Goal: Task Accomplishment & Management: Use online tool/utility

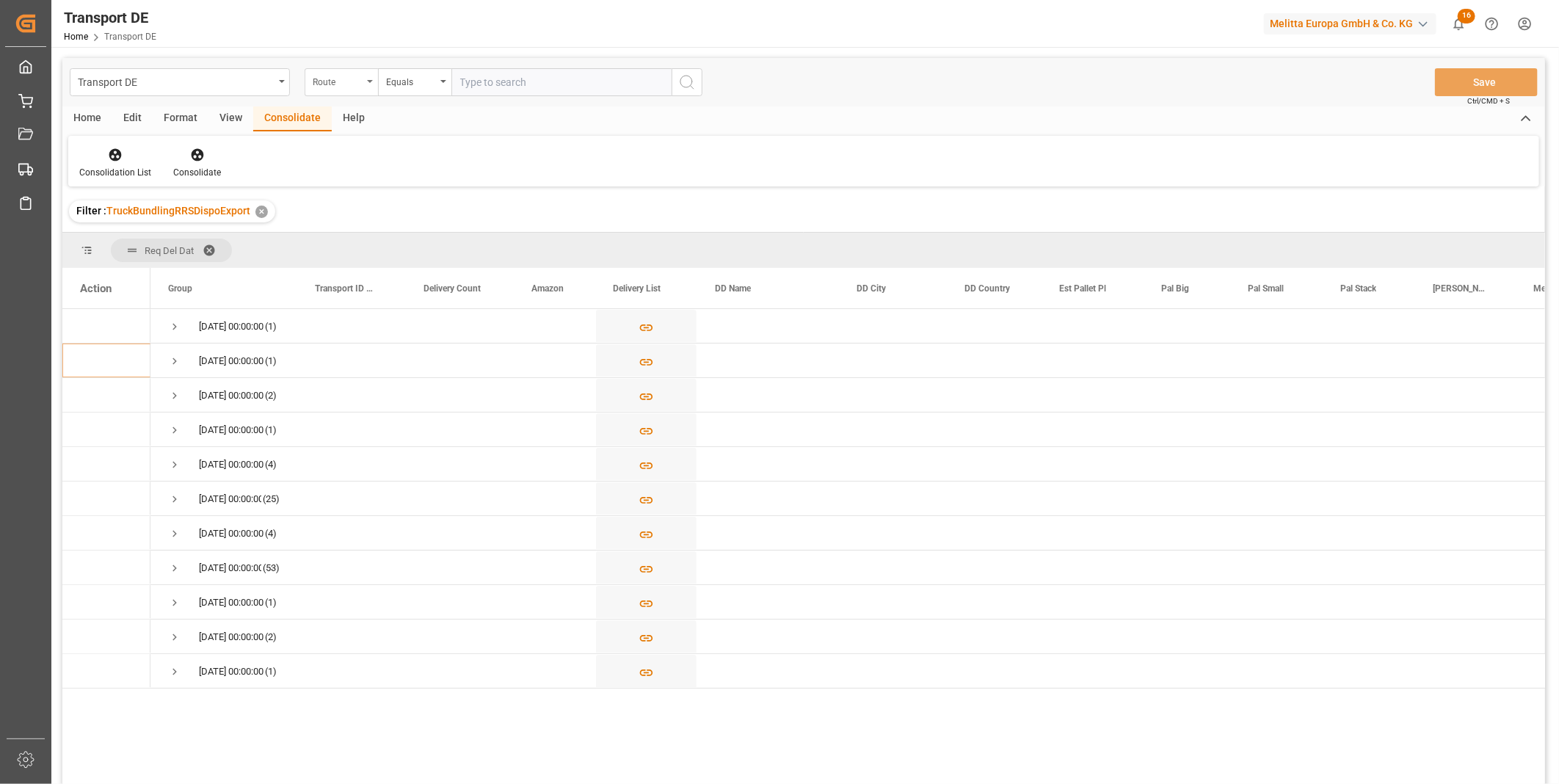
click at [361, 85] on div "Route" at bounding box center [338, 80] width 50 height 17
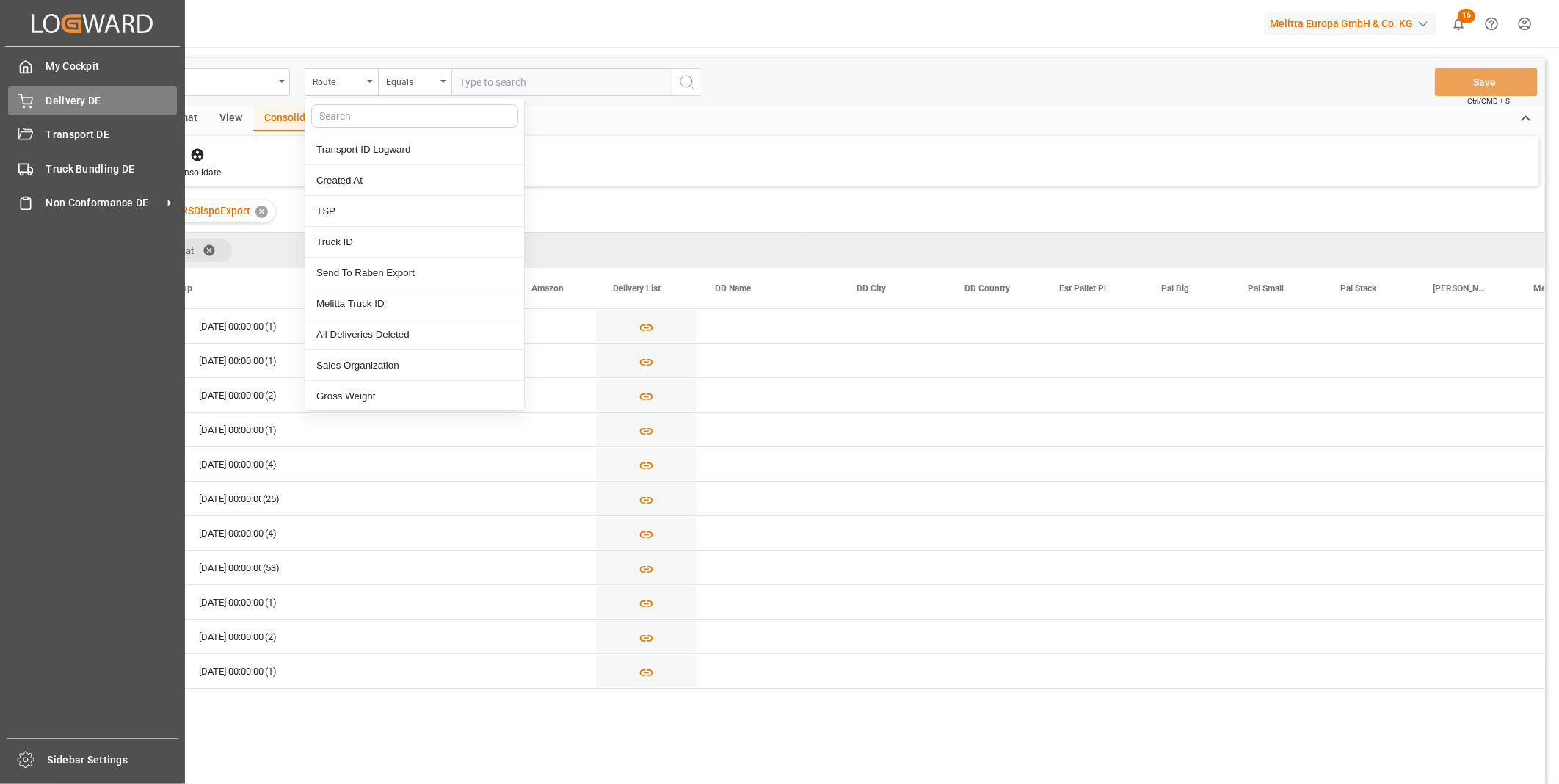
click at [119, 111] on div "Delivery DE Delivery DE" at bounding box center [92, 100] width 169 height 29
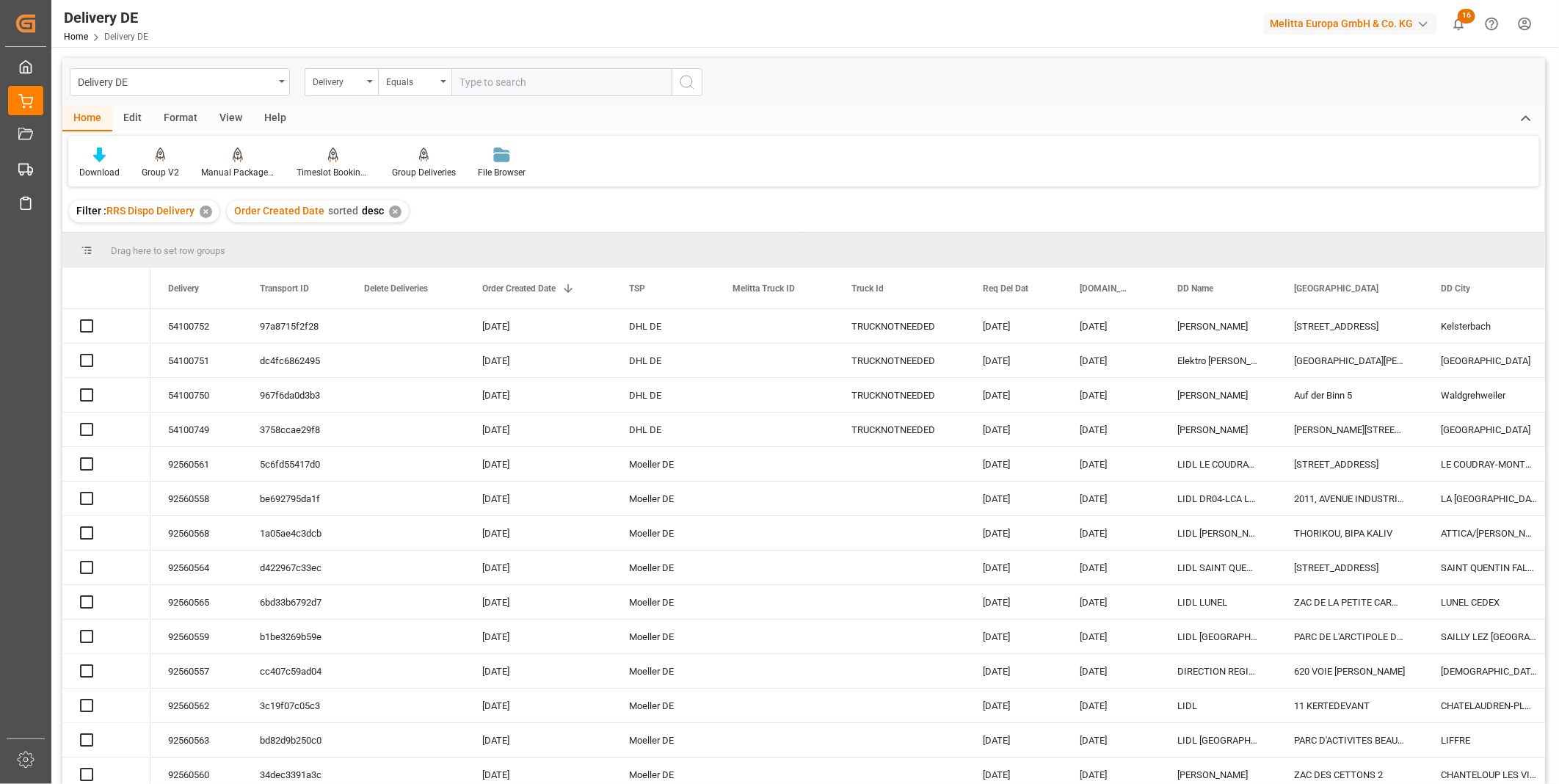
click at [464, 72] on input "text" at bounding box center [561, 83] width 220 height 28
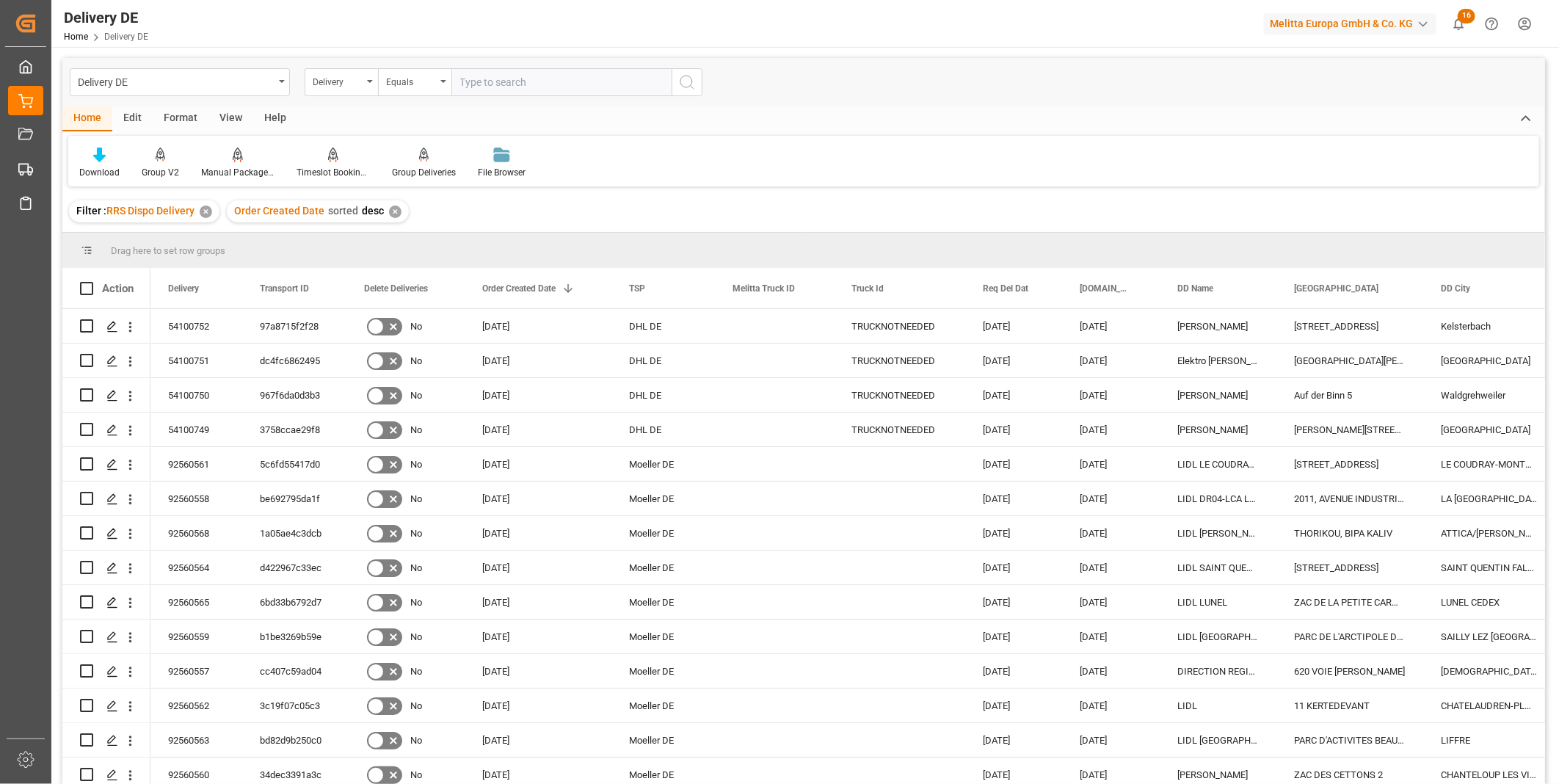
paste input "80003289"
type input "80003289"
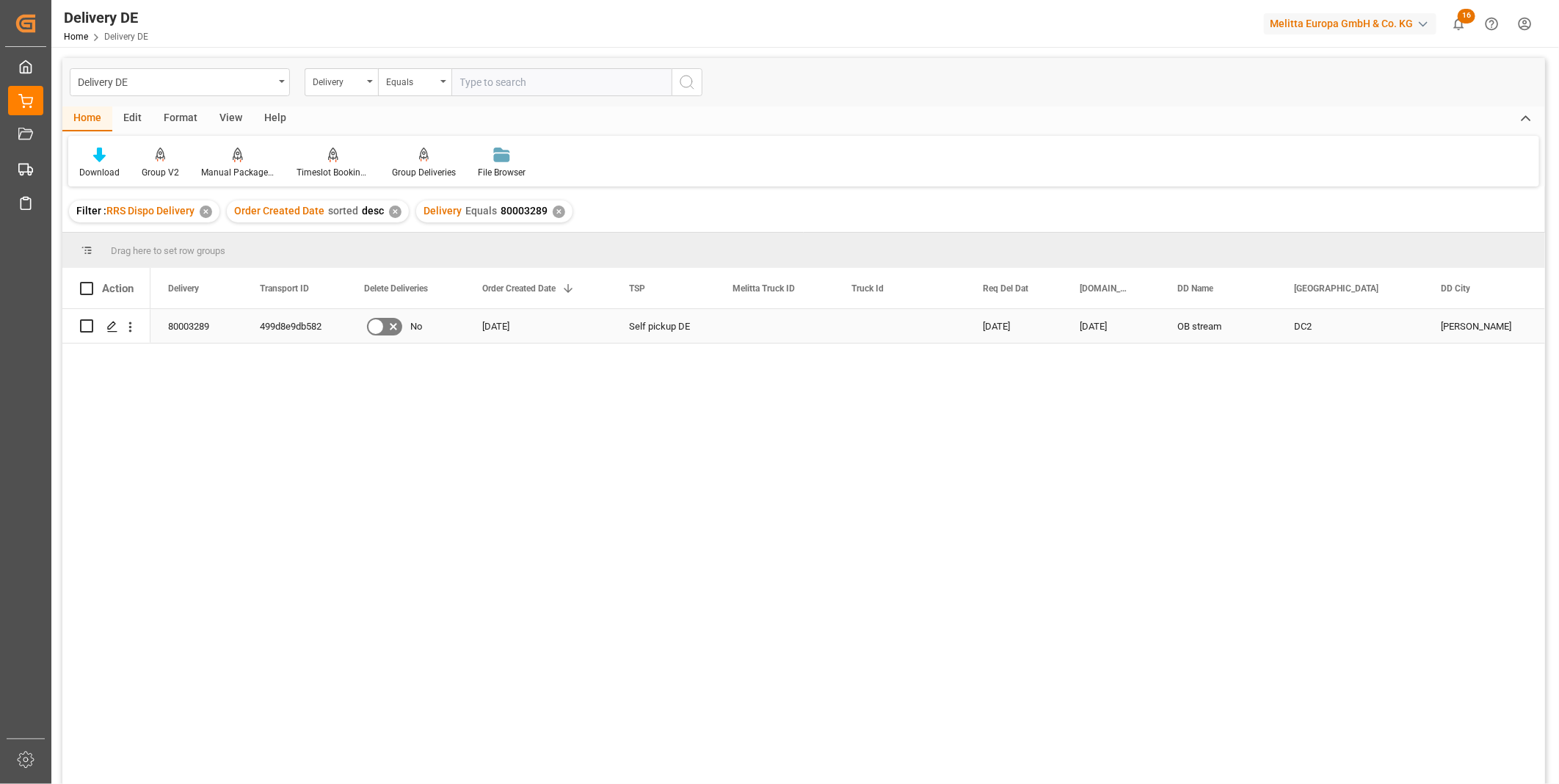
click at [1459, 326] on div "Inofyta Boiotias" at bounding box center [1489, 325] width 132 height 33
click at [114, 783] on html "Created by potrace 1.15, written by Peter Selinger 2001-2017 Created by potrace…" at bounding box center [780, 392] width 1559 height 784
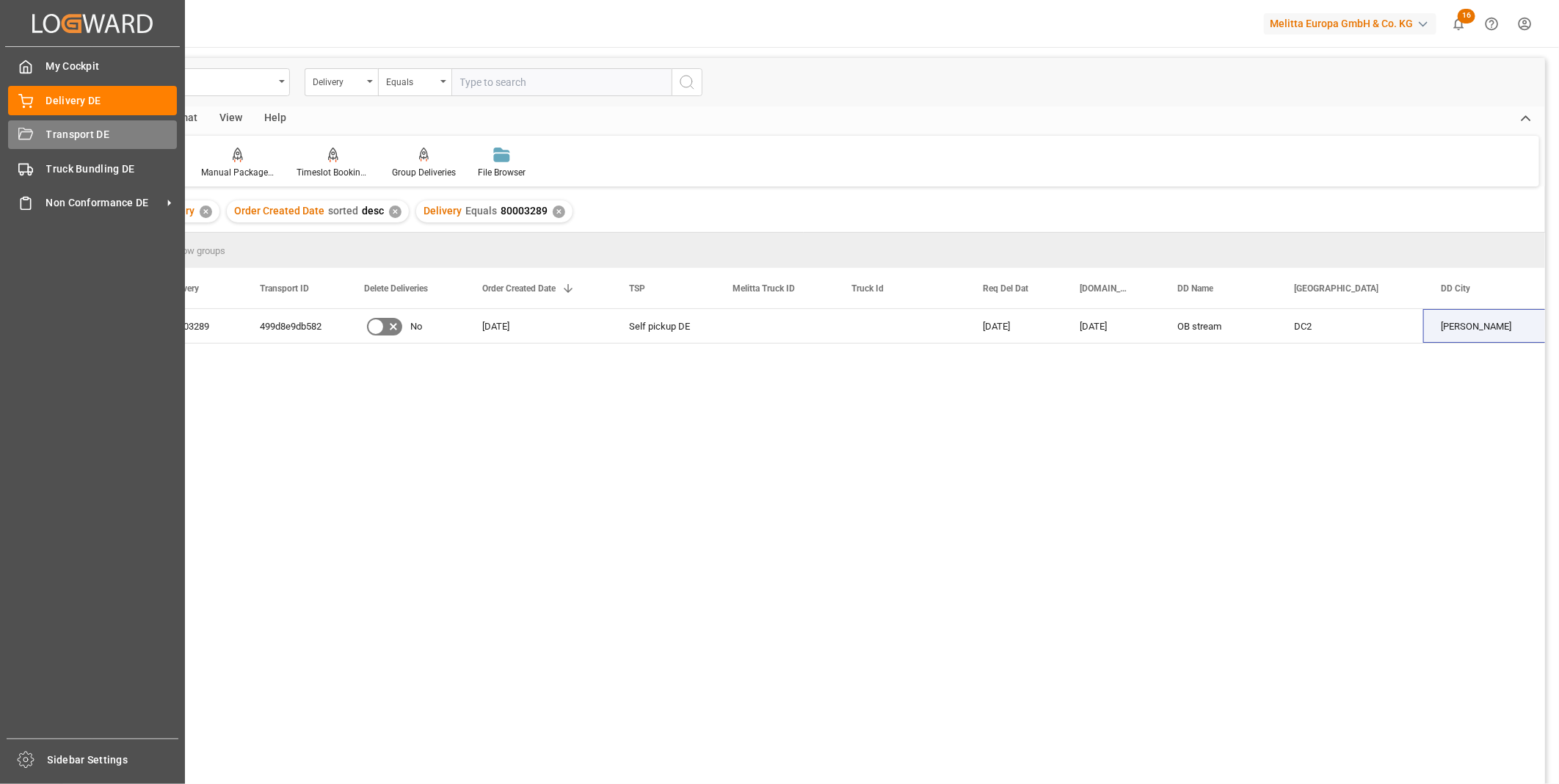
click at [23, 121] on div "Transport DE Transport DE" at bounding box center [92, 135] width 169 height 29
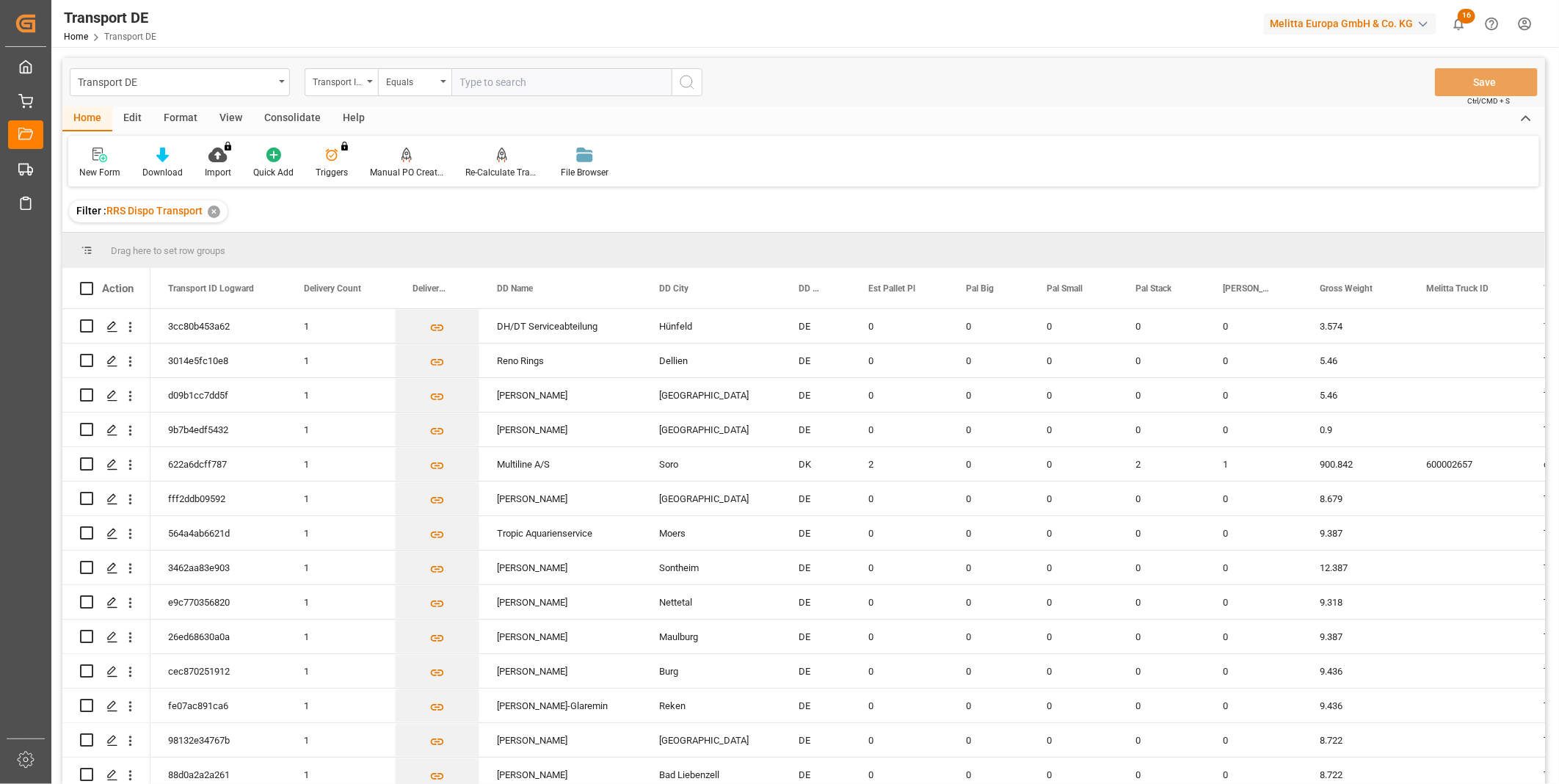
click at [297, 116] on div "Consolidate" at bounding box center [292, 119] width 79 height 25
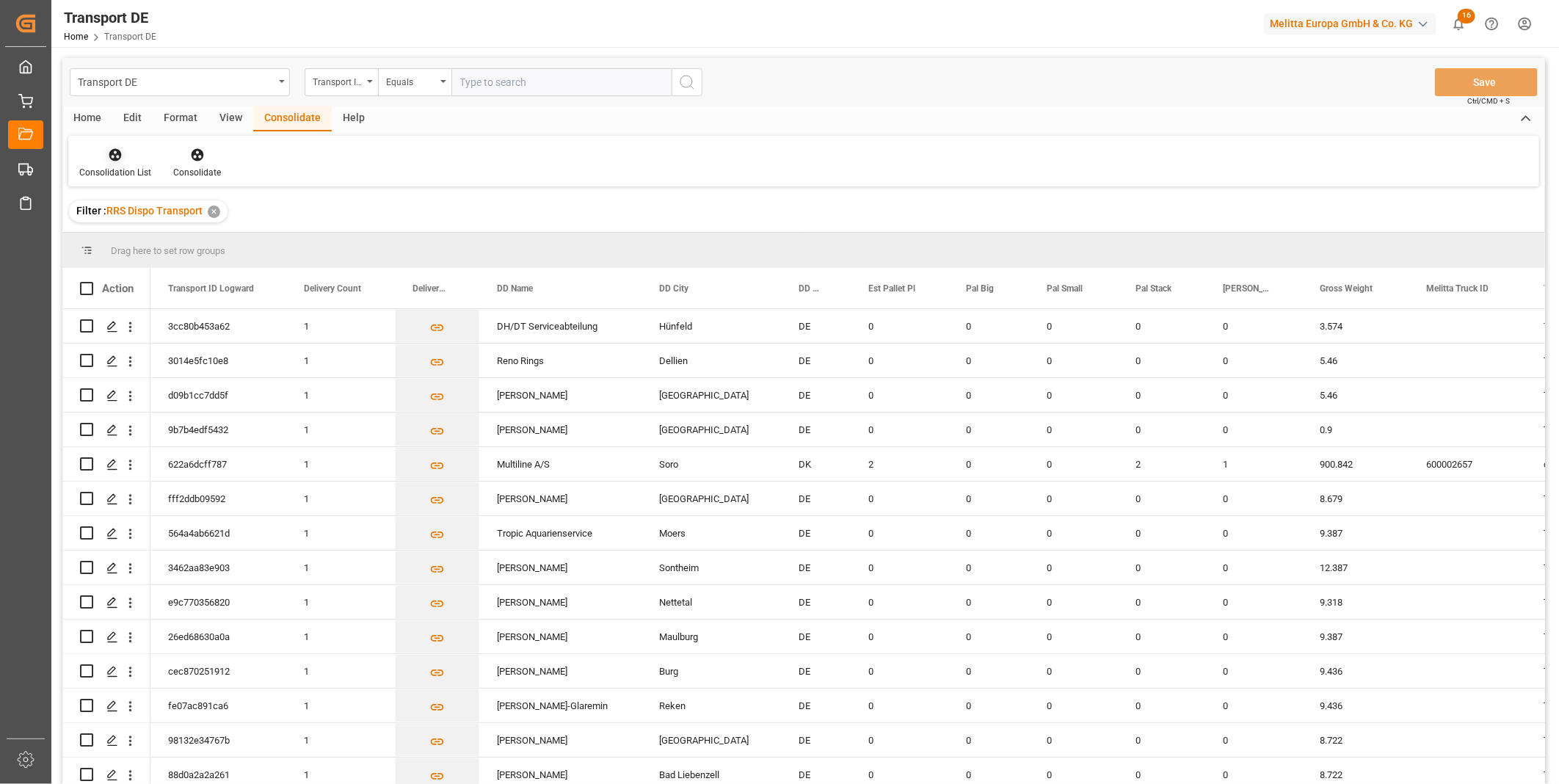
click at [81, 154] on div at bounding box center [115, 155] width 72 height 16
click at [206, 269] on div "Truck Bundling RRS Dispo Export" at bounding box center [167, 268] width 153 height 16
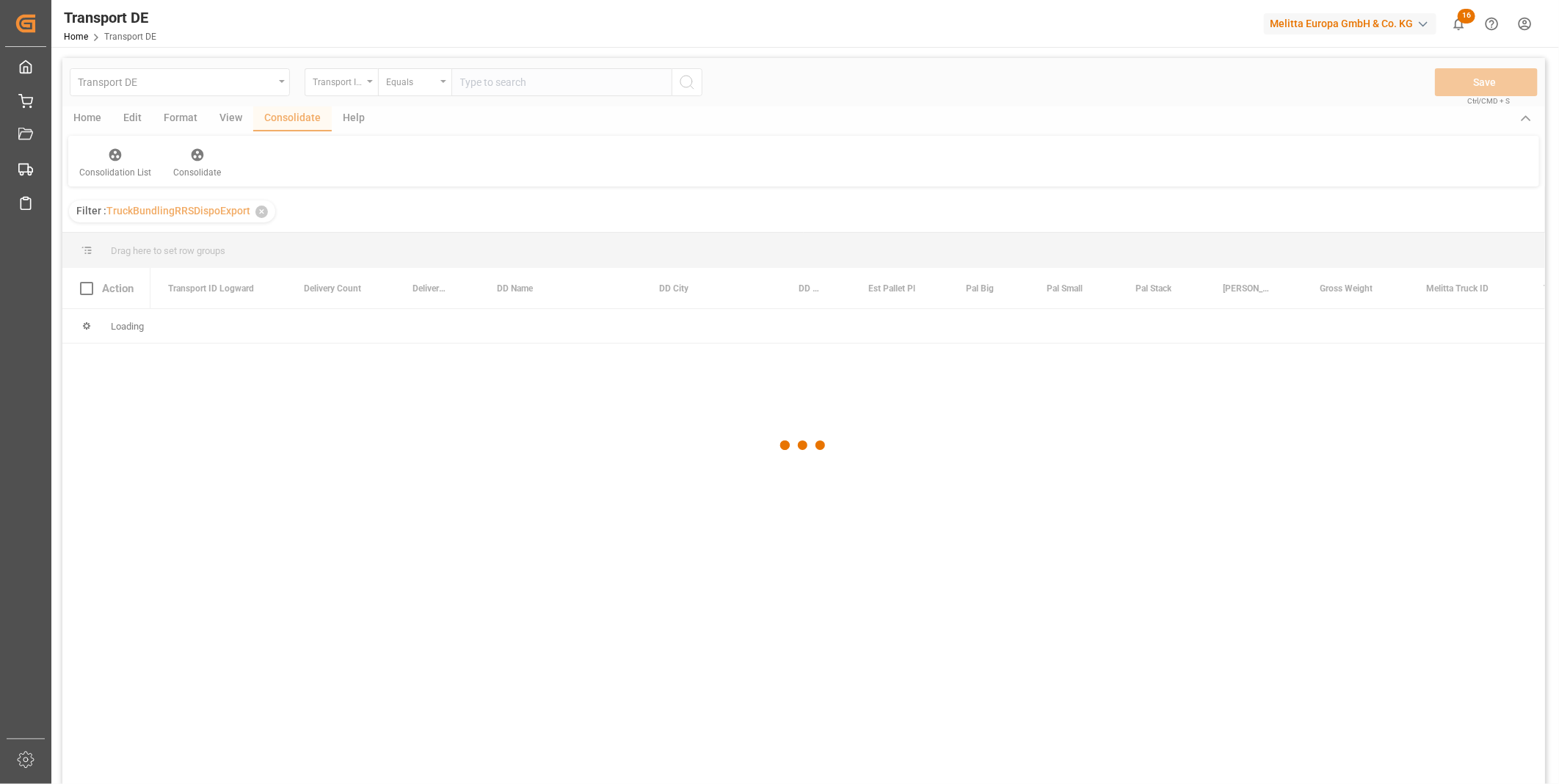
click at [357, 92] on div at bounding box center [804, 445] width 1483 height 775
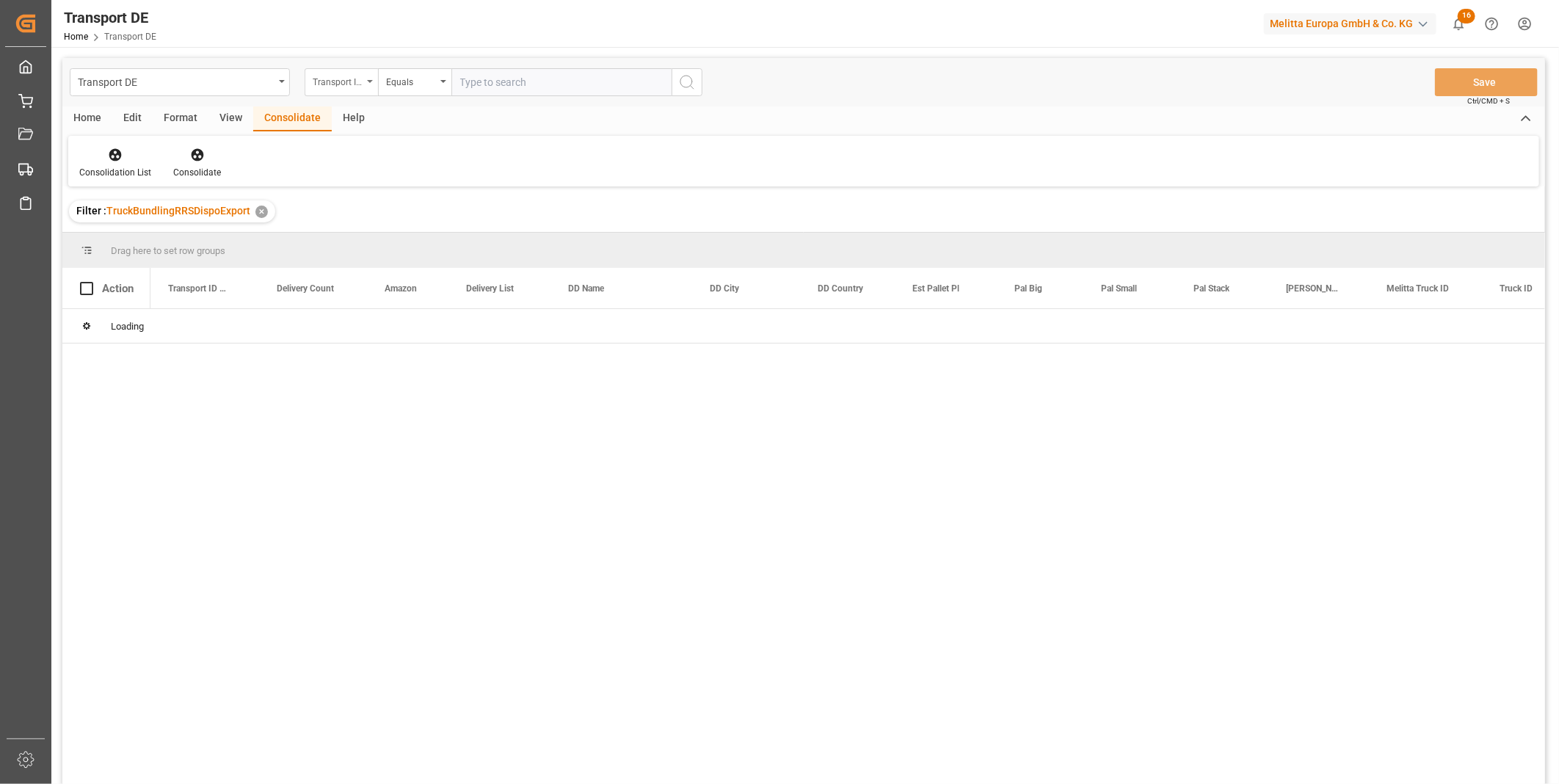
click at [357, 90] on div "Transport ID Logward" at bounding box center [341, 83] width 73 height 28
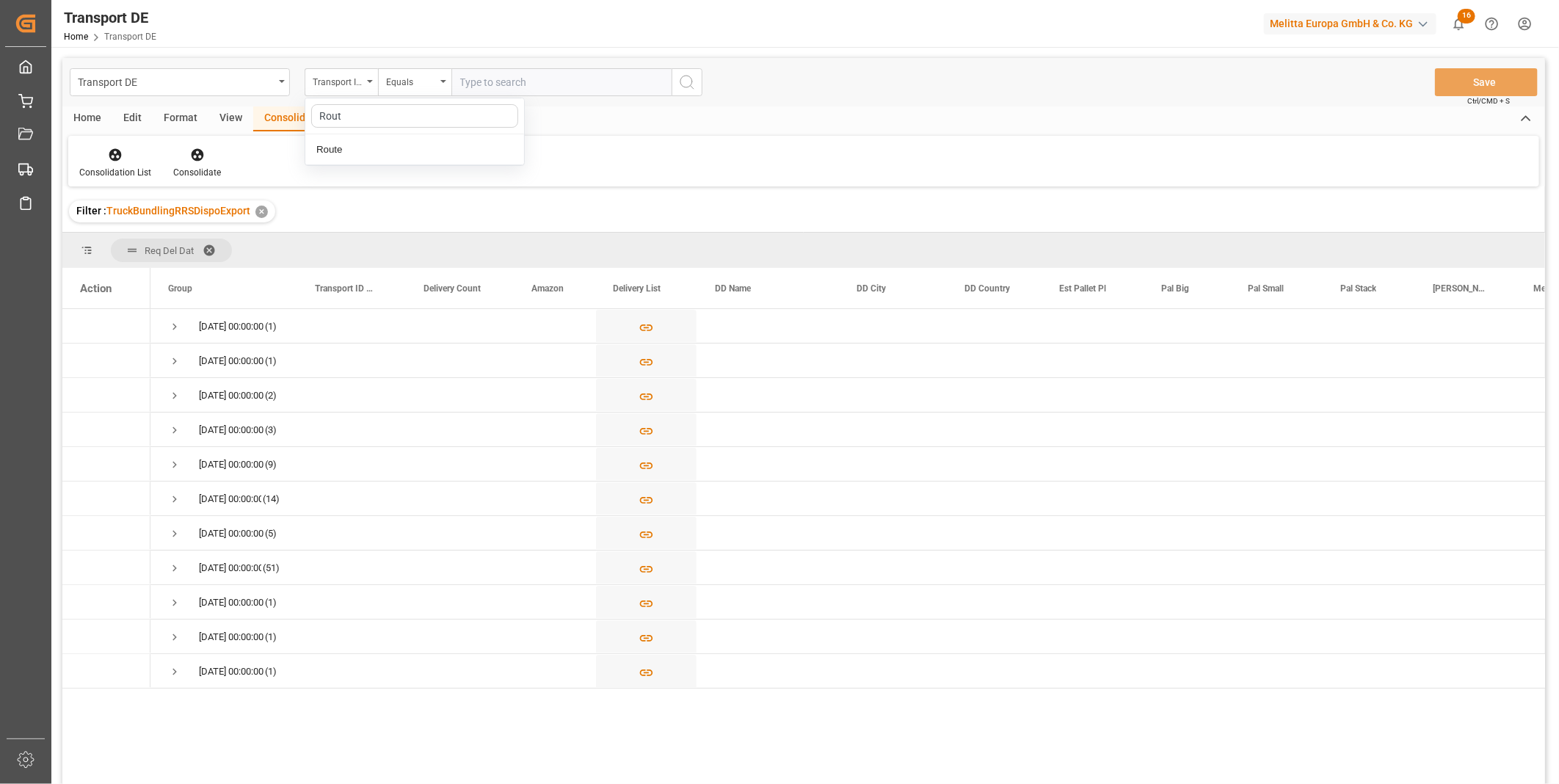
type input "Route"
click at [389, 163] on div "Route" at bounding box center [414, 149] width 219 height 31
click at [409, 79] on div "Equals" at bounding box center [411, 80] width 50 height 17
click at [422, 230] on div "Starts with" at bounding box center [487, 242] width 219 height 31
type input "V"
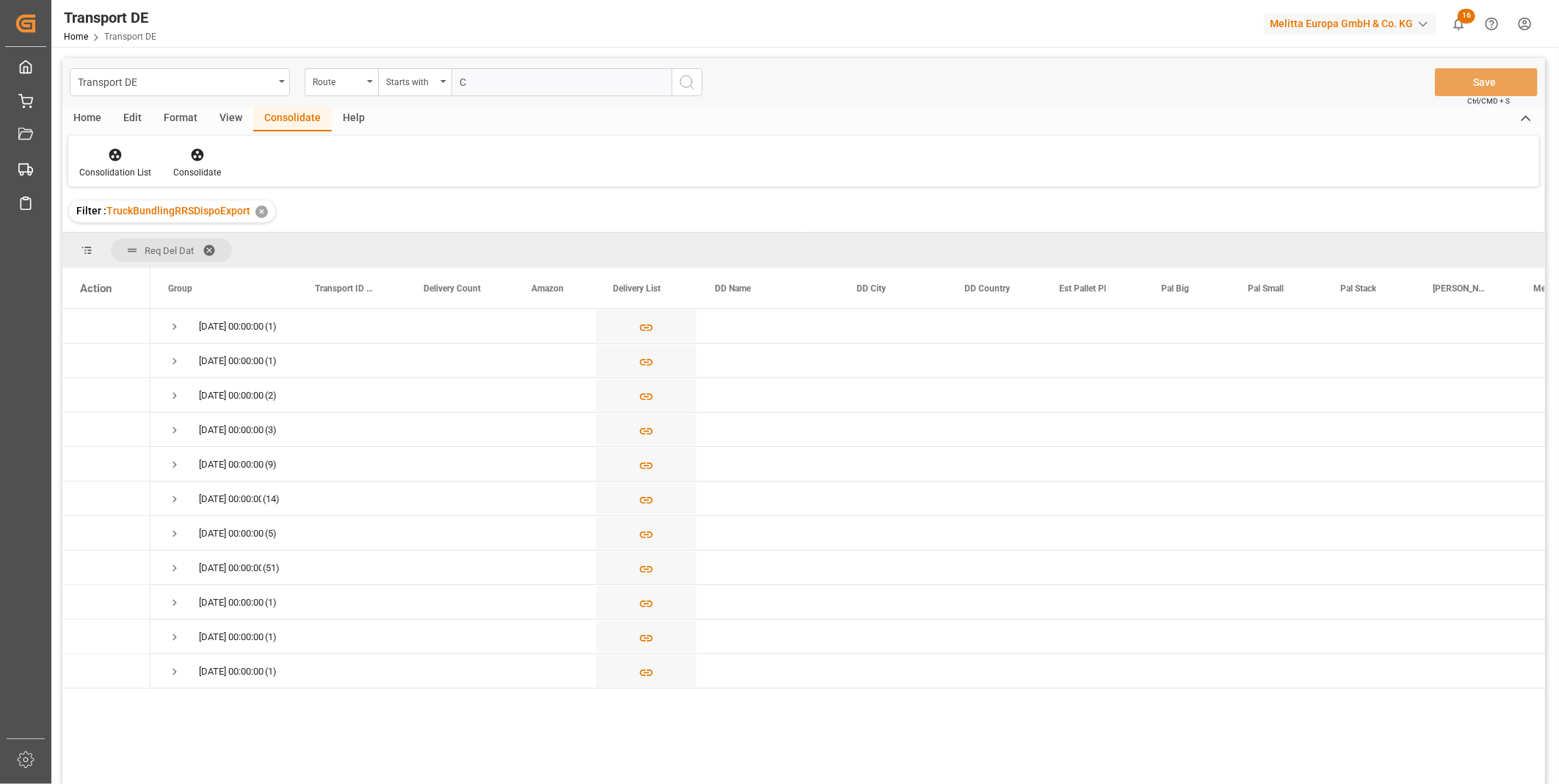
type input "CY"
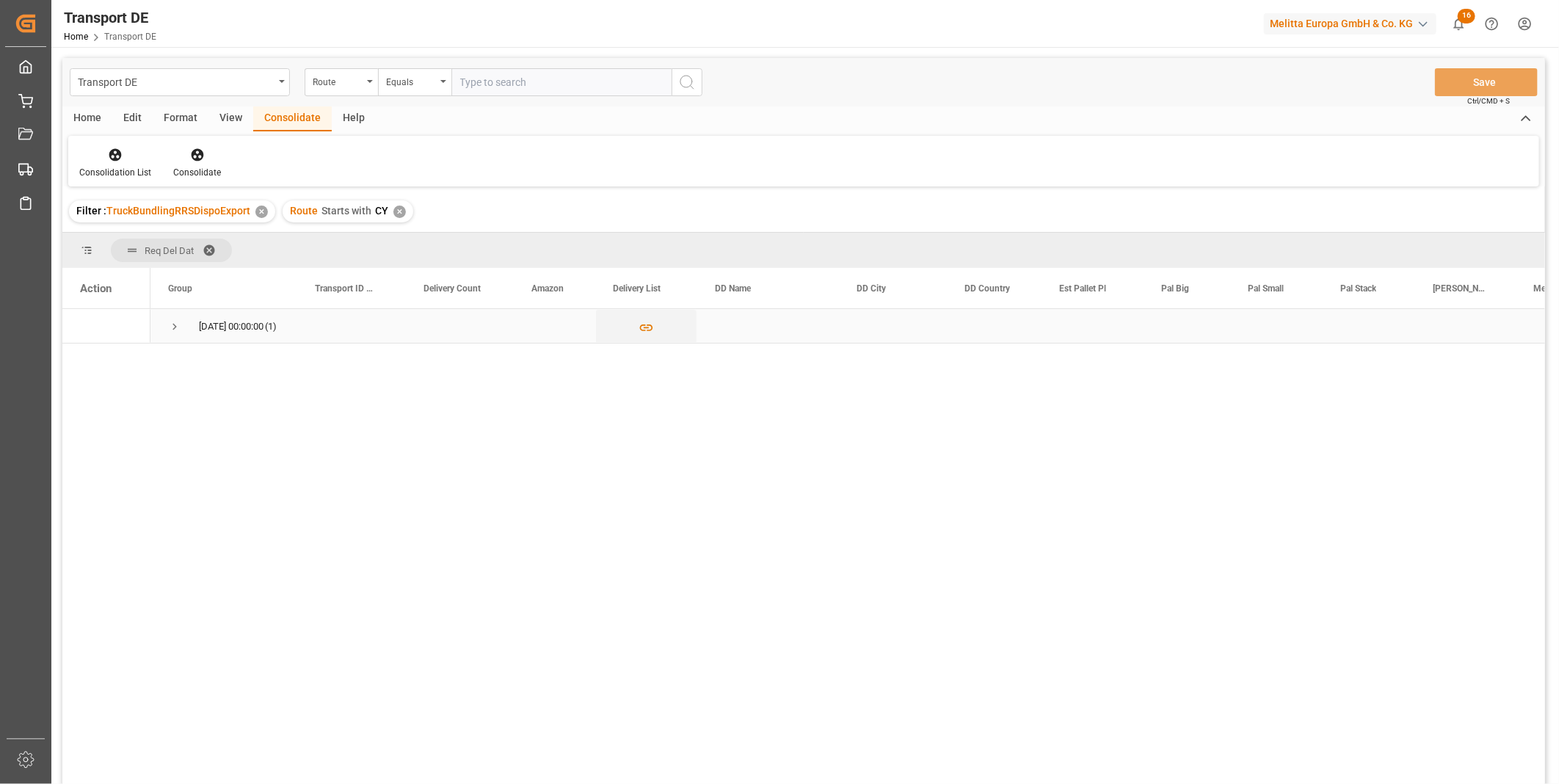
click at [169, 332] on span "Press SPACE to select this row." at bounding box center [174, 326] width 13 height 13
click at [84, 355] on input "Press Space to toggle row selection (unchecked)" at bounding box center [86, 360] width 13 height 13
checkbox input "true"
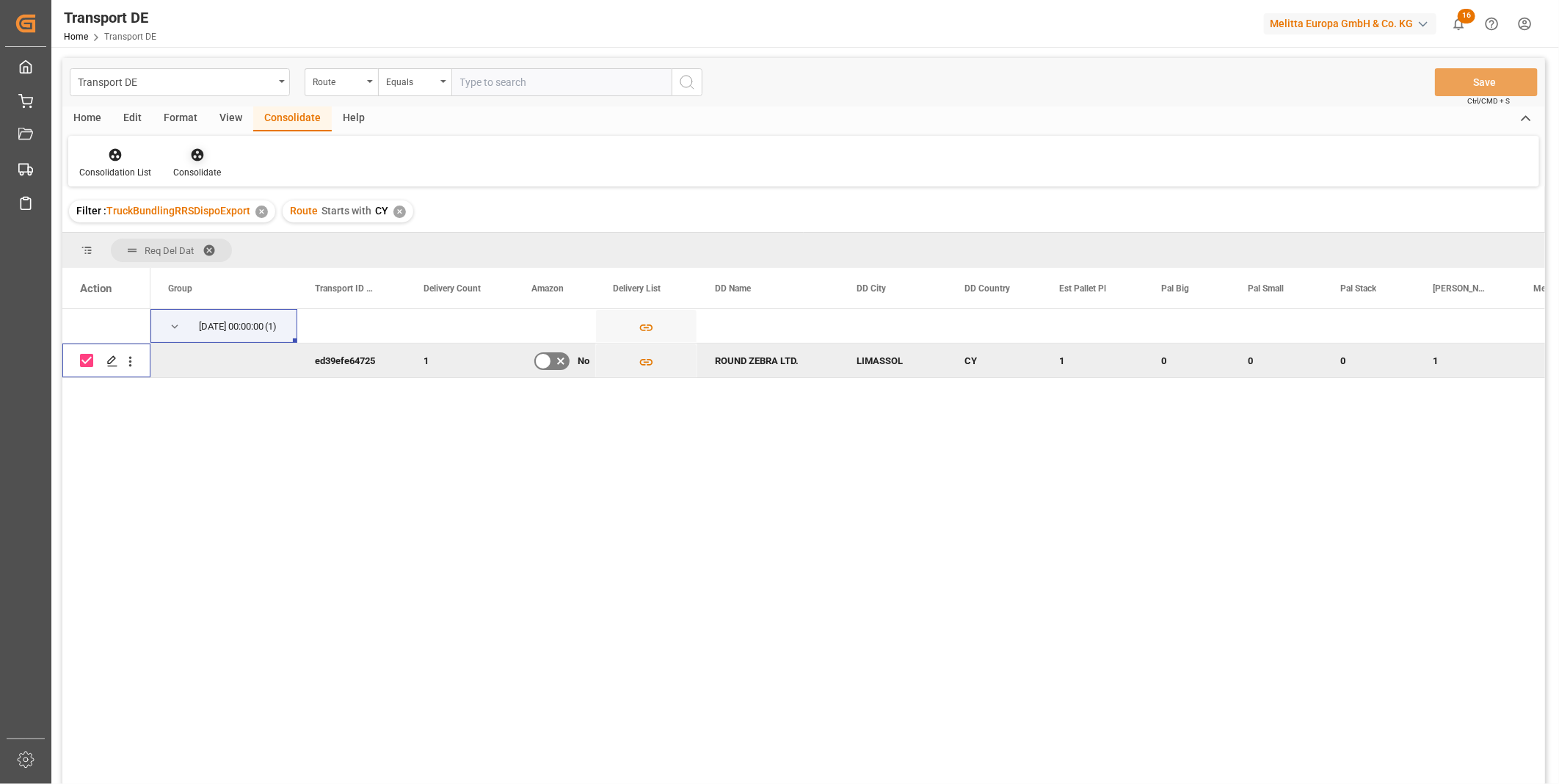
click at [209, 149] on div at bounding box center [196, 155] width 48 height 16
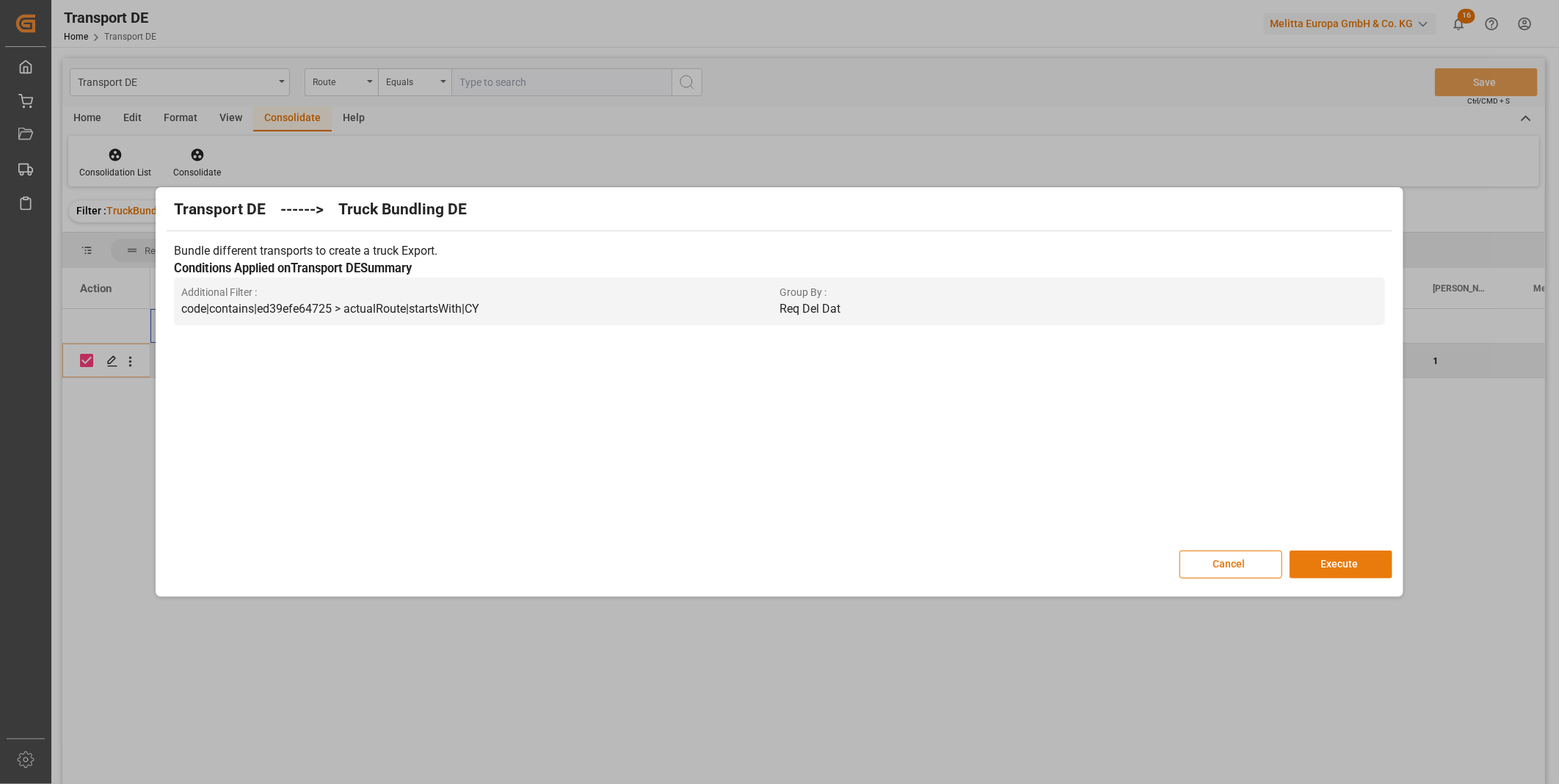
click at [1353, 557] on button "Execute" at bounding box center [1341, 564] width 103 height 28
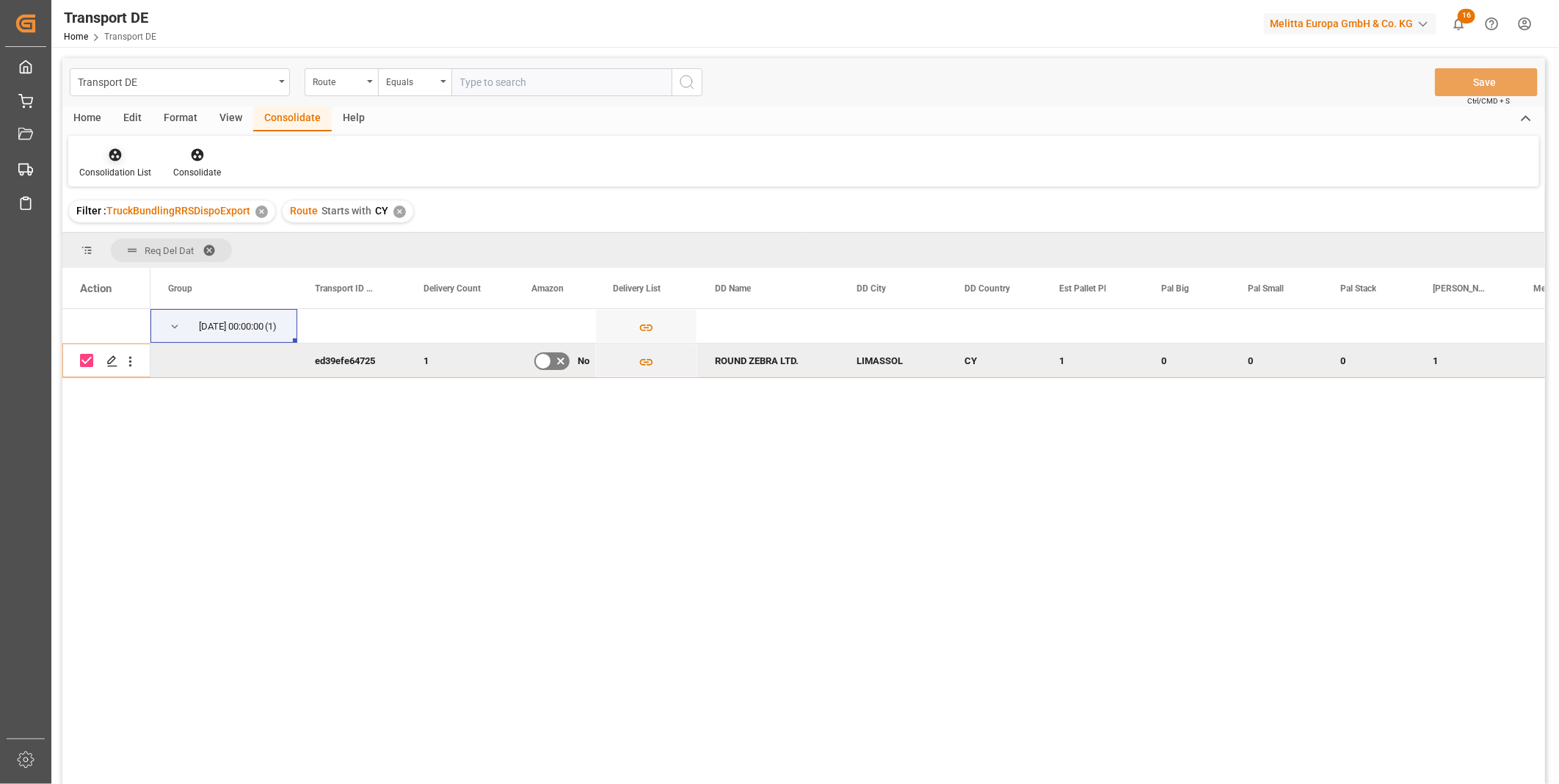
click at [121, 154] on div at bounding box center [115, 155] width 72 height 16
click at [201, 279] on div "Transport DE Route Equals Save Ctrl/CMD + S Home Edit Format View Consolidate H…" at bounding box center [804, 440] width 1483 height 765
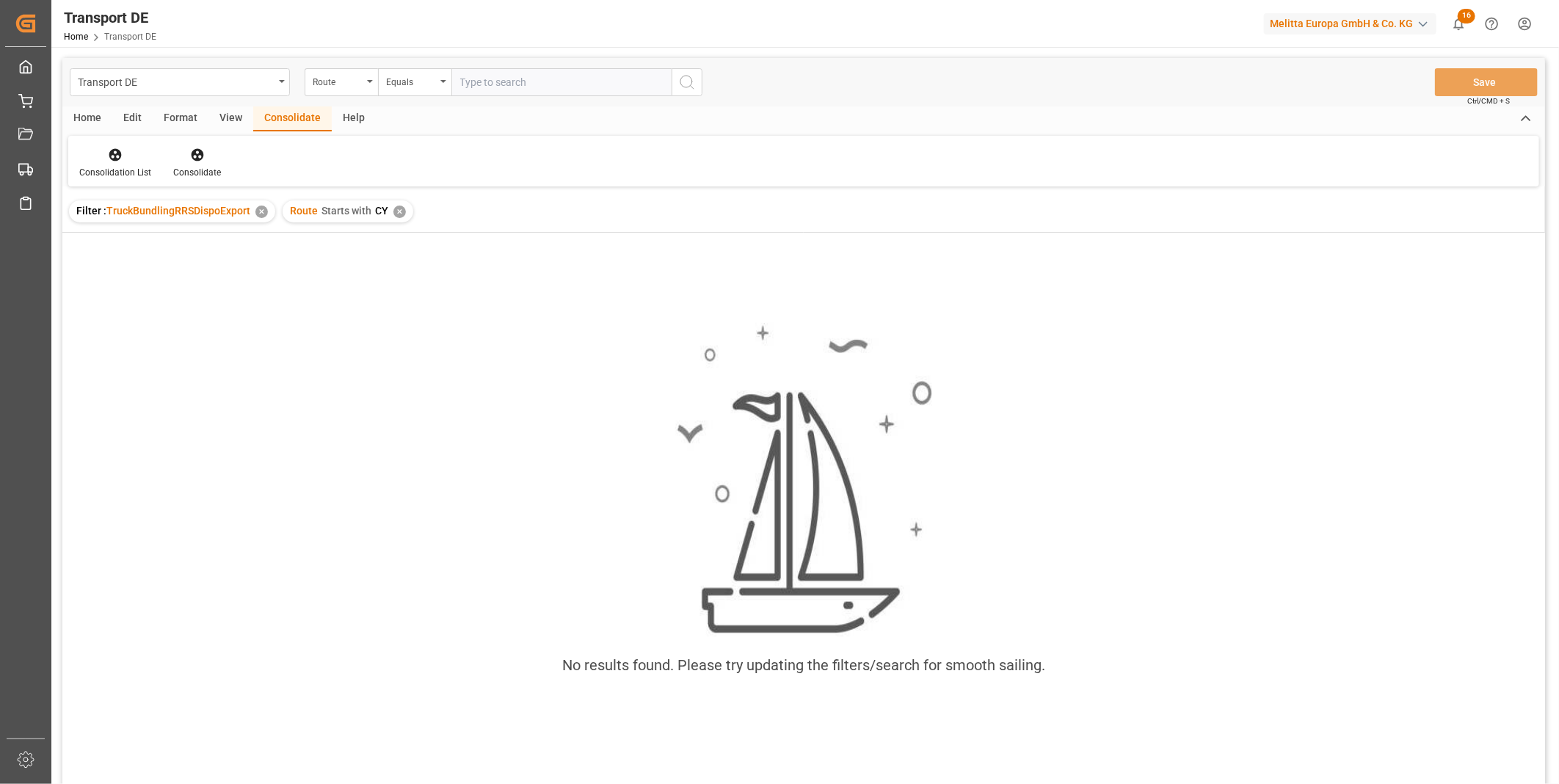
click at [396, 213] on div "✕" at bounding box center [399, 212] width 12 height 12
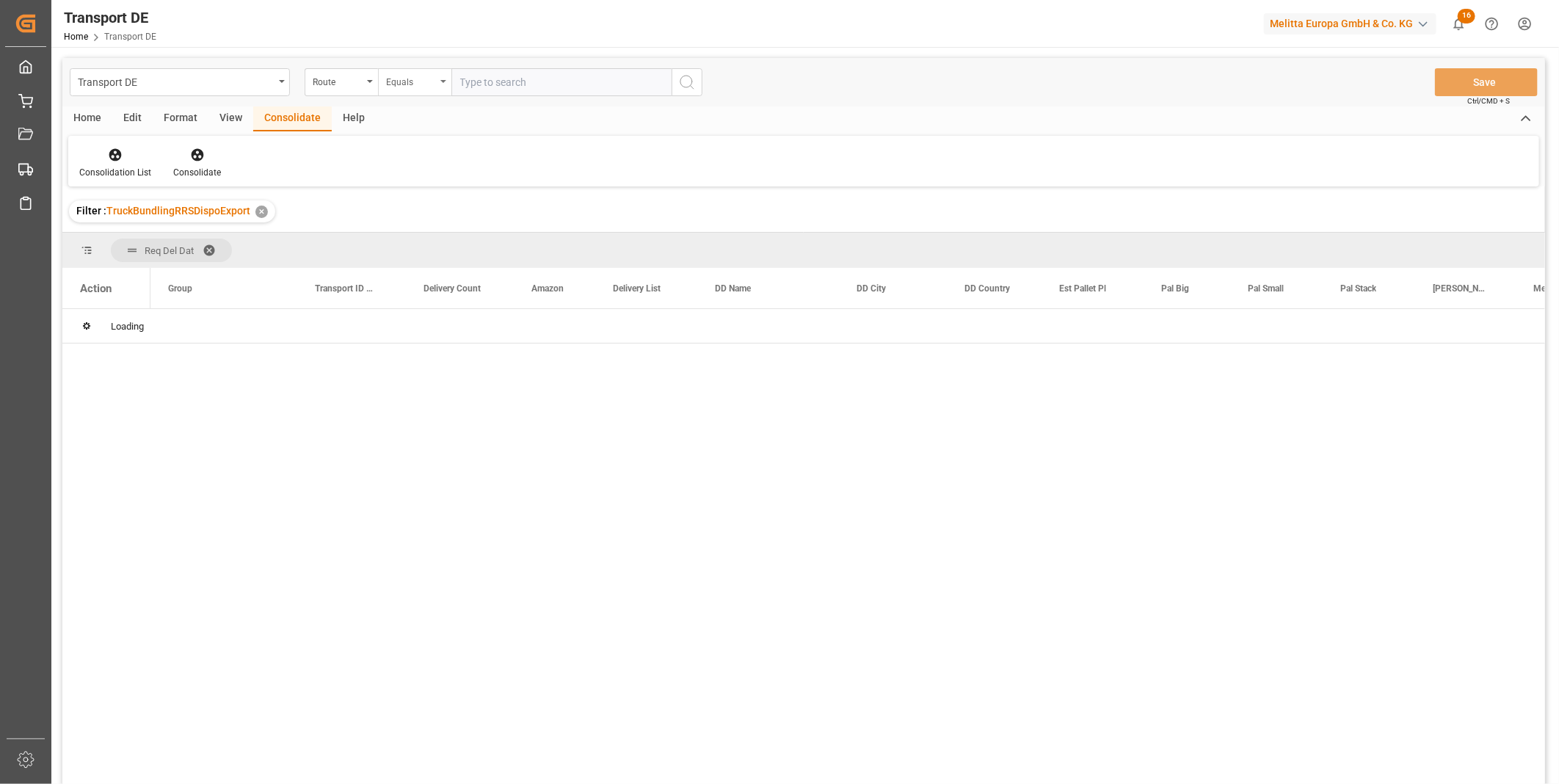
click at [429, 85] on div "Equals" at bounding box center [411, 80] width 50 height 17
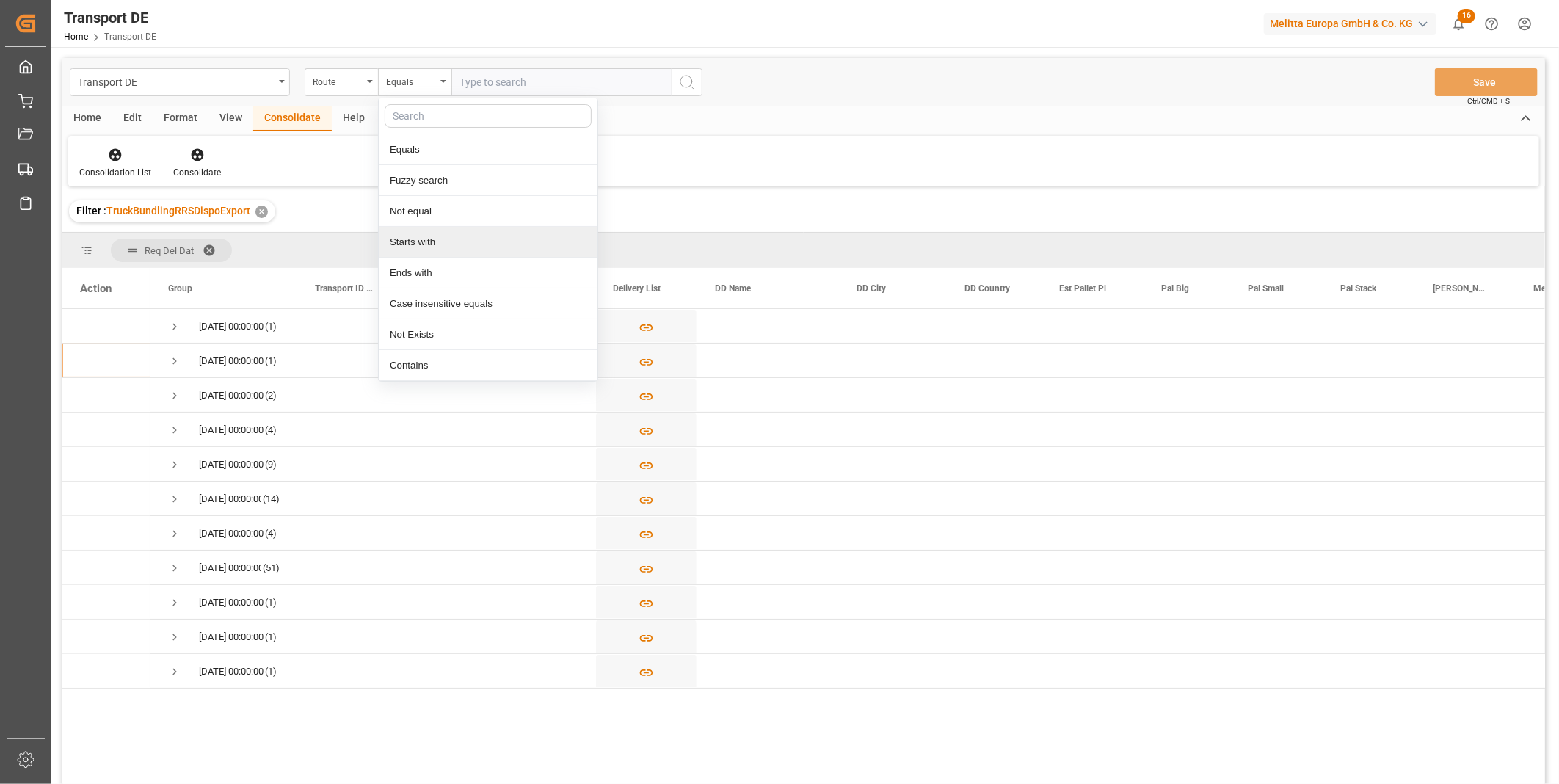
click at [411, 237] on div "Starts with" at bounding box center [487, 242] width 219 height 31
type input "GR"
click at [684, 82] on icon "search button" at bounding box center [687, 82] width 18 height 18
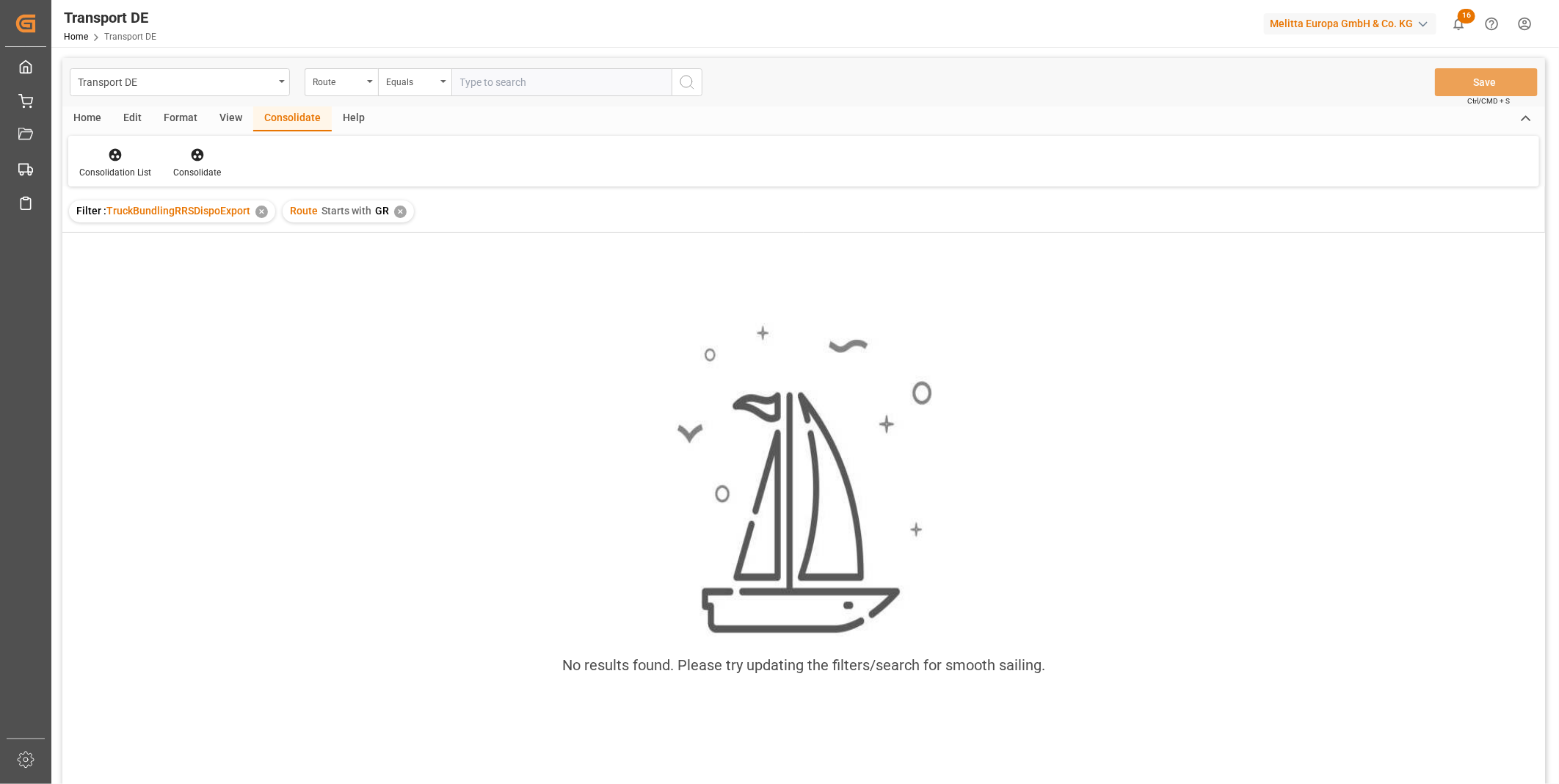
click at [395, 213] on div "✕" at bounding box center [400, 212] width 12 height 12
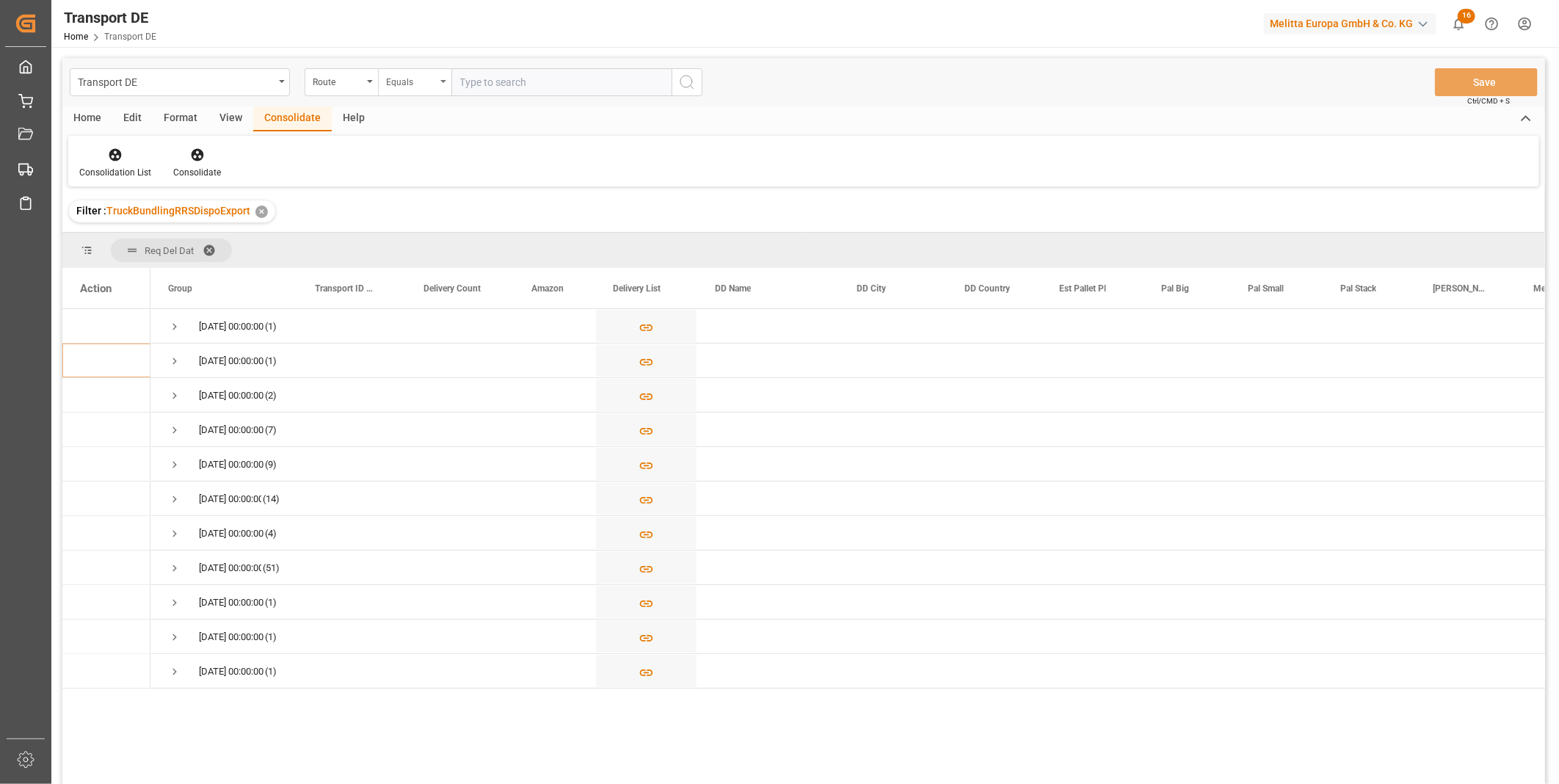
click at [419, 77] on div "Equals" at bounding box center [411, 80] width 50 height 17
click at [429, 250] on div "Starts with" at bounding box center [487, 242] width 219 height 31
type input "Self"
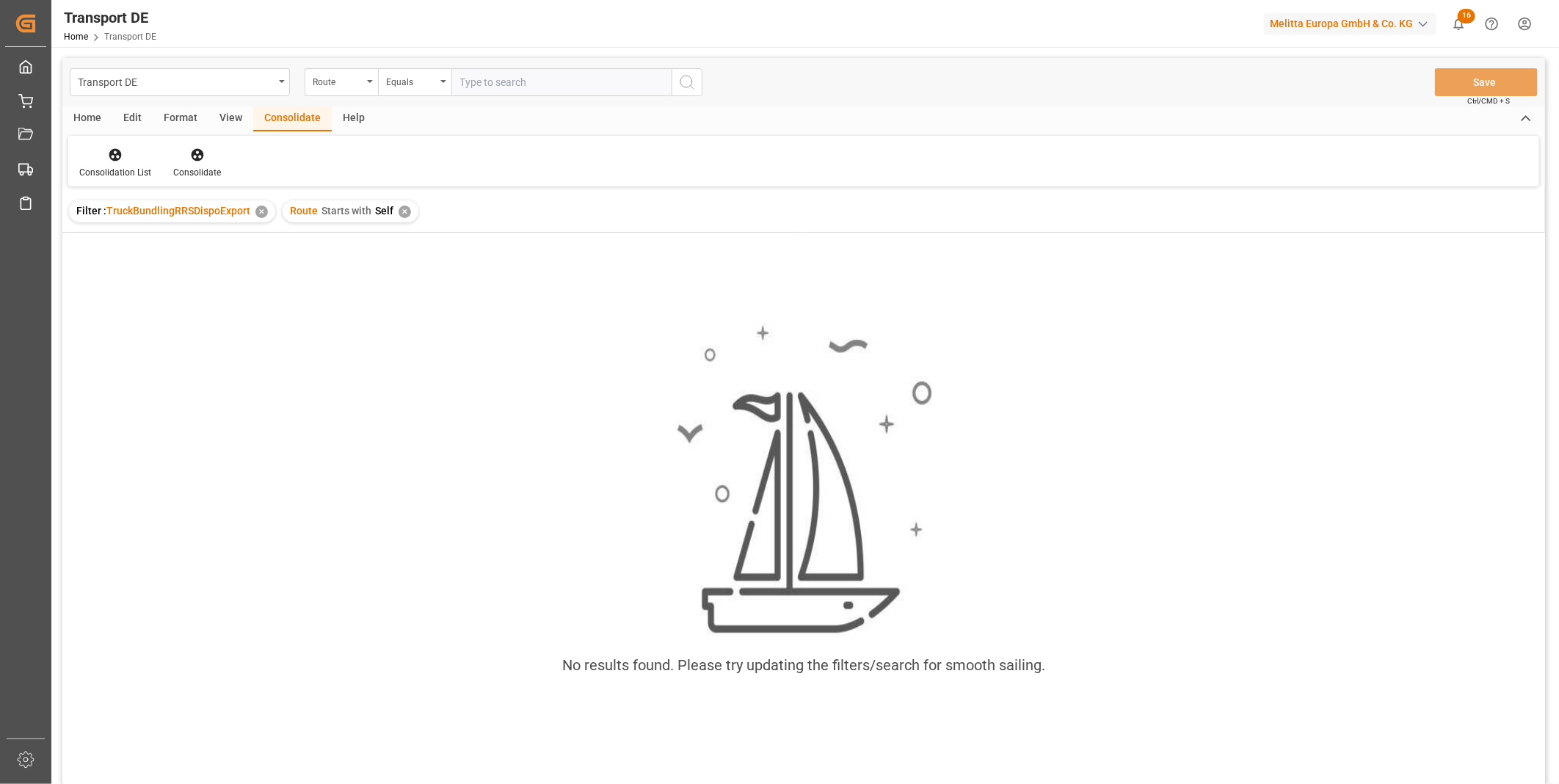
click at [404, 209] on div "✕" at bounding box center [405, 212] width 12 height 12
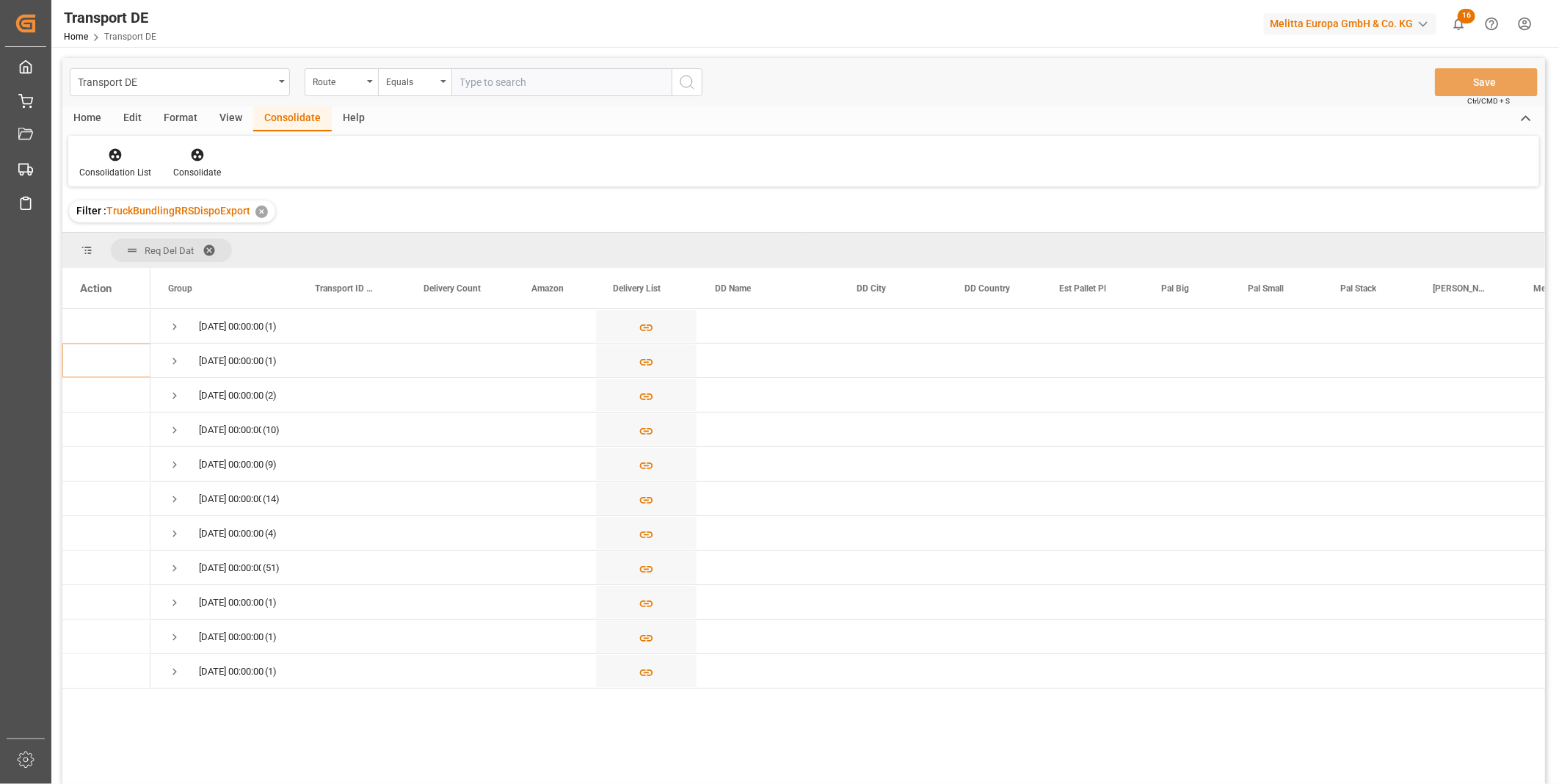
click at [485, 83] on input "text" at bounding box center [561, 83] width 220 height 28
type input "SELF"
click at [433, 83] on div "Equals" at bounding box center [411, 80] width 50 height 17
click at [410, 240] on div "Starts with" at bounding box center [487, 242] width 219 height 31
type input "SELF"
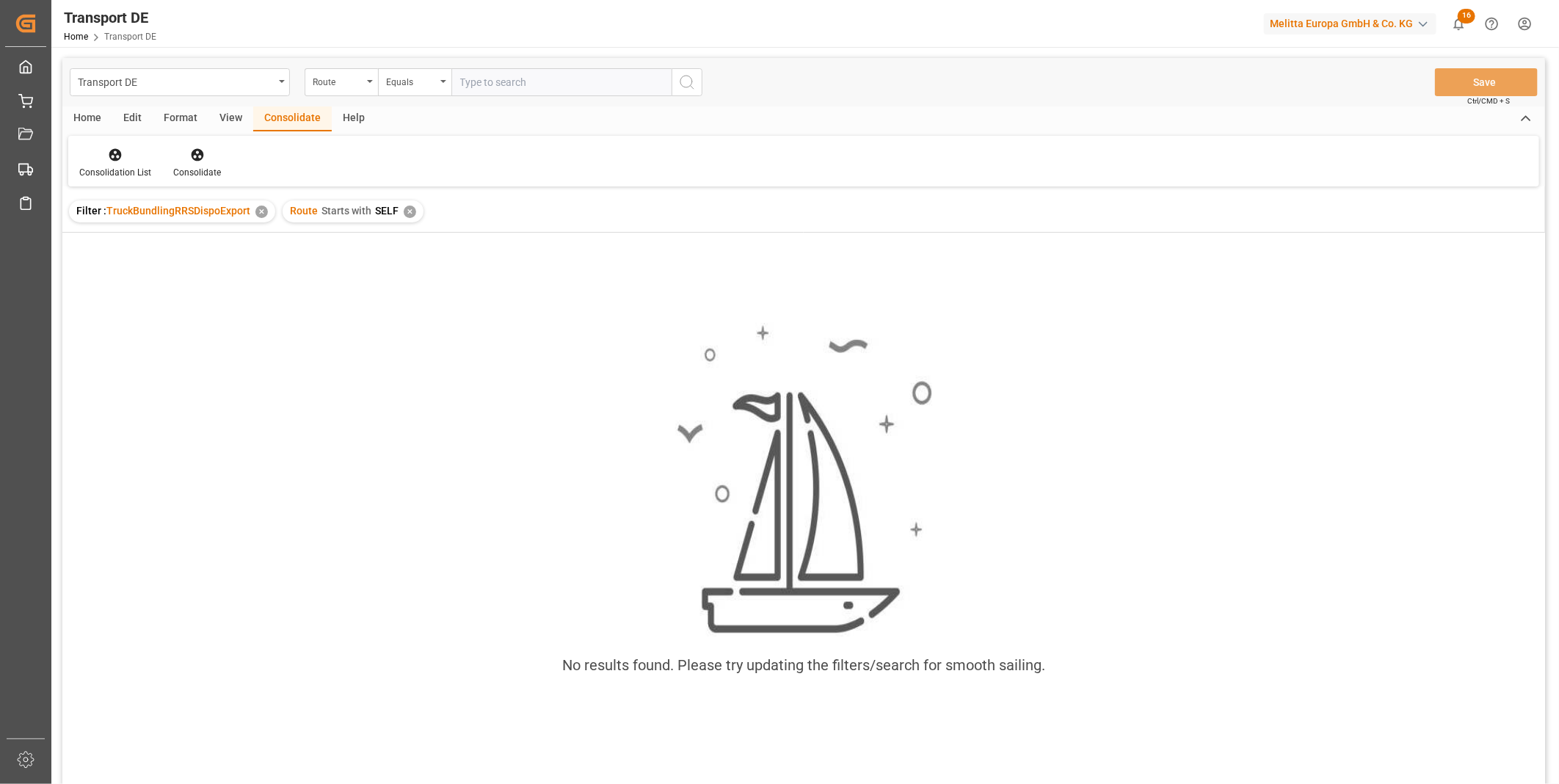
click at [411, 211] on div "✕" at bounding box center [410, 212] width 12 height 12
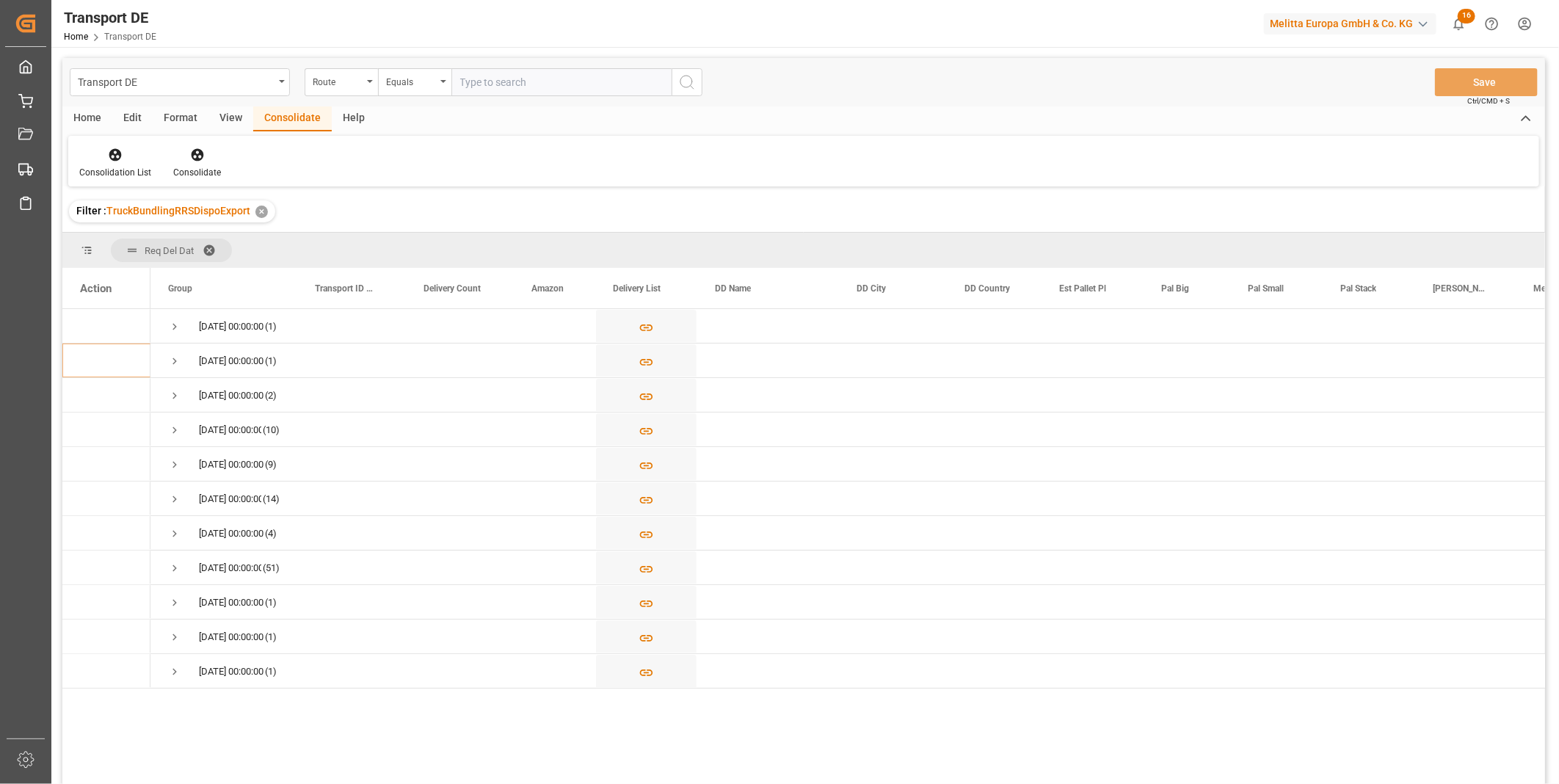
click at [330, 66] on div "Transport DE Route Equals Save Ctrl/CMD + S" at bounding box center [804, 82] width 1483 height 48
click at [334, 76] on div "Route" at bounding box center [338, 80] width 50 height 17
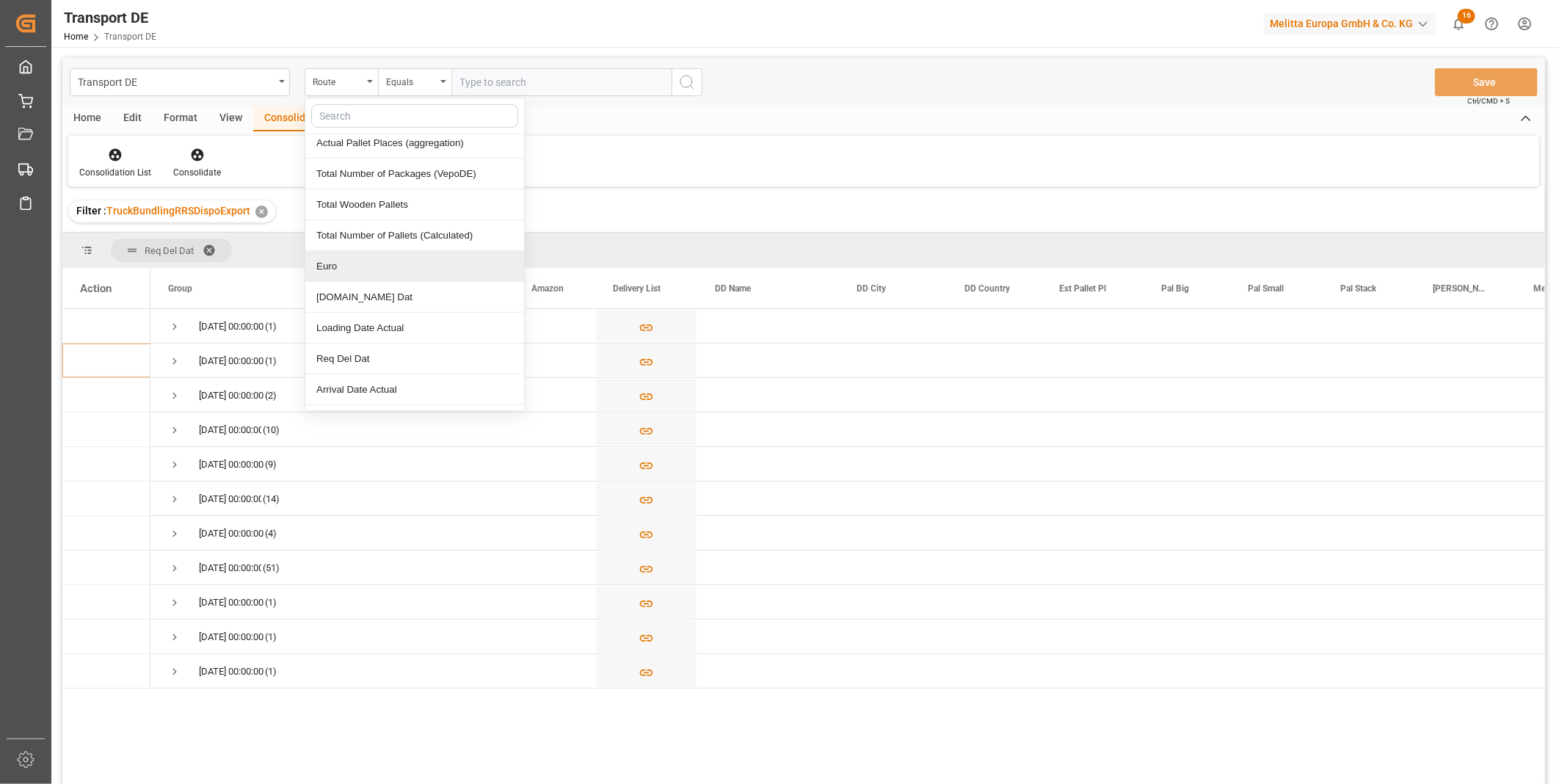
scroll to position [734, 0]
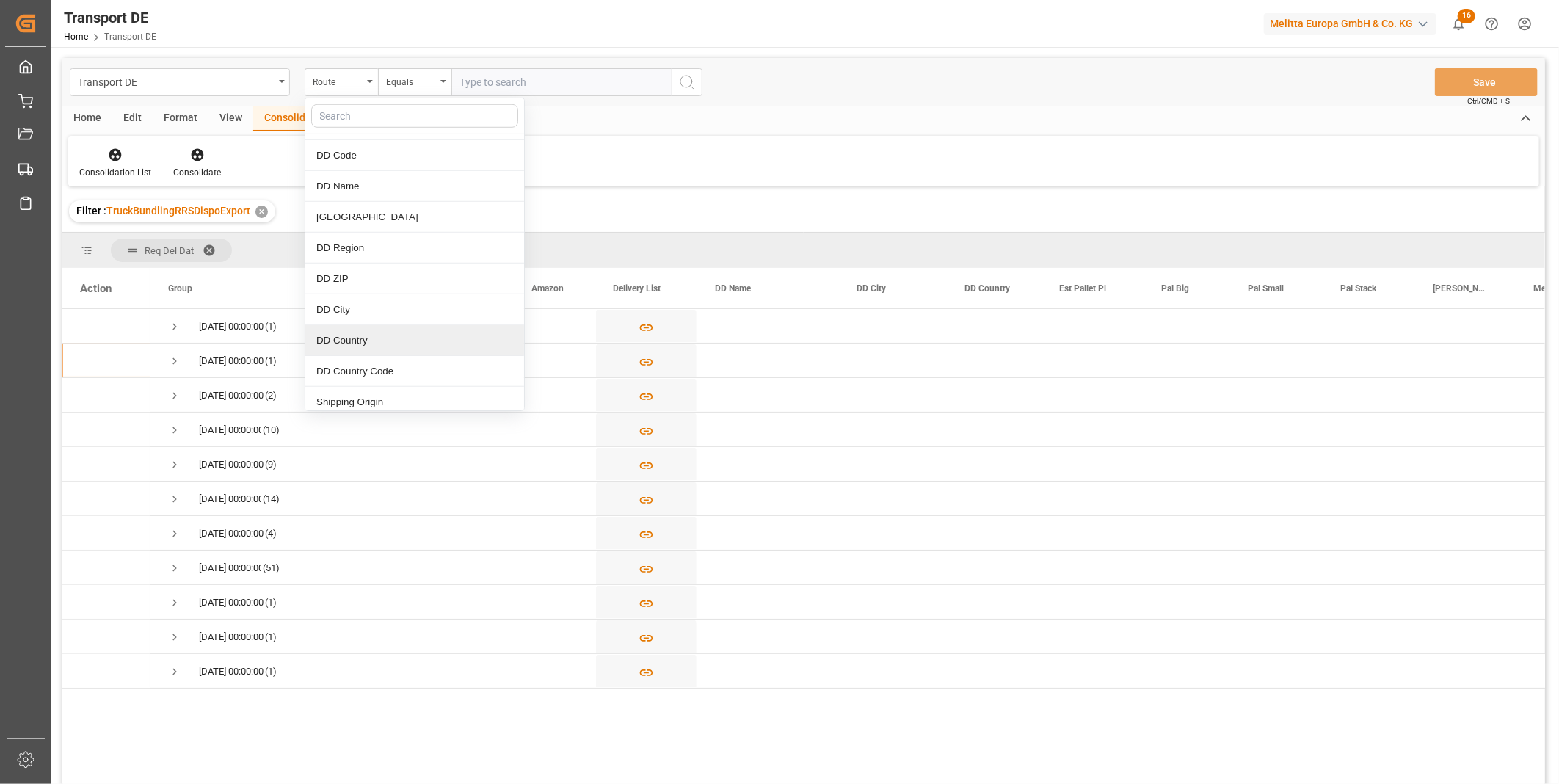
click at [360, 342] on div "DD Country" at bounding box center [414, 341] width 219 height 31
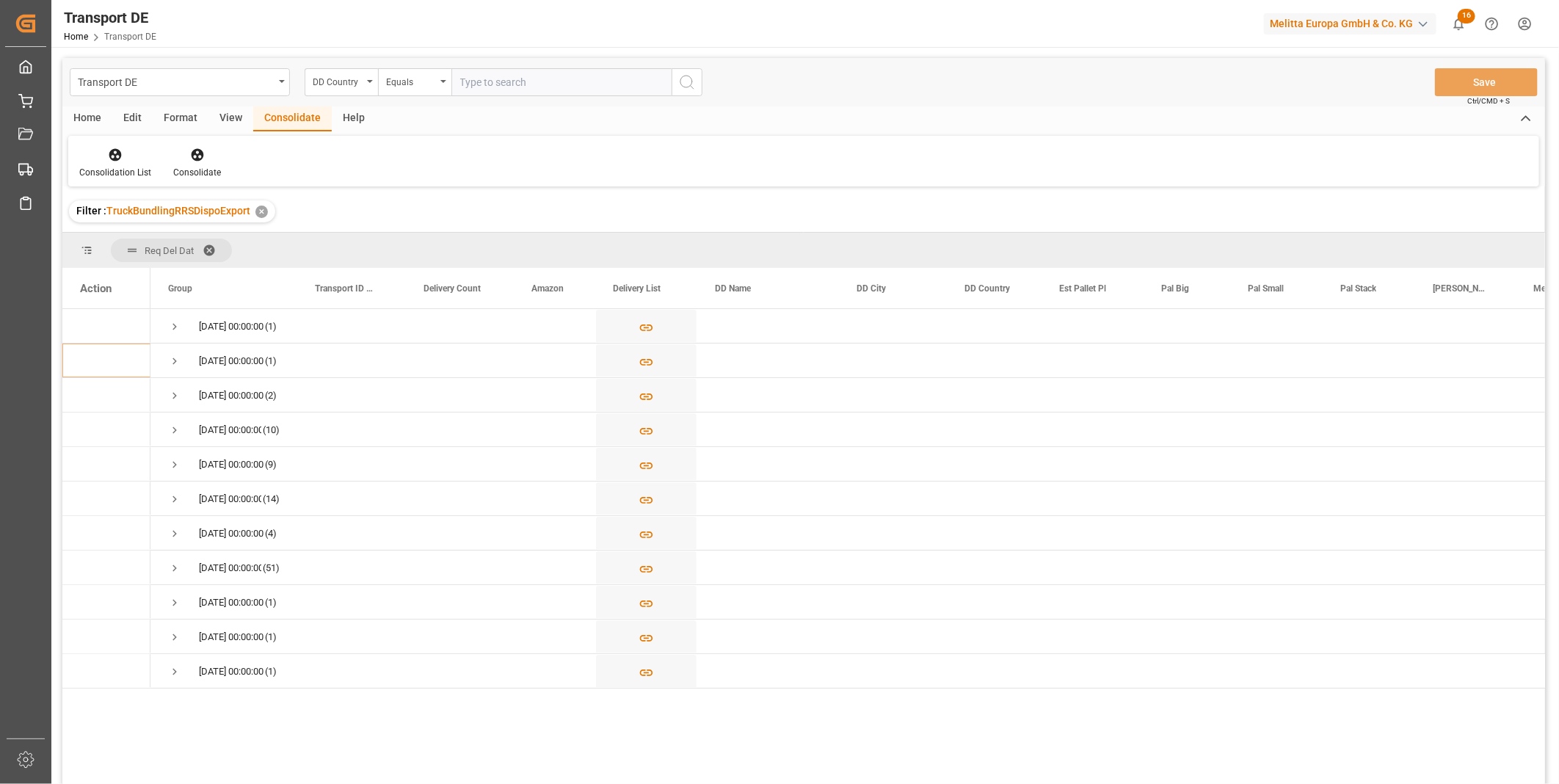
click at [518, 83] on input "text" at bounding box center [561, 83] width 220 height 28
type input "F"
type input "GR"
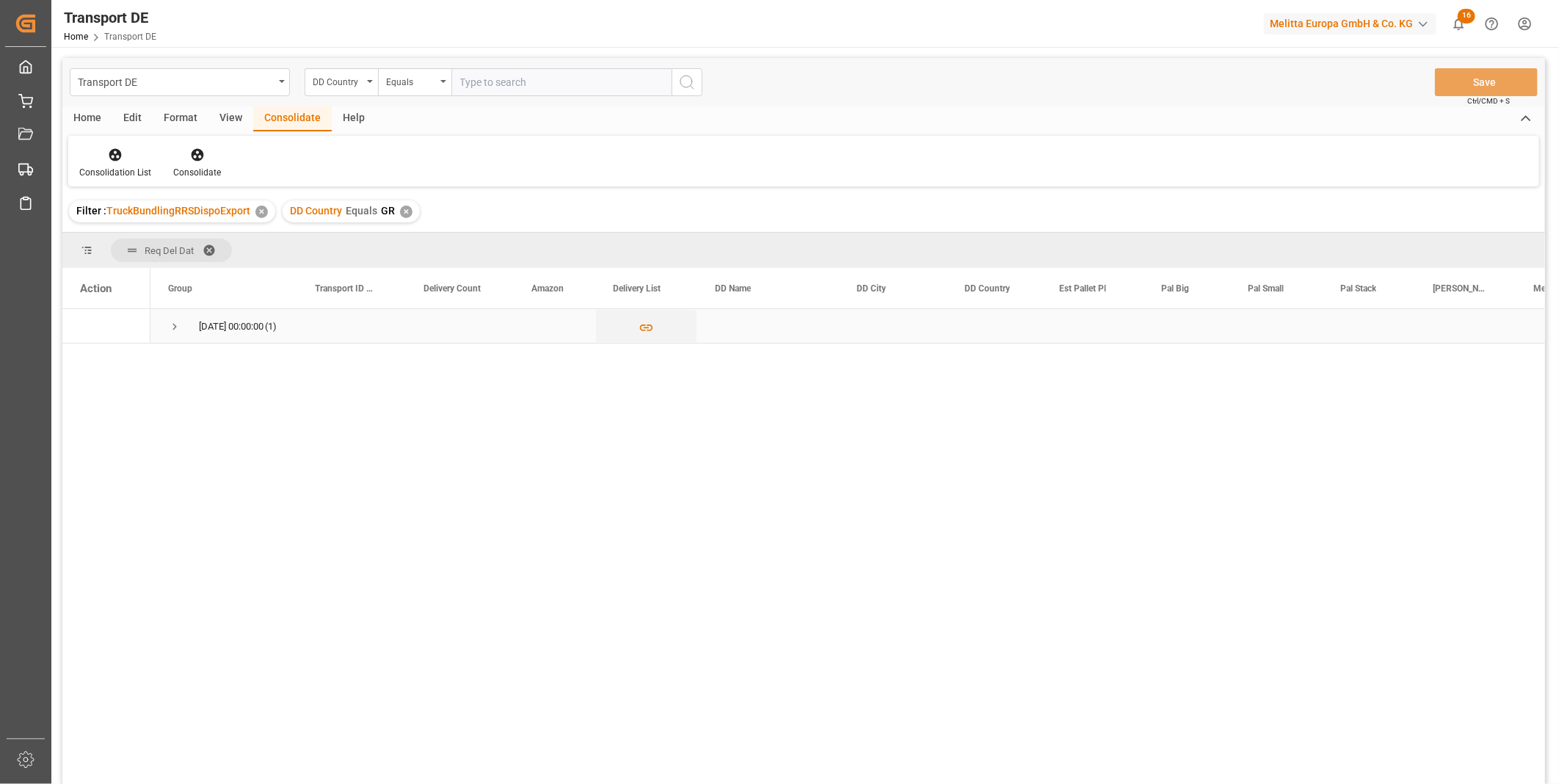
click at [171, 321] on span "Press SPACE to select this row." at bounding box center [174, 326] width 13 height 13
click at [89, 363] on input "Press Space to toggle row selection (unchecked)" at bounding box center [86, 360] width 13 height 13
checkbox input "true"
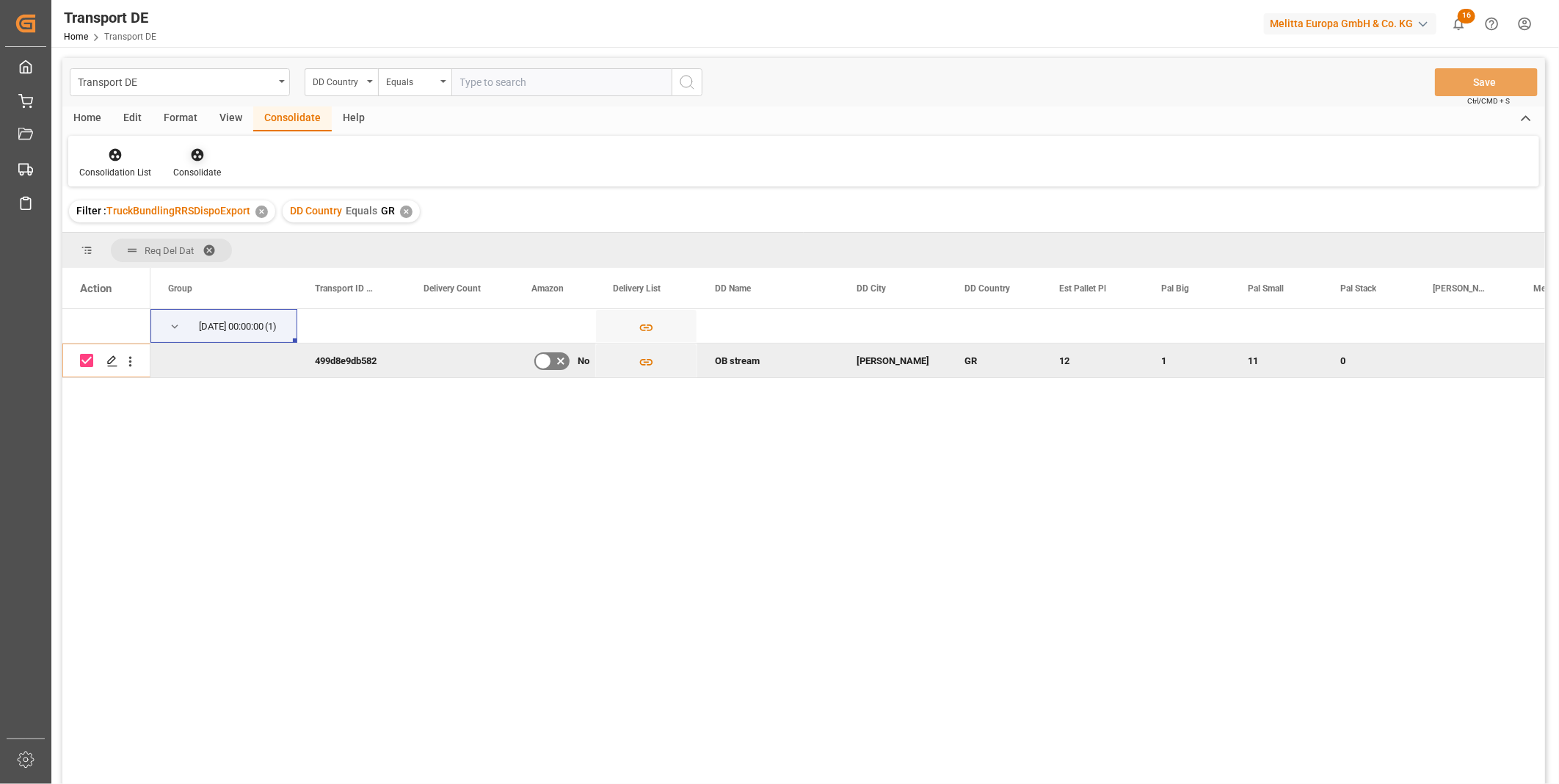
click at [209, 156] on div at bounding box center [196, 155] width 48 height 16
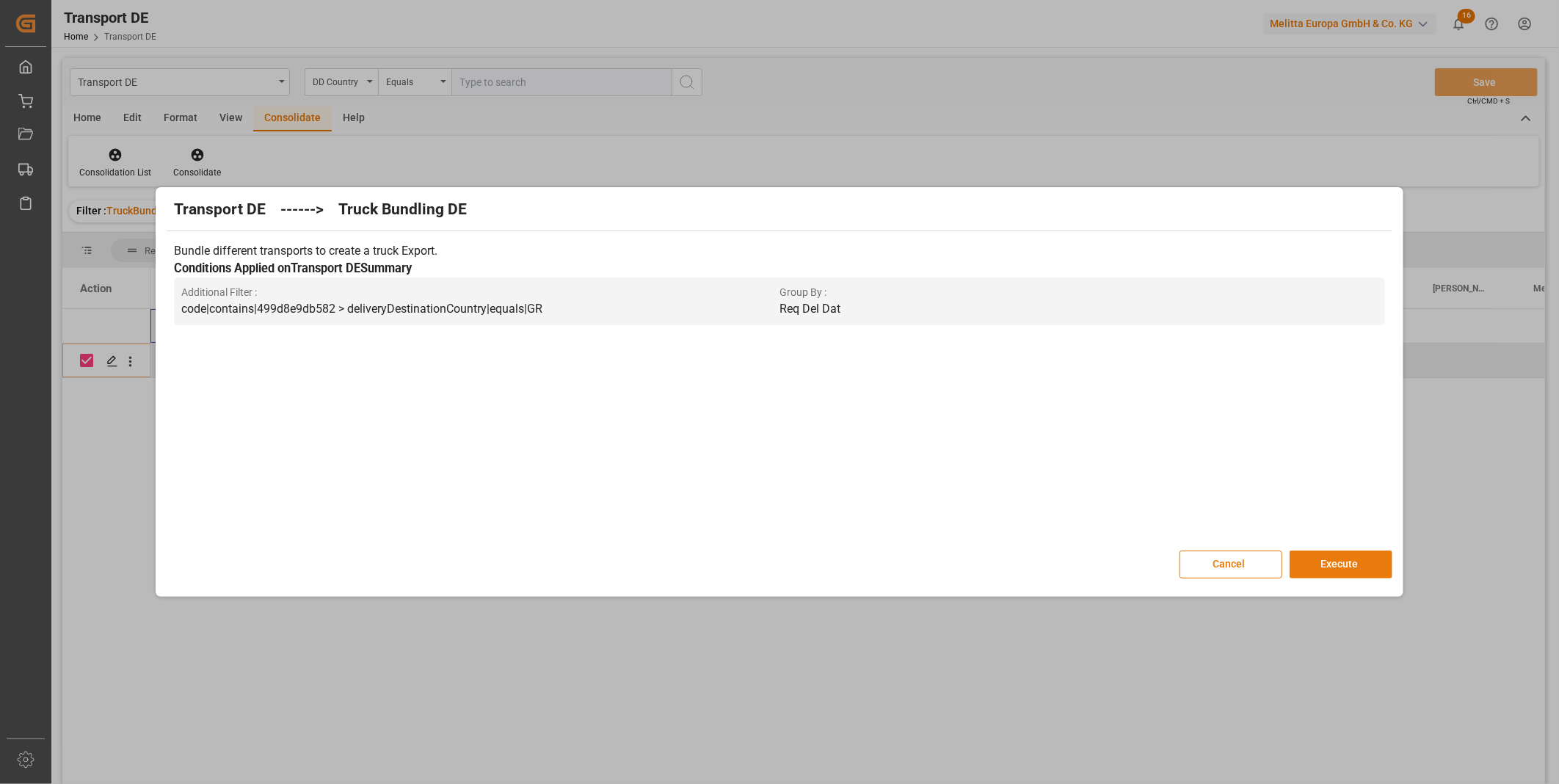
click at [1348, 573] on button "Execute" at bounding box center [1341, 564] width 103 height 28
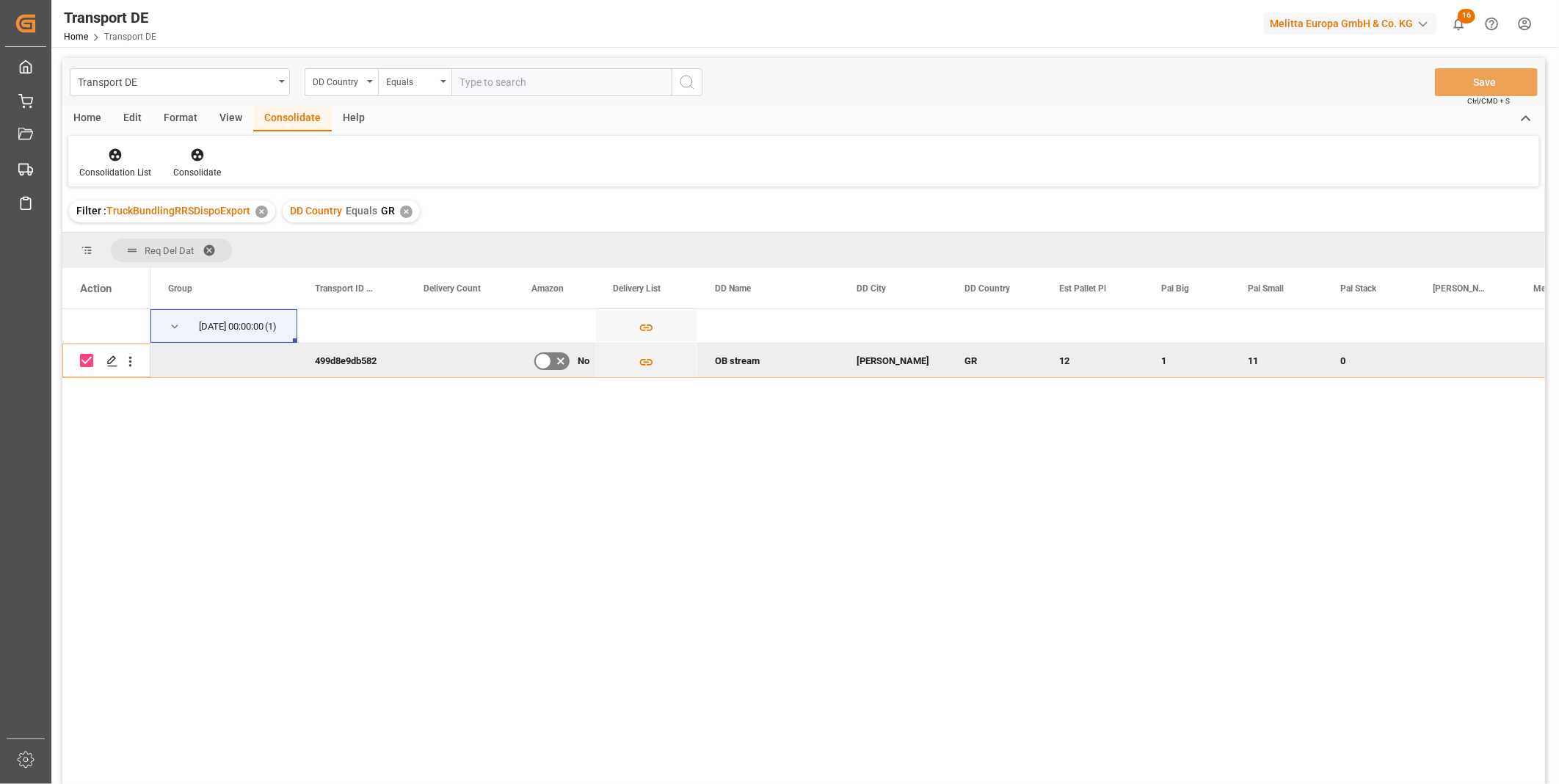
click at [406, 209] on div "✕" at bounding box center [406, 212] width 12 height 12
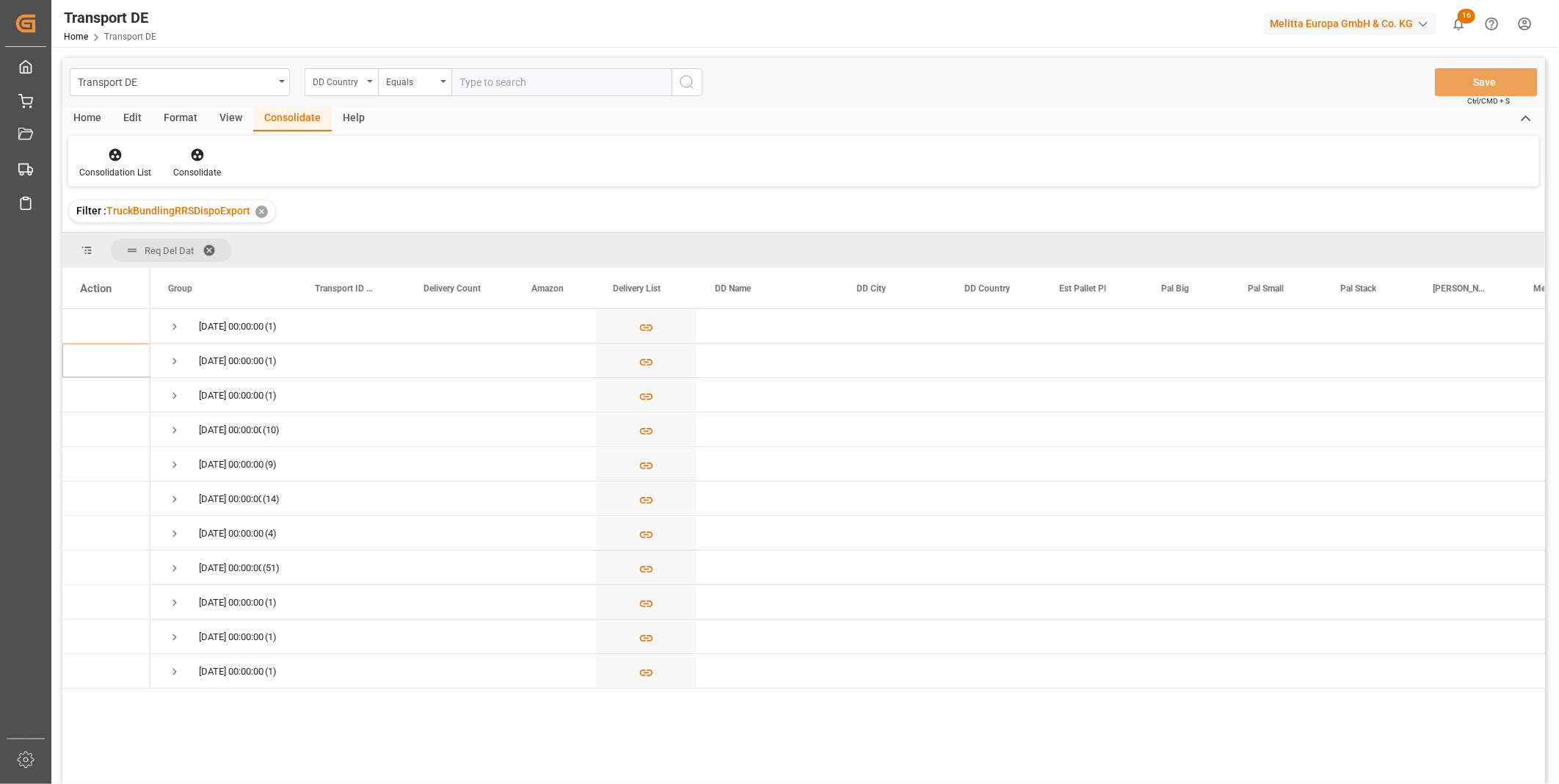
click at [355, 77] on div "DD Country" at bounding box center [338, 80] width 50 height 17
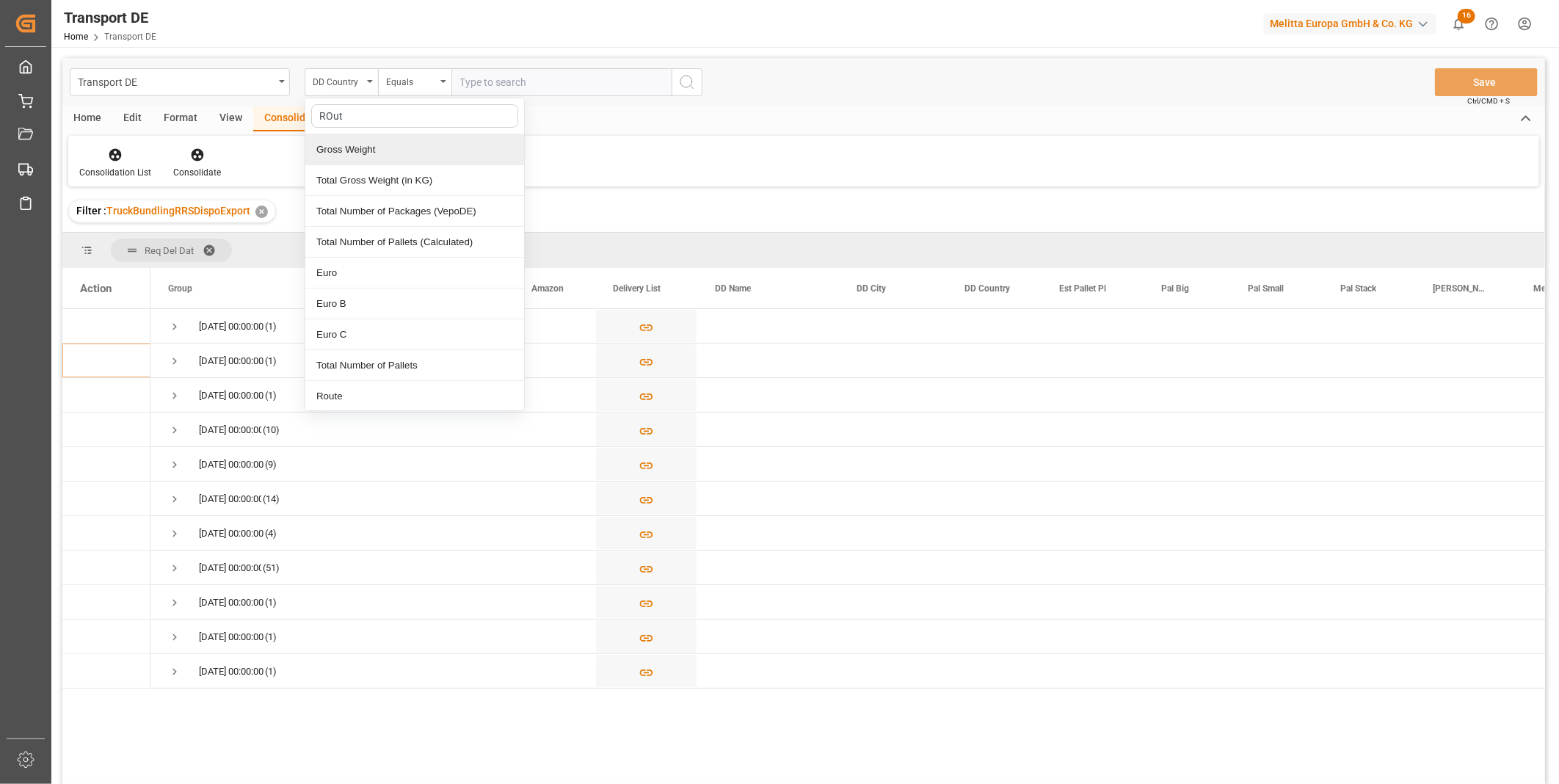
type input "ROute"
click at [382, 157] on div "Route" at bounding box center [414, 149] width 219 height 31
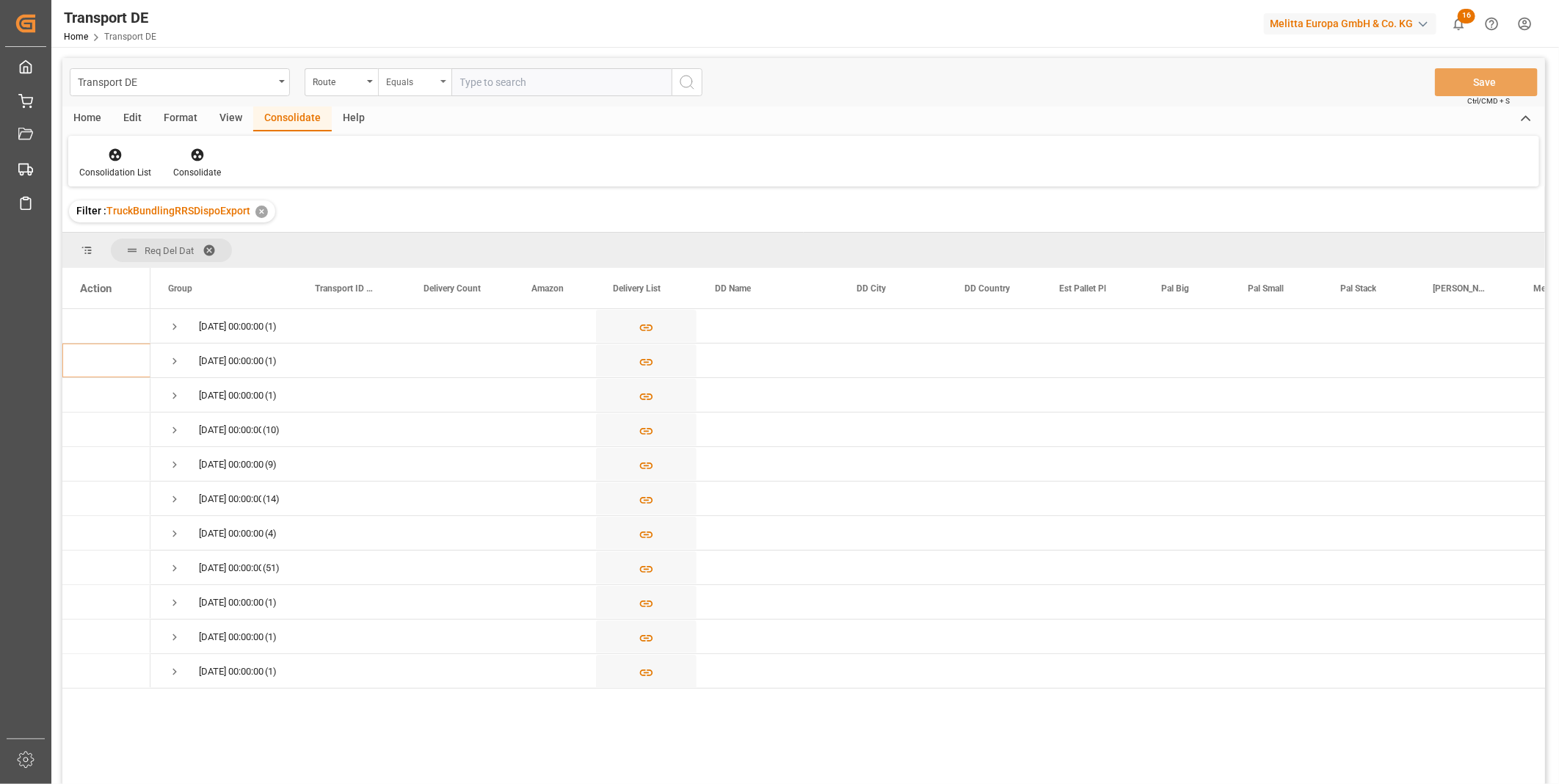
click at [396, 86] on div "Equals" at bounding box center [411, 80] width 50 height 17
click at [457, 245] on div "Starts with" at bounding box center [487, 242] width 219 height 31
type input "CH"
click at [700, 91] on button "search button" at bounding box center [687, 83] width 31 height 28
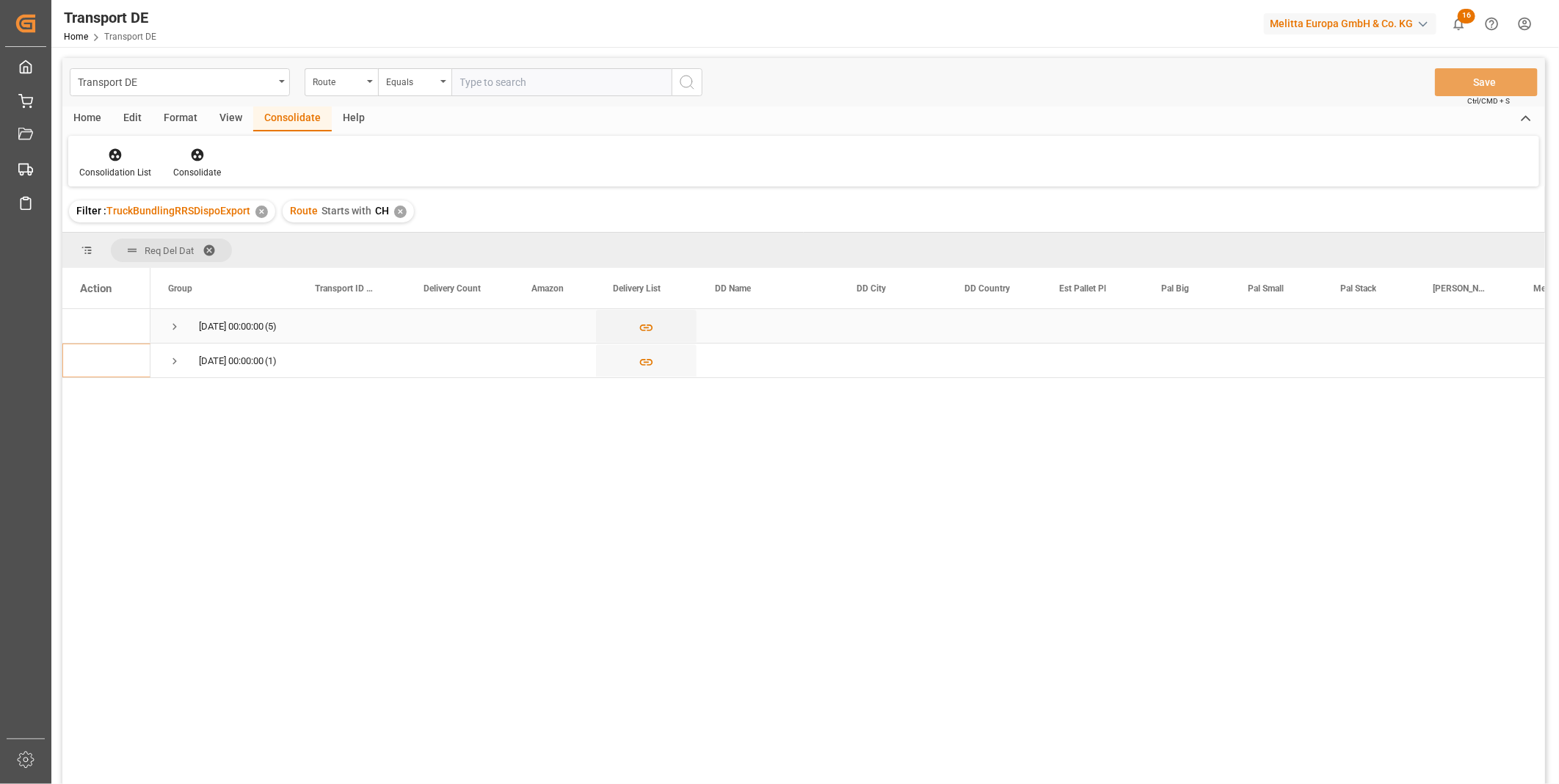
click at [177, 322] on span "Press SPACE to select this row." at bounding box center [174, 326] width 13 height 13
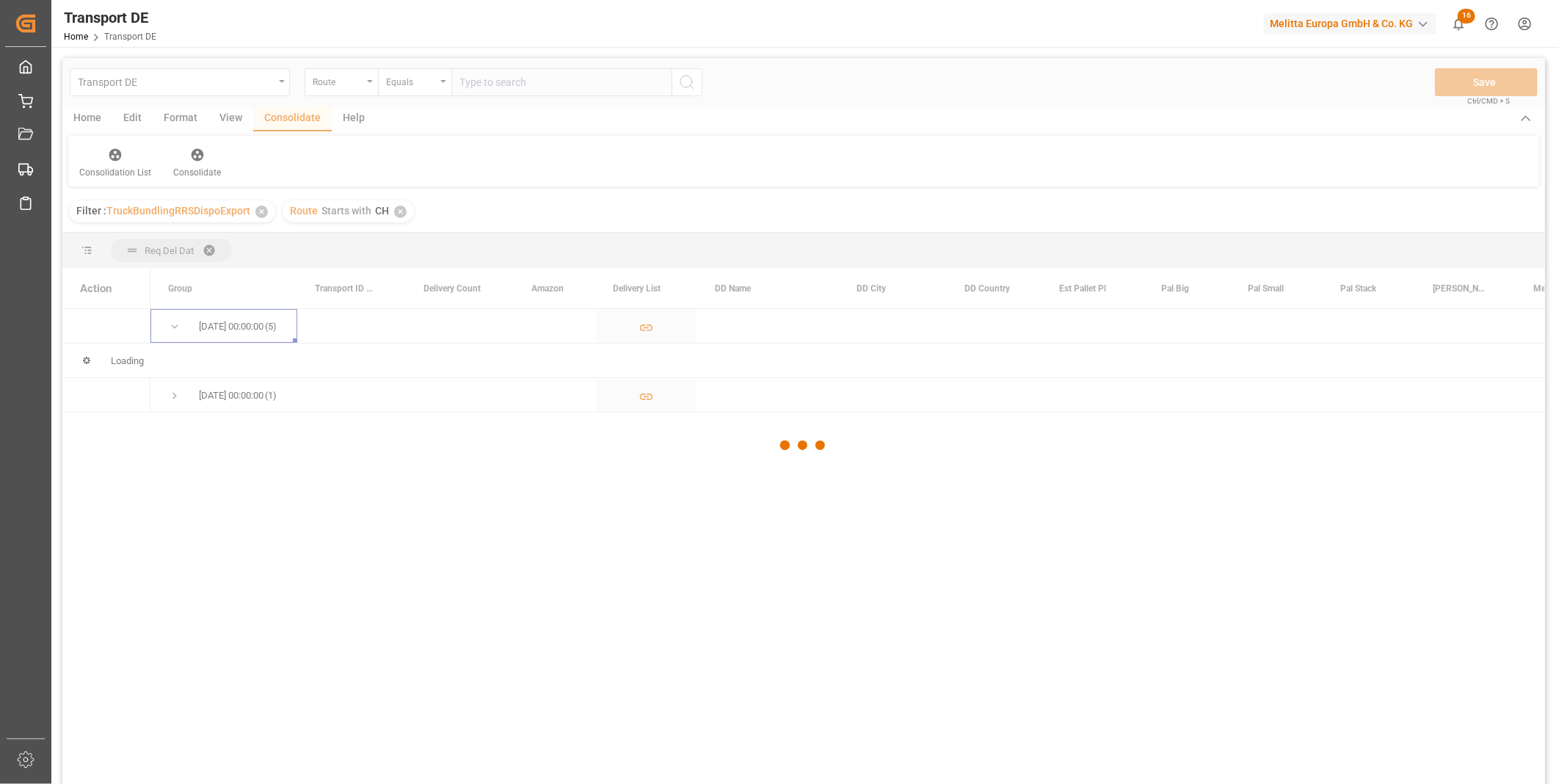
click at [171, 414] on div at bounding box center [804, 445] width 1483 height 775
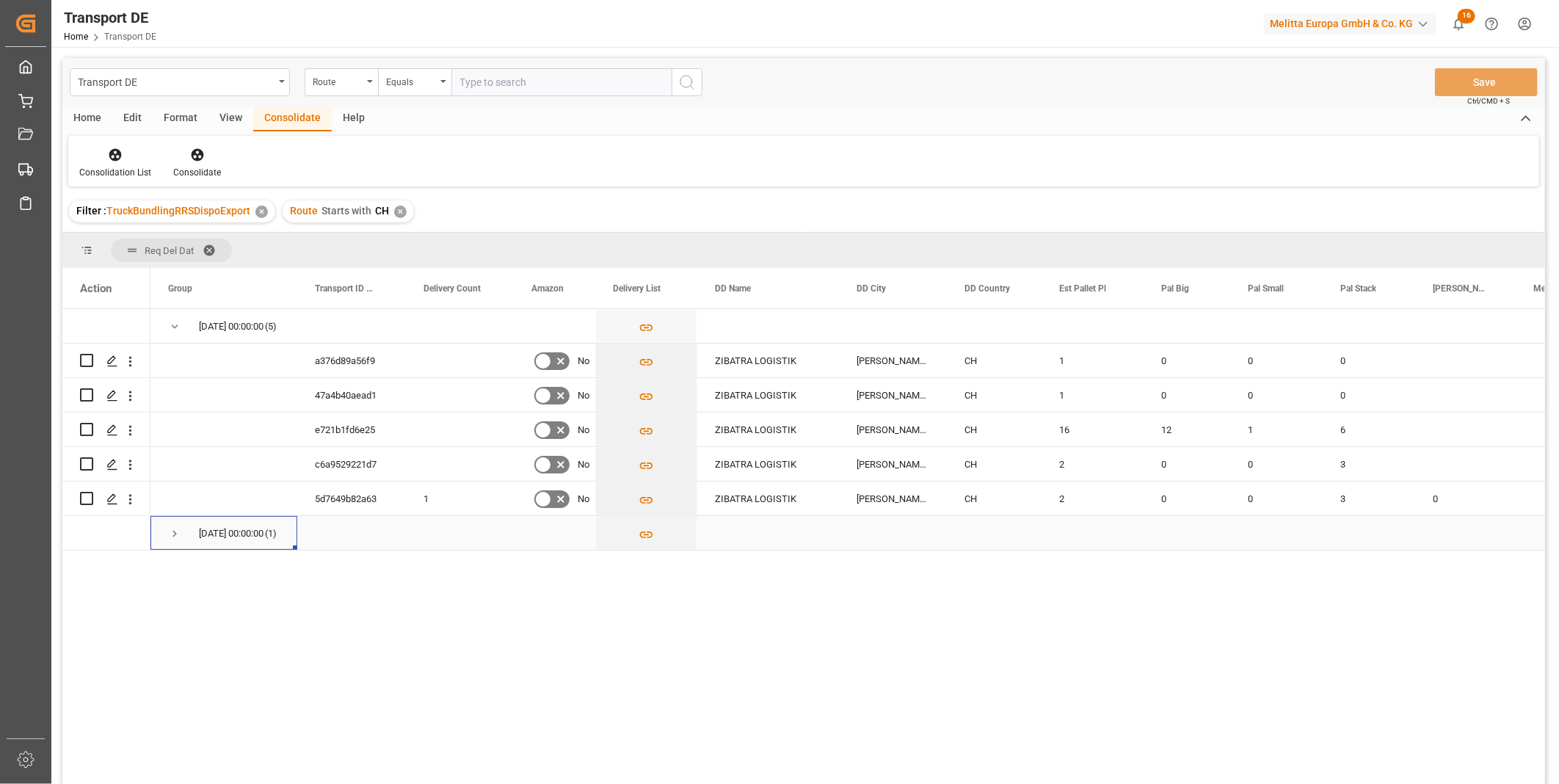
click at [167, 534] on div "29.09.2025 00:00:00 (1)" at bounding box center [223, 533] width 147 height 33
click at [173, 538] on span "Press SPACE to select this row." at bounding box center [174, 533] width 13 height 13
click at [395, 214] on div "✕" at bounding box center [400, 212] width 12 height 12
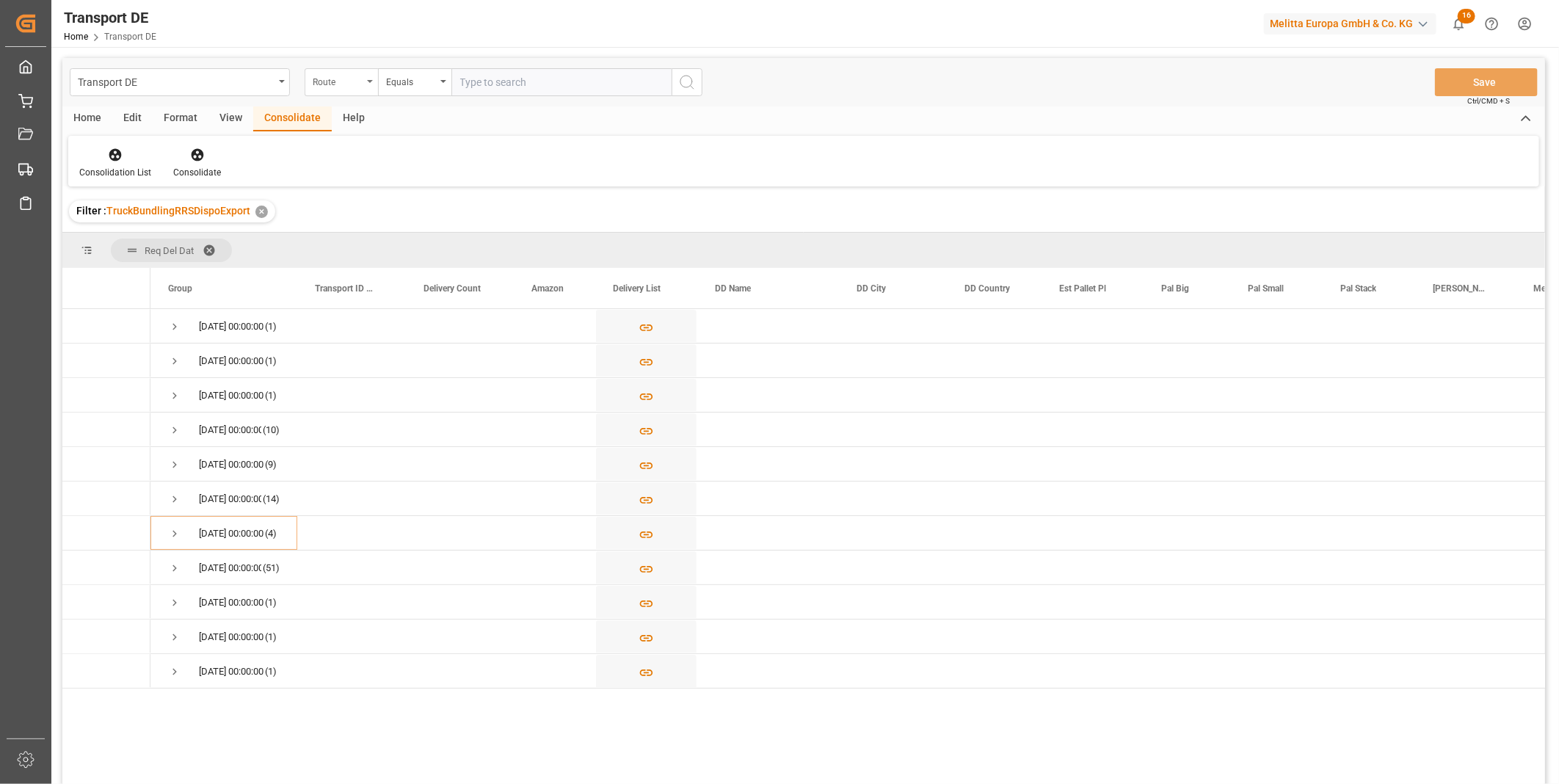
click at [341, 88] on div "Route" at bounding box center [338, 80] width 50 height 17
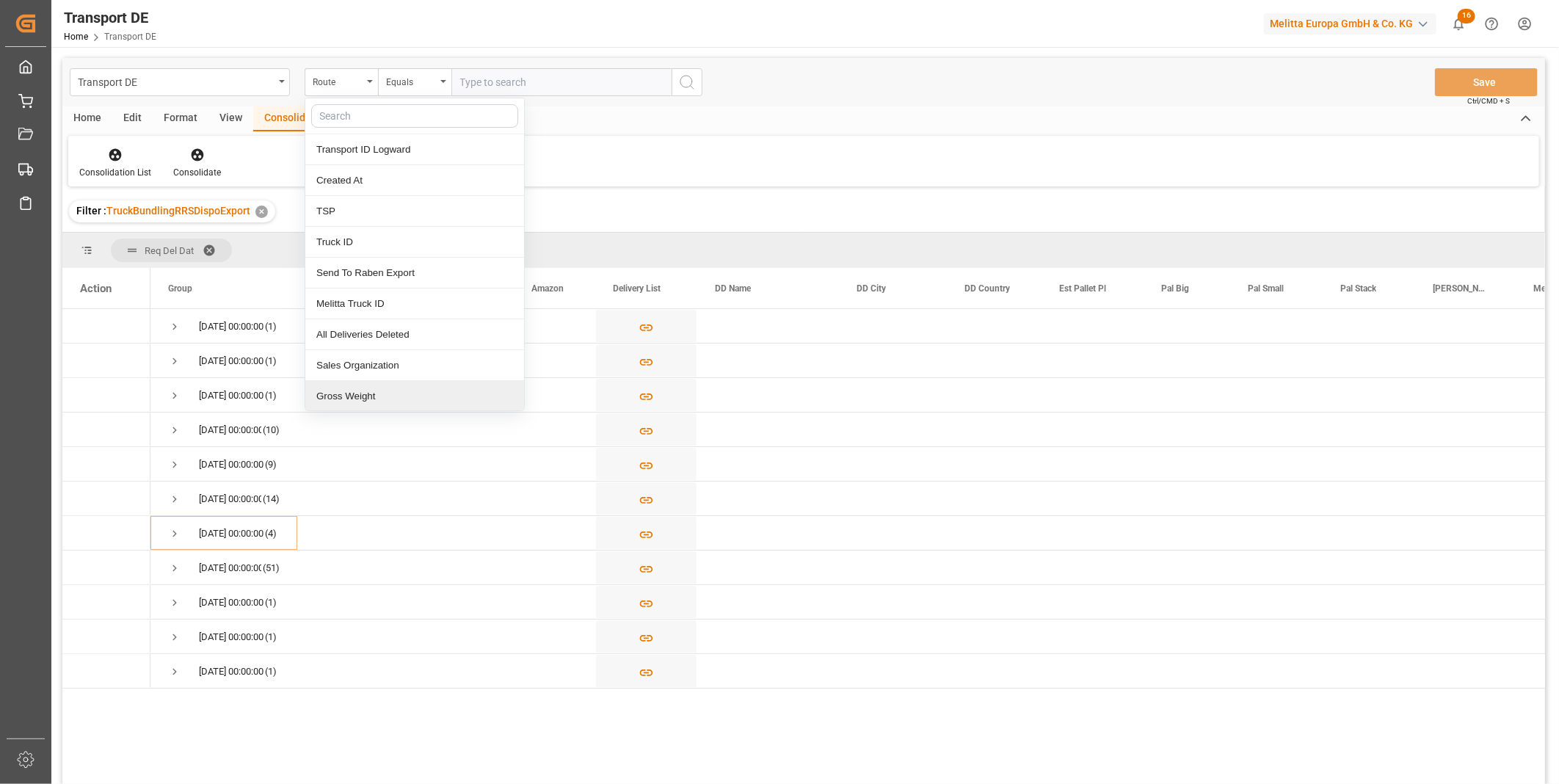
click at [732, 174] on div "Consolidation List Consolidate" at bounding box center [804, 160] width 1471 height 51
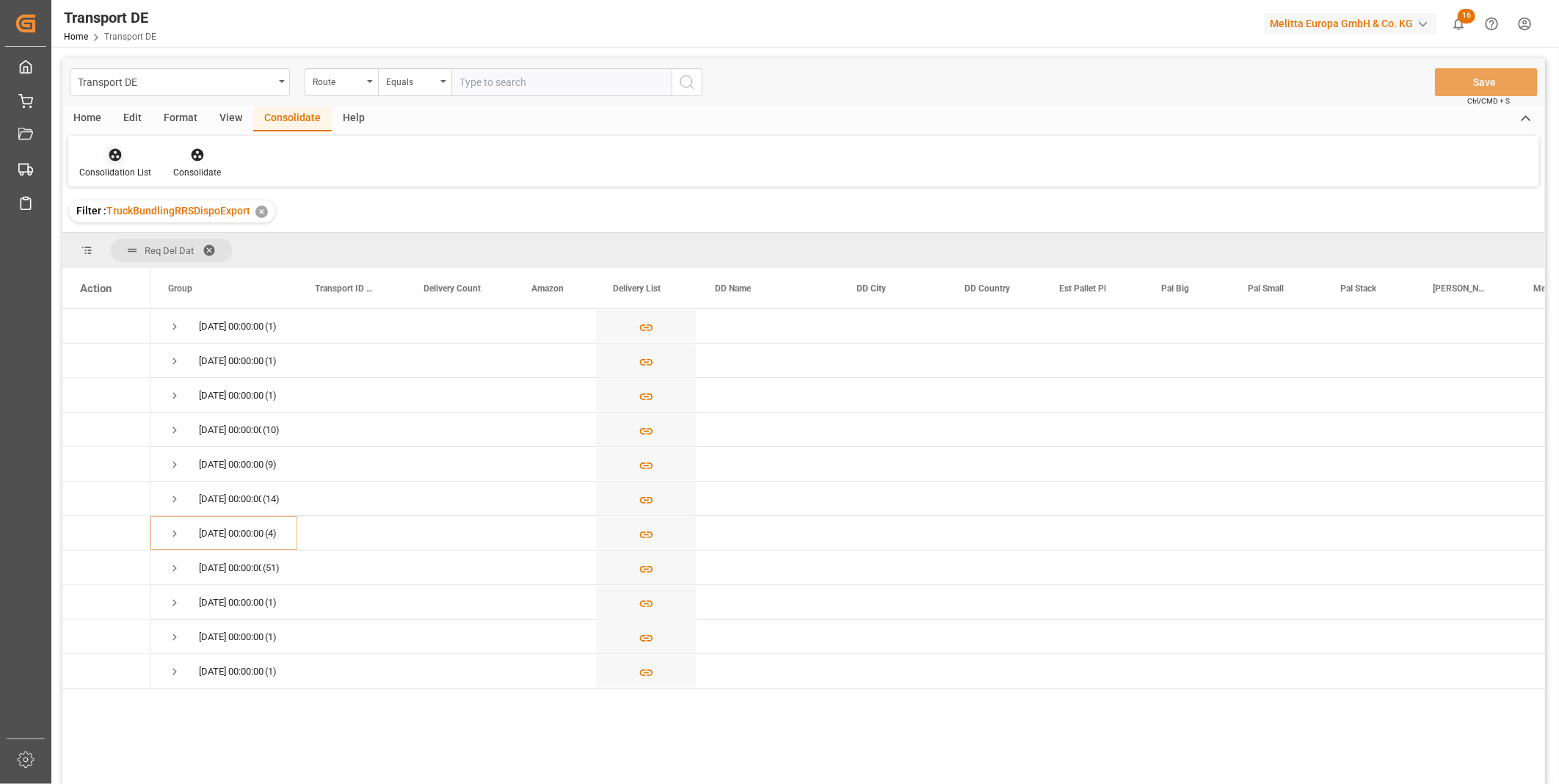
click at [116, 159] on icon at bounding box center [115, 155] width 12 height 12
click at [174, 259] on div "Transport DE Route Equals Save Ctrl/CMD + S Home Edit Format View Consolidate H…" at bounding box center [804, 440] width 1483 height 765
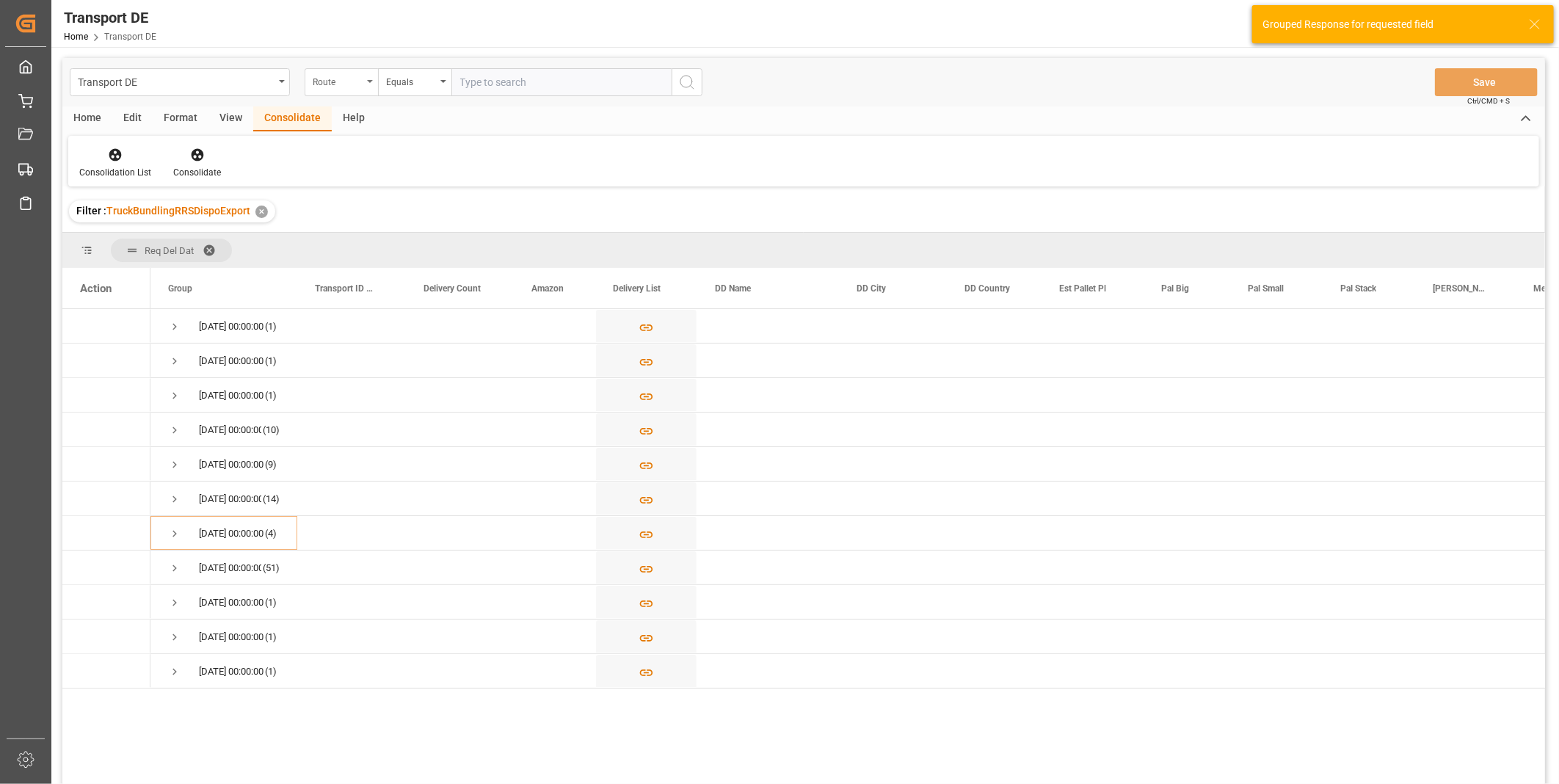
click at [357, 82] on div "Route" at bounding box center [338, 80] width 50 height 17
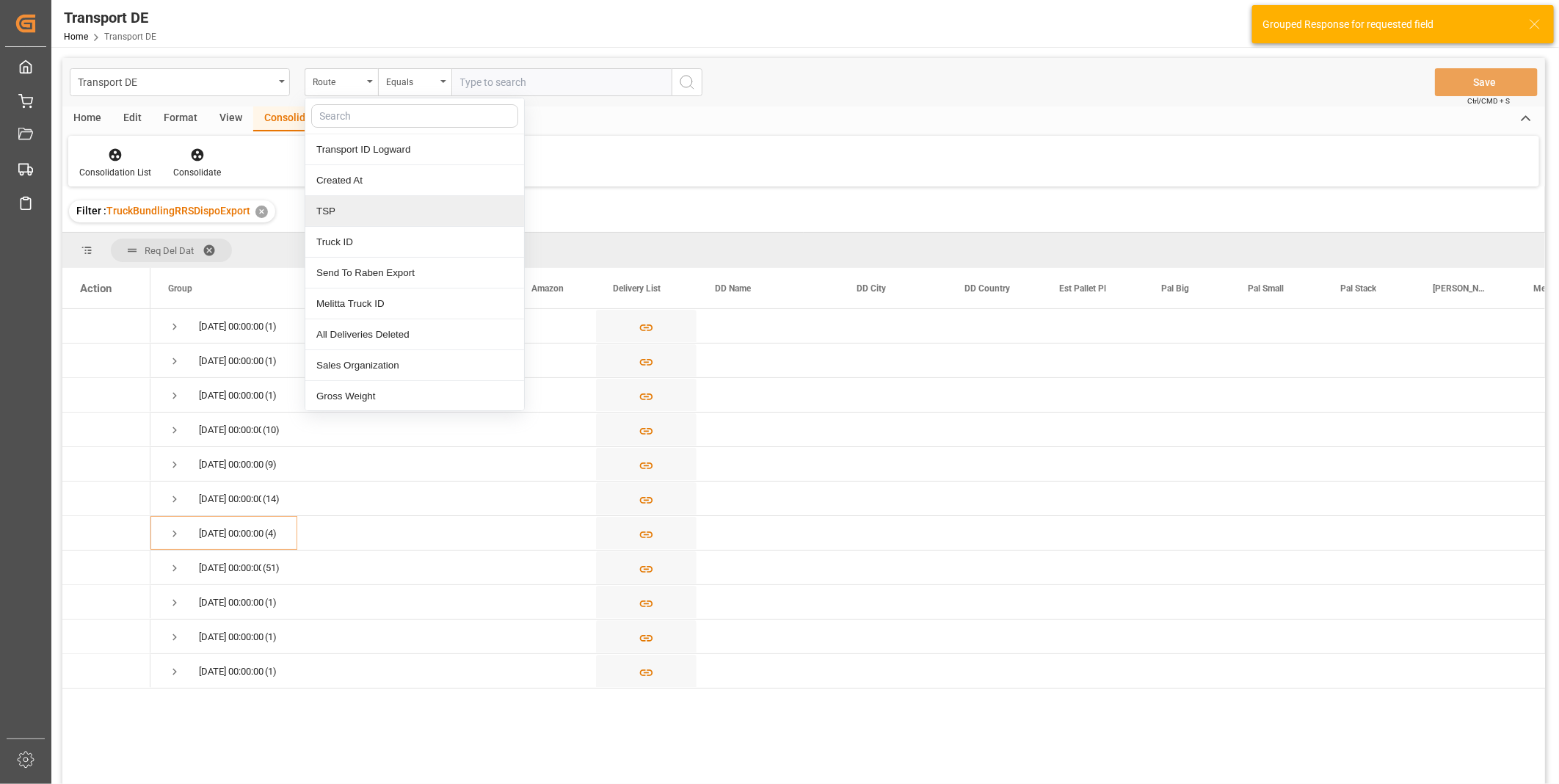
click at [360, 209] on div "TSP" at bounding box center [414, 212] width 219 height 31
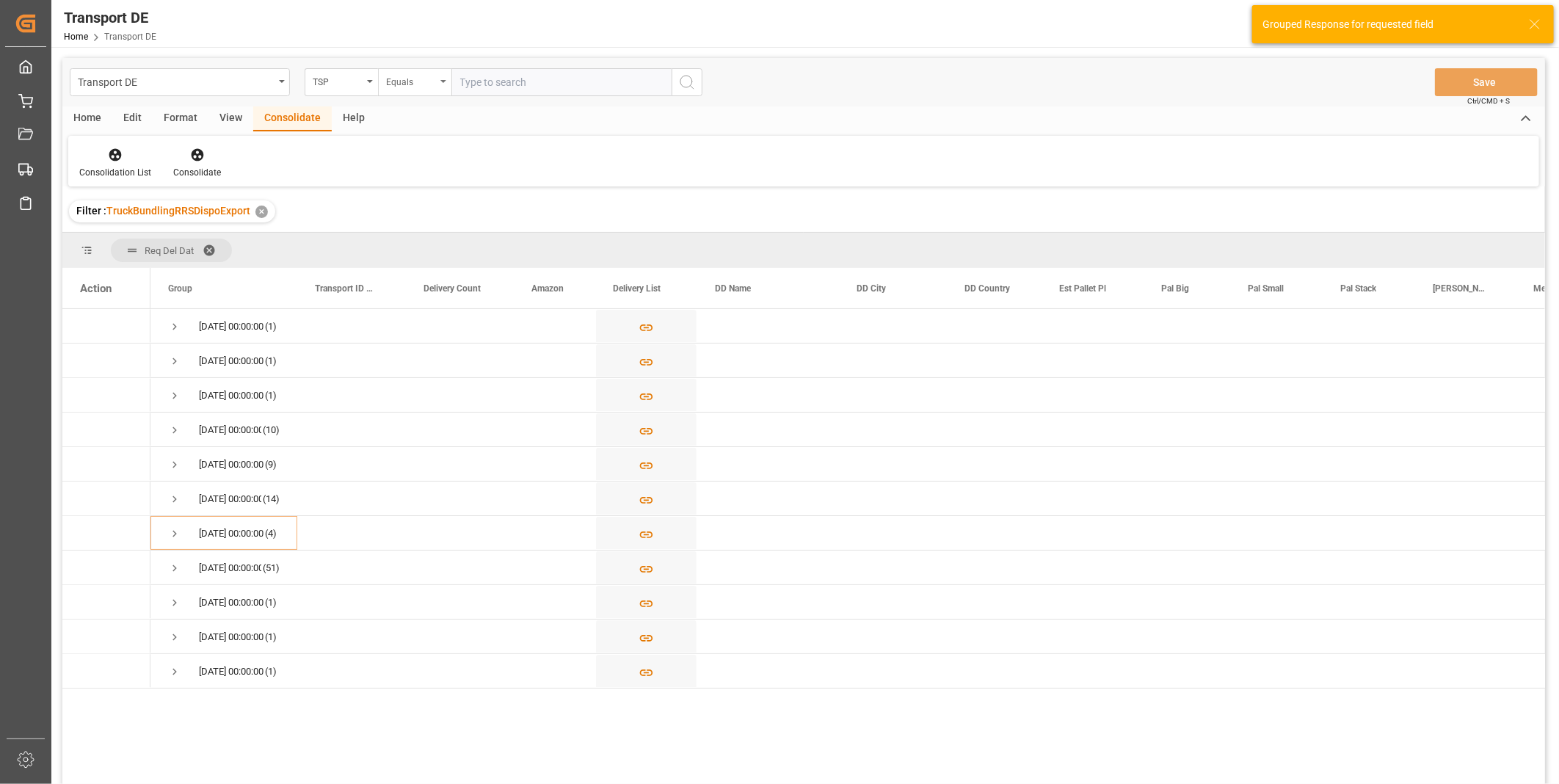
click at [421, 77] on div "Equals" at bounding box center [411, 80] width 50 height 17
click at [478, 248] on div "Starts with" at bounding box center [487, 242] width 219 height 31
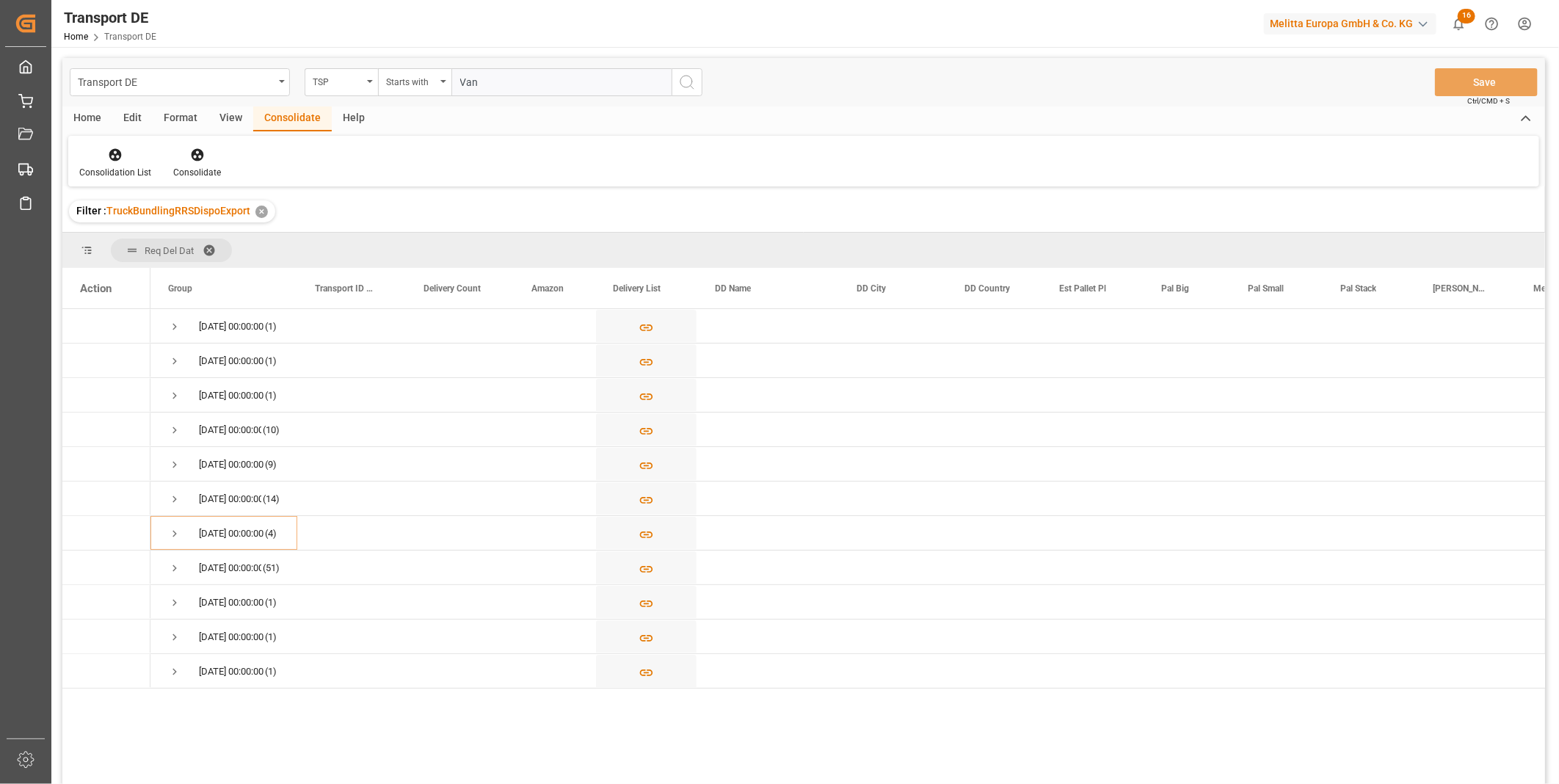
type input "Van R"
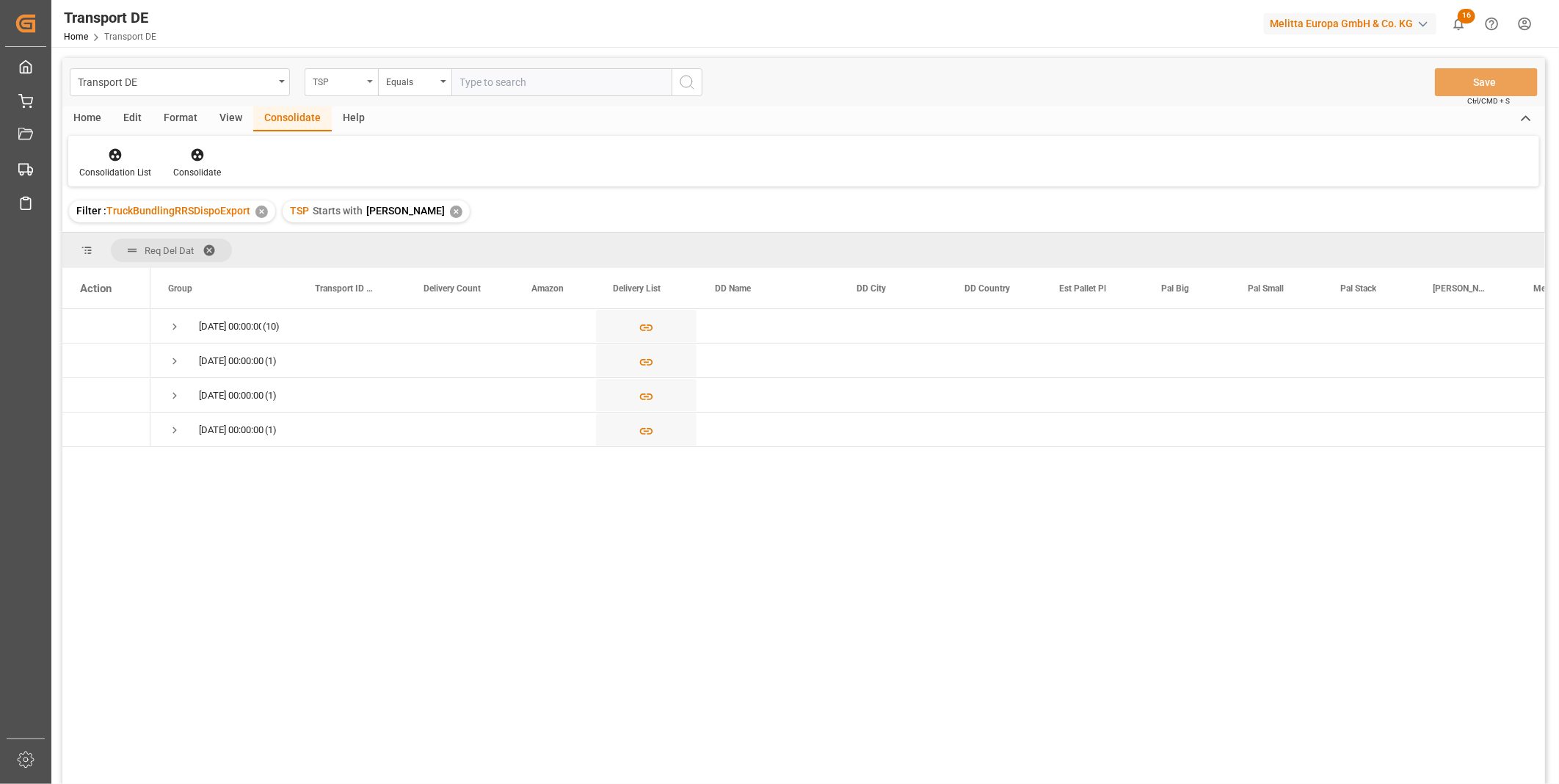
click at [341, 86] on div "TSP" at bounding box center [338, 80] width 50 height 17
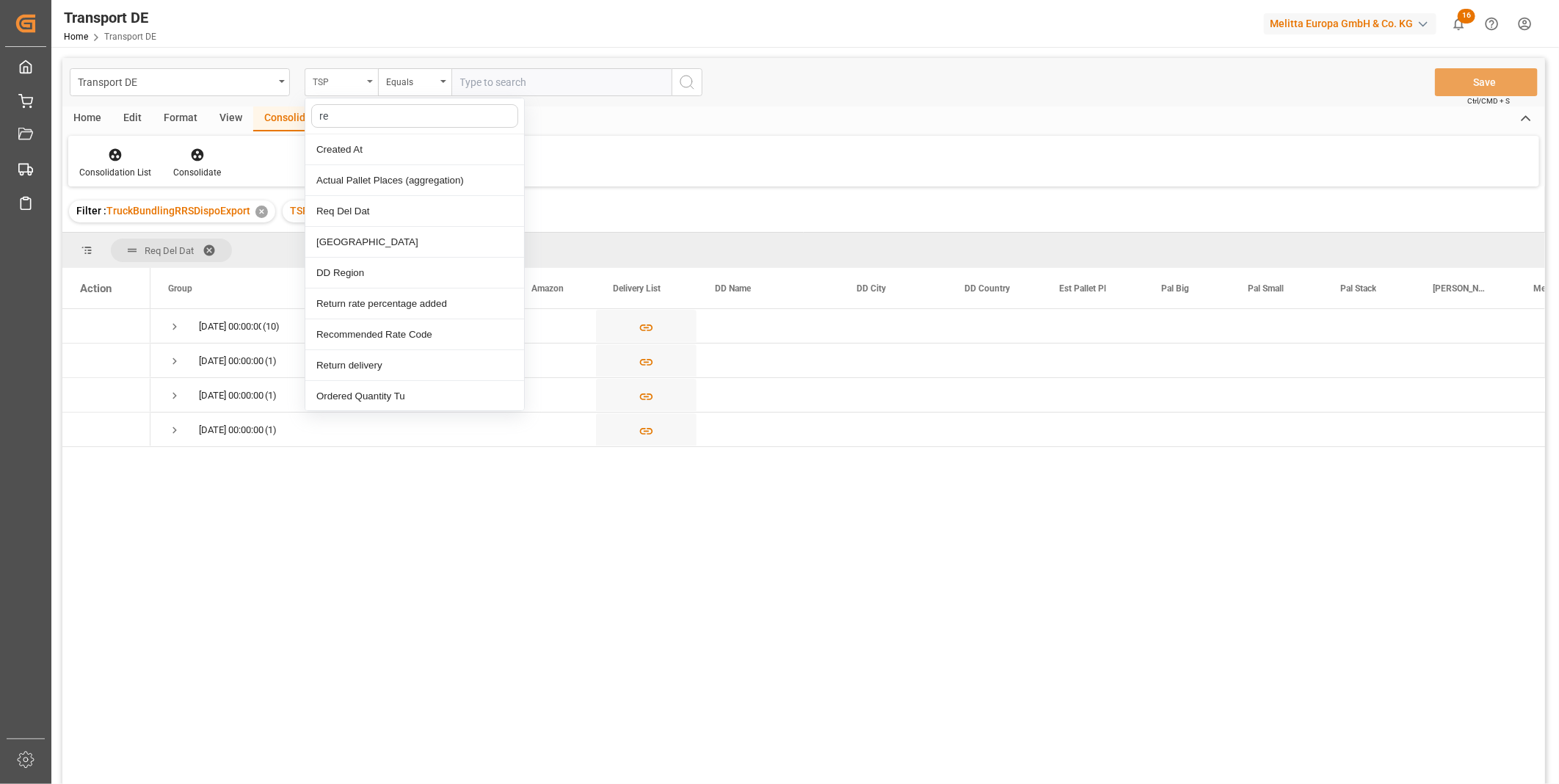
type input "req"
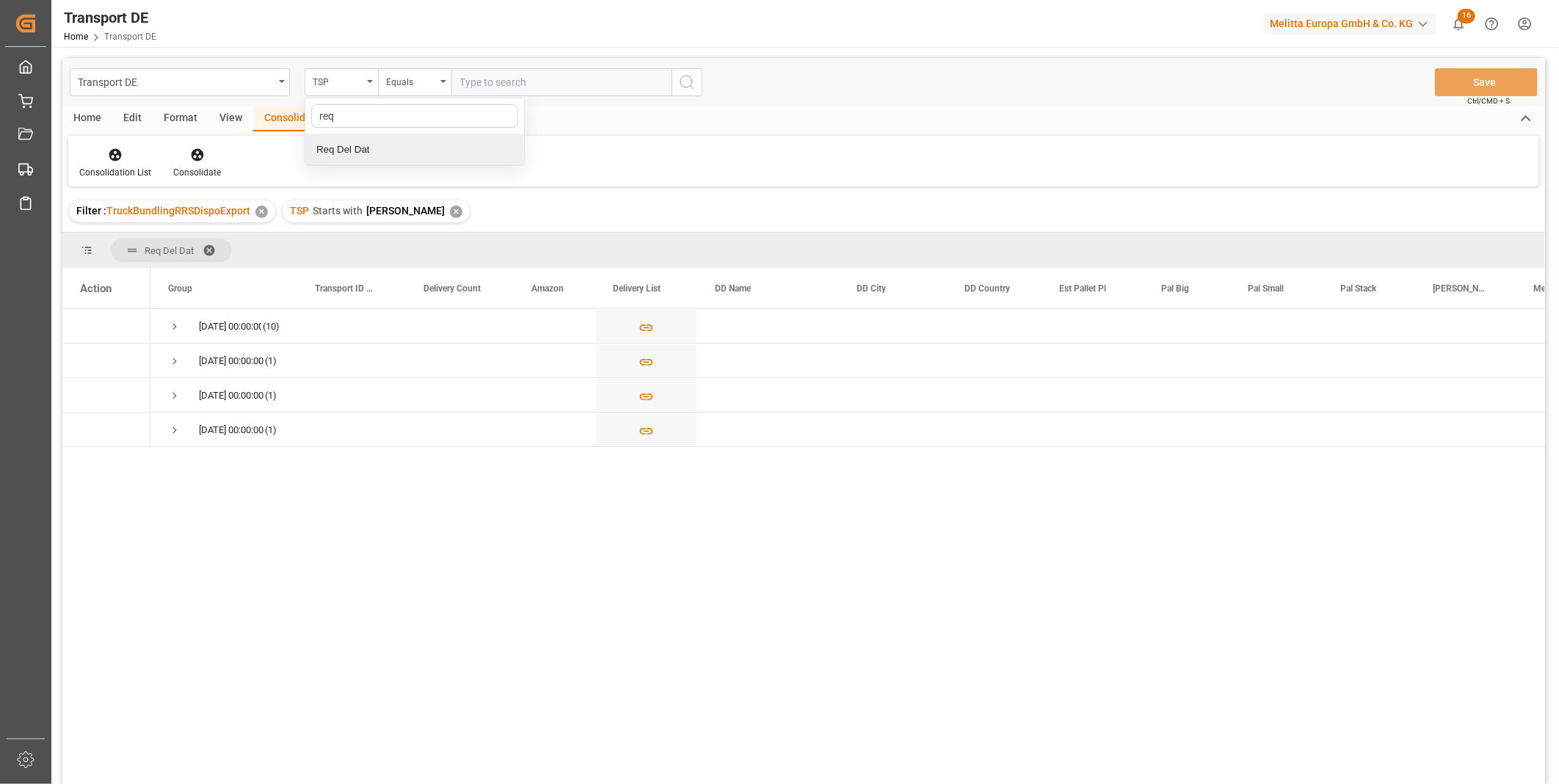
click at [411, 147] on div "Req Del Dat" at bounding box center [414, 149] width 219 height 31
click at [497, 72] on input "text" at bounding box center [561, 83] width 220 height 28
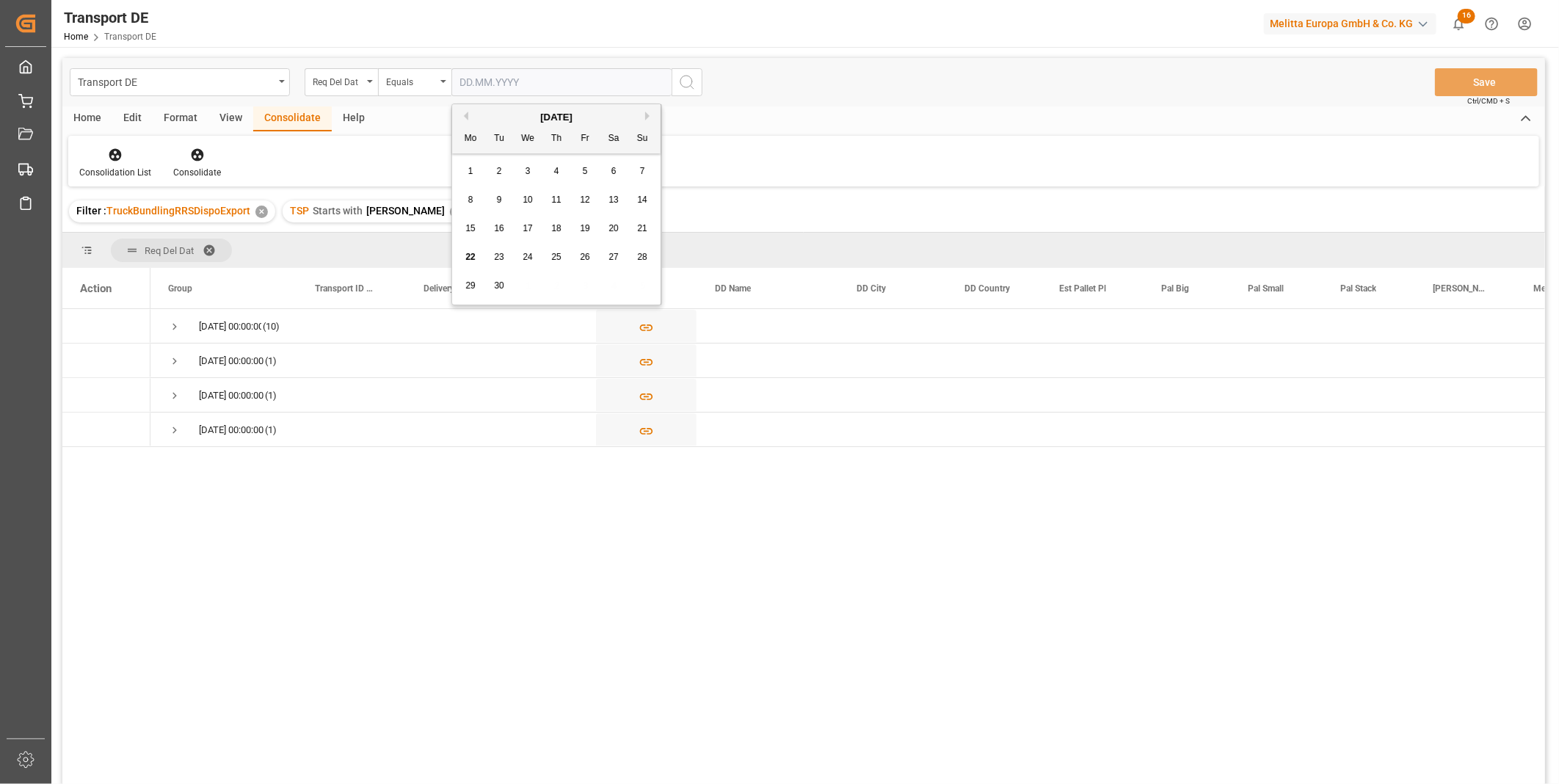
click at [530, 253] on span "24" at bounding box center [527, 256] width 9 height 10
type input "24.09.2025"
click at [671, 91] on input "24.09.2025" at bounding box center [561, 83] width 220 height 28
click at [691, 84] on circle "search button" at bounding box center [686, 81] width 12 height 12
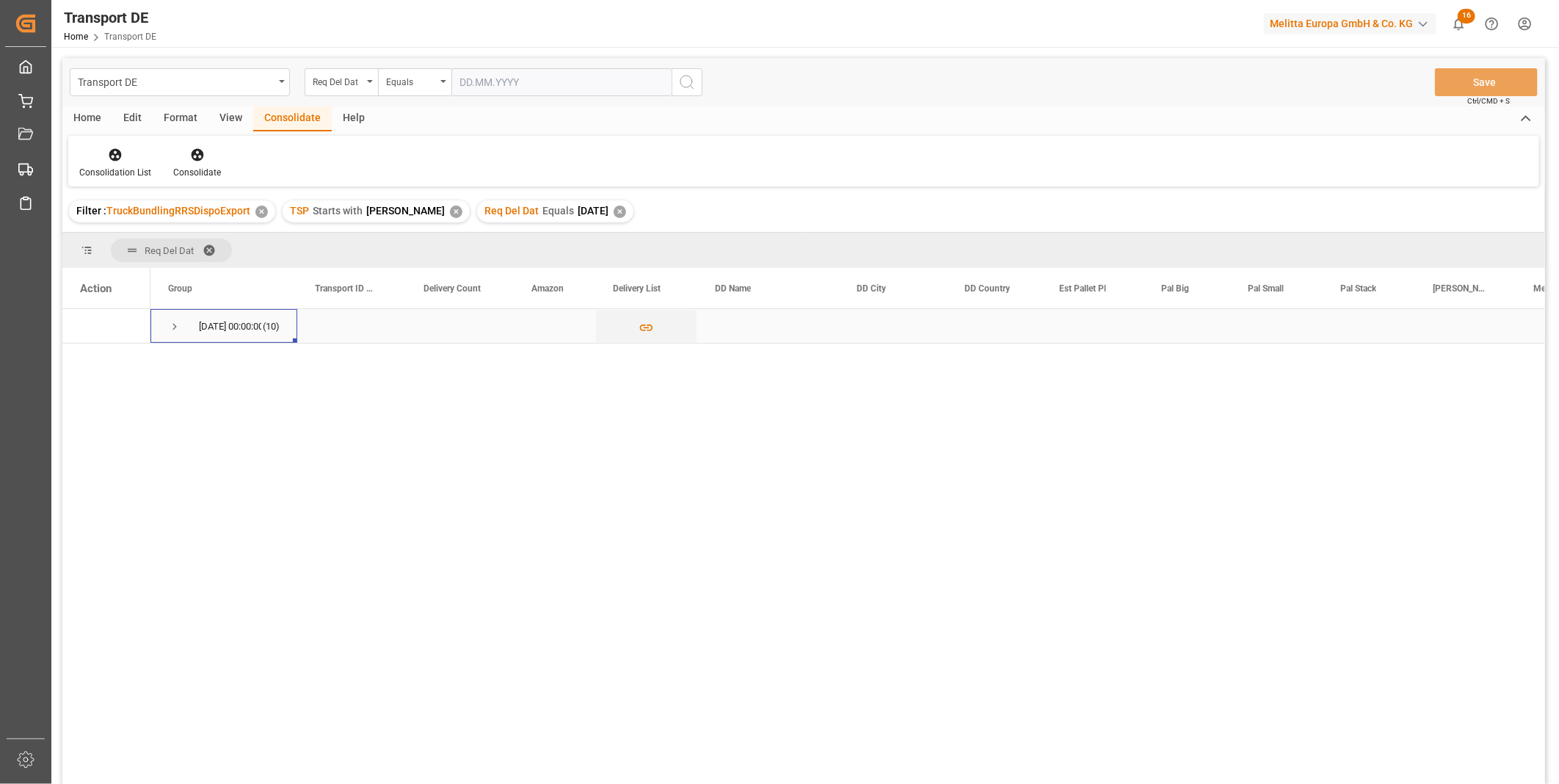
click at [181, 332] on span "24.09.2025 00:00:00 (10)" at bounding box center [223, 325] width 111 height 32
click at [170, 320] on span "Press SPACE to select this row." at bounding box center [174, 326] width 13 height 13
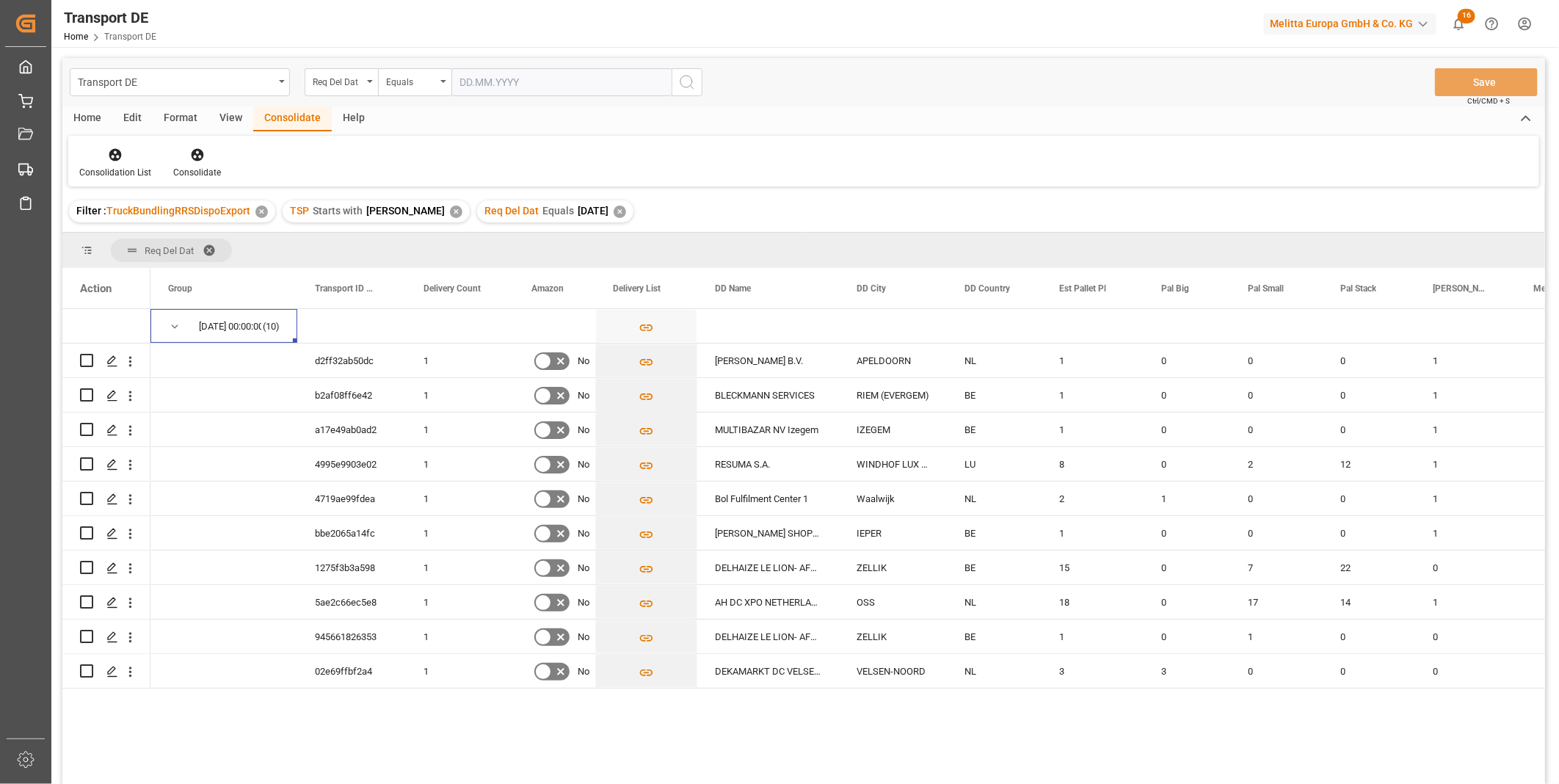
click at [86, 111] on div "Home" at bounding box center [87, 119] width 50 height 25
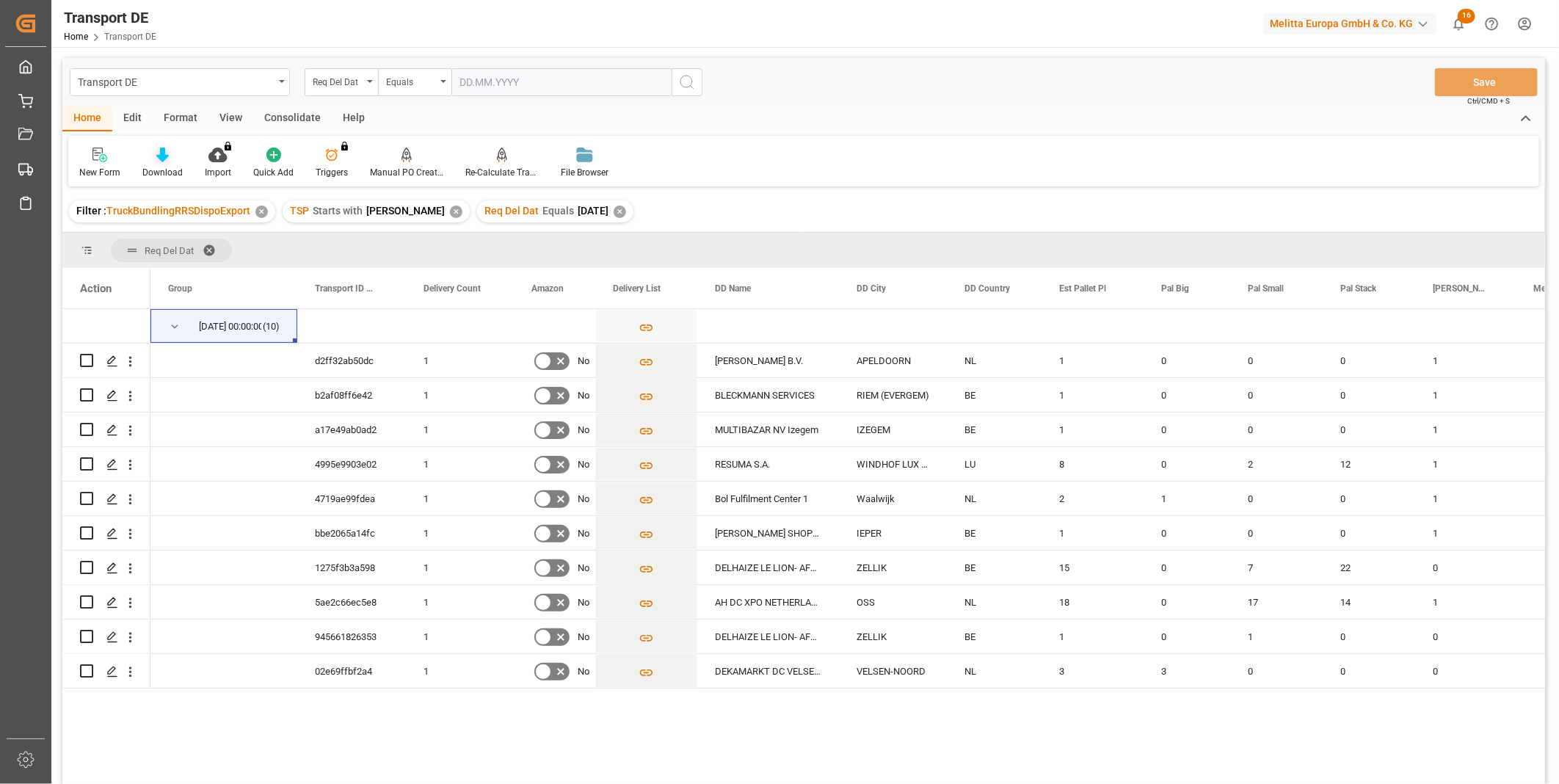
click at [160, 154] on icon at bounding box center [163, 154] width 12 height 15
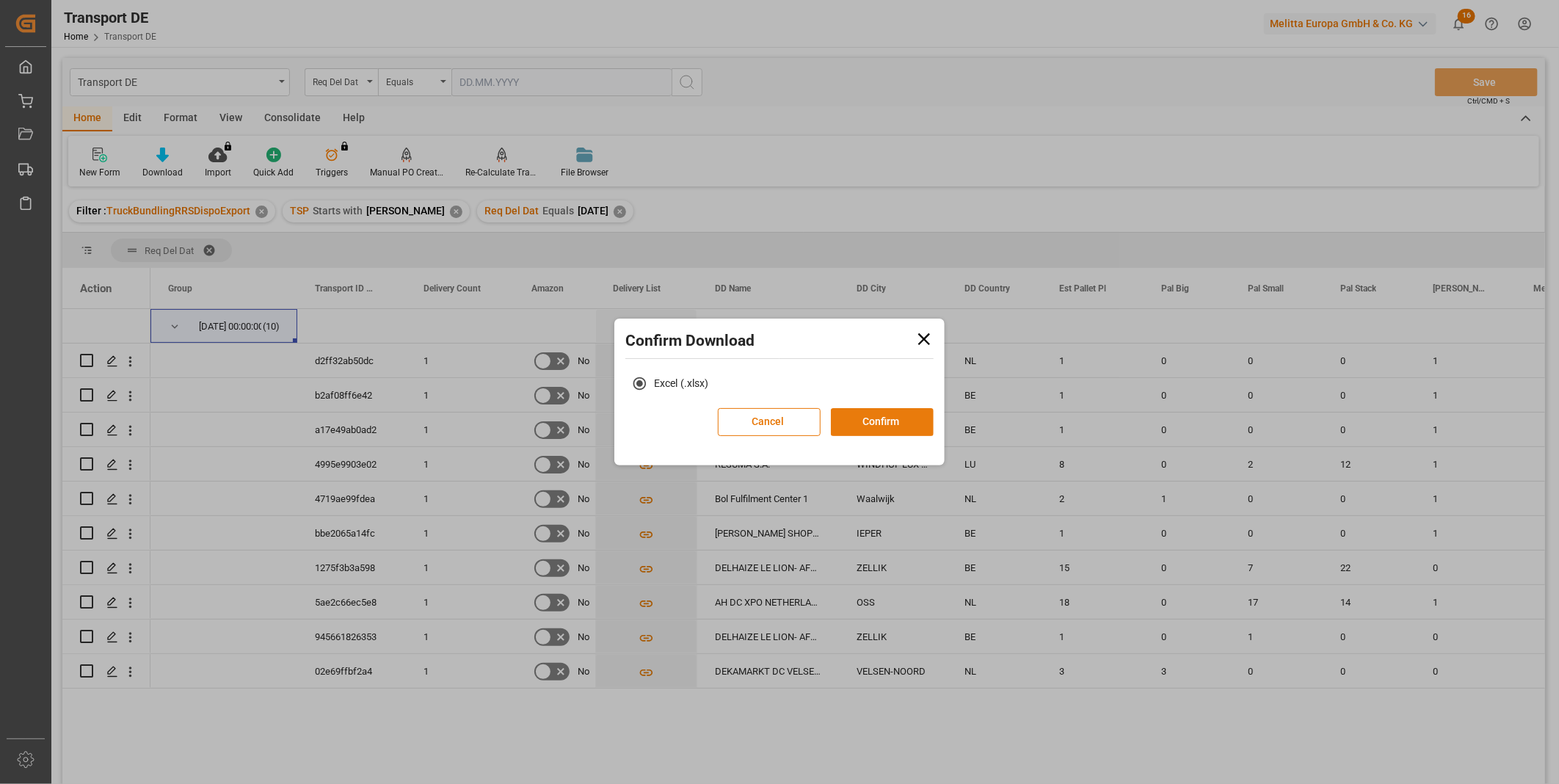
click at [864, 420] on button "Confirm" at bounding box center [882, 422] width 103 height 28
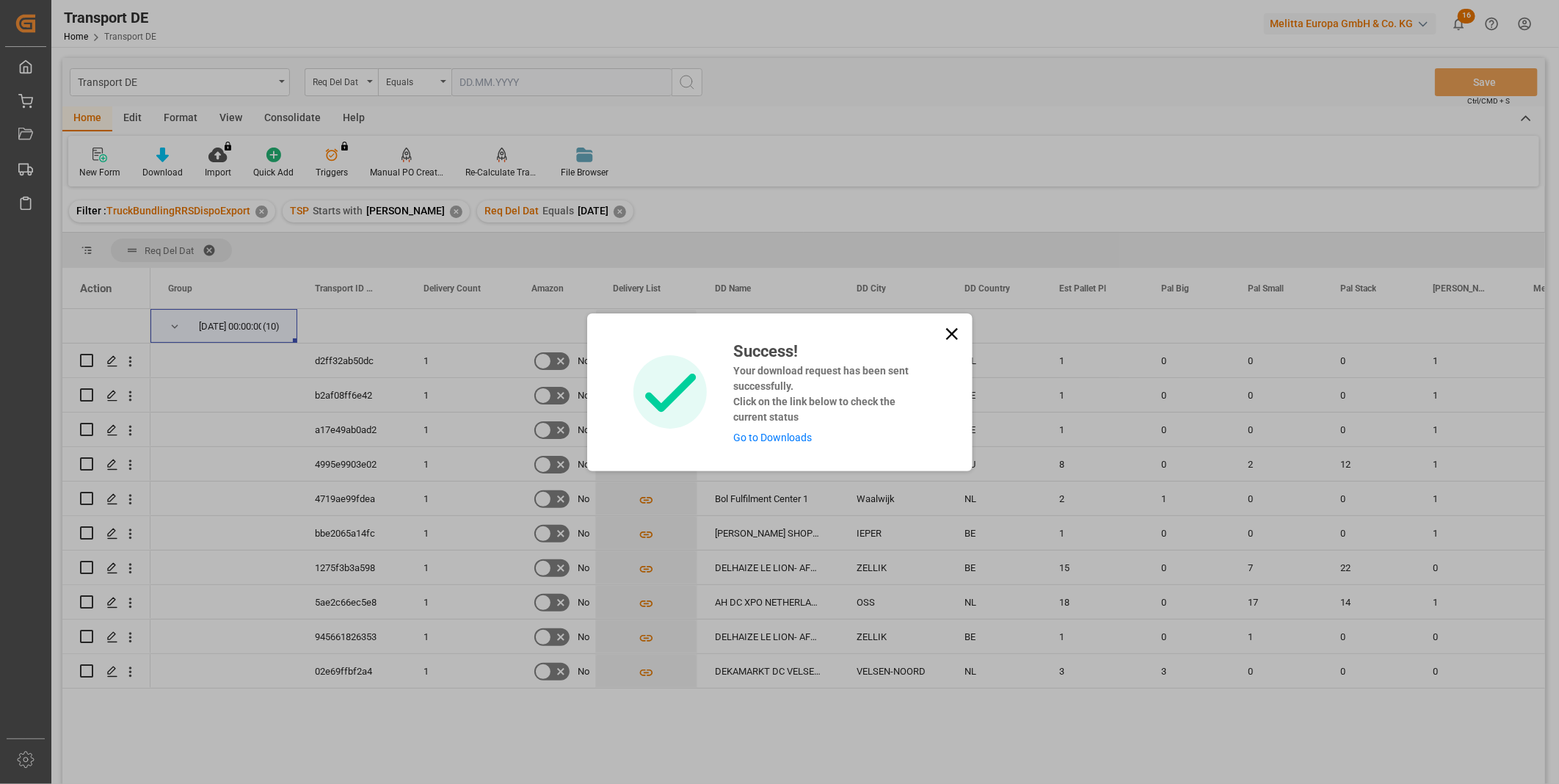
click at [942, 339] on icon at bounding box center [952, 334] width 20 height 20
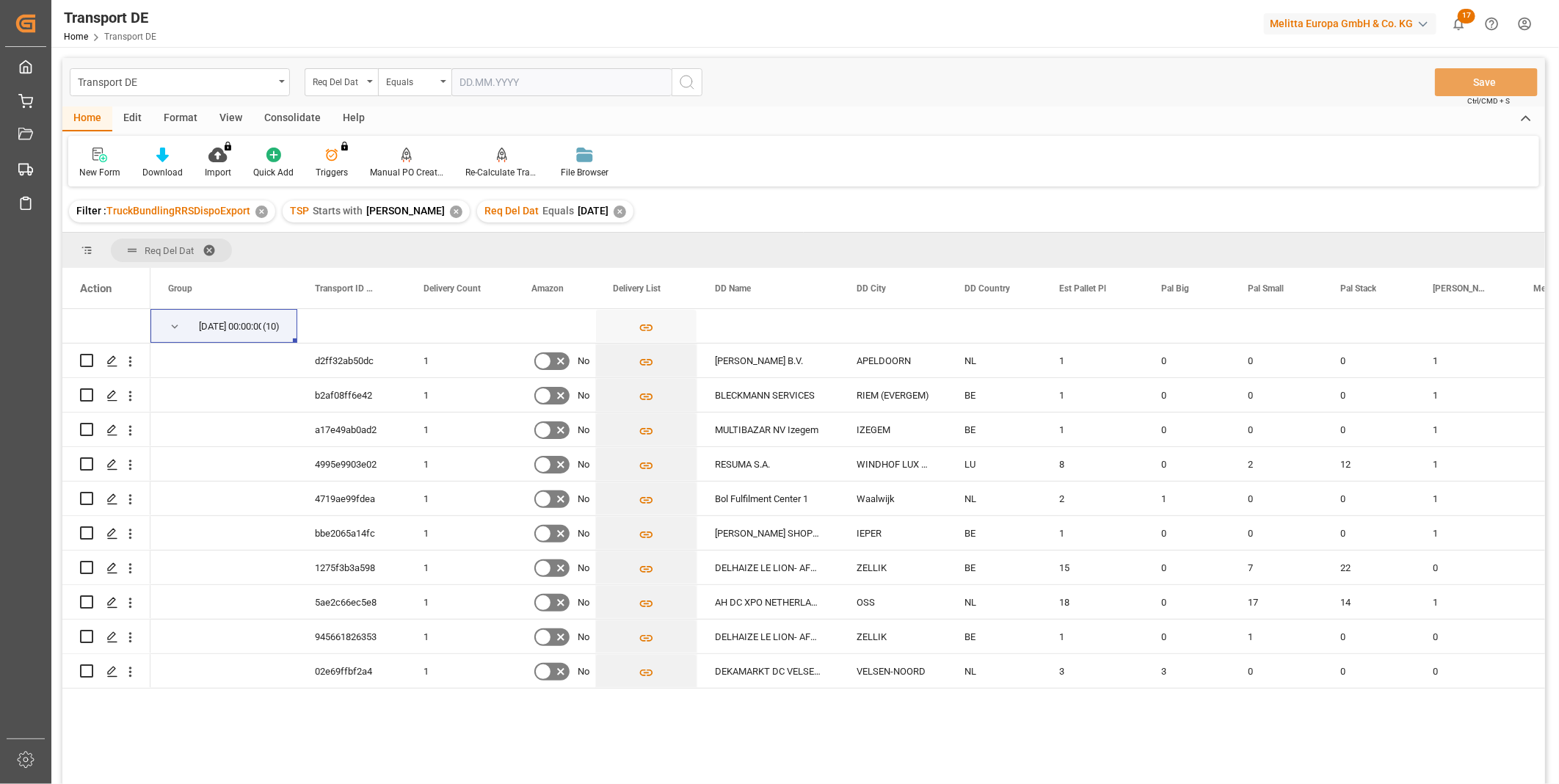
click at [269, 120] on div "Consolidate" at bounding box center [292, 119] width 79 height 25
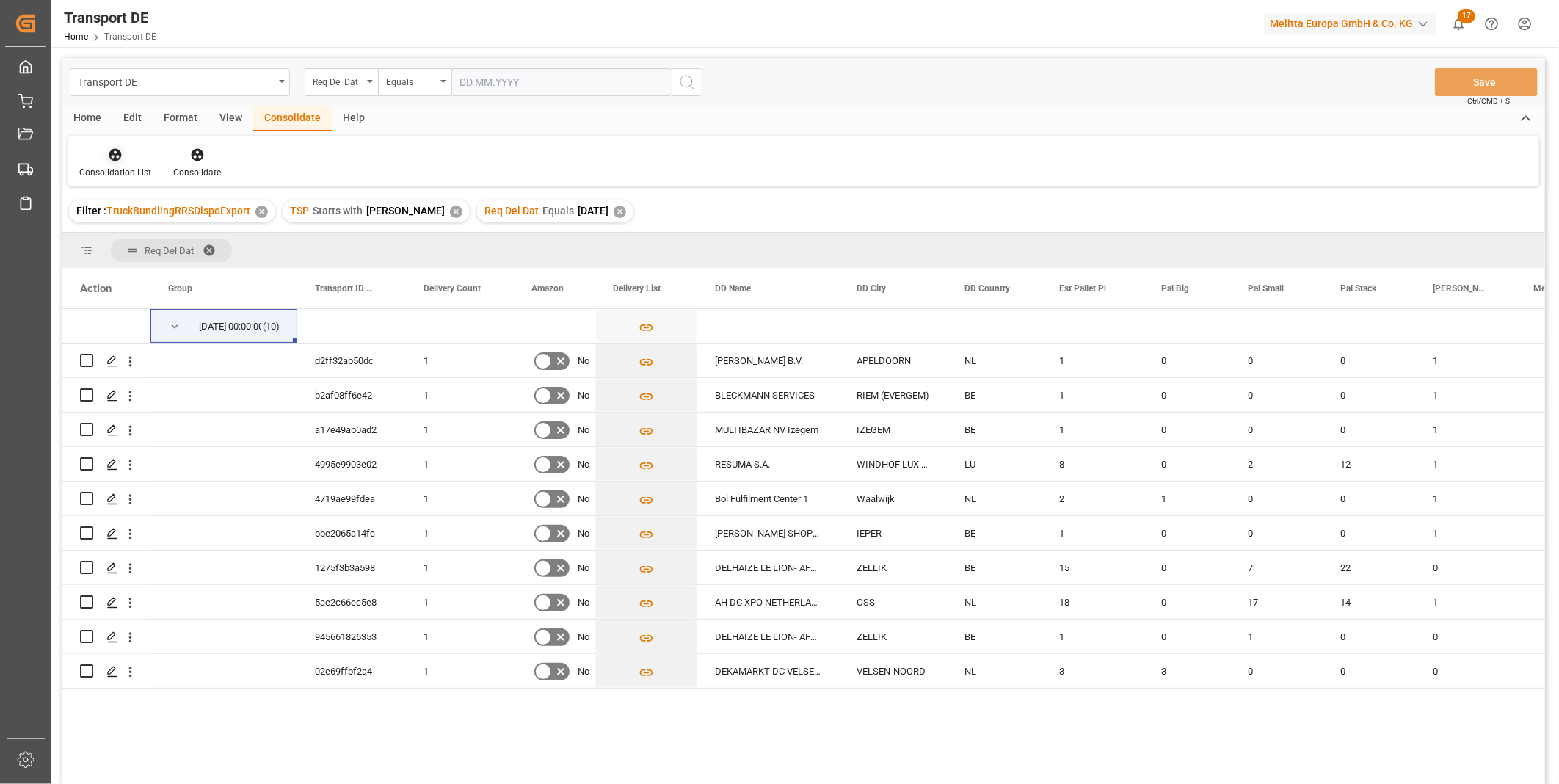
click at [125, 158] on div at bounding box center [115, 155] width 72 height 16
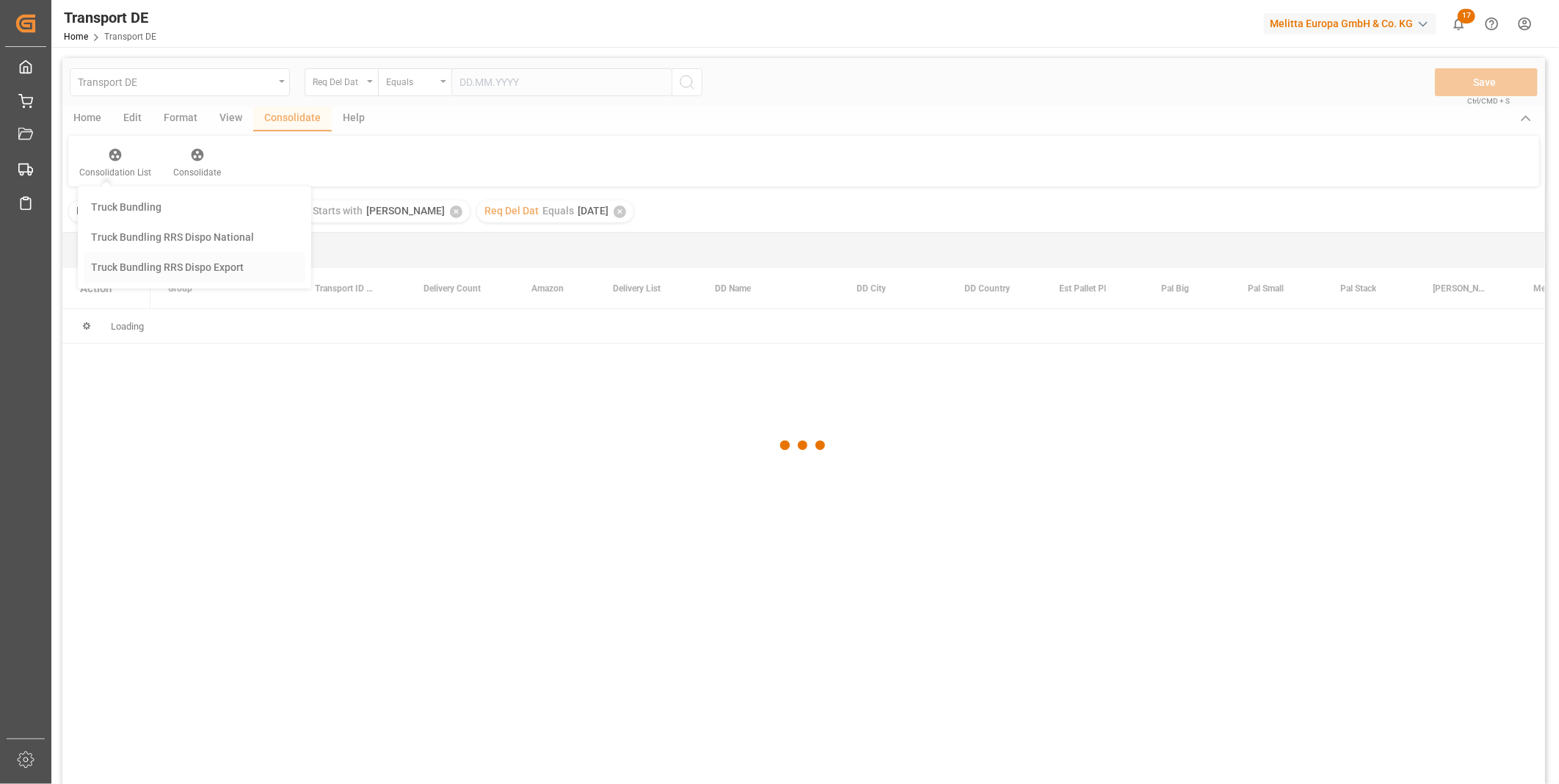
click at [217, 260] on div "Transport DE Req Del Dat Equals Save Ctrl/CMD + S Home Edit Format View Consoli…" at bounding box center [804, 440] width 1483 height 765
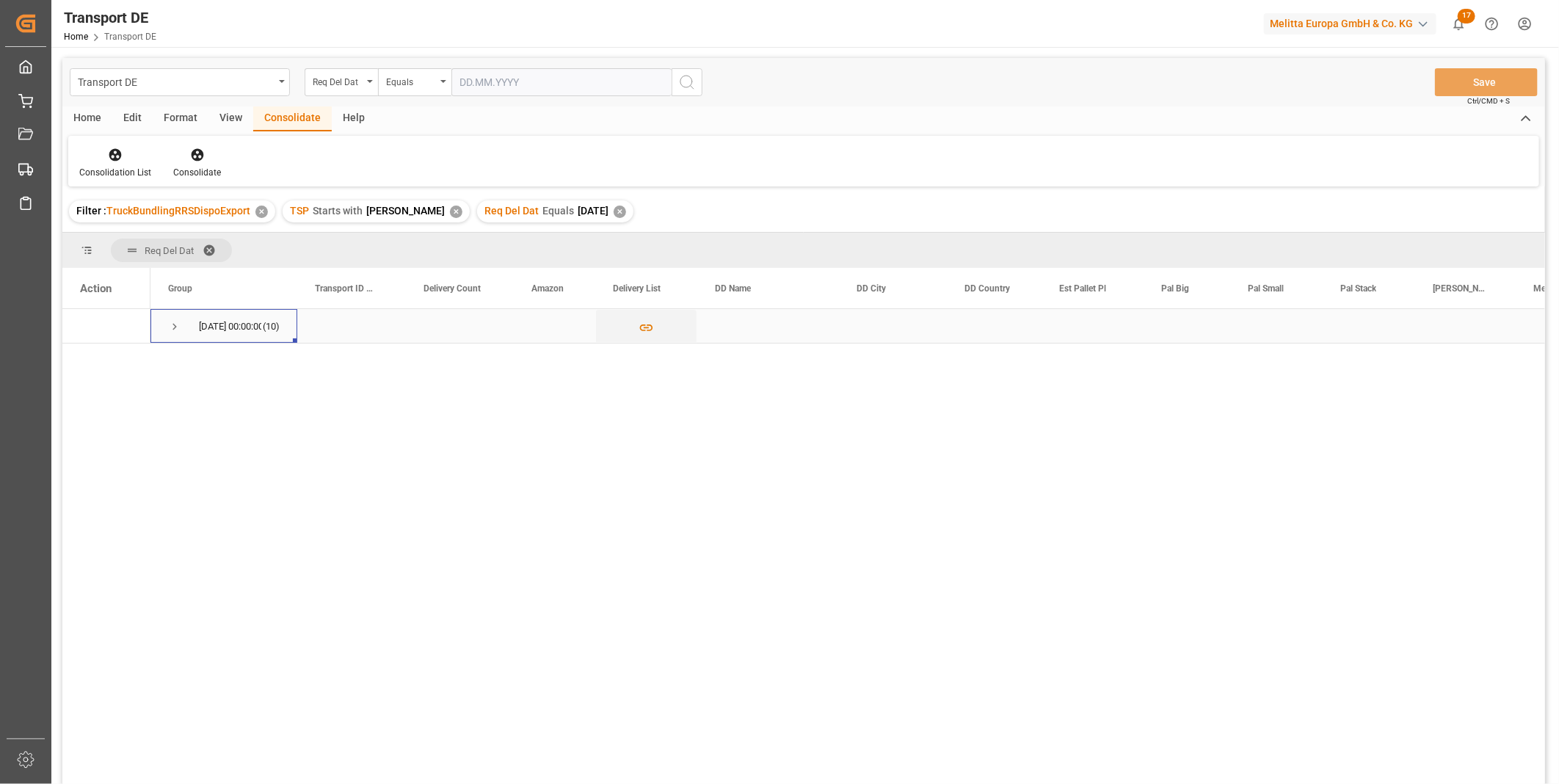
click at [187, 330] on span "24.09.2025 00:00:00 (10)" at bounding box center [223, 325] width 111 height 32
click at [171, 326] on span "Press SPACE to select this row." at bounding box center [174, 326] width 13 height 13
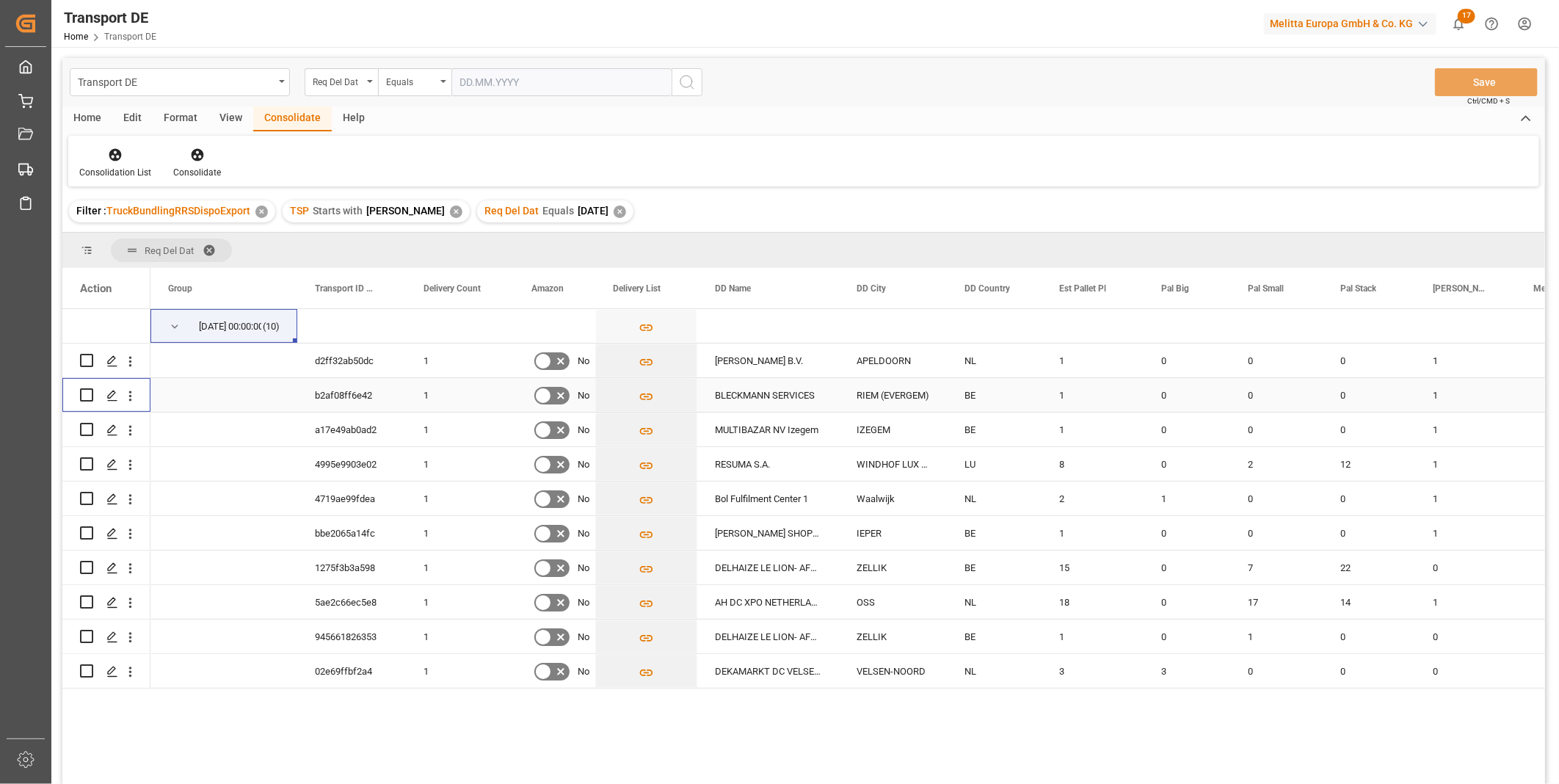
click at [86, 390] on input "Press Space to toggle row selection (unchecked)" at bounding box center [86, 395] width 13 height 13
checkbox input "true"
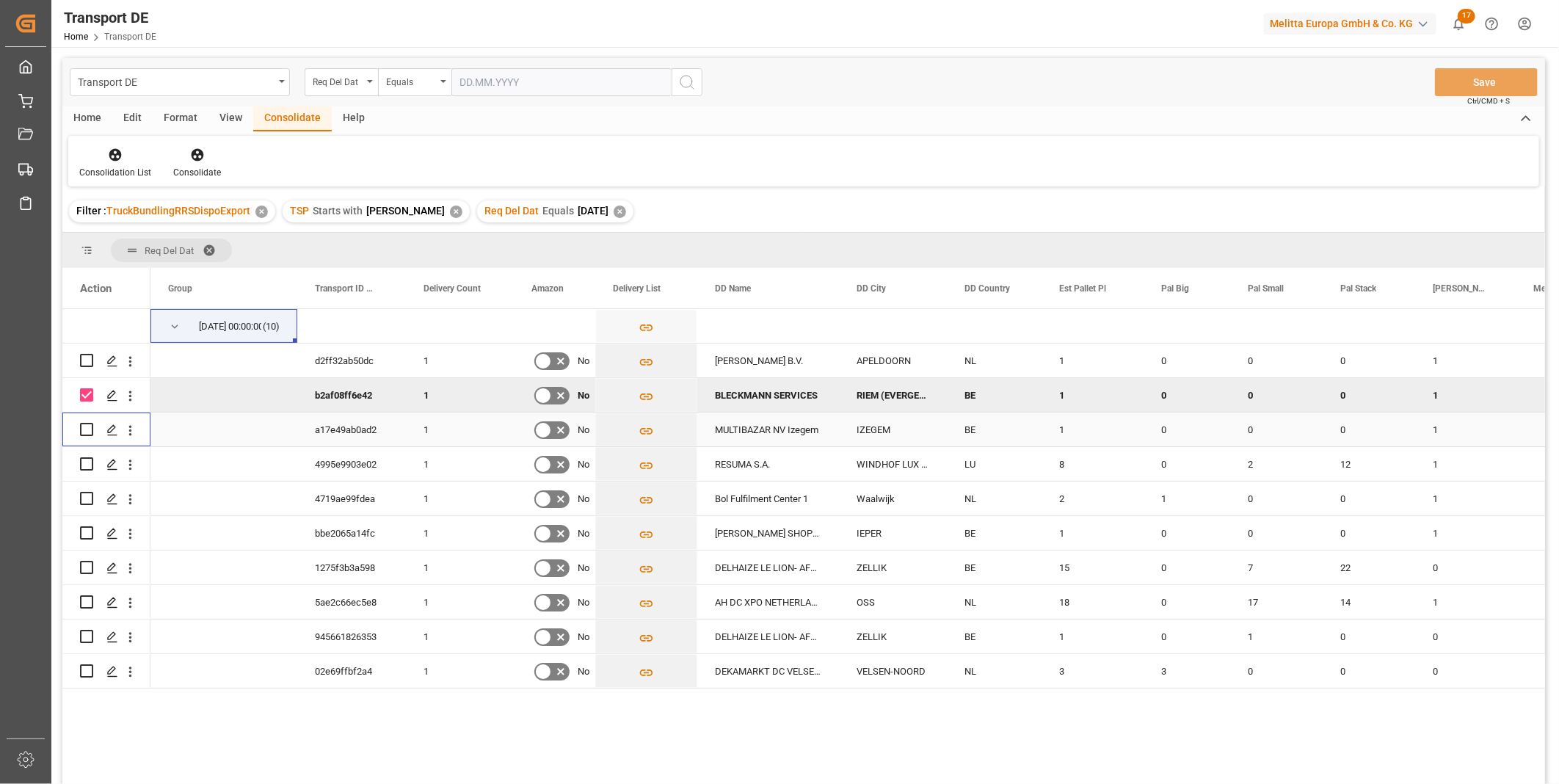
click at [88, 431] on input "Press Space to toggle row selection (unchecked)" at bounding box center [86, 429] width 13 height 13
checkbox input "true"
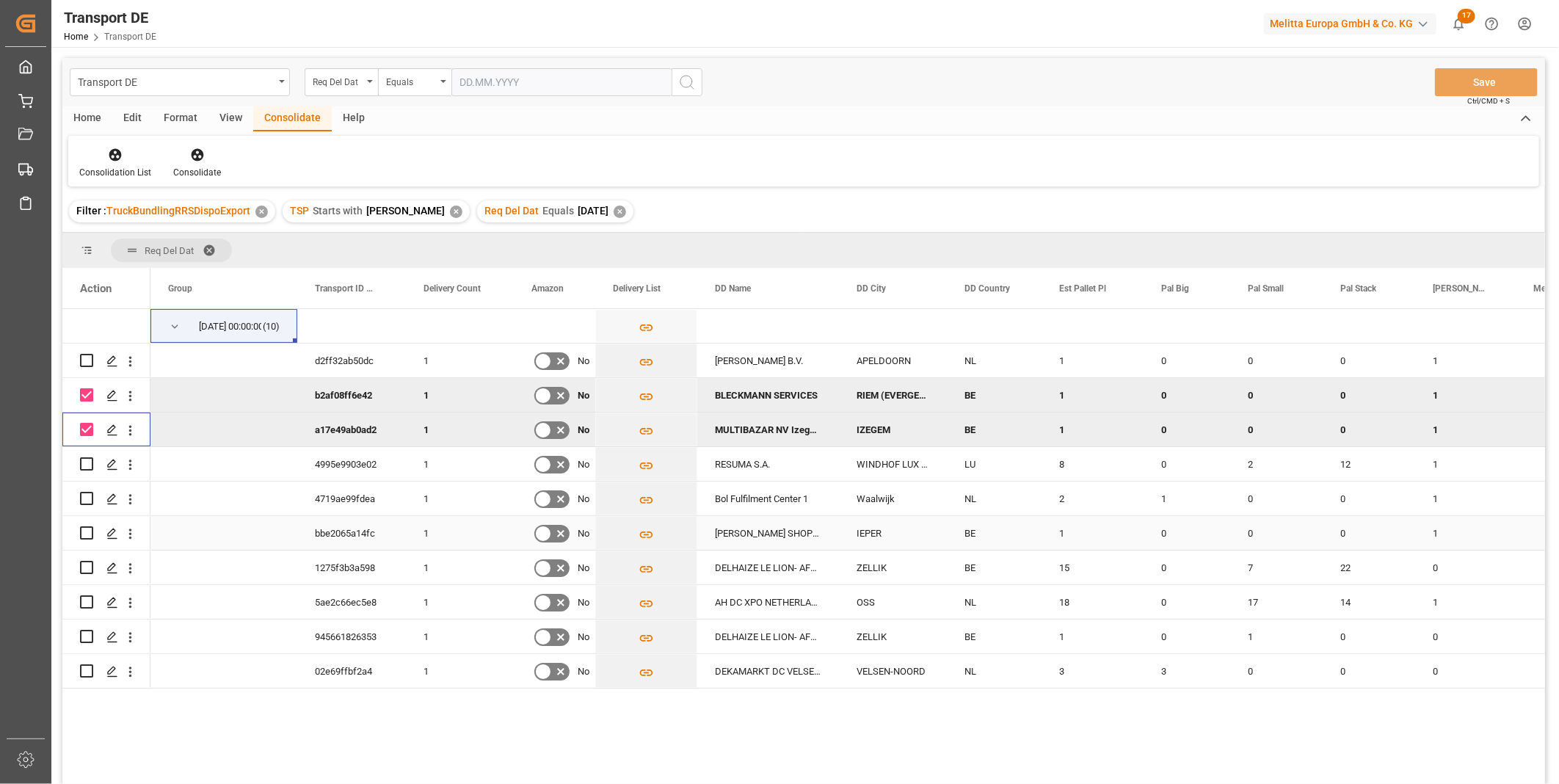
click at [90, 540] on div "Press SPACE to select this row." at bounding box center [86, 533] width 13 height 33
click at [85, 534] on input "Press Space to toggle row selection (unchecked)" at bounding box center [86, 533] width 13 height 13
checkbox input "true"
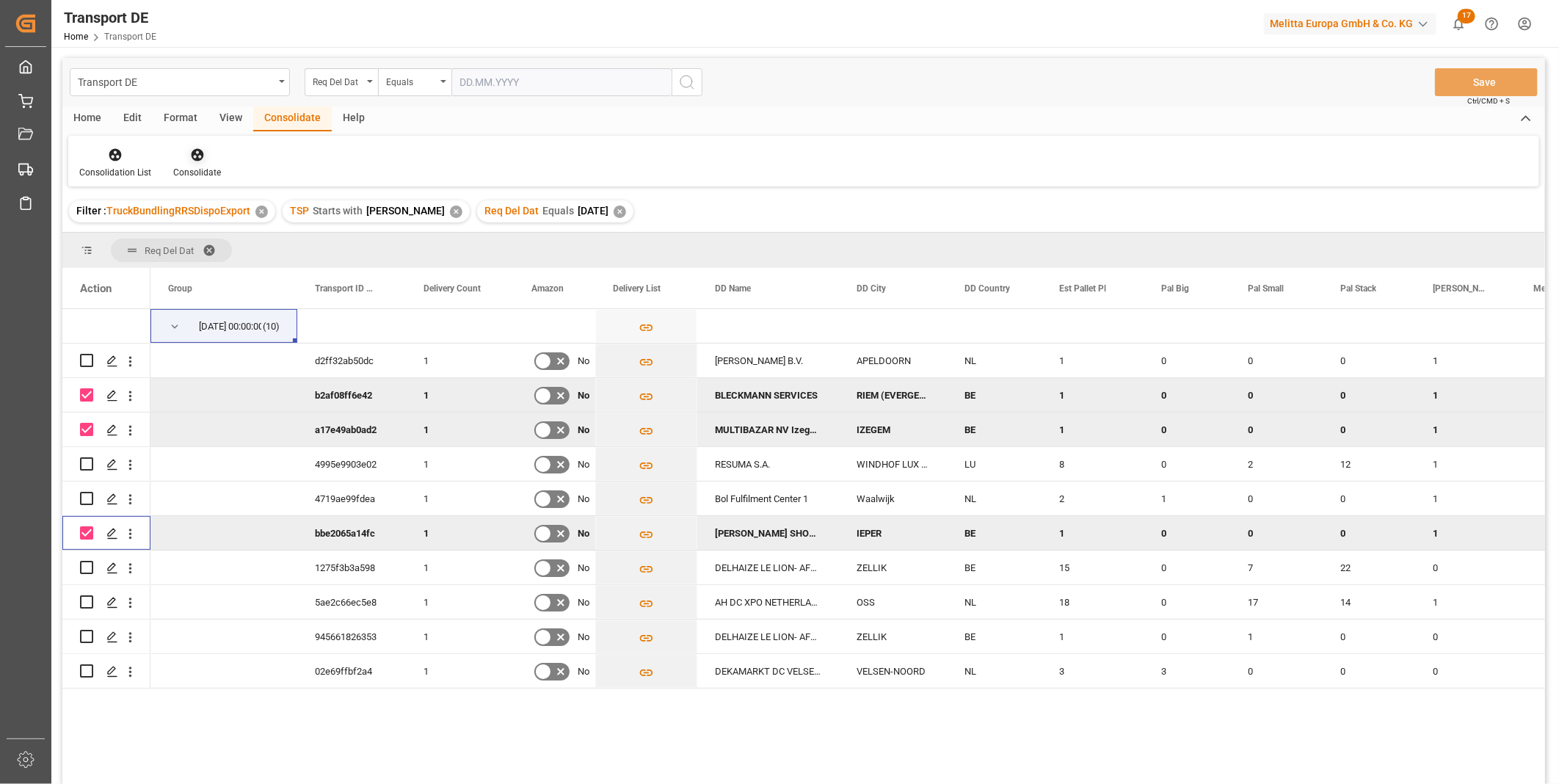
click at [190, 152] on icon at bounding box center [197, 154] width 15 height 15
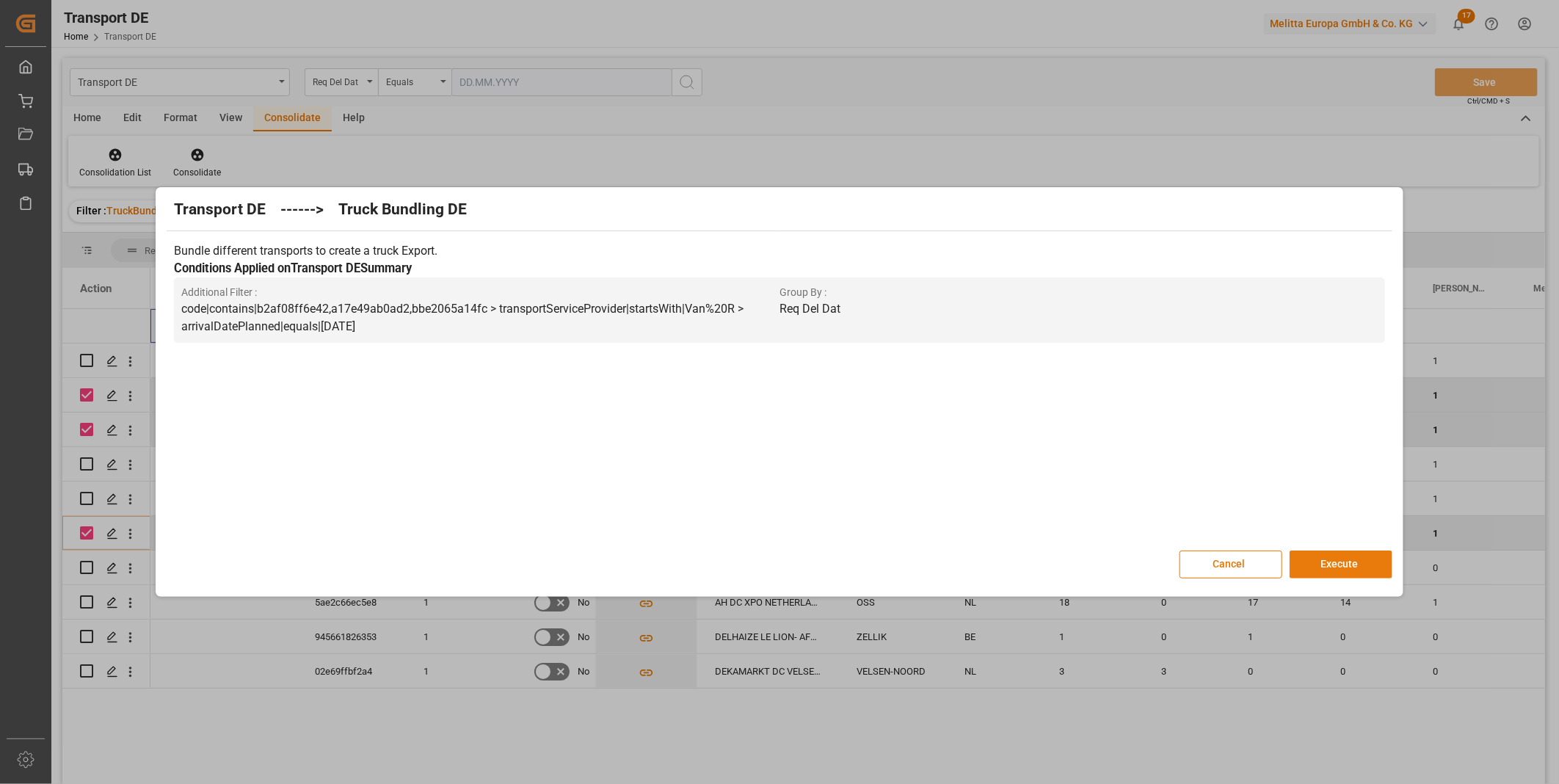
click at [1356, 559] on button "Execute" at bounding box center [1341, 564] width 103 height 28
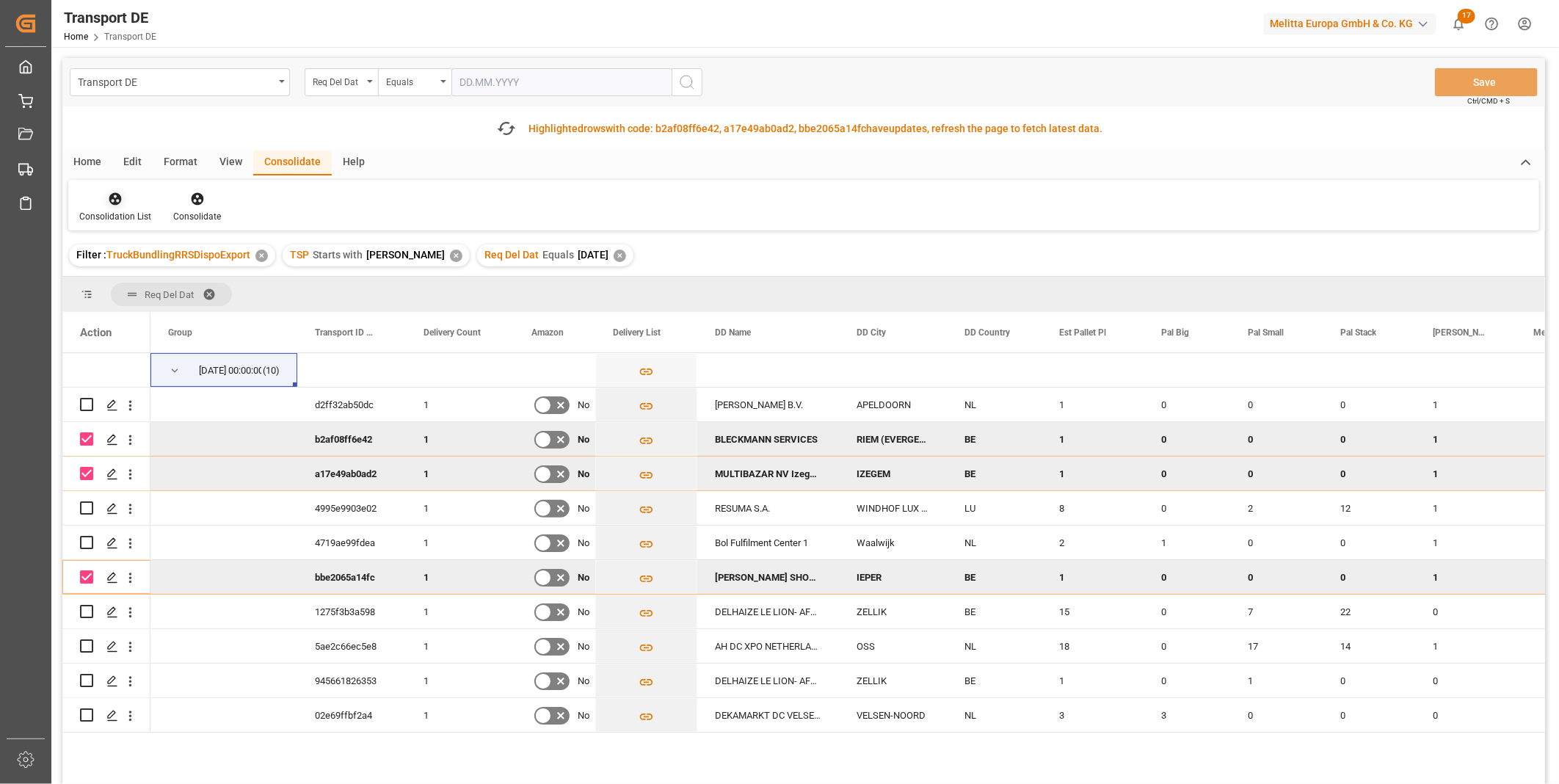
click at [123, 195] on div at bounding box center [115, 199] width 72 height 16
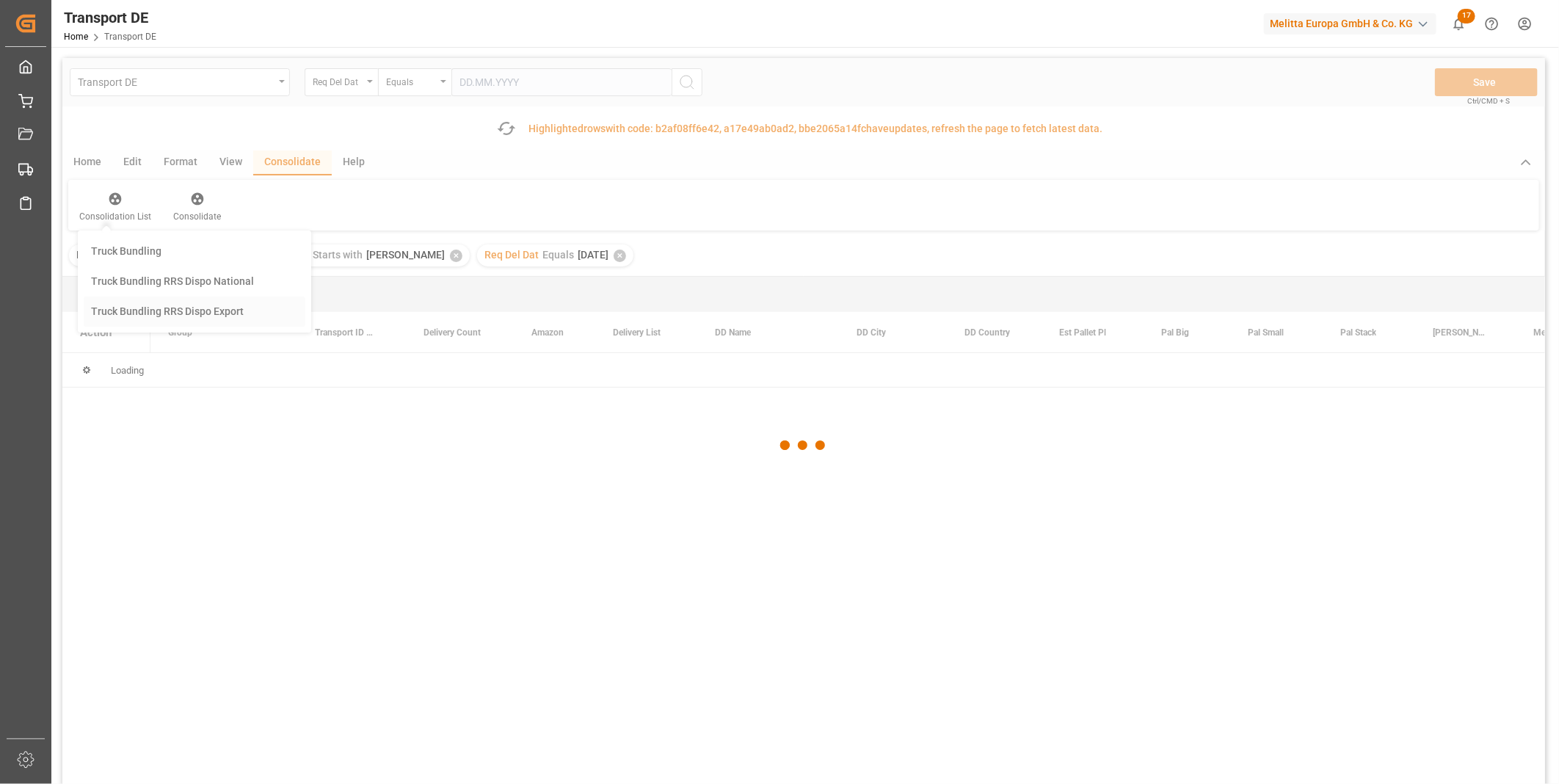
click at [177, 302] on div "Transport DE Req Del Dat Equals Save Ctrl/CMD + S Fetch latest updates Highligh…" at bounding box center [804, 462] width 1483 height 809
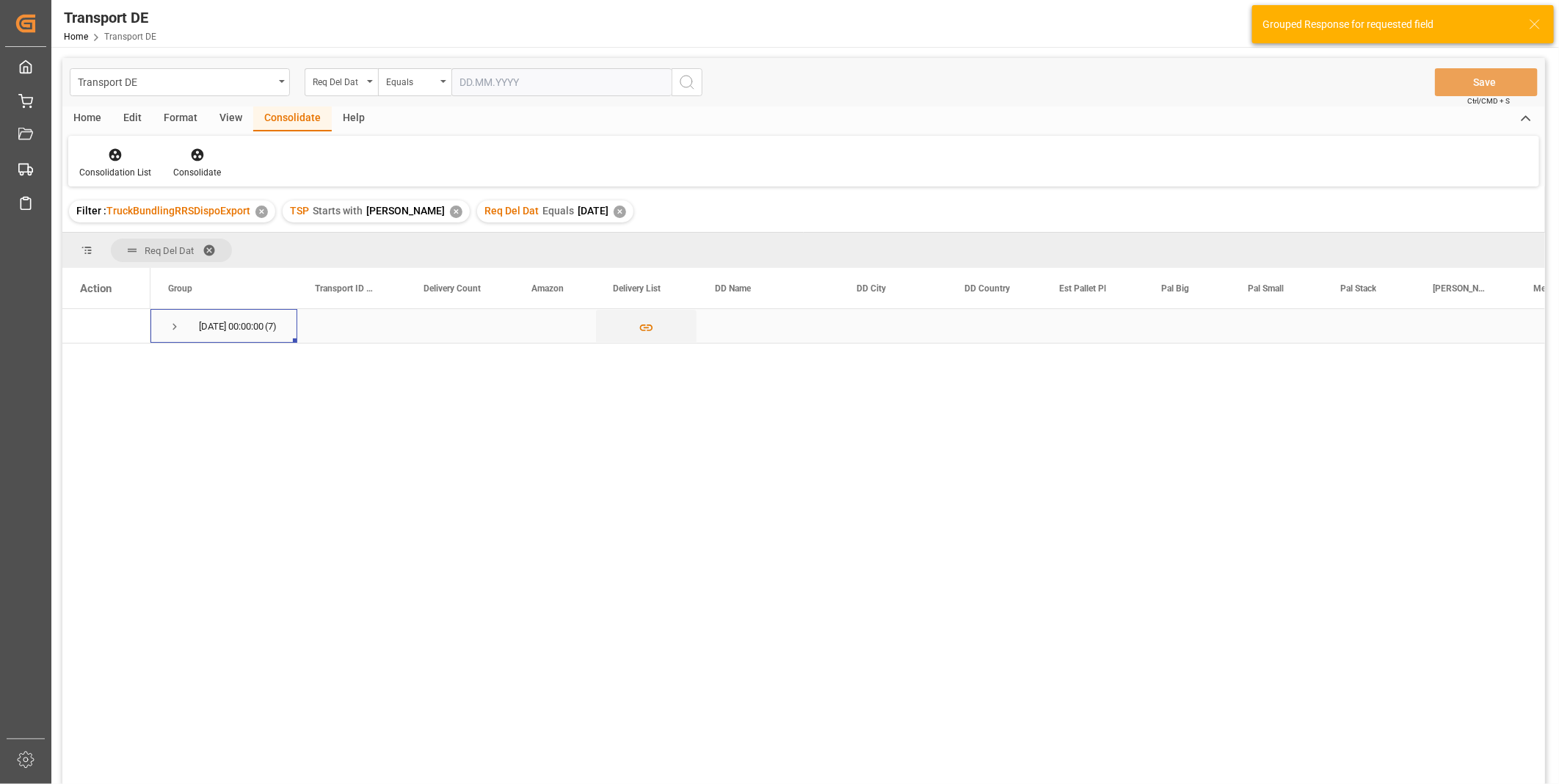
click at [178, 326] on span "Press SPACE to select this row." at bounding box center [174, 326] width 13 height 13
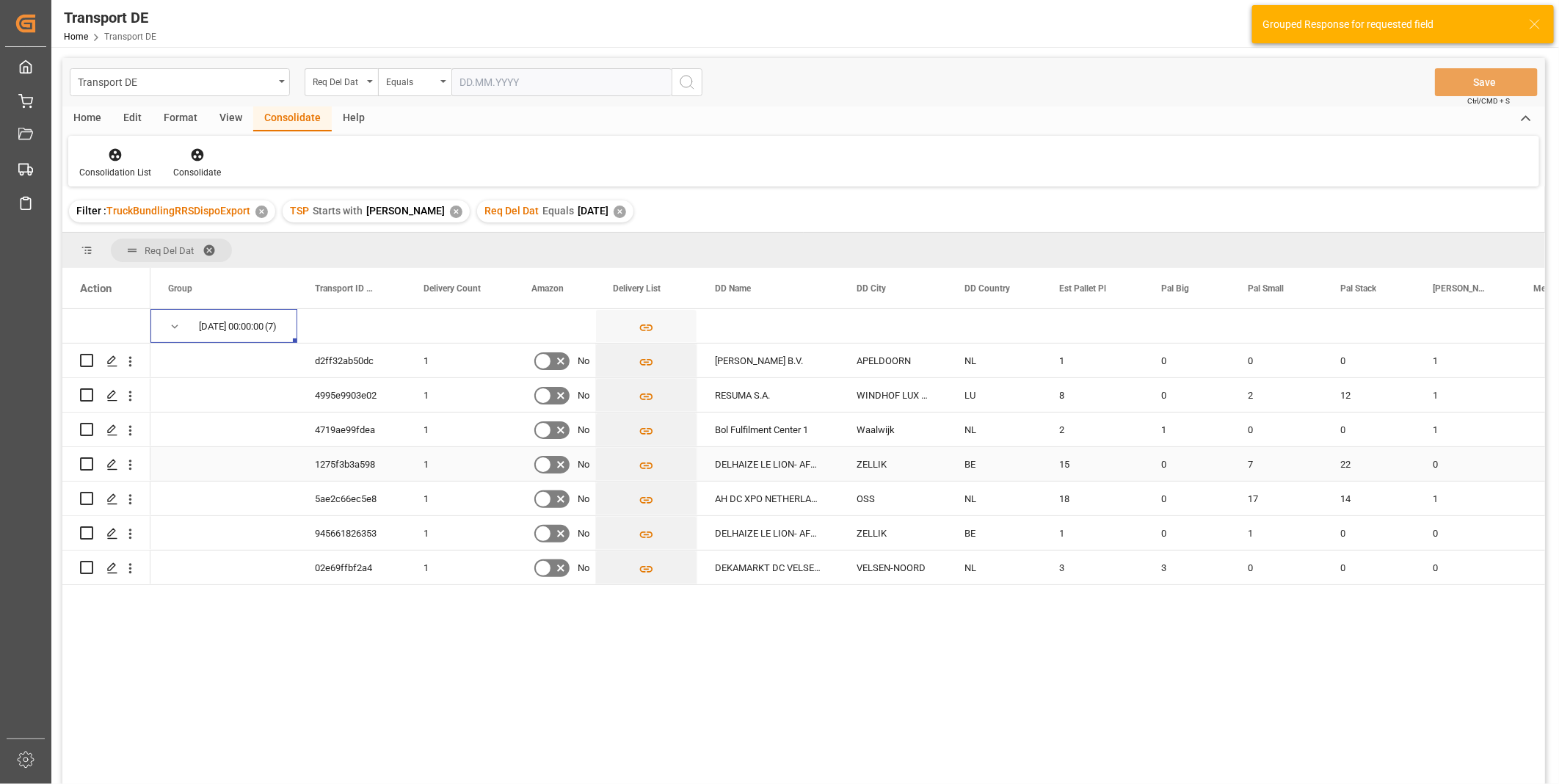
click at [84, 466] on input "Press Space to toggle row selection (unchecked)" at bounding box center [86, 463] width 13 height 13
checkbox input "true"
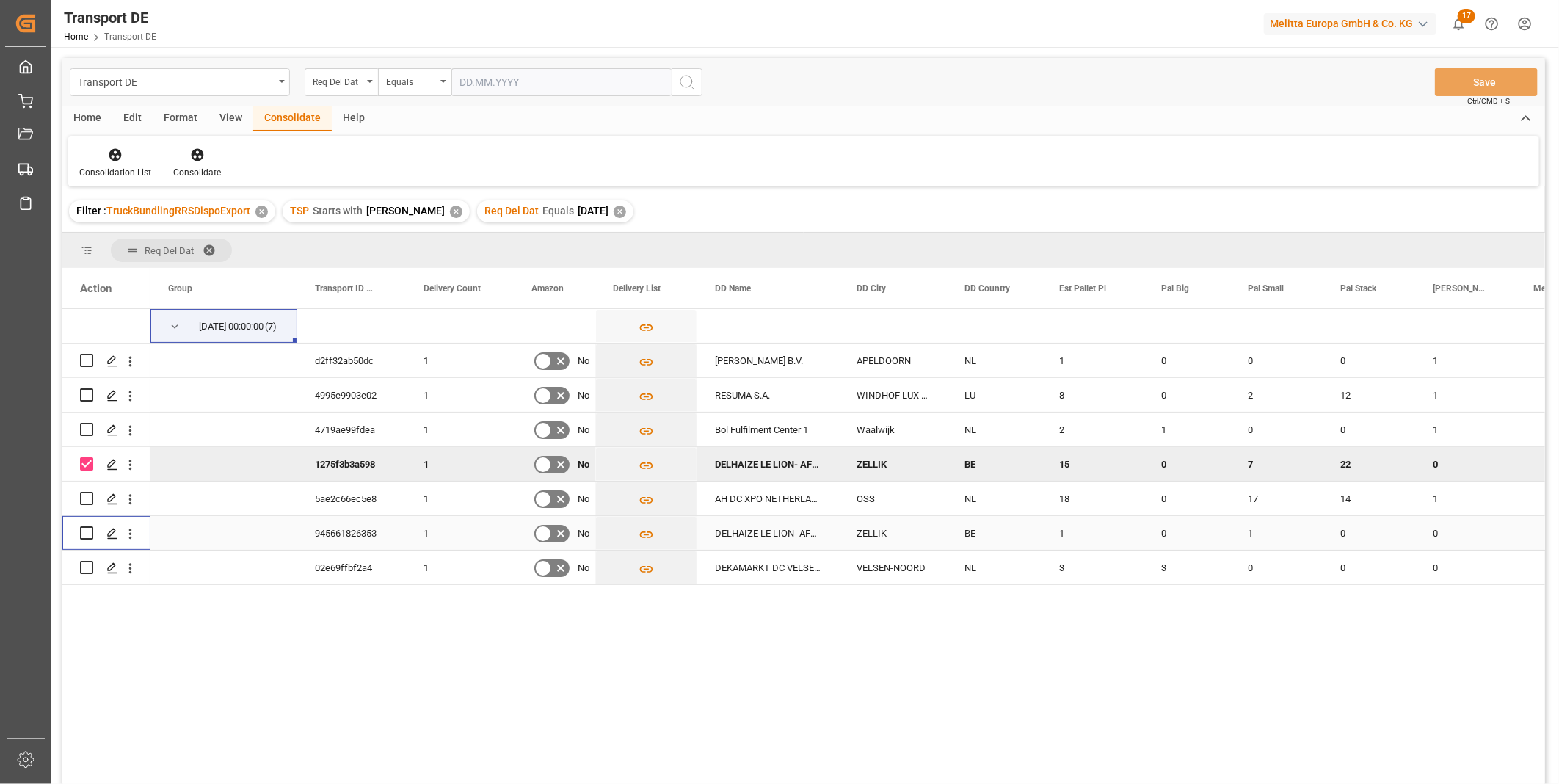
click at [88, 533] on input "Press Space to toggle row selection (unchecked)" at bounding box center [86, 533] width 13 height 13
checkbox input "true"
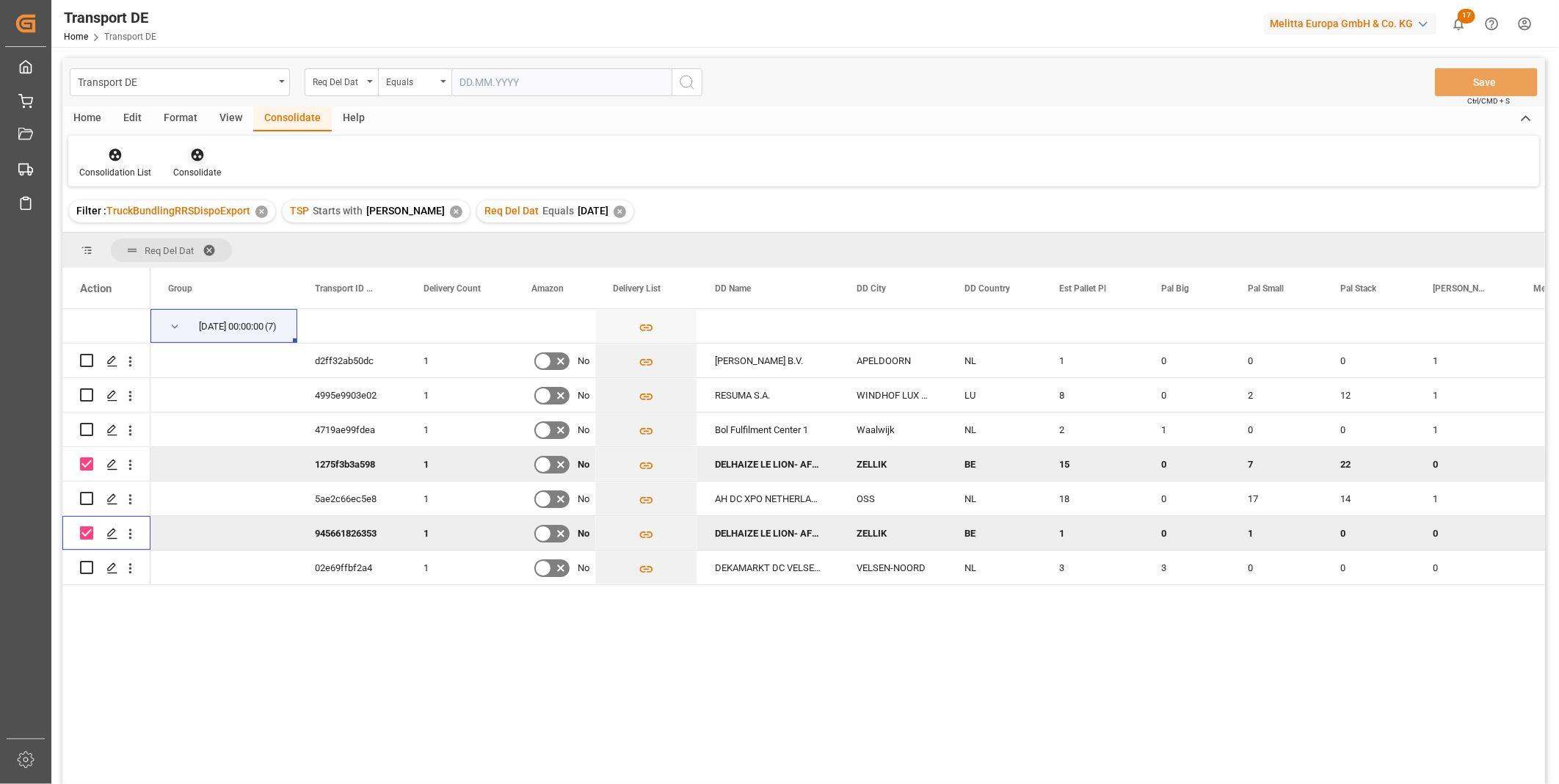
click at [185, 152] on div at bounding box center [196, 155] width 48 height 16
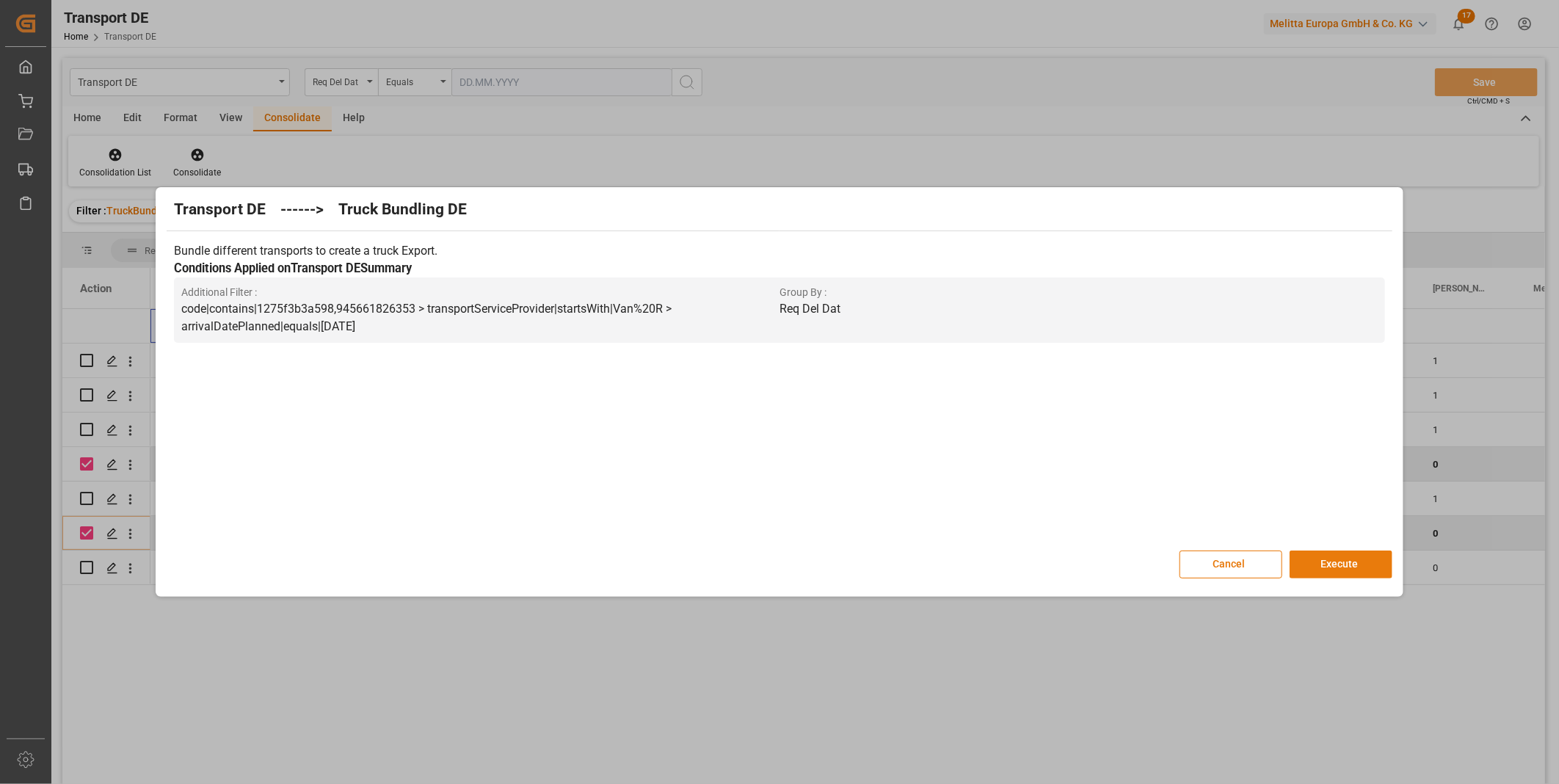
click at [1344, 569] on button "Execute" at bounding box center [1341, 564] width 103 height 28
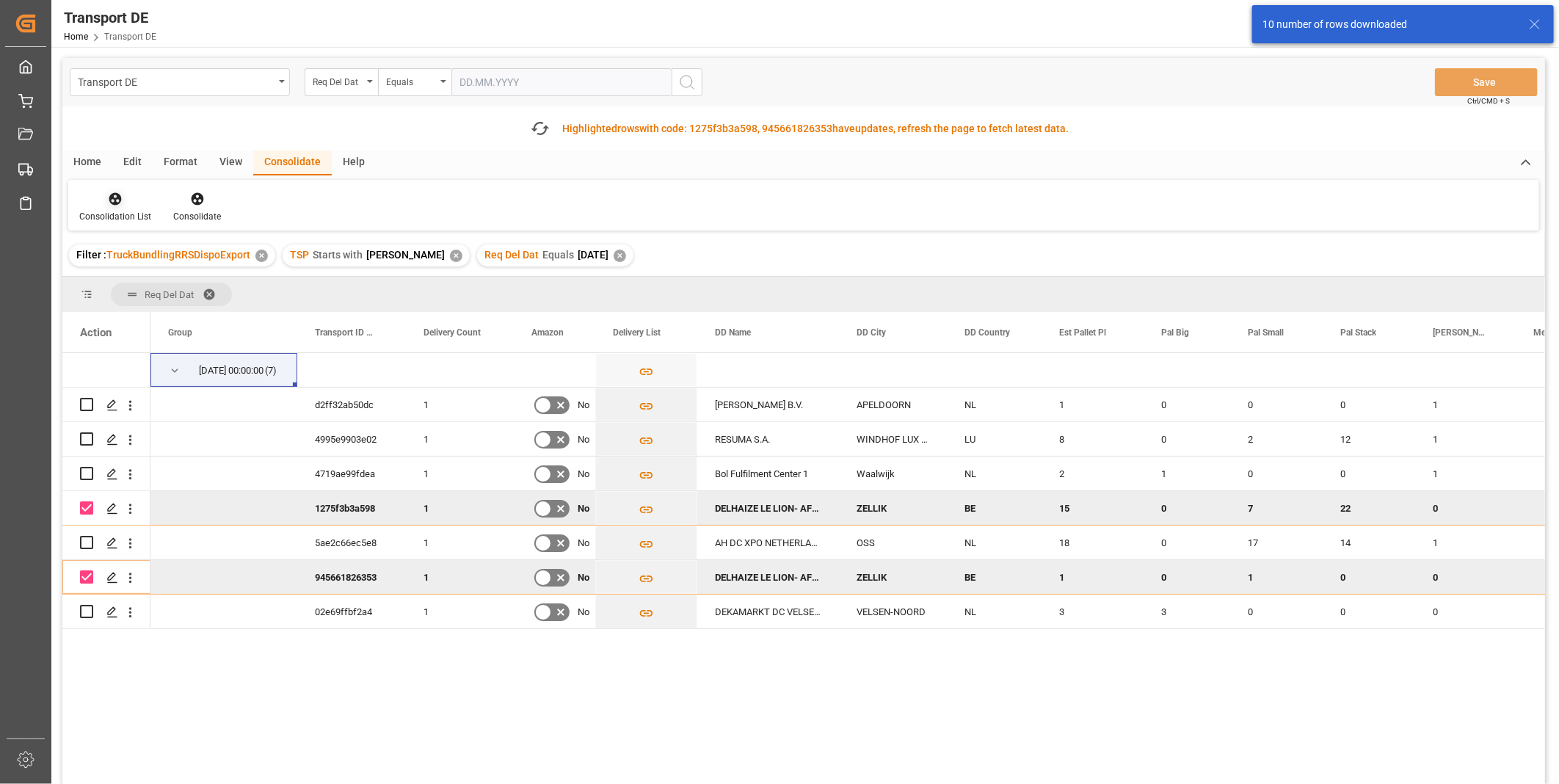
click at [128, 200] on div at bounding box center [115, 199] width 72 height 16
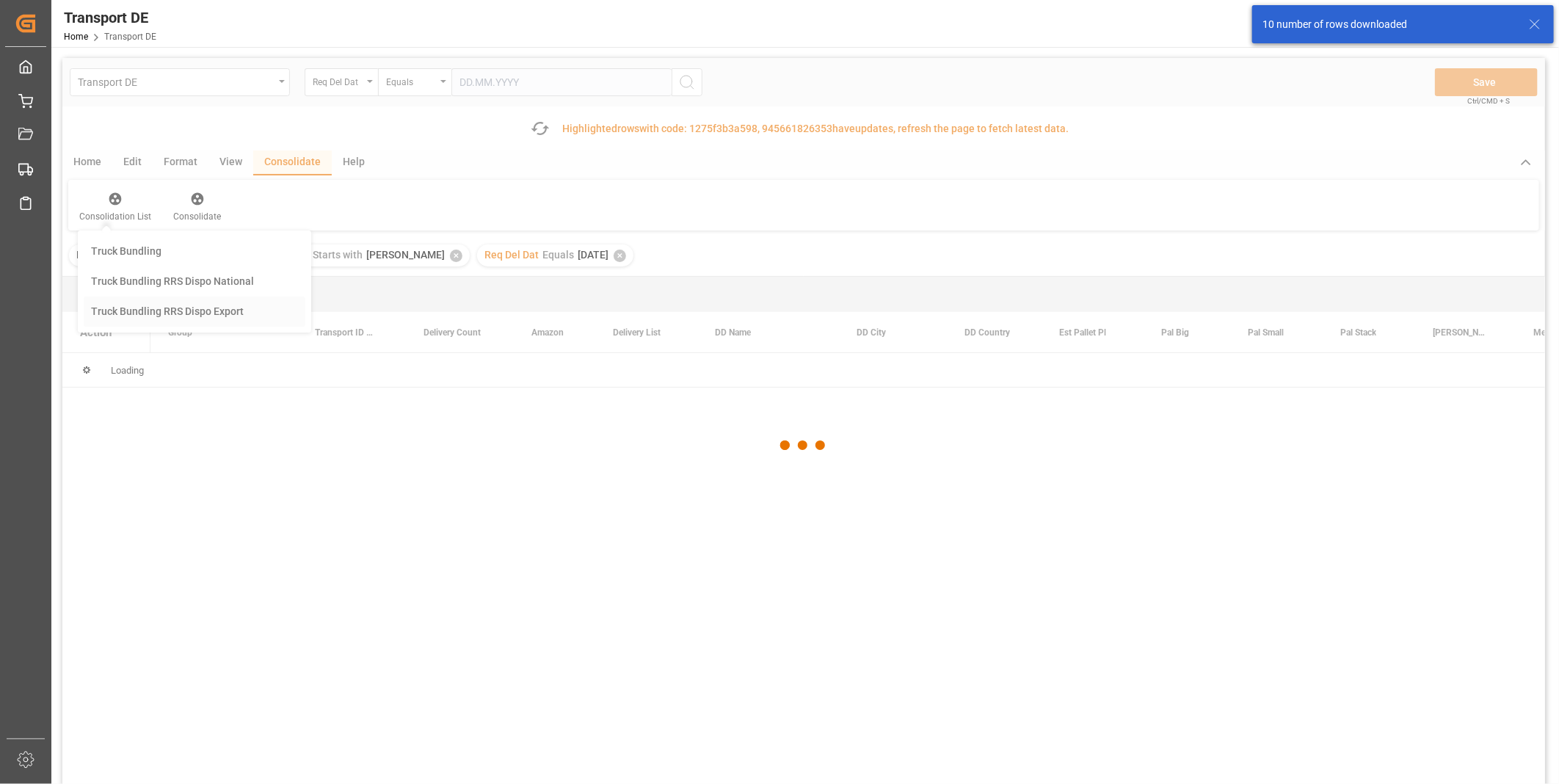
click at [156, 305] on div "Transport DE Req Del Dat Equals Save Ctrl/CMD + S Fetch latest updates Highligh…" at bounding box center [804, 462] width 1483 height 809
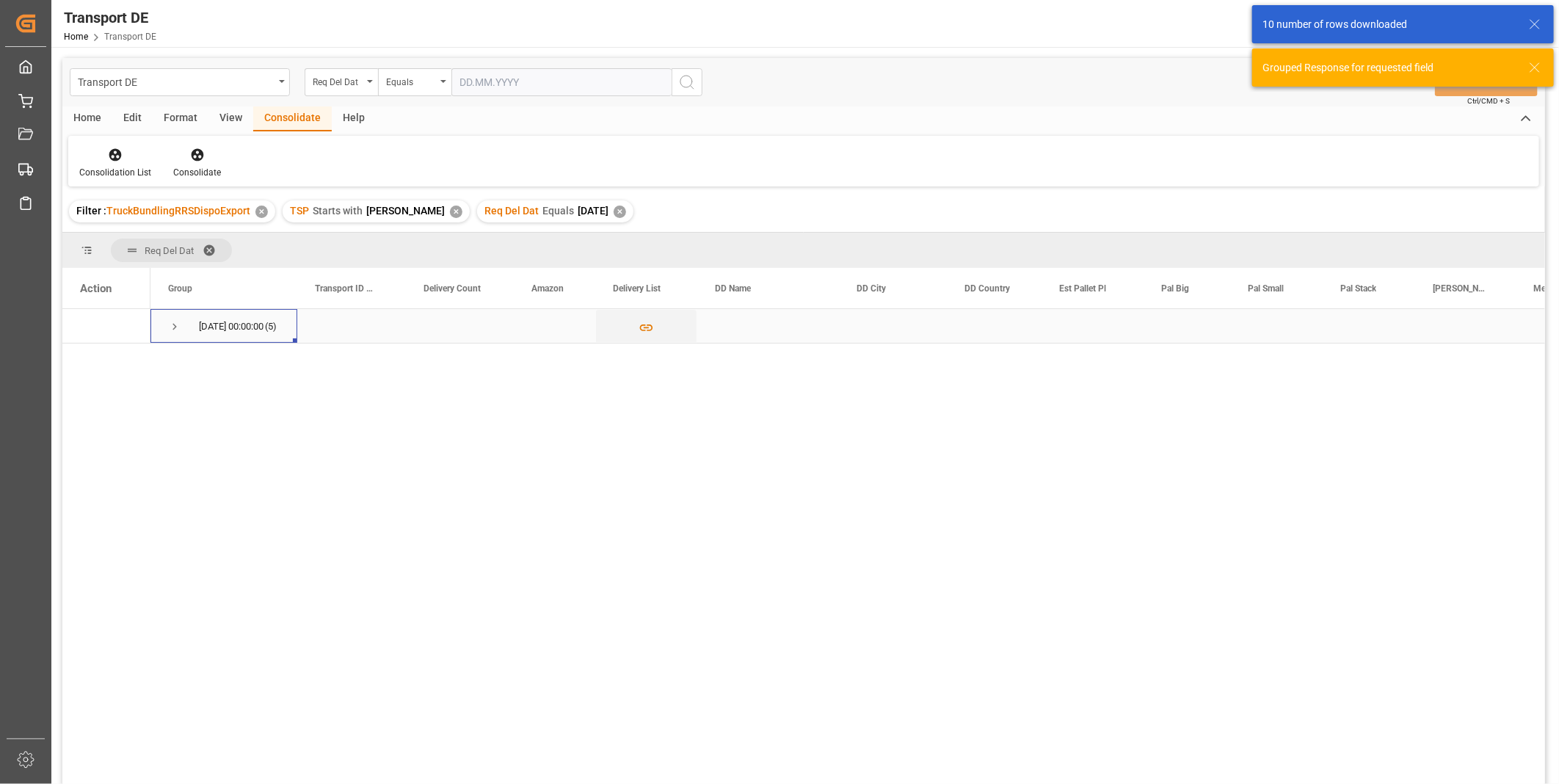
drag, startPoint x: 165, startPoint y: 320, endPoint x: 172, endPoint y: 325, distance: 8.6
click at [166, 320] on div "24.09.2025 00:00:00 (5)" at bounding box center [223, 325] width 147 height 33
click at [173, 325] on span "Press SPACE to select this row." at bounding box center [174, 326] width 13 height 13
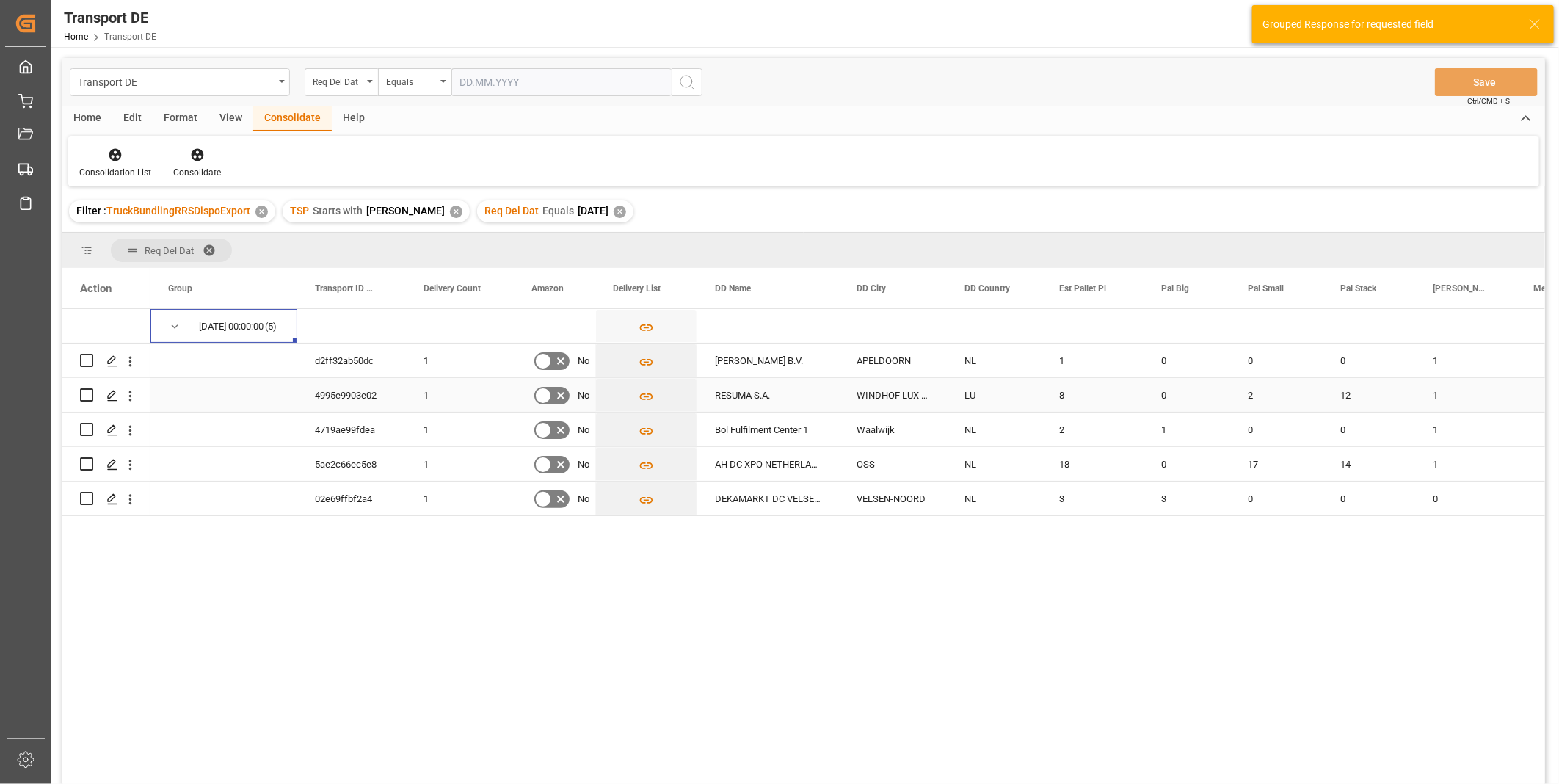
click at [91, 398] on input "Press Space to toggle row selection (unchecked)" at bounding box center [86, 395] width 13 height 13
checkbox input "true"
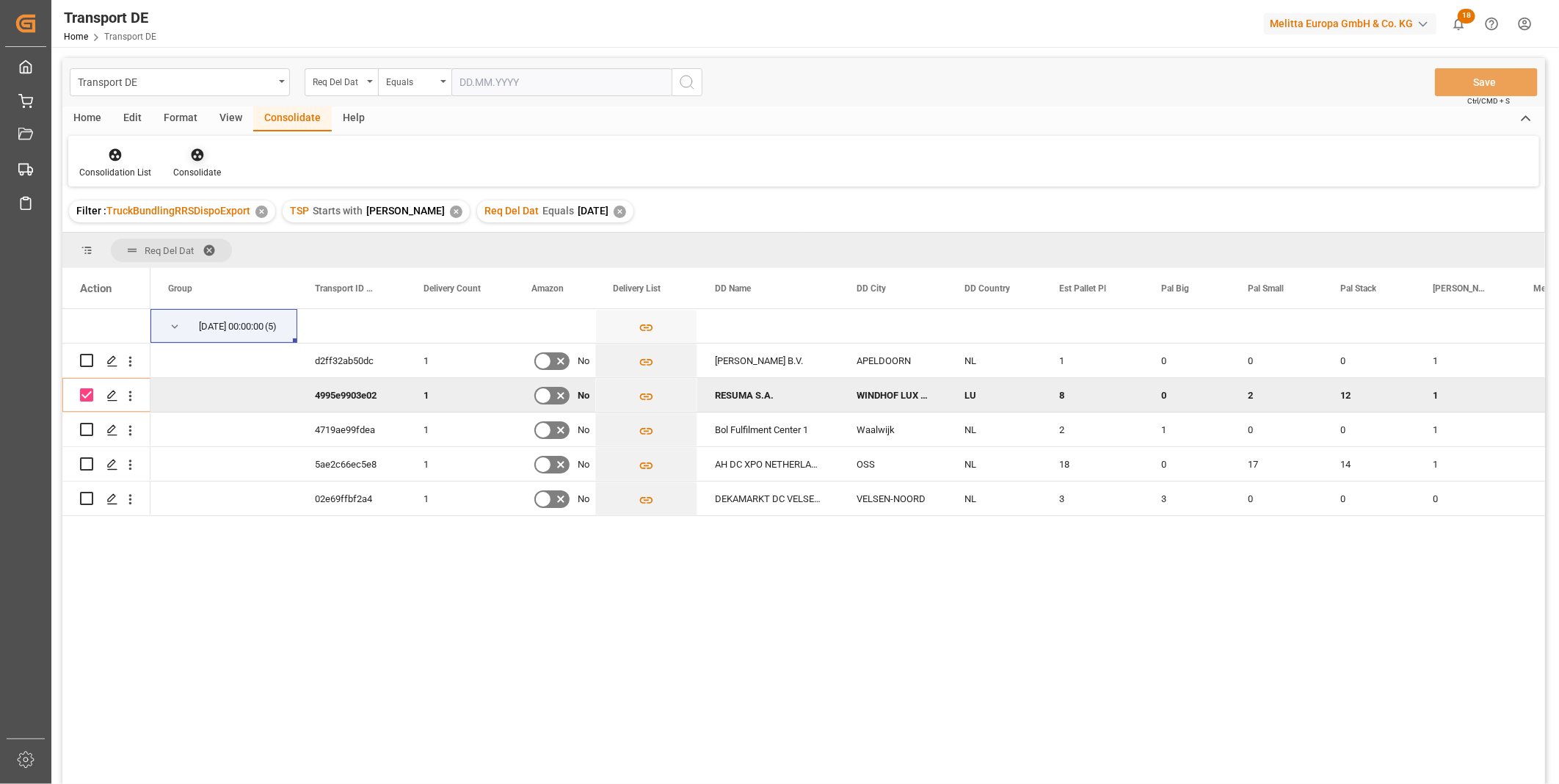
click at [199, 152] on icon at bounding box center [197, 155] width 12 height 12
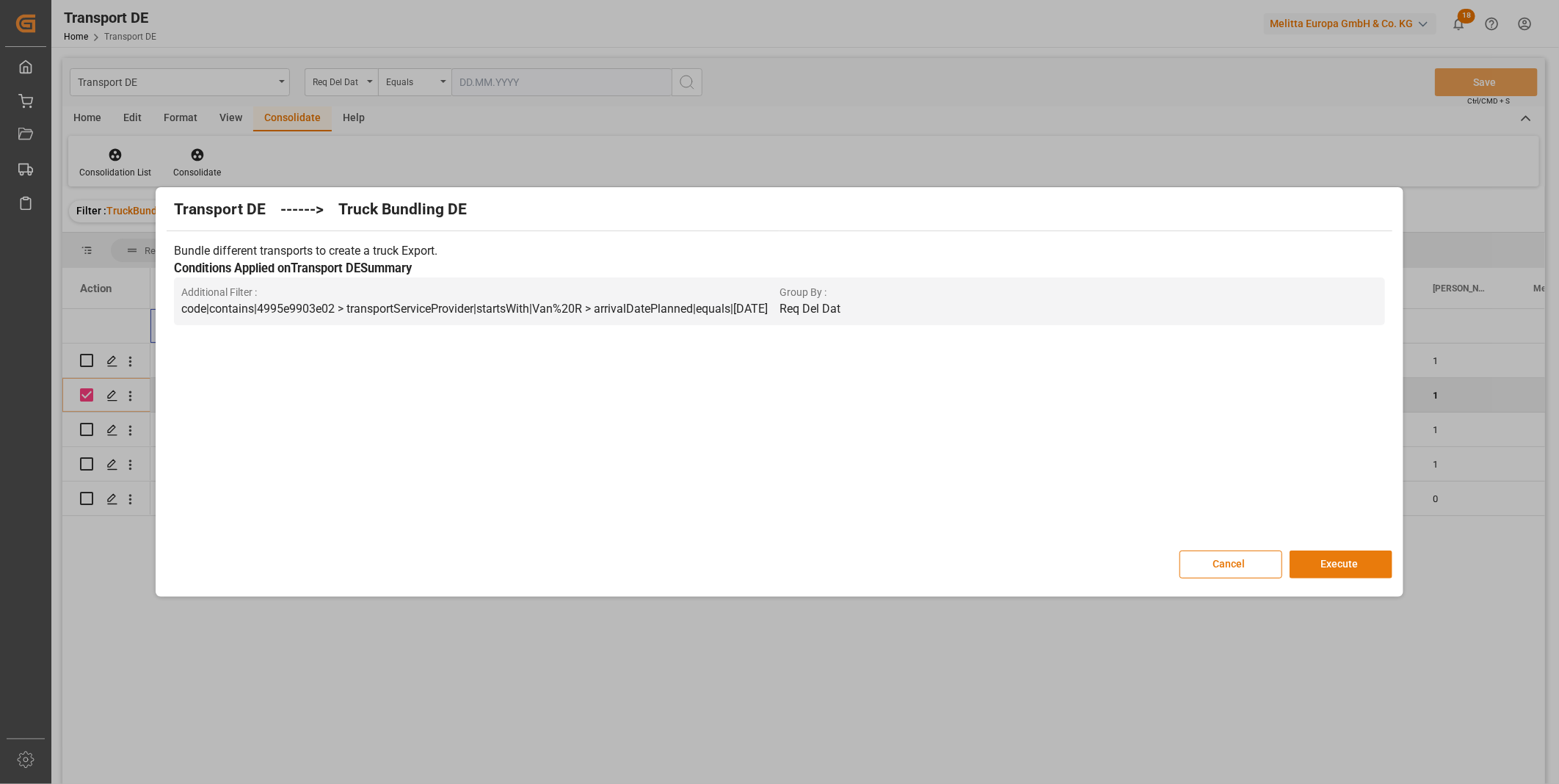
click at [1335, 569] on button "Execute" at bounding box center [1341, 564] width 103 height 28
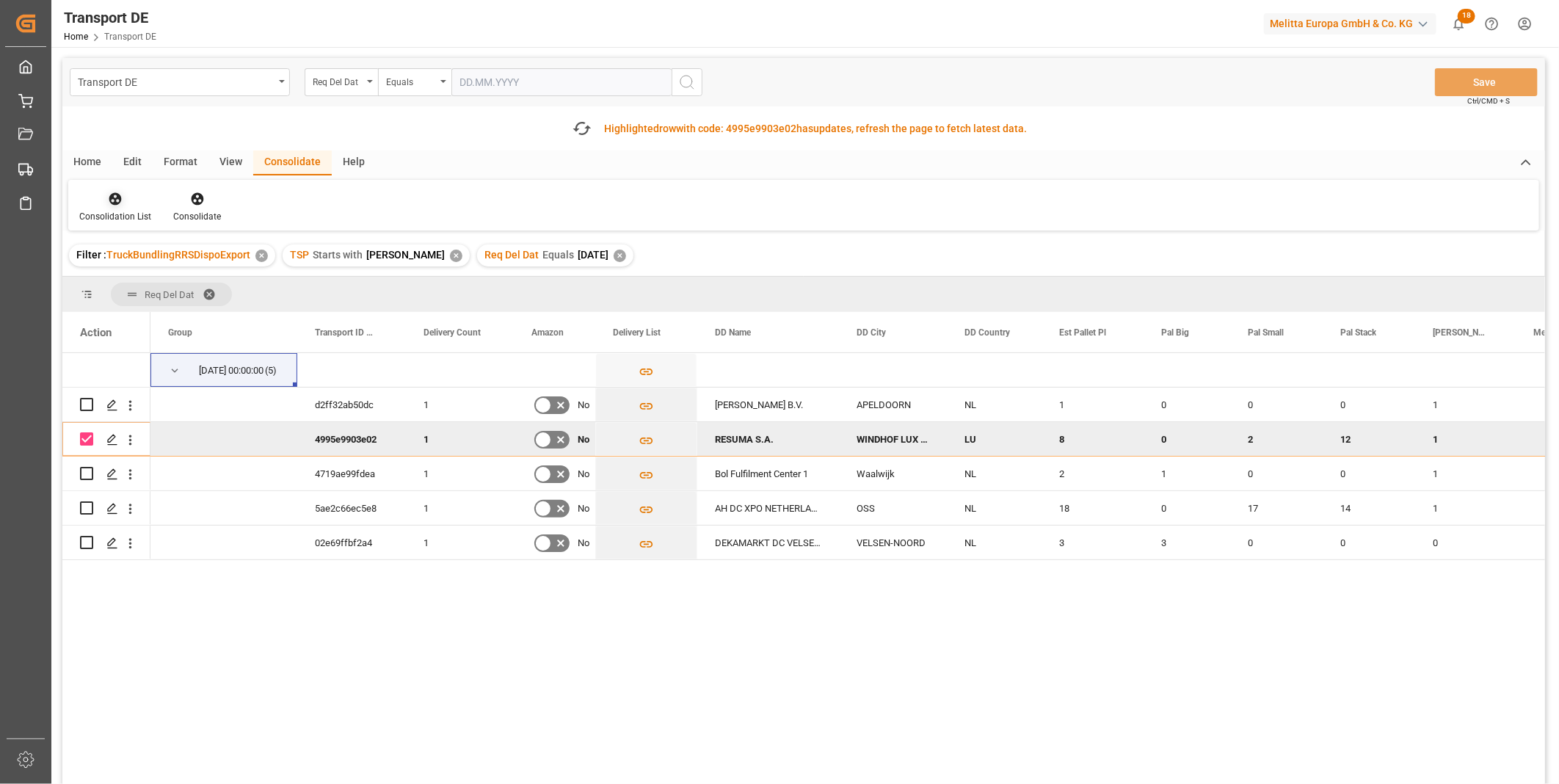
click at [121, 209] on div "Consolidation List" at bounding box center [115, 206] width 94 height 32
click at [180, 315] on div "Transport DE Req Del Dat Equals Save Ctrl/CMD + S Fetch latest updates Highligh…" at bounding box center [804, 462] width 1483 height 809
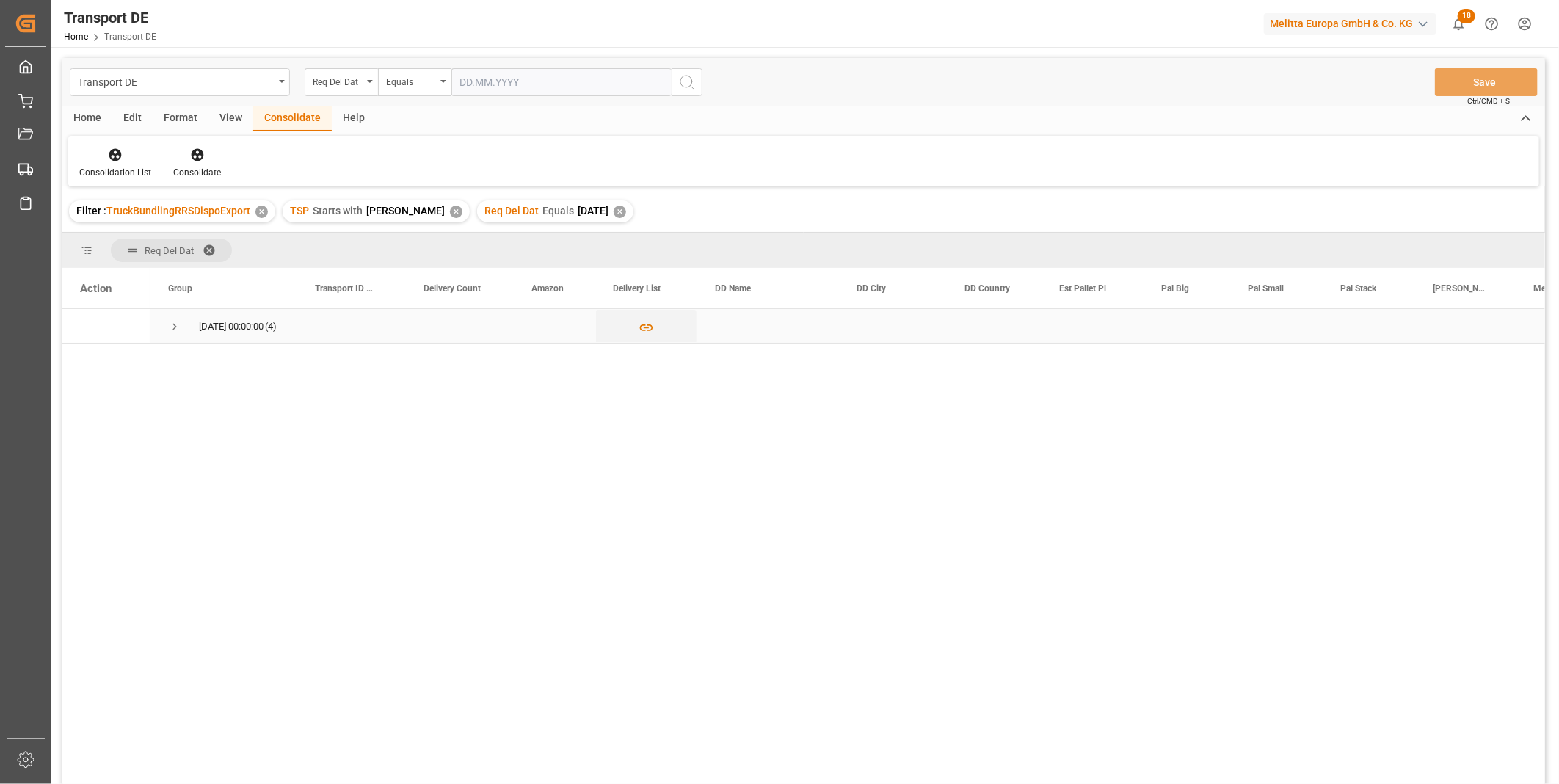
click at [178, 330] on span "Press SPACE to select this row." at bounding box center [174, 326] width 13 height 13
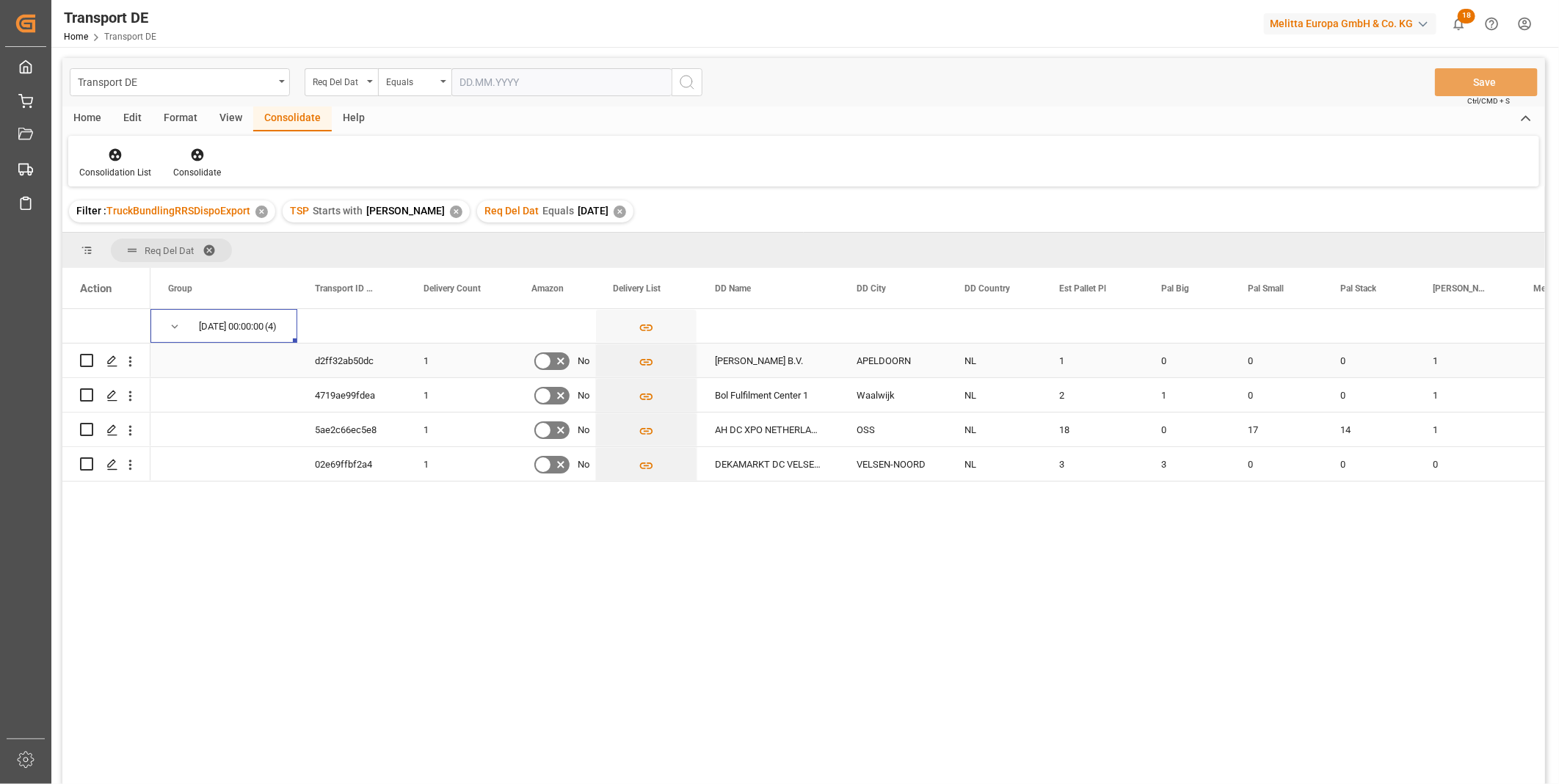
click at [85, 361] on input "Press Space to toggle row selection (unchecked)" at bounding box center [86, 360] width 13 height 13
checkbox input "true"
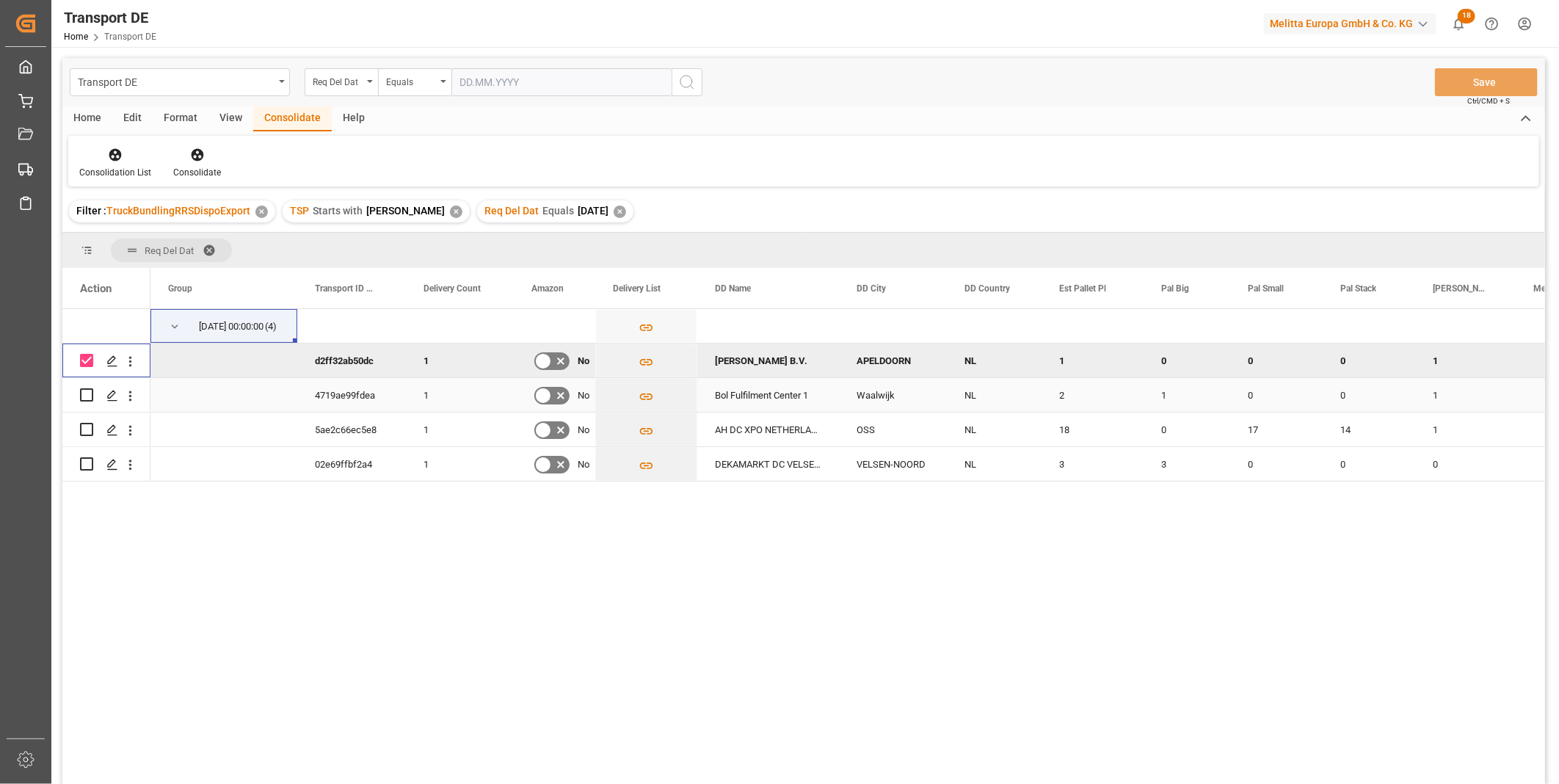
click at [80, 402] on div "Press SPACE to select this row." at bounding box center [86, 394] width 13 height 33
click at [83, 398] on input "Press Space to toggle row selection (unchecked)" at bounding box center [86, 395] width 13 height 13
checkbox input "true"
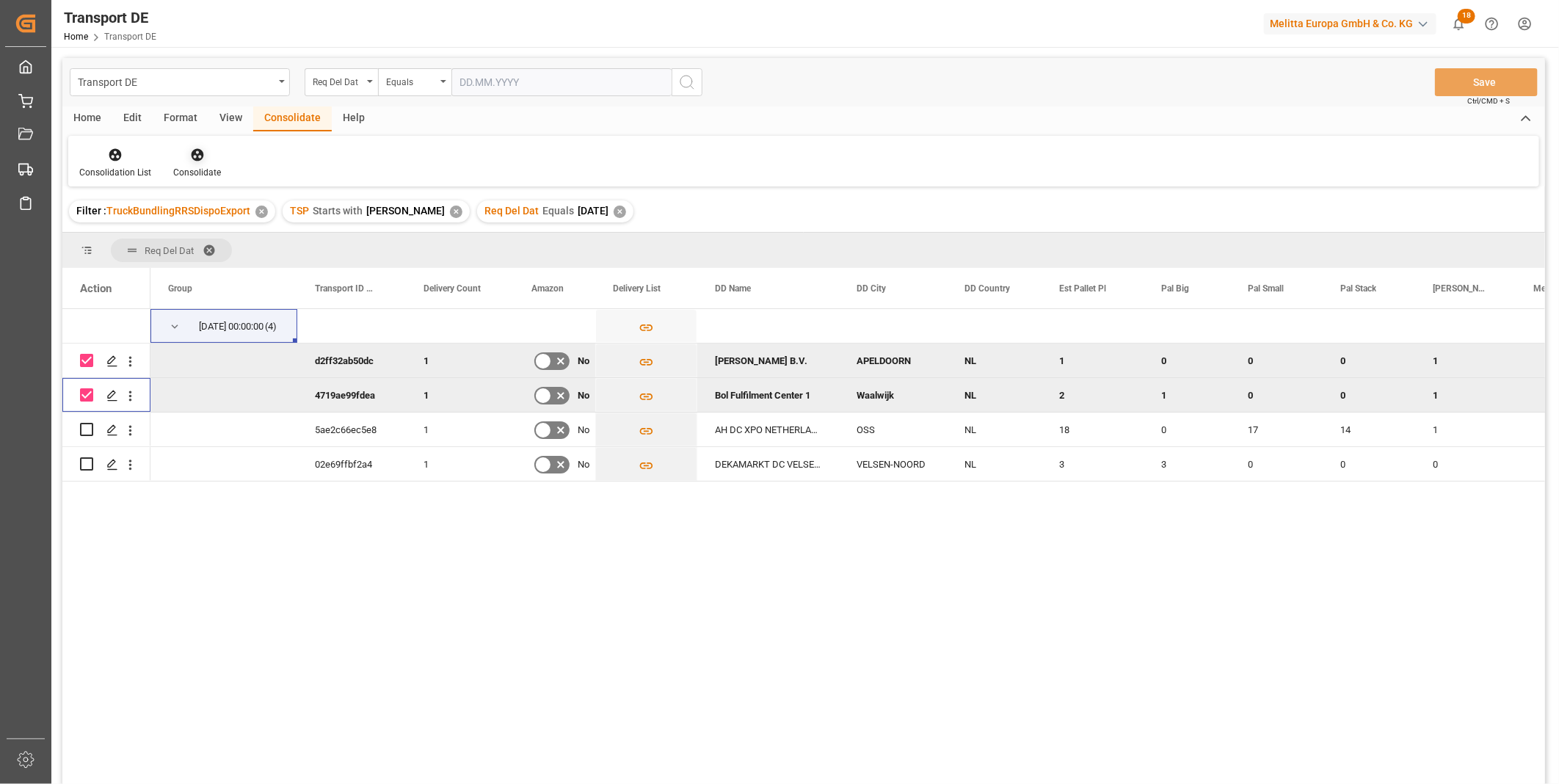
click at [209, 159] on div at bounding box center [196, 155] width 48 height 16
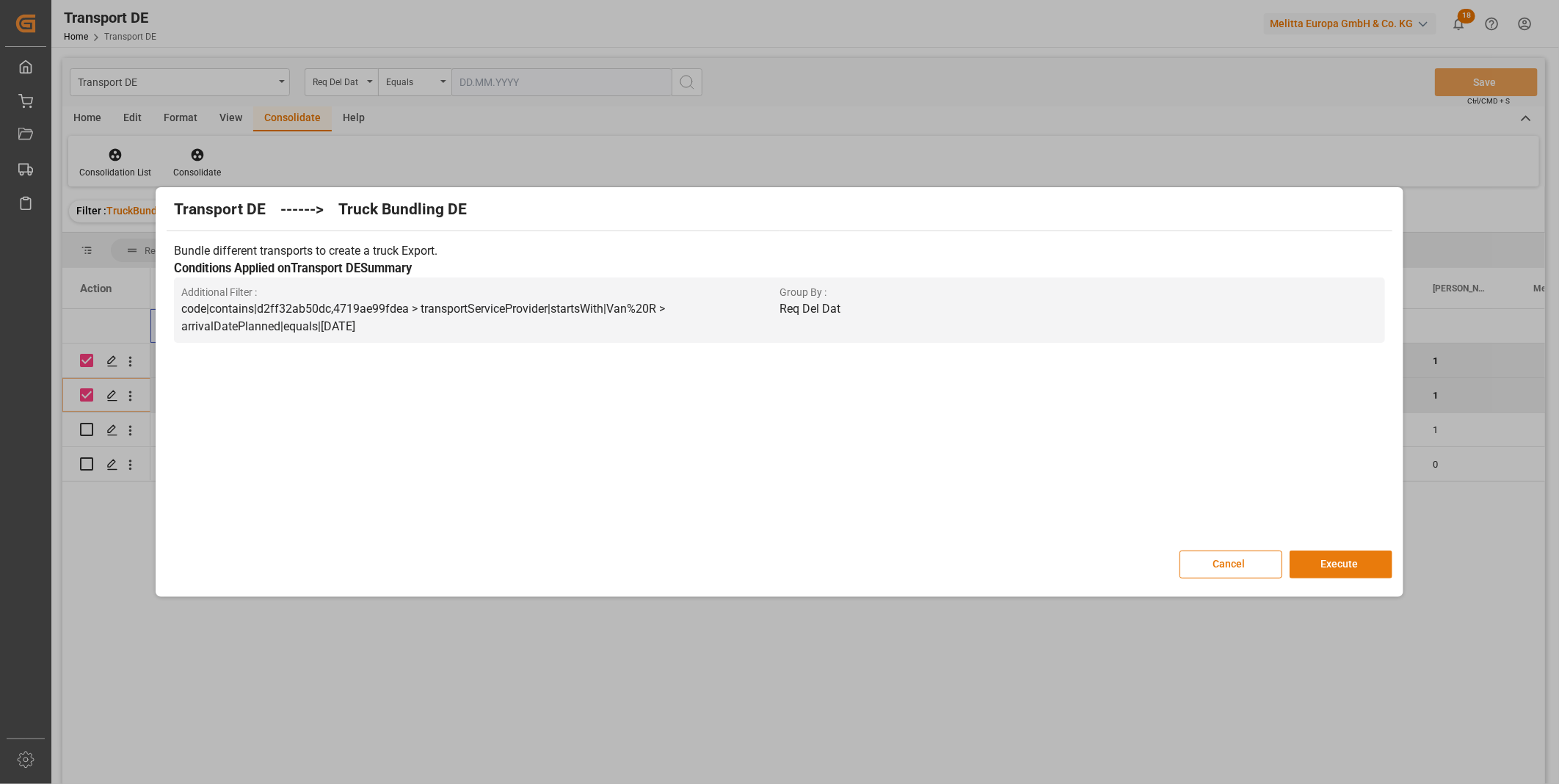
click at [1336, 563] on button "Execute" at bounding box center [1341, 564] width 103 height 28
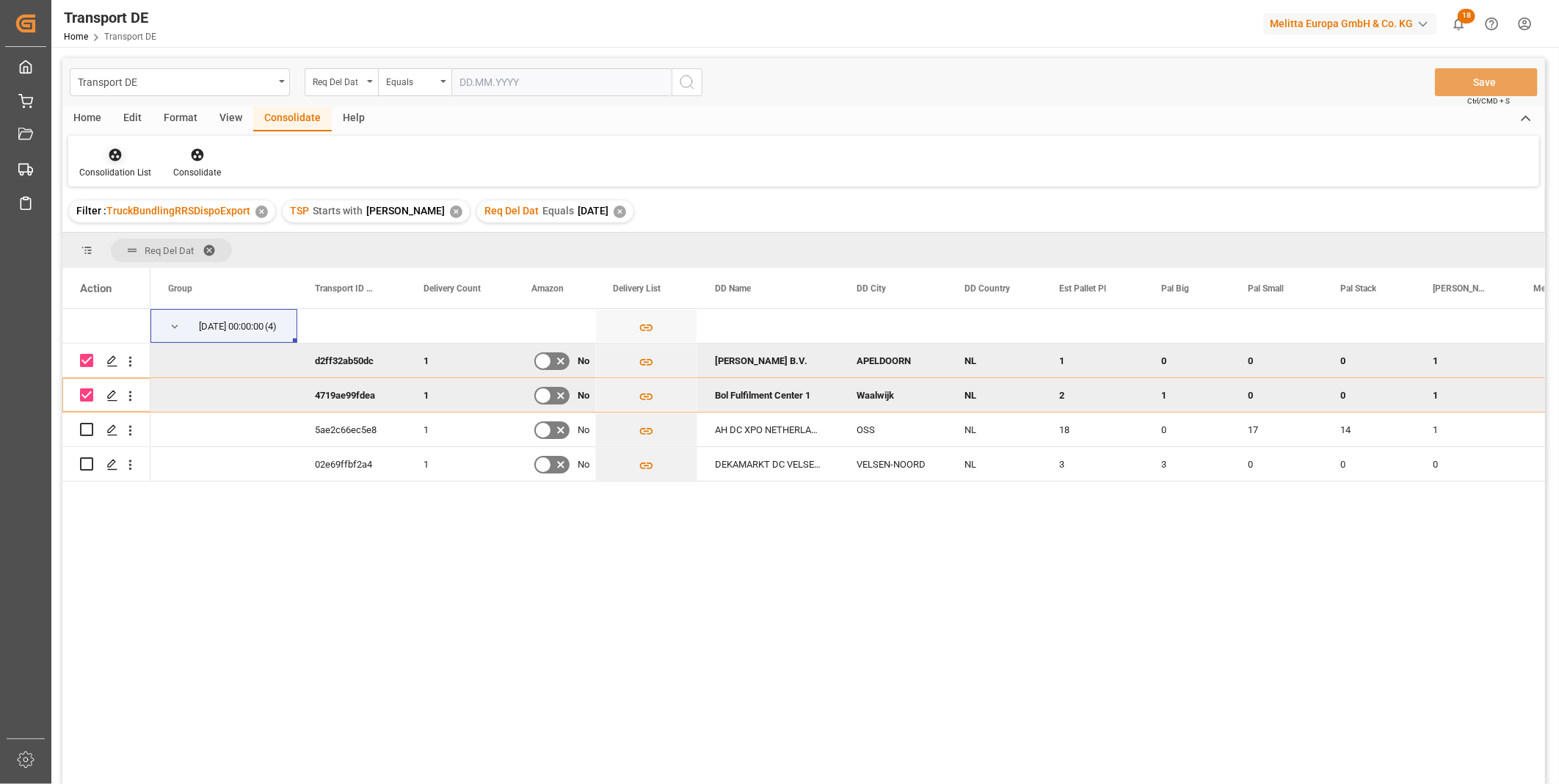
click at [111, 172] on div "Consolidation List" at bounding box center [115, 172] width 72 height 13
click at [139, 274] on div "Transport DE Req Del Dat Equals Save Ctrl/CMD + S Home Edit Format View Consoli…" at bounding box center [804, 440] width 1483 height 765
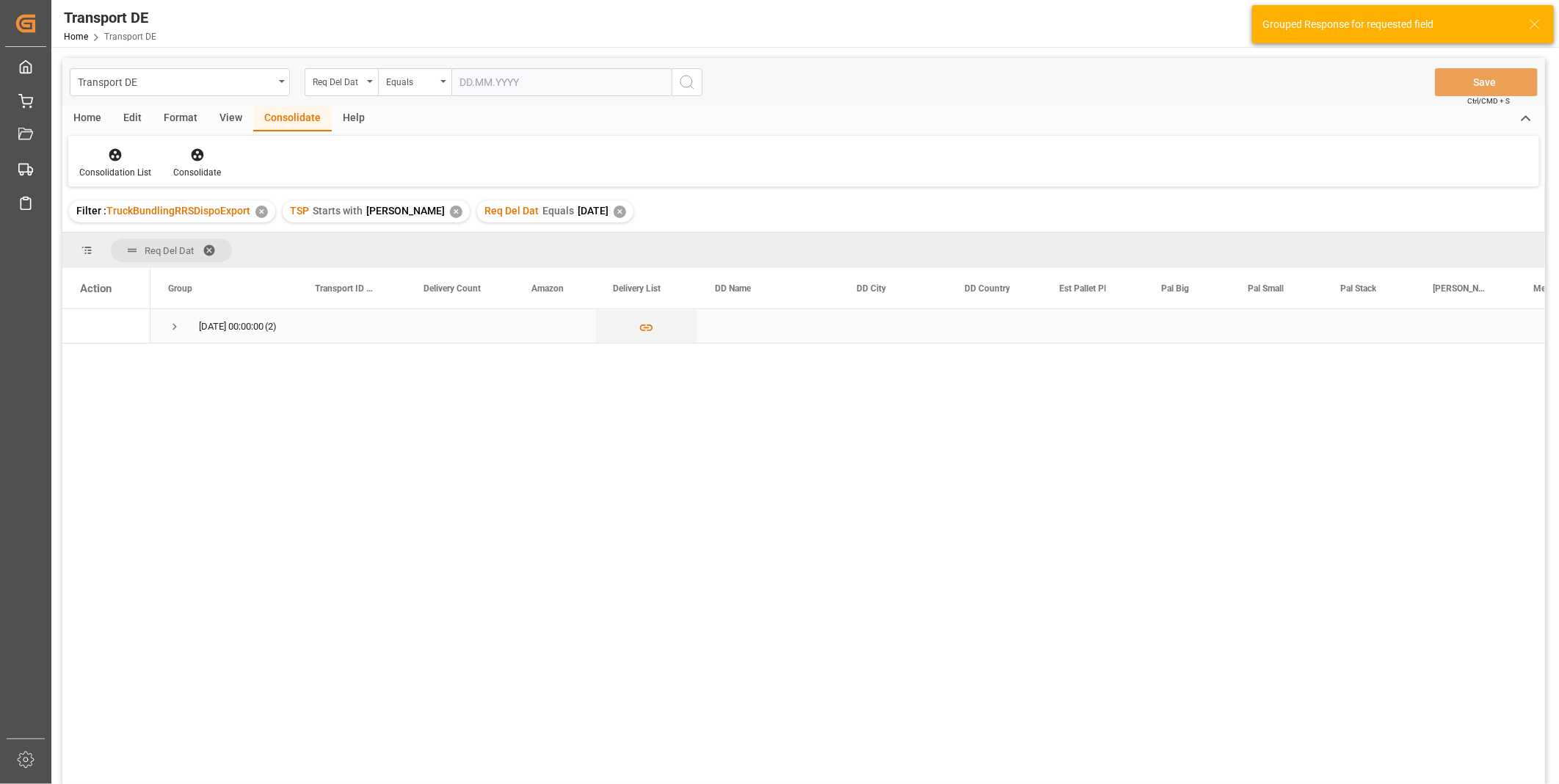
drag, startPoint x: 167, startPoint y: 313, endPoint x: 172, endPoint y: 326, distance: 13.9
click at [172, 326] on span "Press SPACE to select this row." at bounding box center [174, 326] width 13 height 33
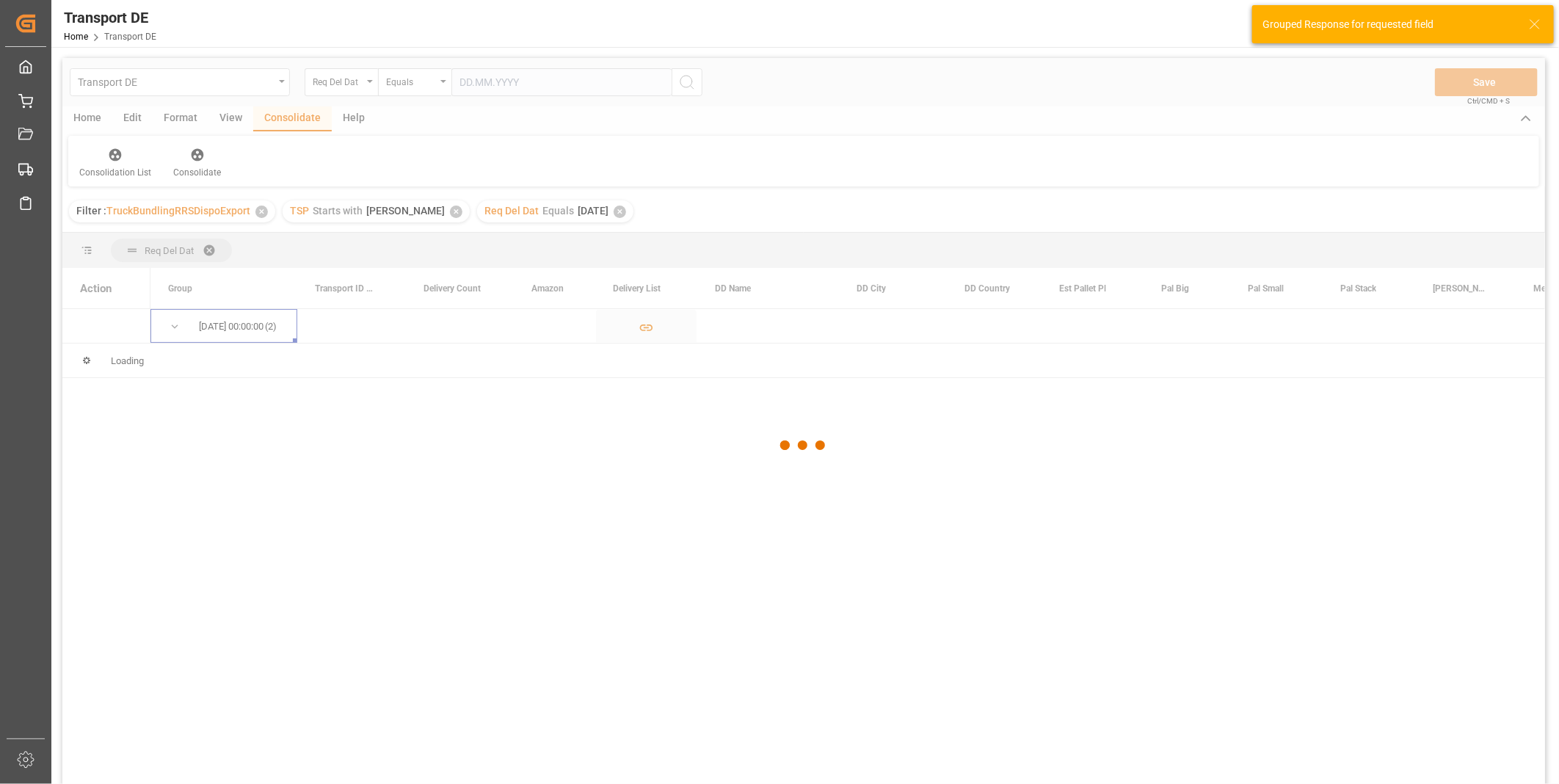
click at [173, 326] on div at bounding box center [804, 445] width 1483 height 775
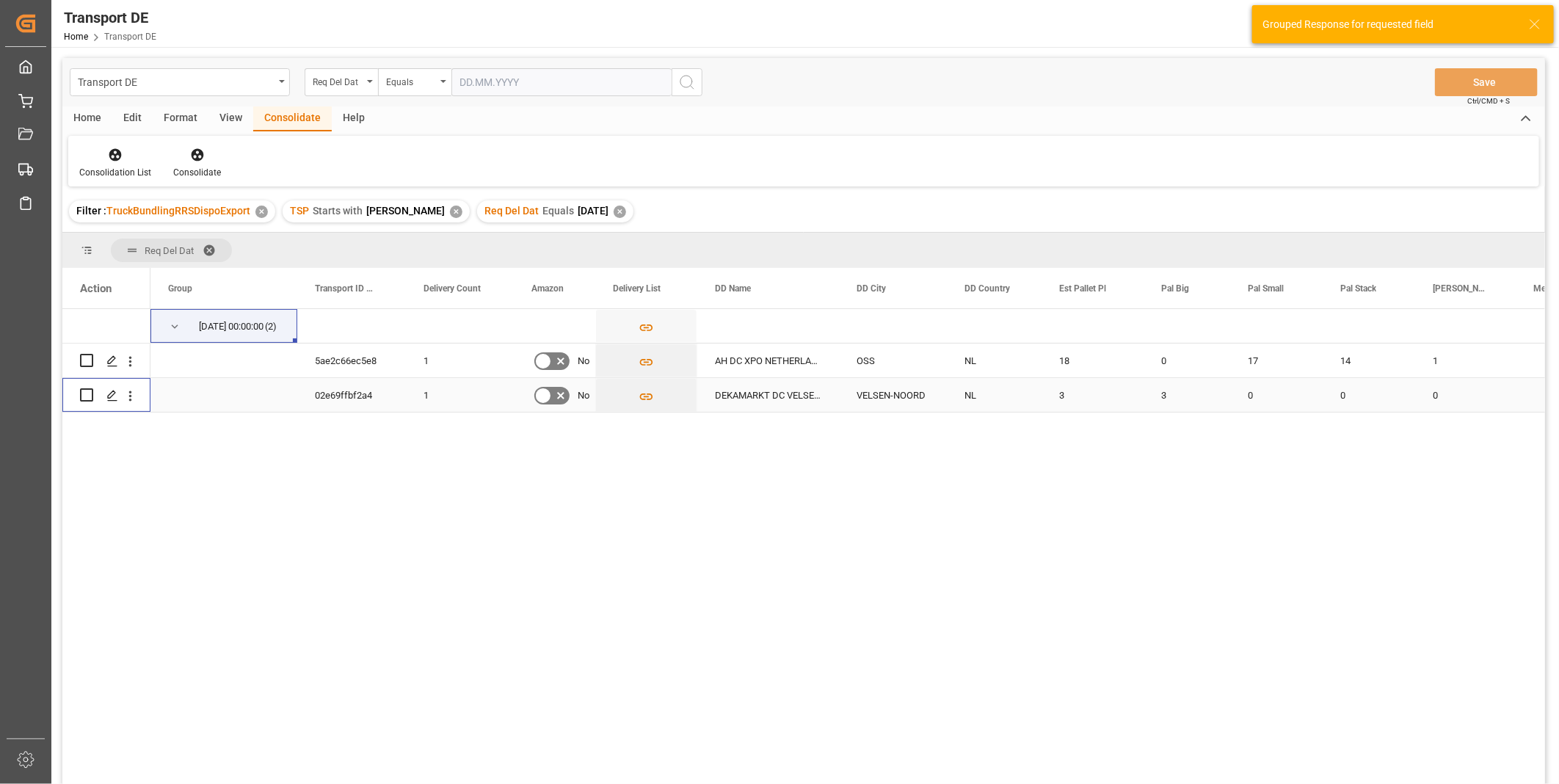
click at [86, 395] on input "Press Space to toggle row selection (unchecked)" at bounding box center [86, 395] width 13 height 13
checkbox input "true"
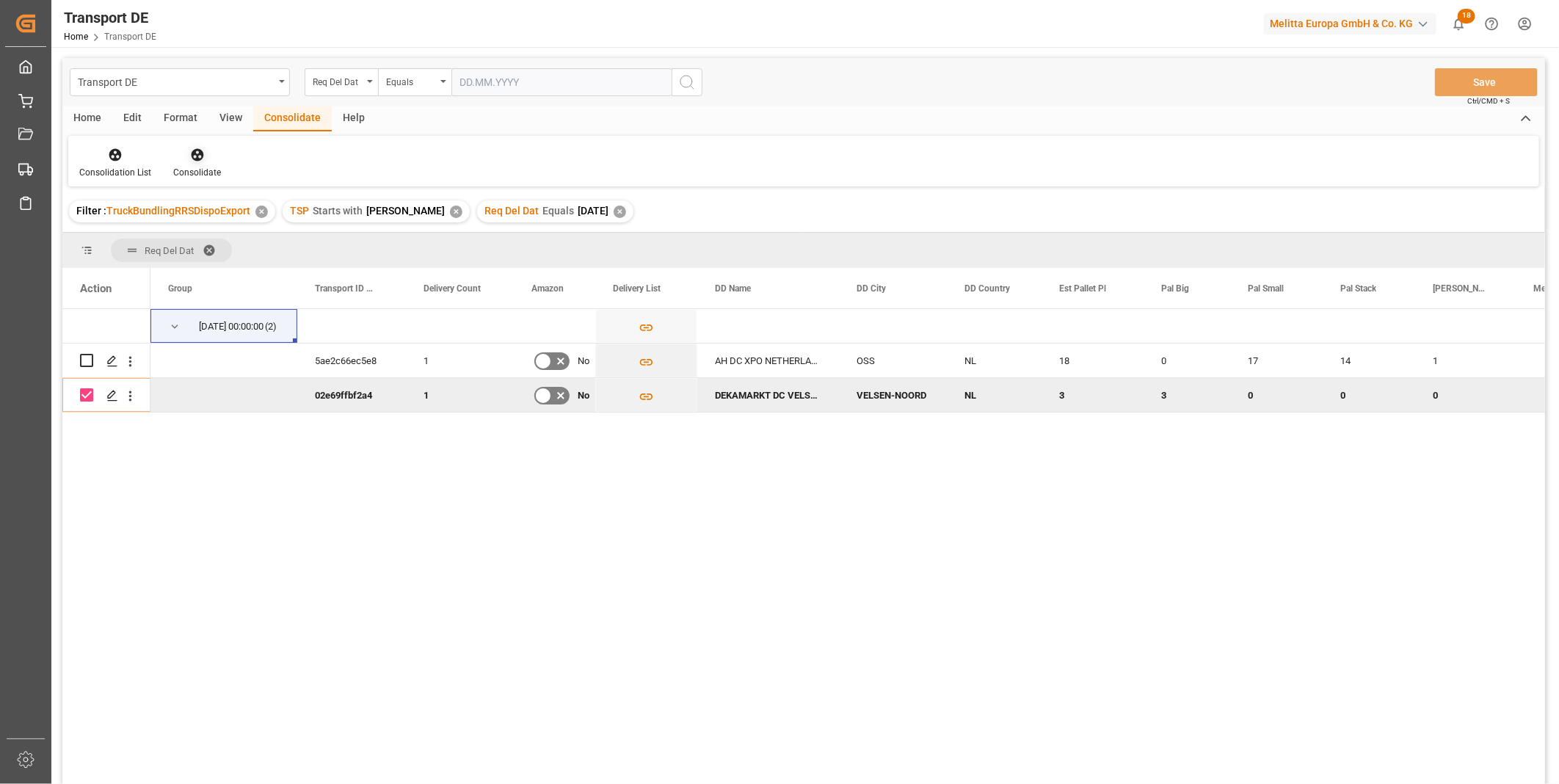
click at [206, 161] on div at bounding box center [196, 155] width 48 height 16
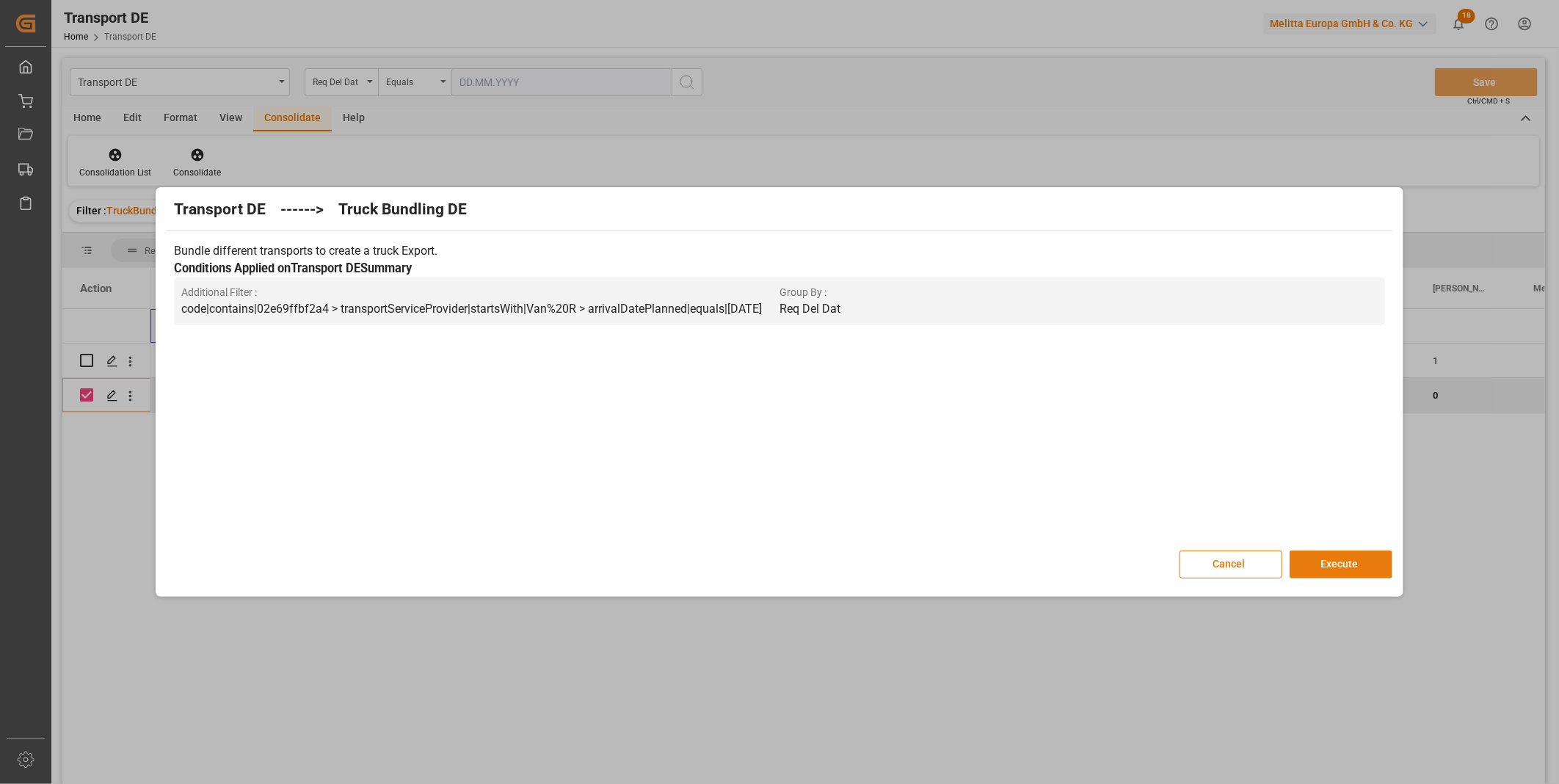
click at [1305, 564] on button "Execute" at bounding box center [1341, 564] width 103 height 28
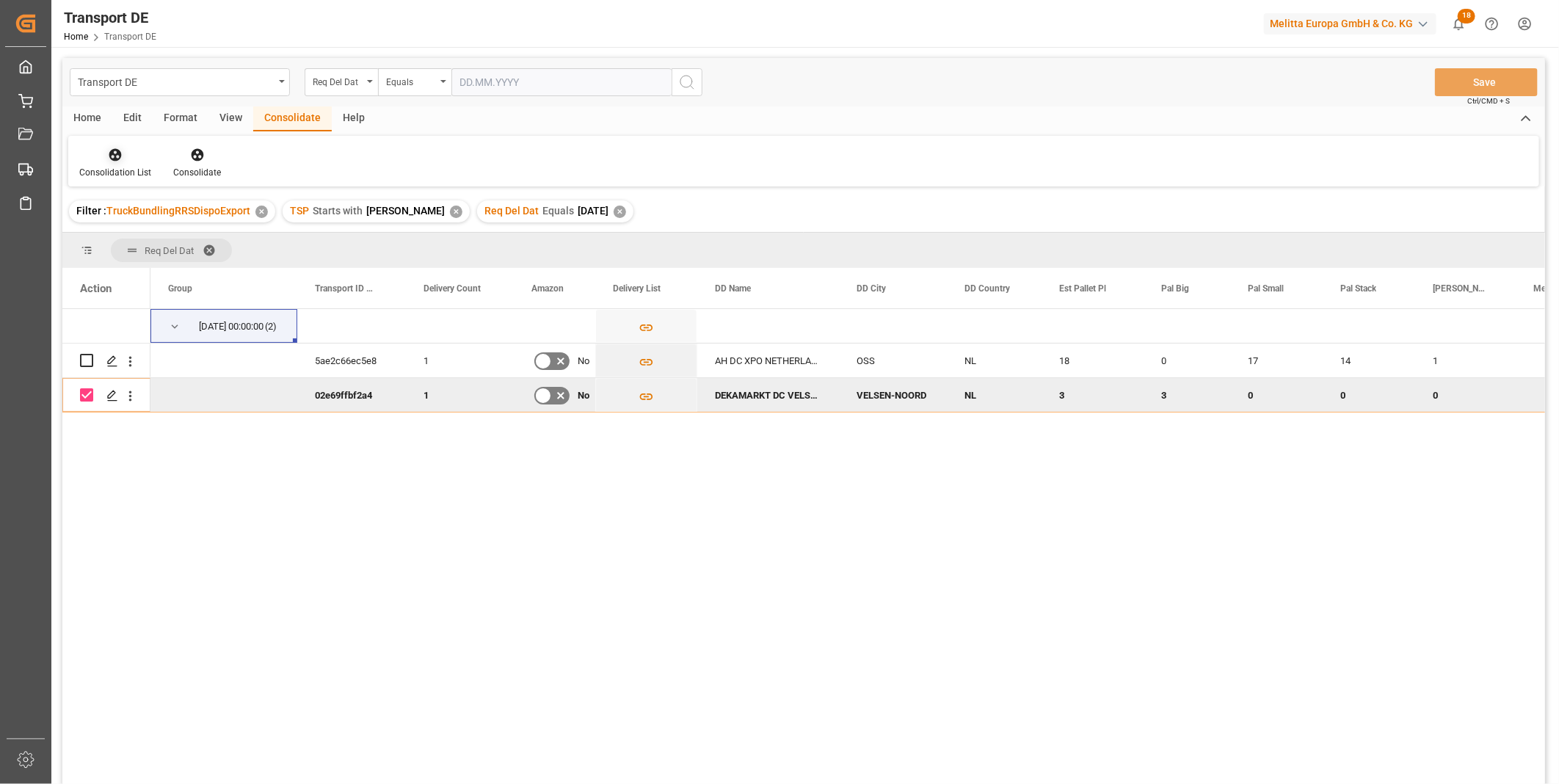
click at [115, 149] on icon at bounding box center [115, 155] width 12 height 12
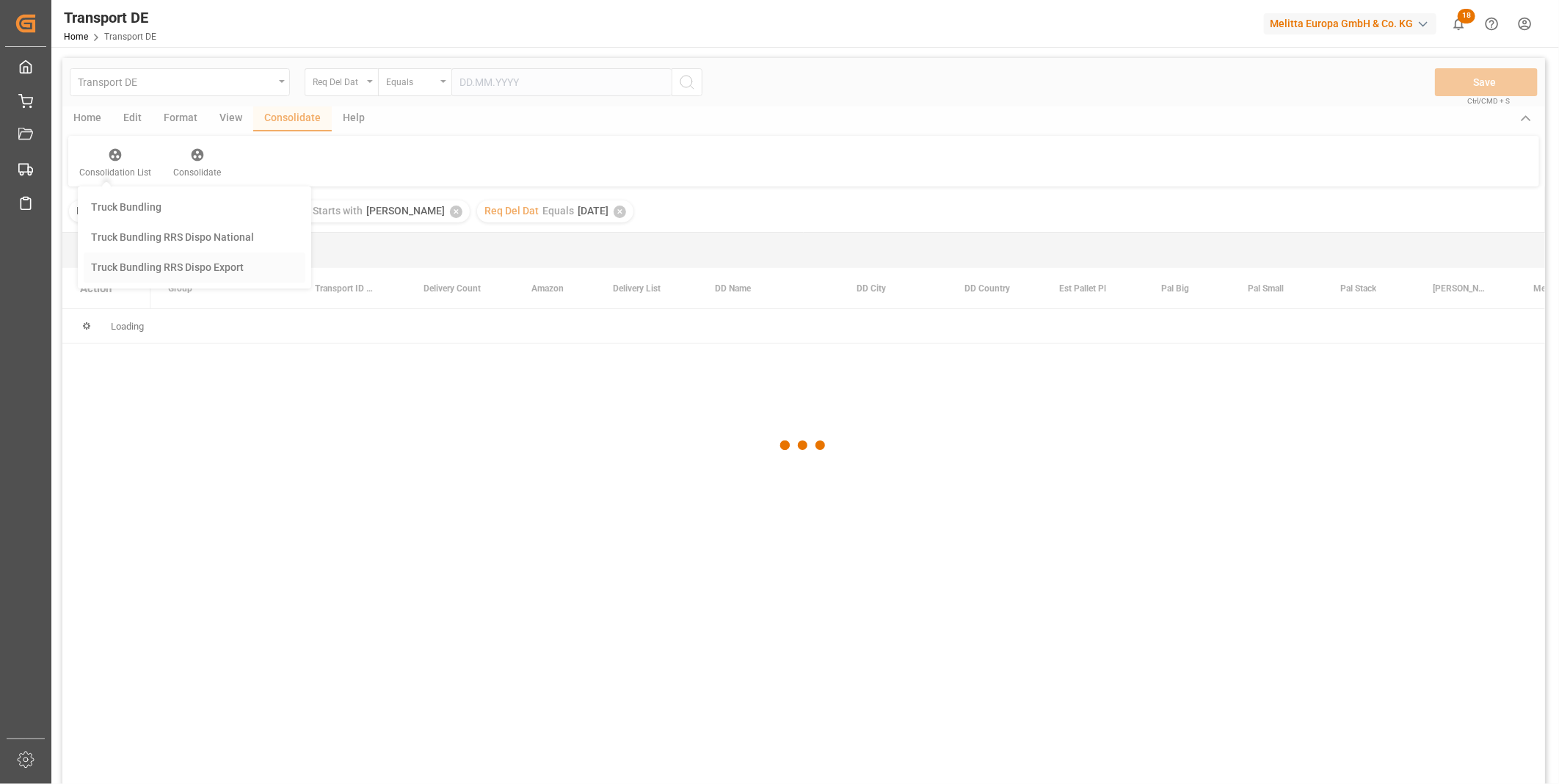
click at [148, 272] on div "Transport DE Req Del Dat Equals Save Ctrl/CMD + S Home Edit Format View Consoli…" at bounding box center [804, 440] width 1483 height 765
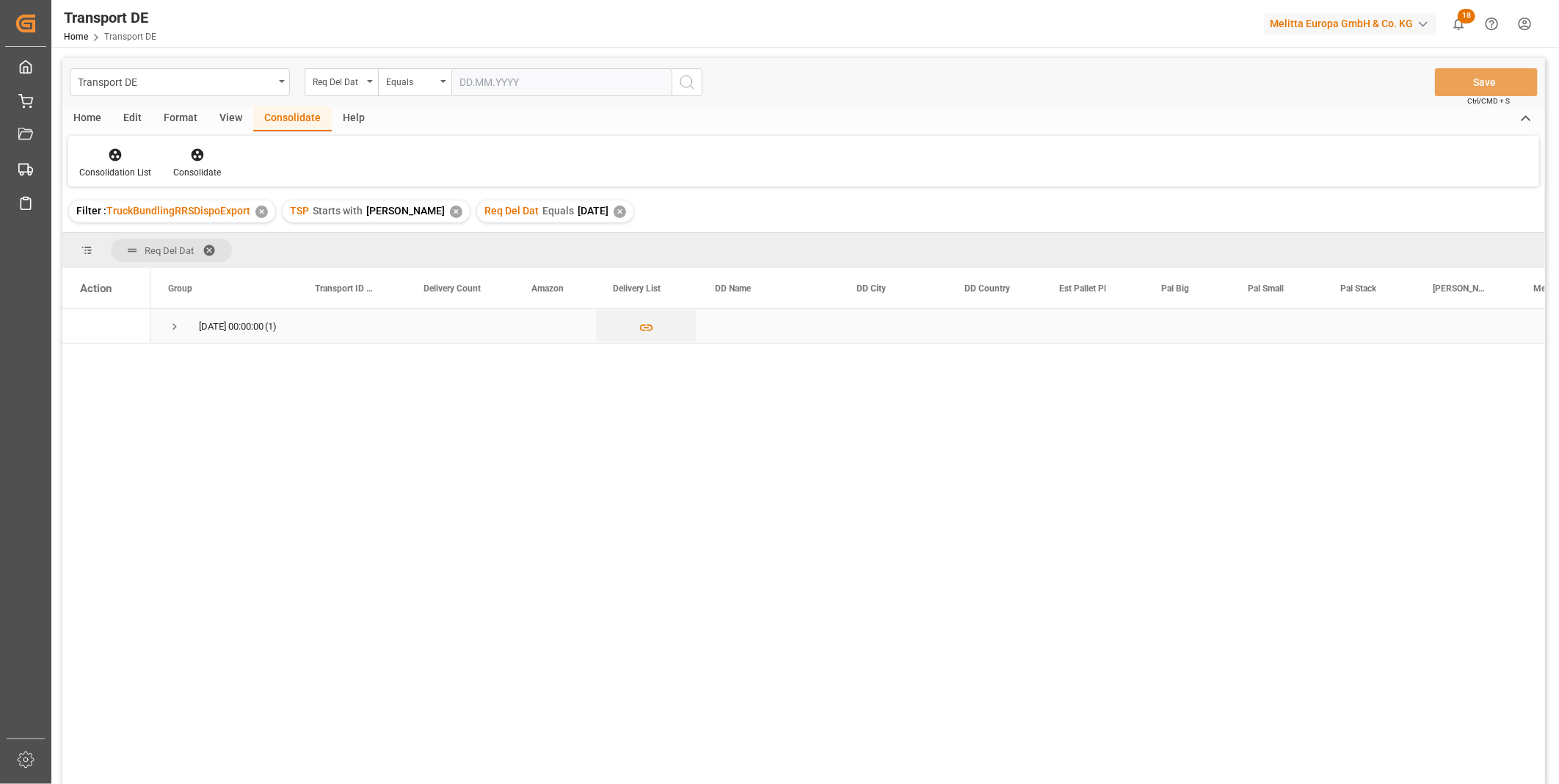
click at [174, 318] on span "Press SPACE to select this row." at bounding box center [174, 326] width 13 height 33
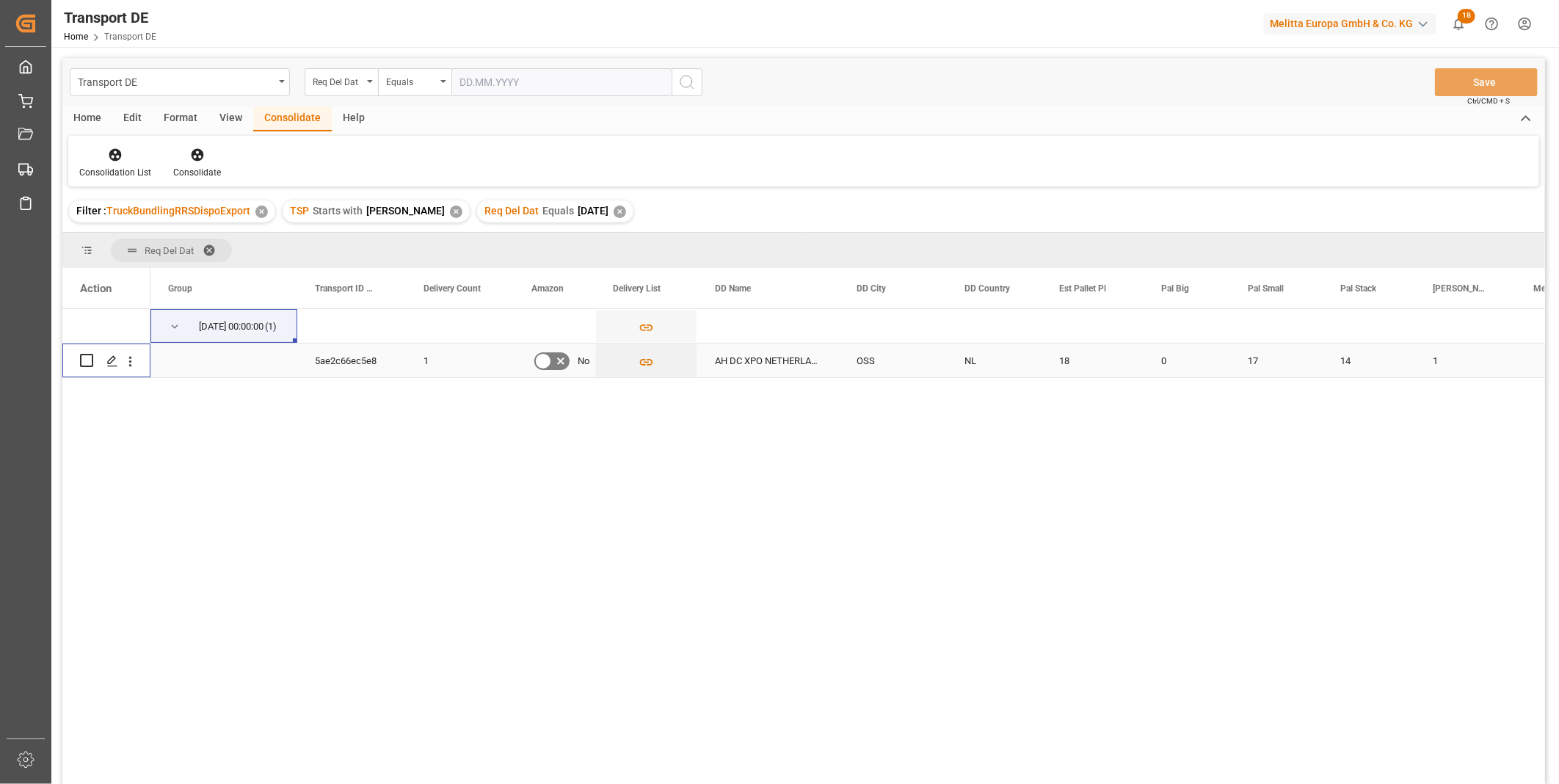
click at [86, 360] on input "Press Space to toggle row selection (unchecked)" at bounding box center [86, 360] width 13 height 13
checkbox input "true"
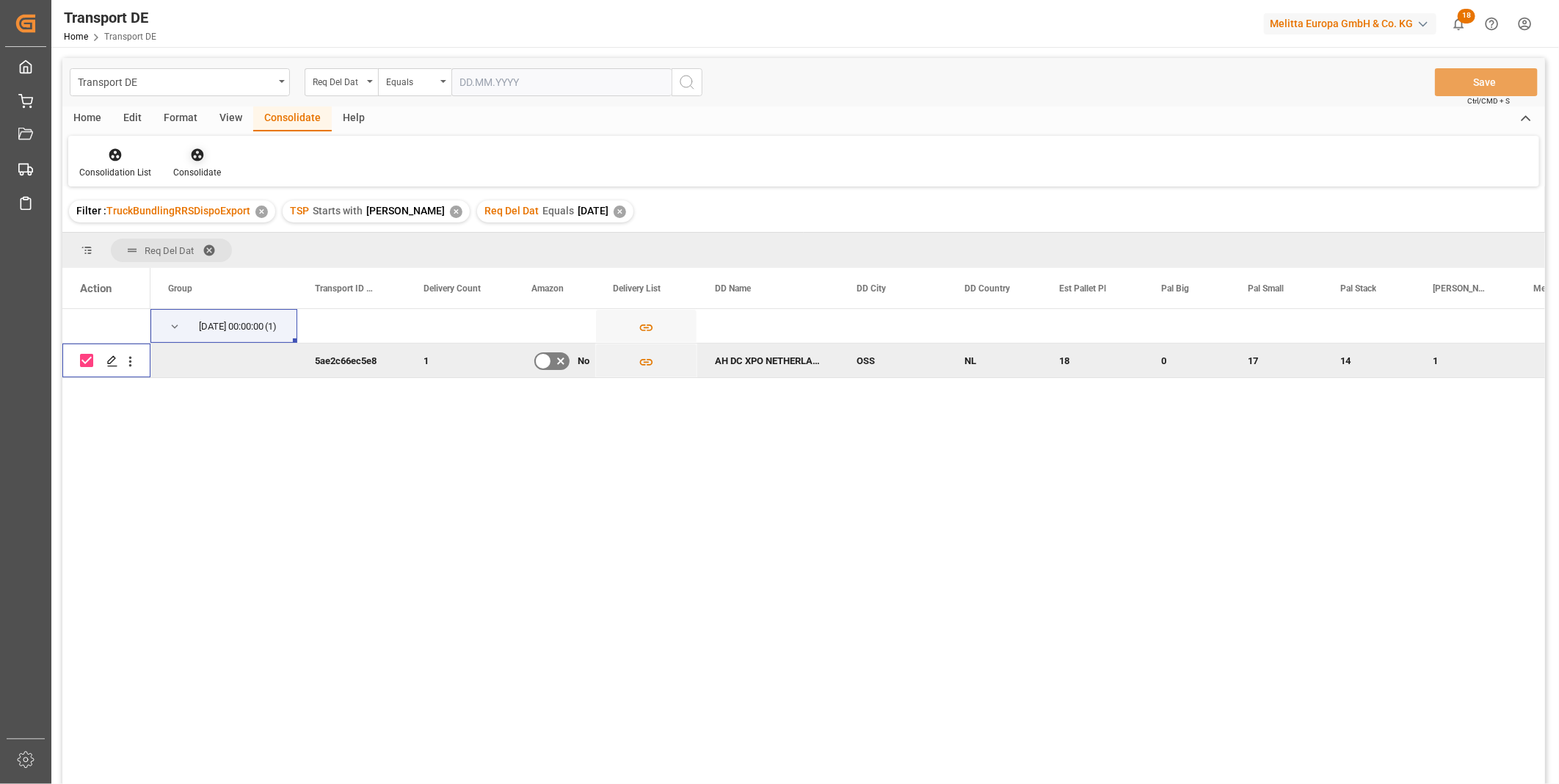
click at [190, 157] on icon at bounding box center [197, 154] width 15 height 15
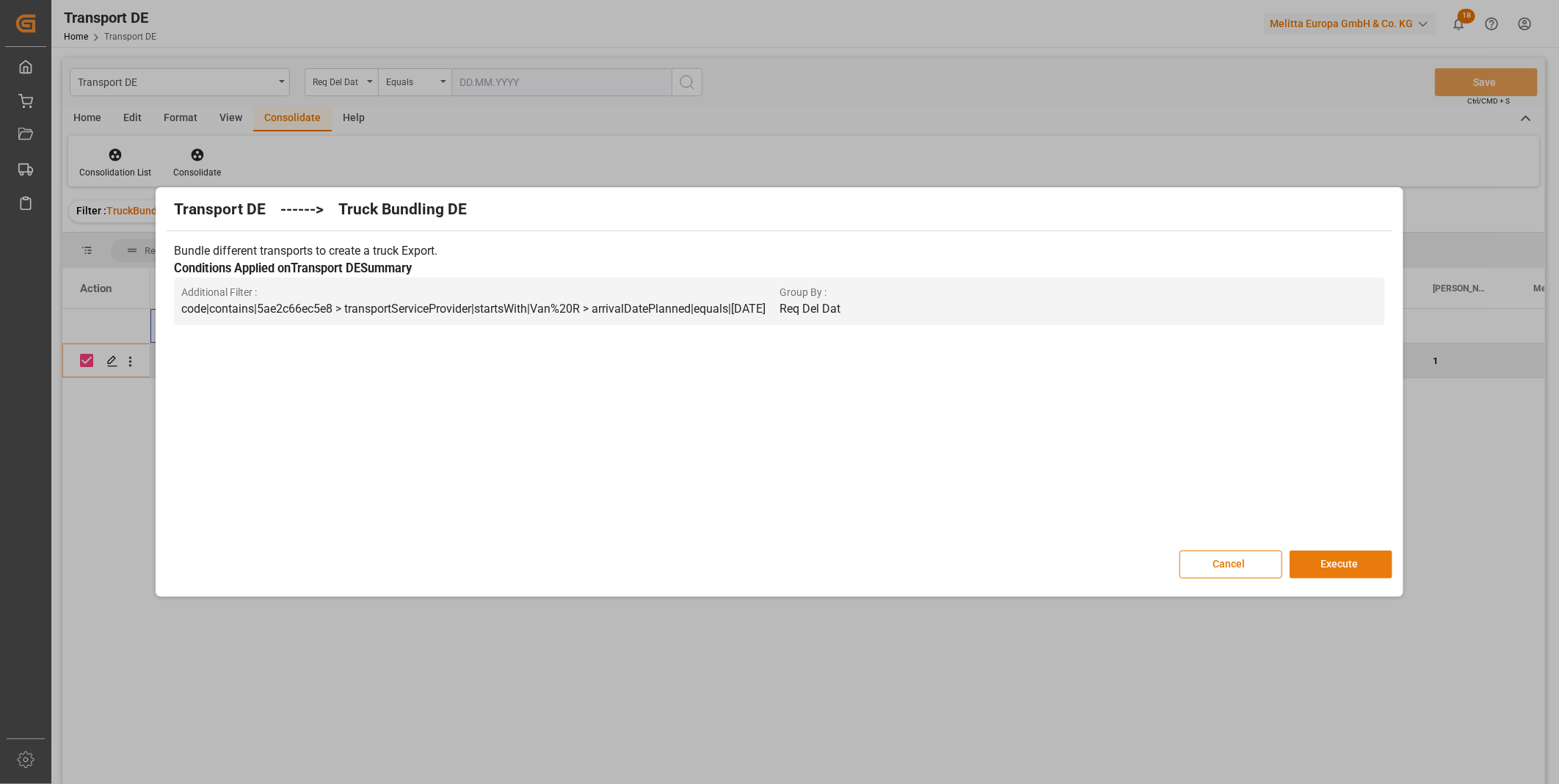
click at [1324, 565] on button "Execute" at bounding box center [1341, 564] width 103 height 28
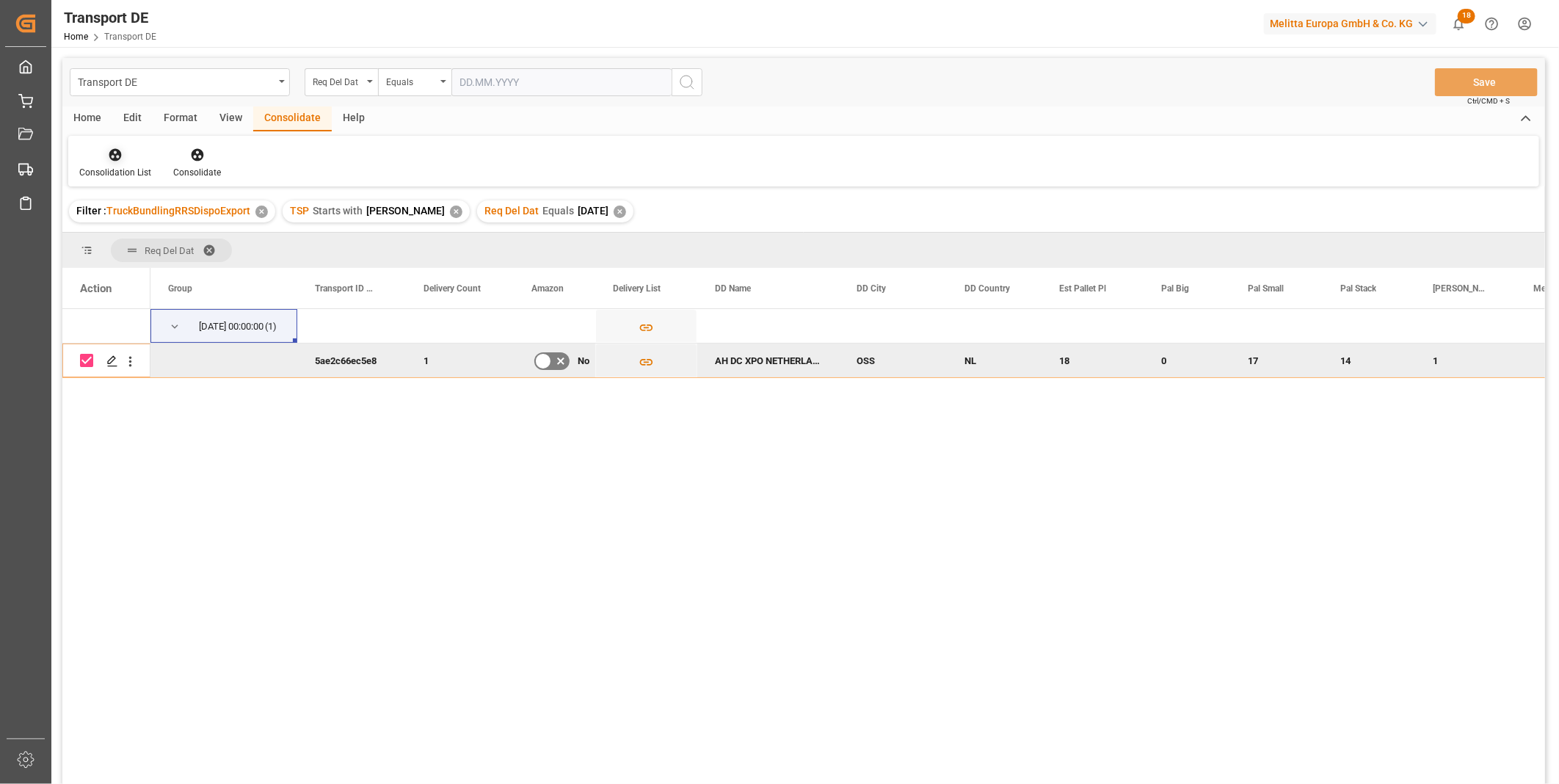
click at [109, 172] on div "Consolidation List" at bounding box center [115, 172] width 72 height 13
click at [128, 273] on div "Transport DE Req Del Dat Equals Save Ctrl/CMD + S Home Edit Format View Consoli…" at bounding box center [804, 440] width 1483 height 765
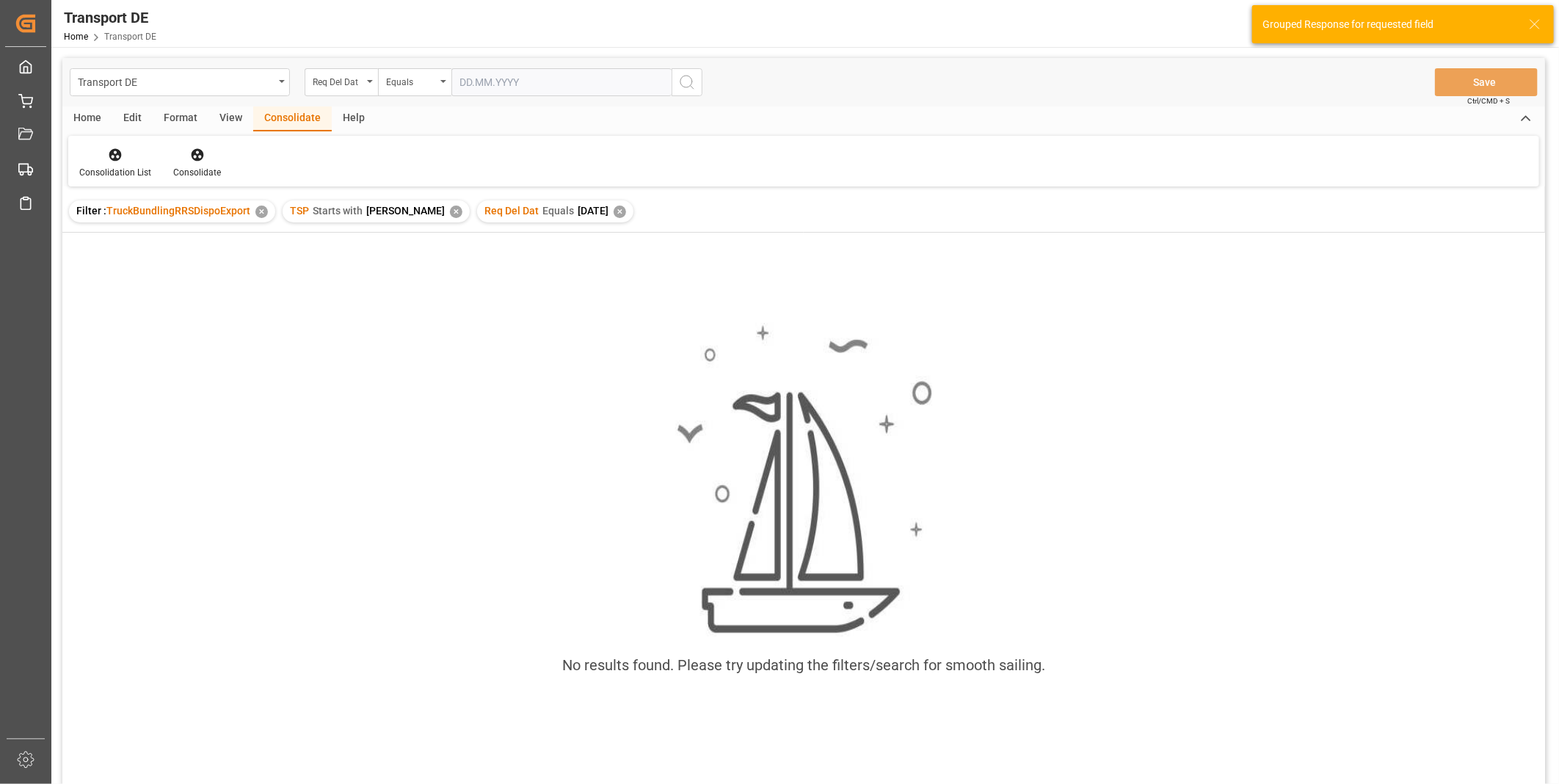
click at [614, 210] on div "✕" at bounding box center [620, 212] width 12 height 12
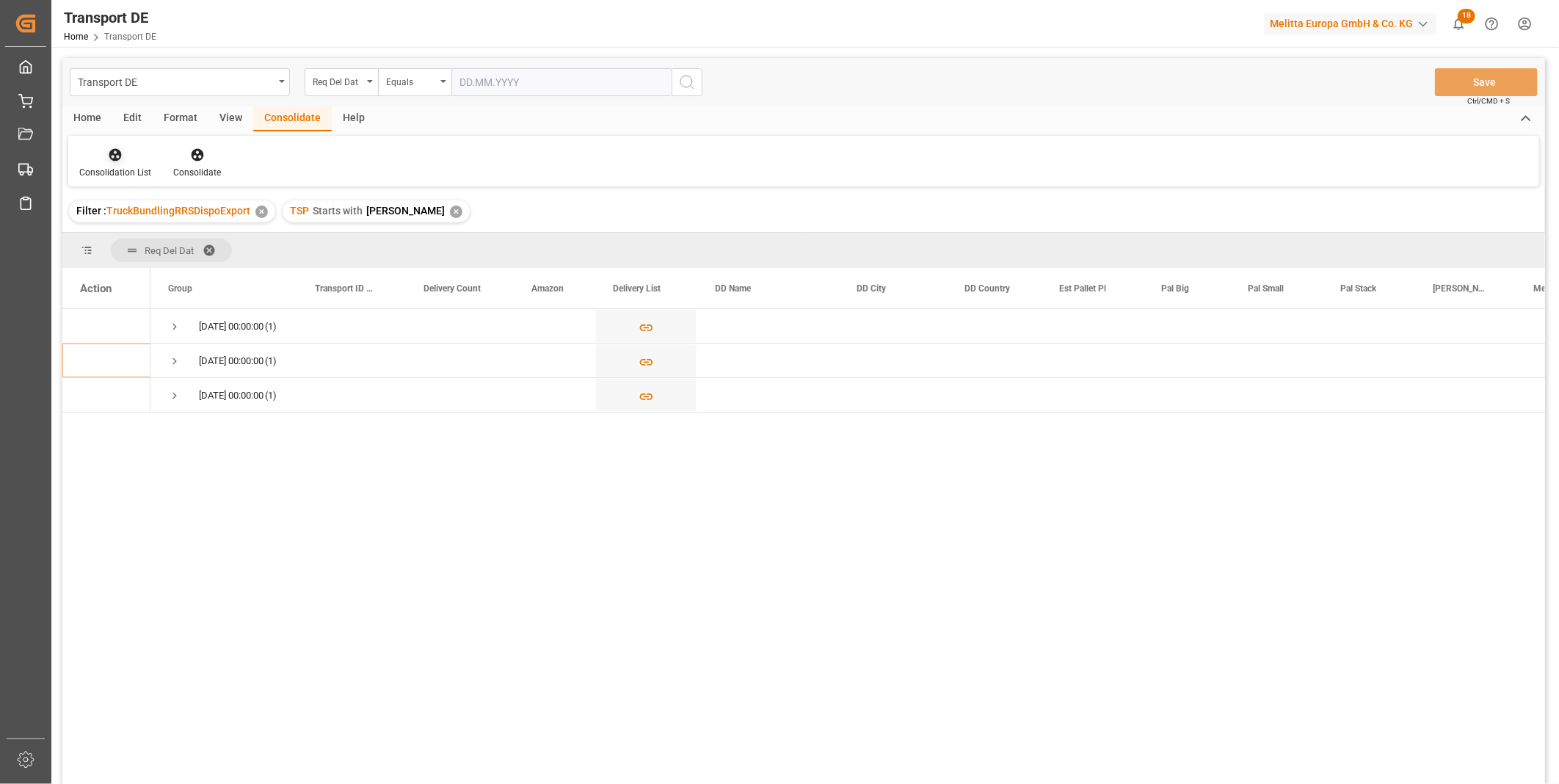
click at [118, 151] on icon at bounding box center [115, 155] width 12 height 12
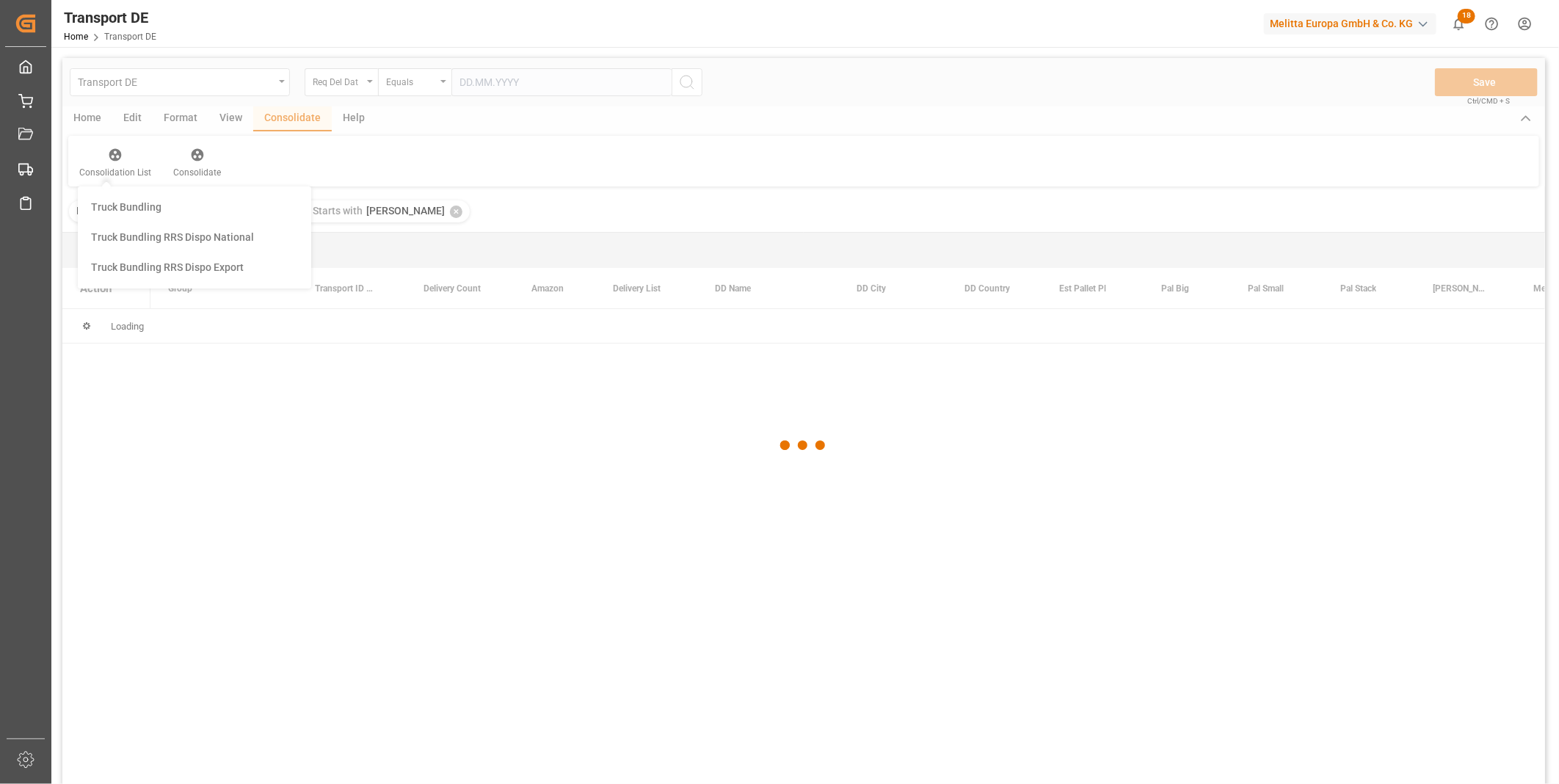
click at [156, 267] on div "Transport DE Req Del Dat Equals Save Ctrl/CMD + S Home Edit Format View Consoli…" at bounding box center [804, 440] width 1483 height 765
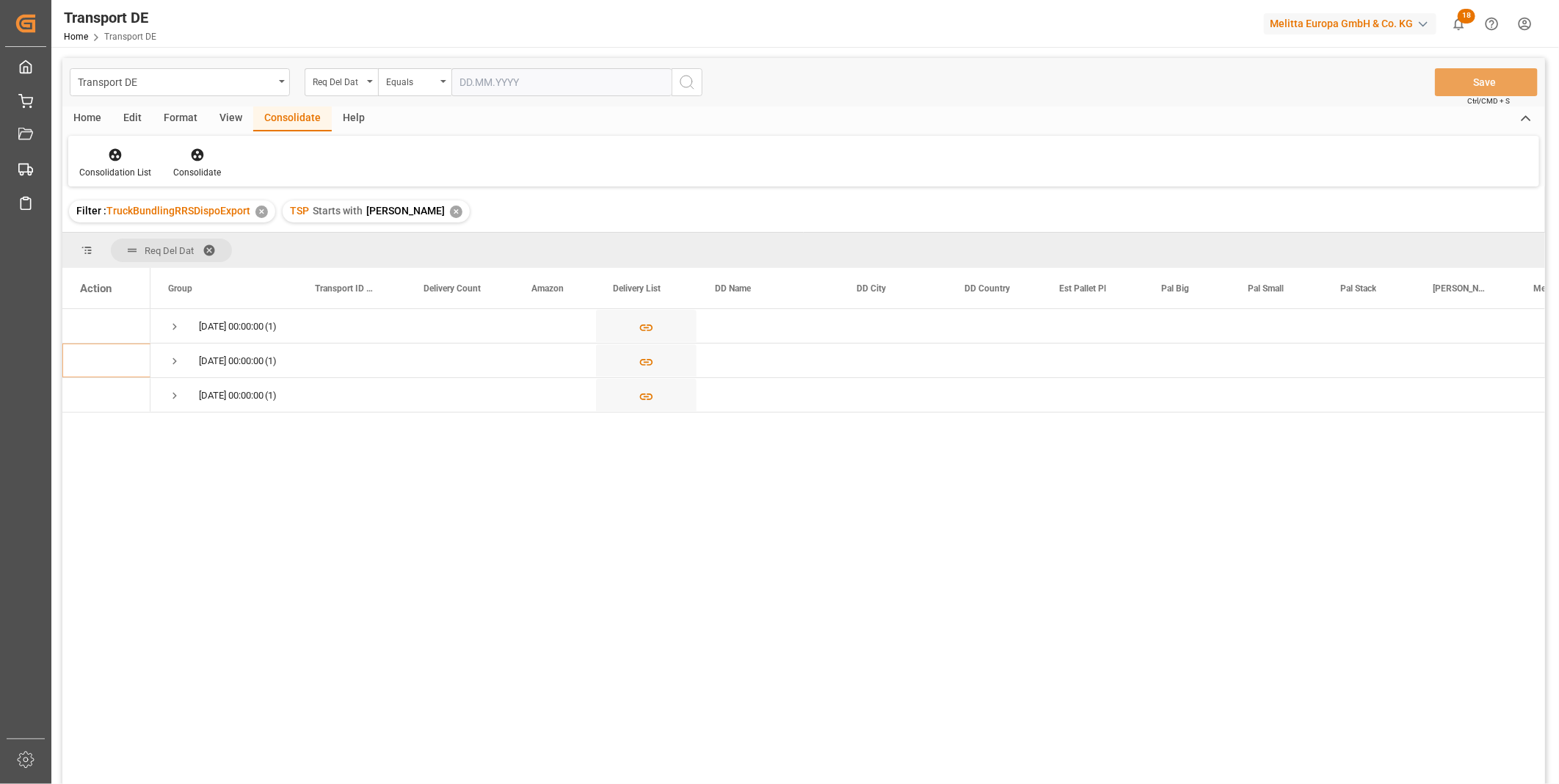
click at [398, 203] on div "TSP Starts with Van R ✕" at bounding box center [376, 211] width 187 height 22
click at [348, 81] on div "Req Del Dat" at bounding box center [338, 80] width 50 height 17
type input "route"
click at [450, 206] on div "✕" at bounding box center [456, 212] width 12 height 12
click at [431, 83] on div "Equals" at bounding box center [411, 80] width 50 height 17
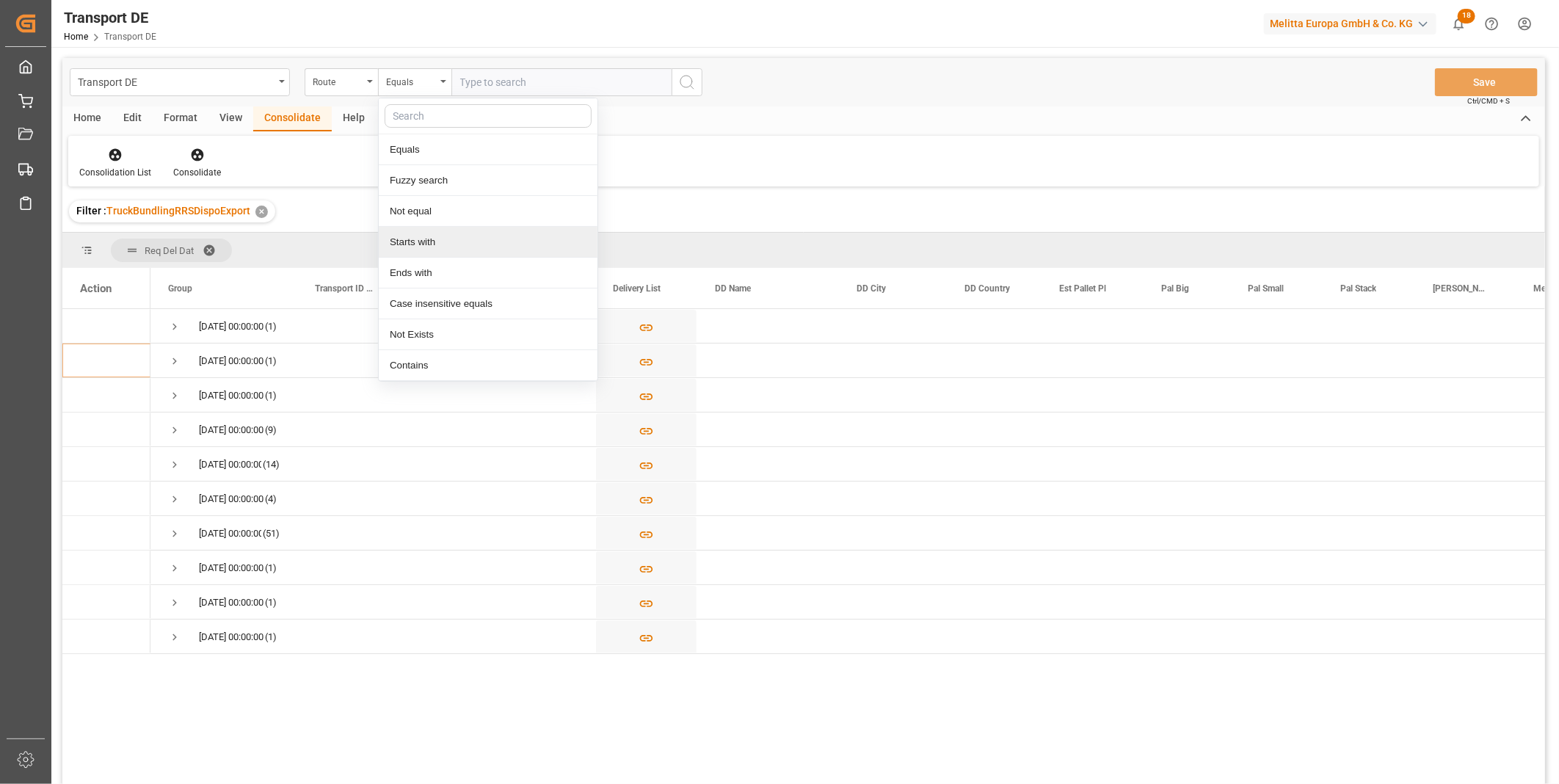
click at [427, 237] on div "Starts with" at bounding box center [487, 242] width 219 height 31
type input "GB"
click at [693, 82] on icon "search button" at bounding box center [687, 82] width 18 height 18
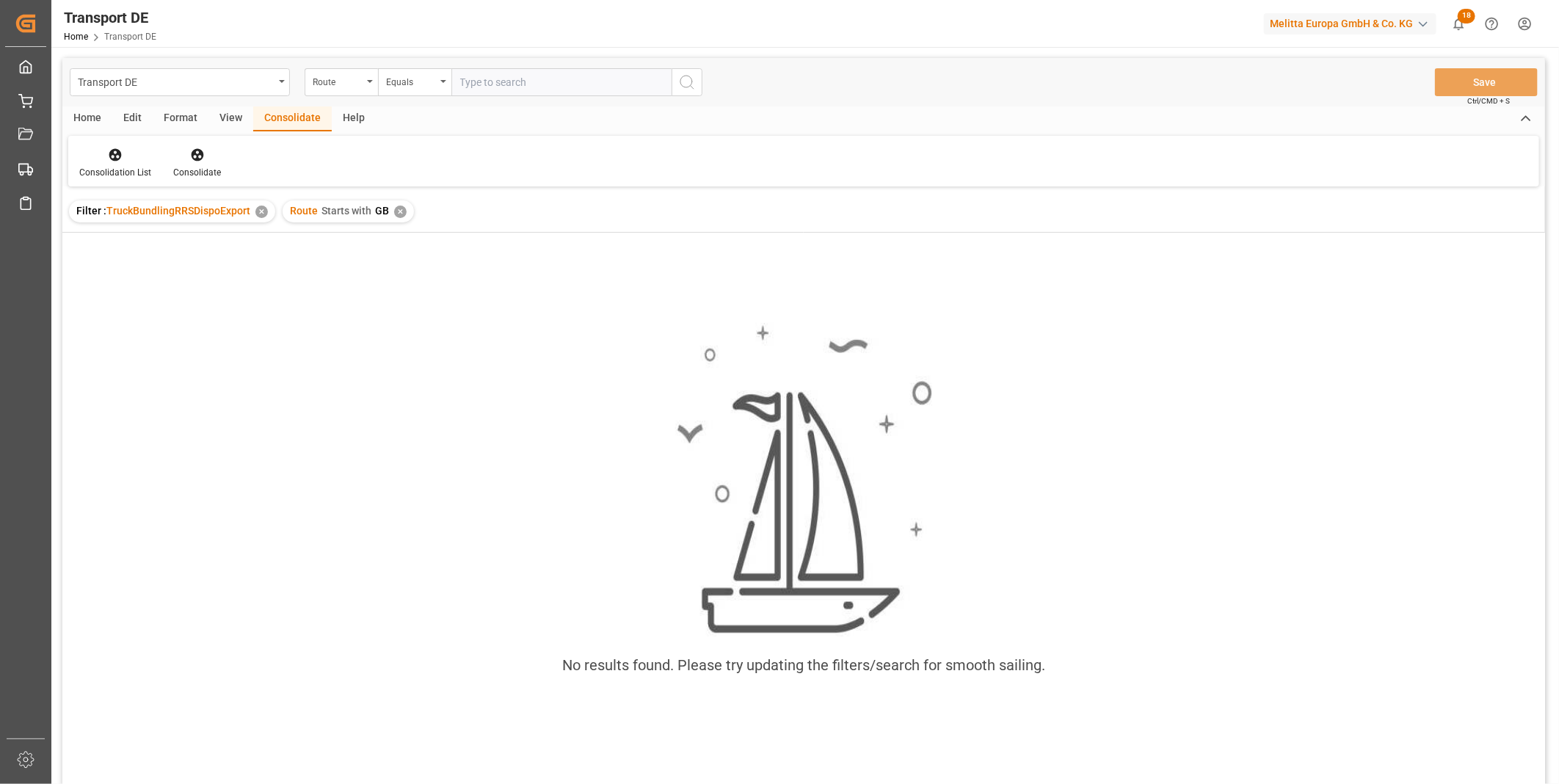
click at [400, 210] on div "✕" at bounding box center [400, 212] width 12 height 12
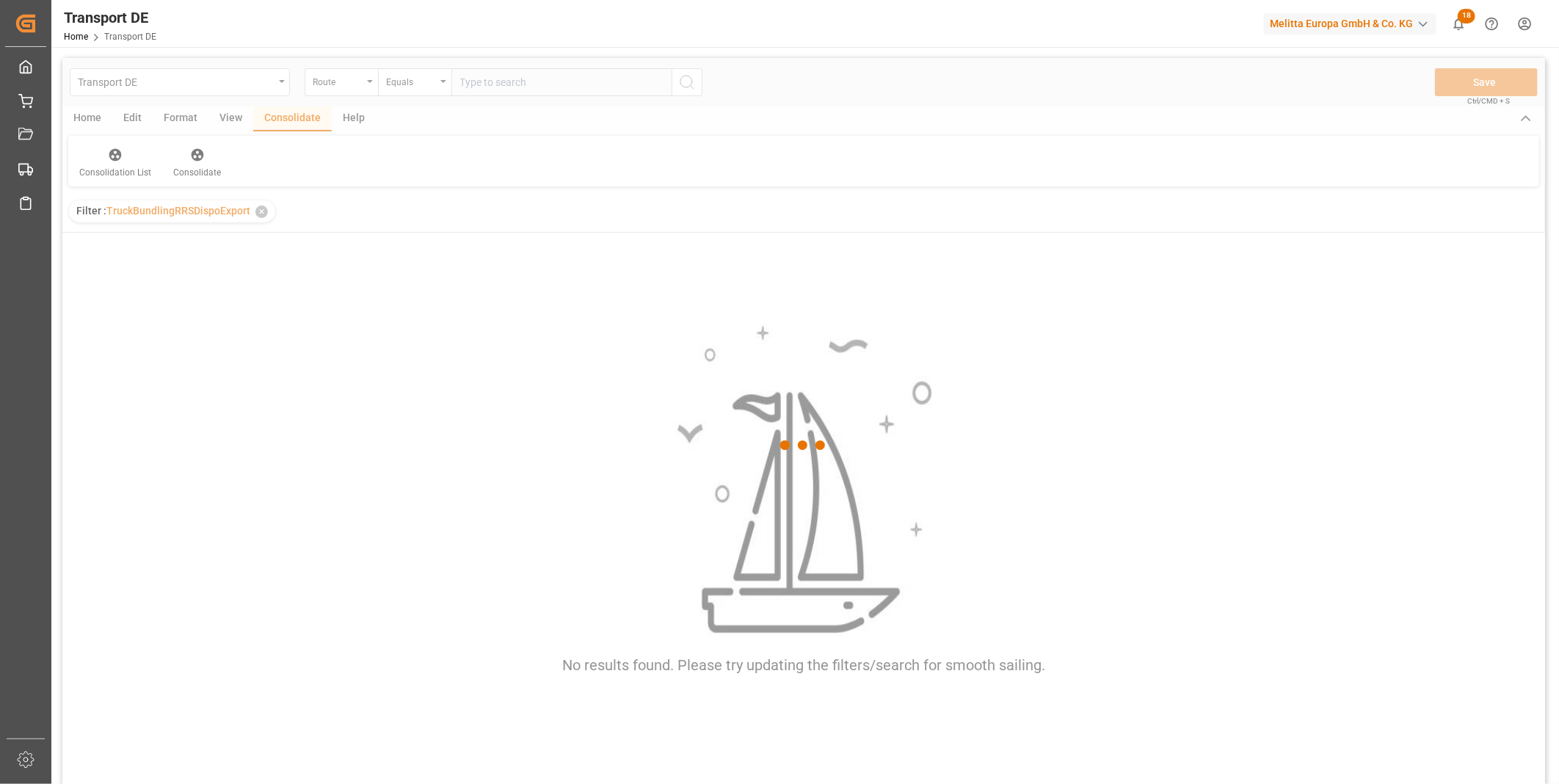
click at [422, 93] on div at bounding box center [804, 445] width 1483 height 775
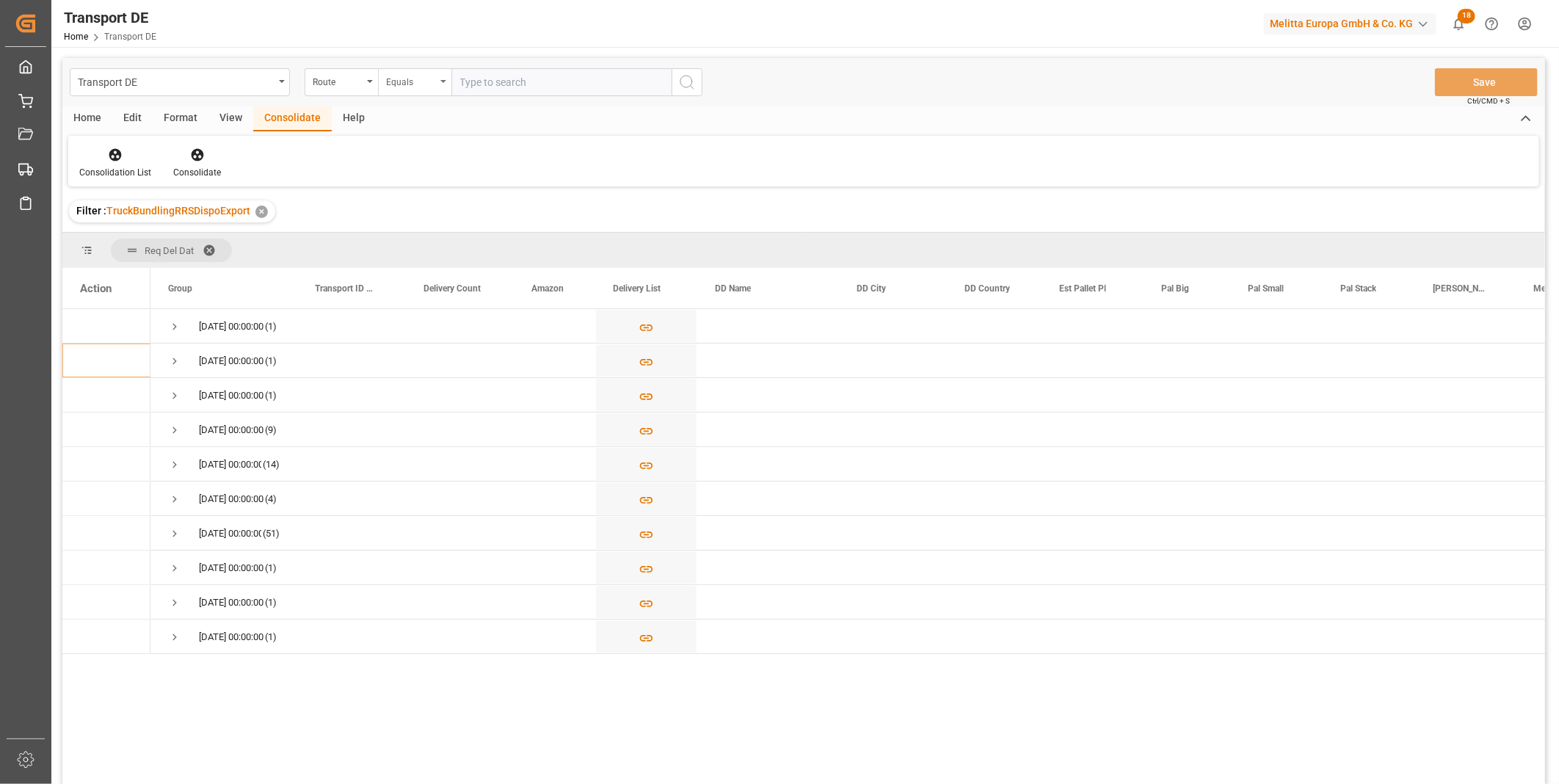
click at [420, 85] on div "Equals" at bounding box center [411, 80] width 50 height 17
click at [451, 241] on div "Starts with" at bounding box center [487, 242] width 219 height 31
type input "CH"
click at [678, 81] on icon "search button" at bounding box center [687, 82] width 18 height 18
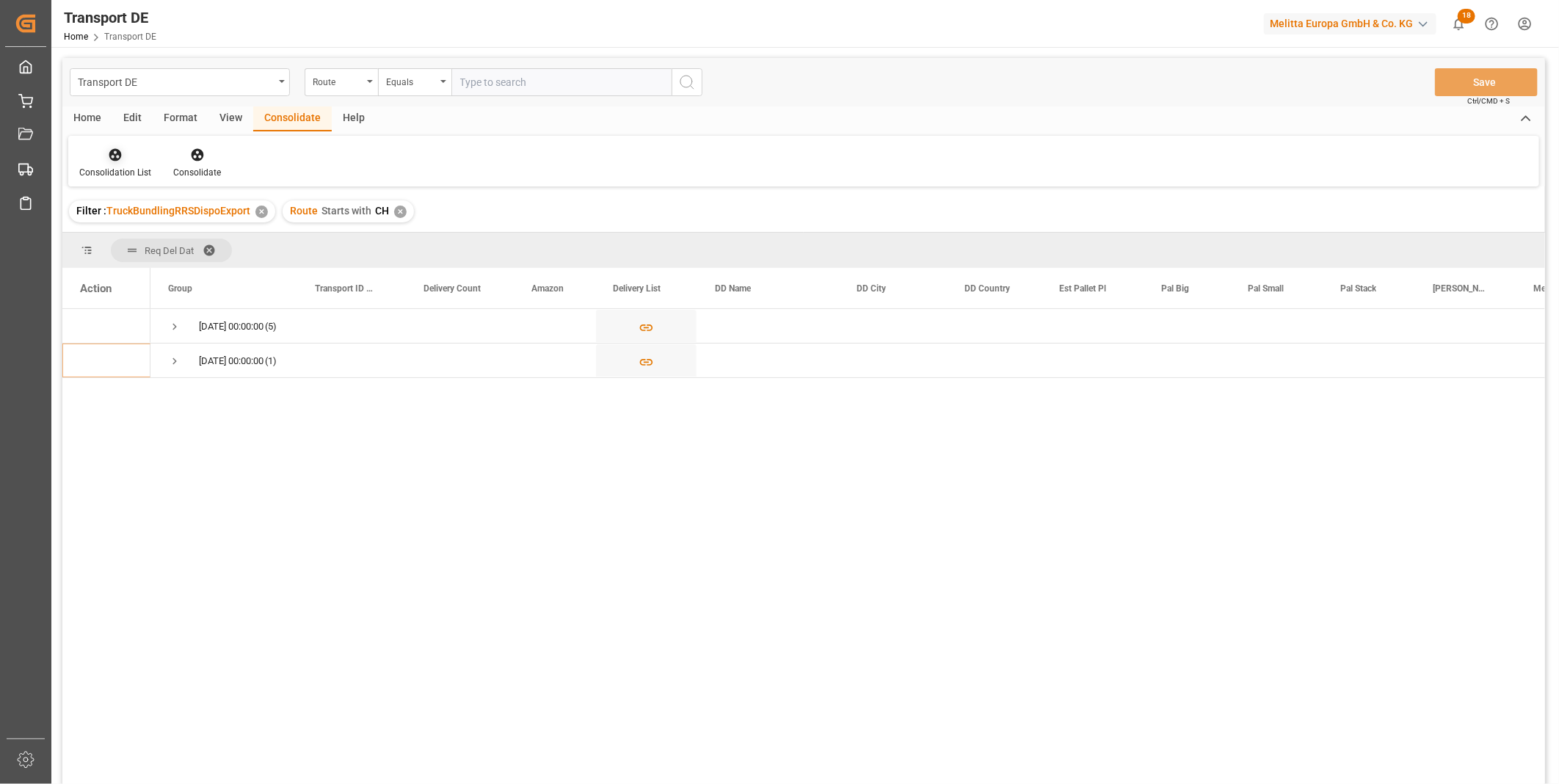
click at [134, 154] on div at bounding box center [115, 155] width 72 height 16
click at [163, 230] on div "Transport DE Route Equals Save Ctrl/CMD + S Home Edit Format View Consolidate H…" at bounding box center [804, 440] width 1483 height 765
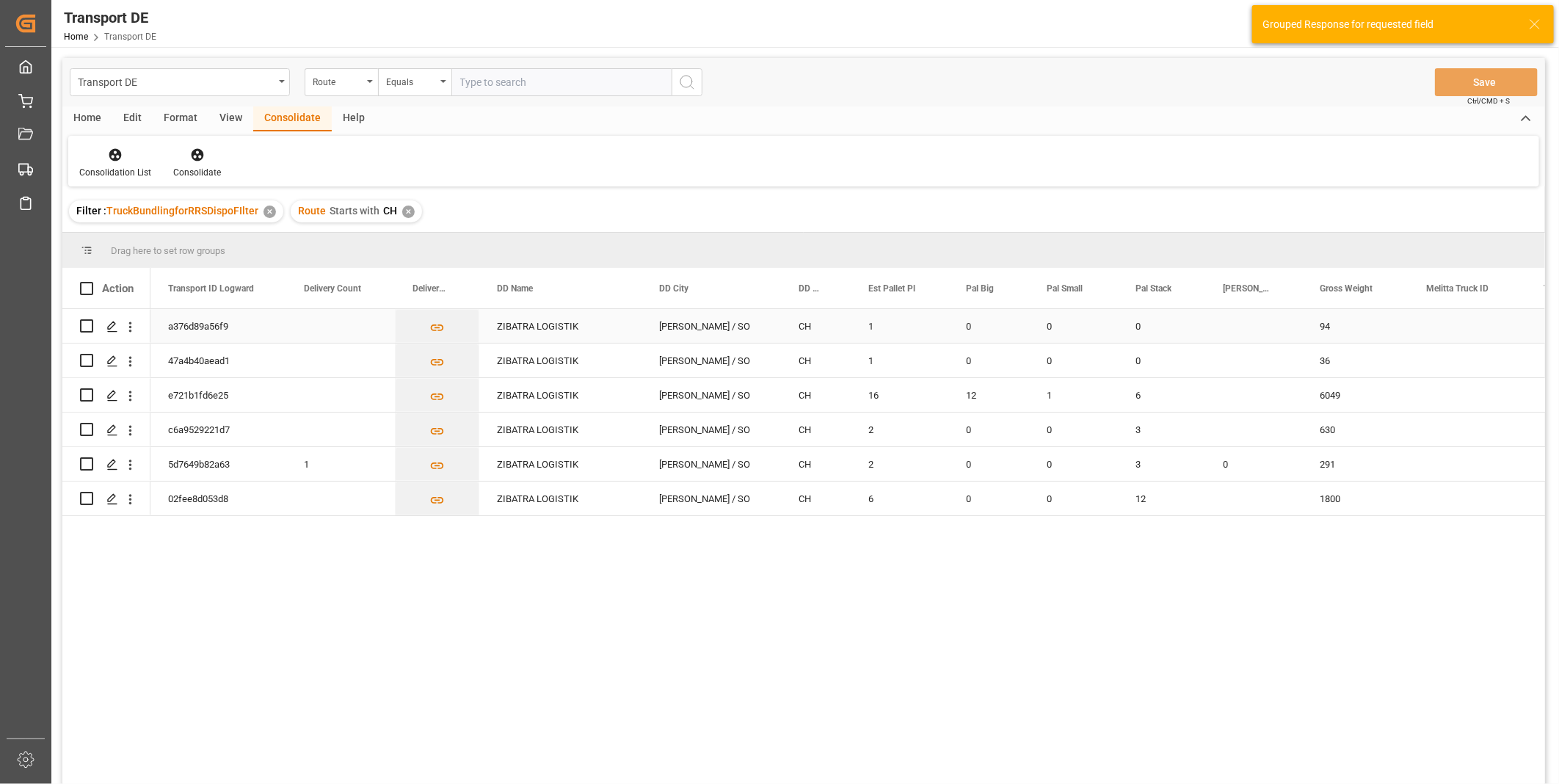
click at [86, 326] on input "Press Space to toggle row selection (unchecked)" at bounding box center [86, 325] width 13 height 13
checkbox input "true"
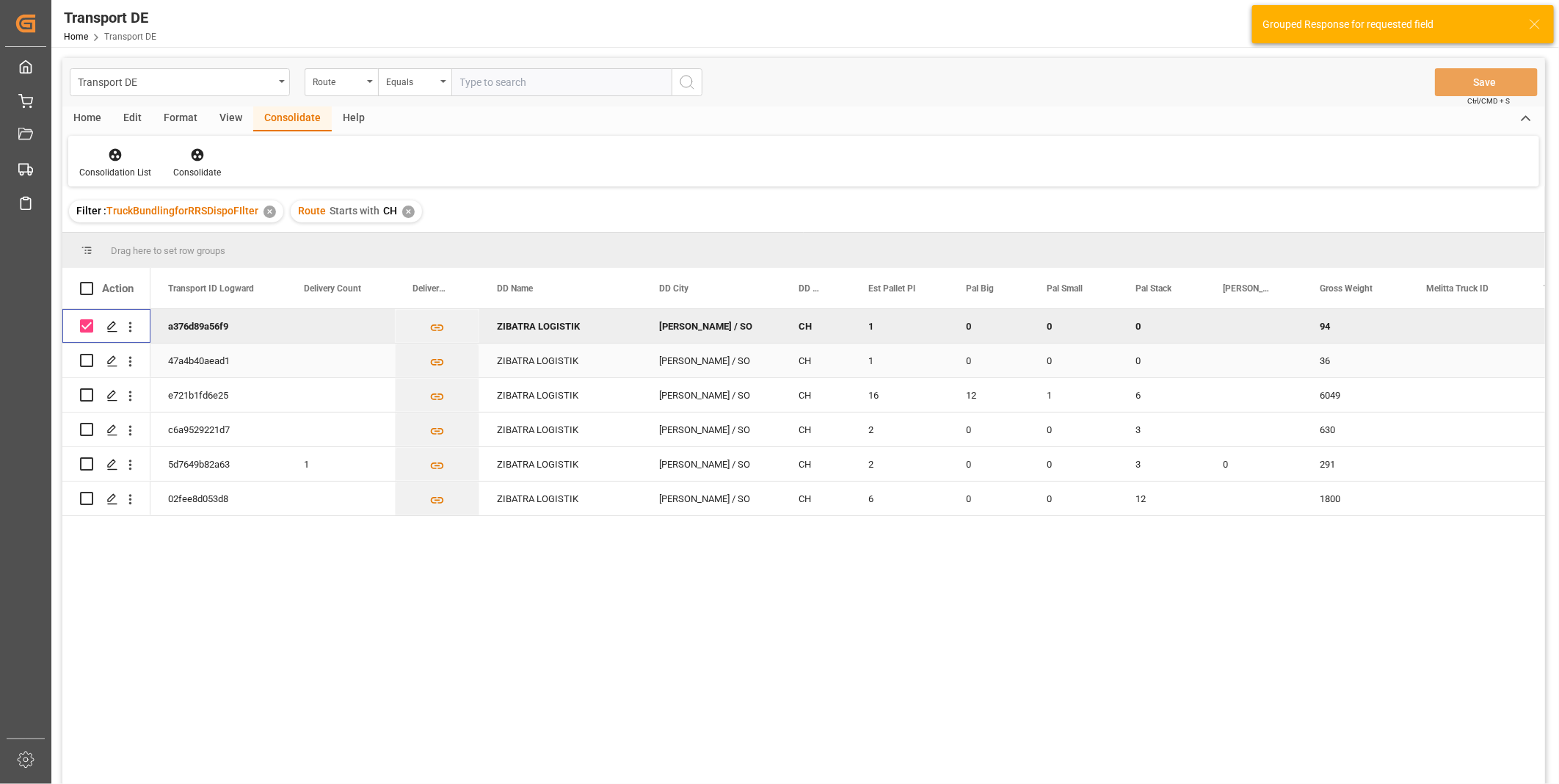
drag, startPoint x: 86, startPoint y: 358, endPoint x: 85, endPoint y: 372, distance: 14.0
click at [86, 360] on input "Press Space to toggle row selection (unchecked)" at bounding box center [86, 360] width 13 height 13
checkbox input "true"
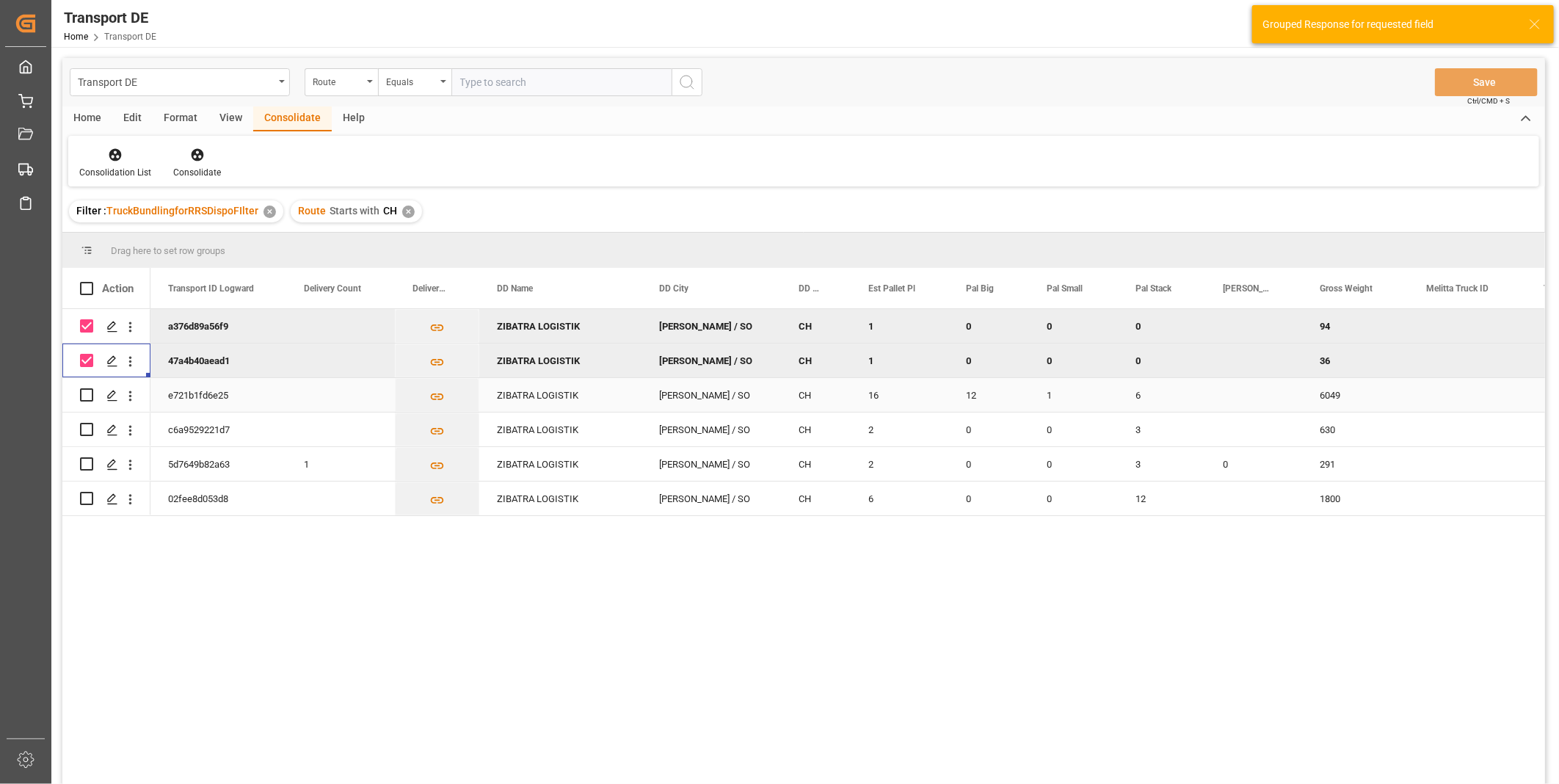
click at [82, 406] on div "Press SPACE to select this row." at bounding box center [86, 394] width 13 height 33
click at [83, 398] on input "Press Space to toggle row selection (unchecked)" at bounding box center [86, 395] width 13 height 13
checkbox input "true"
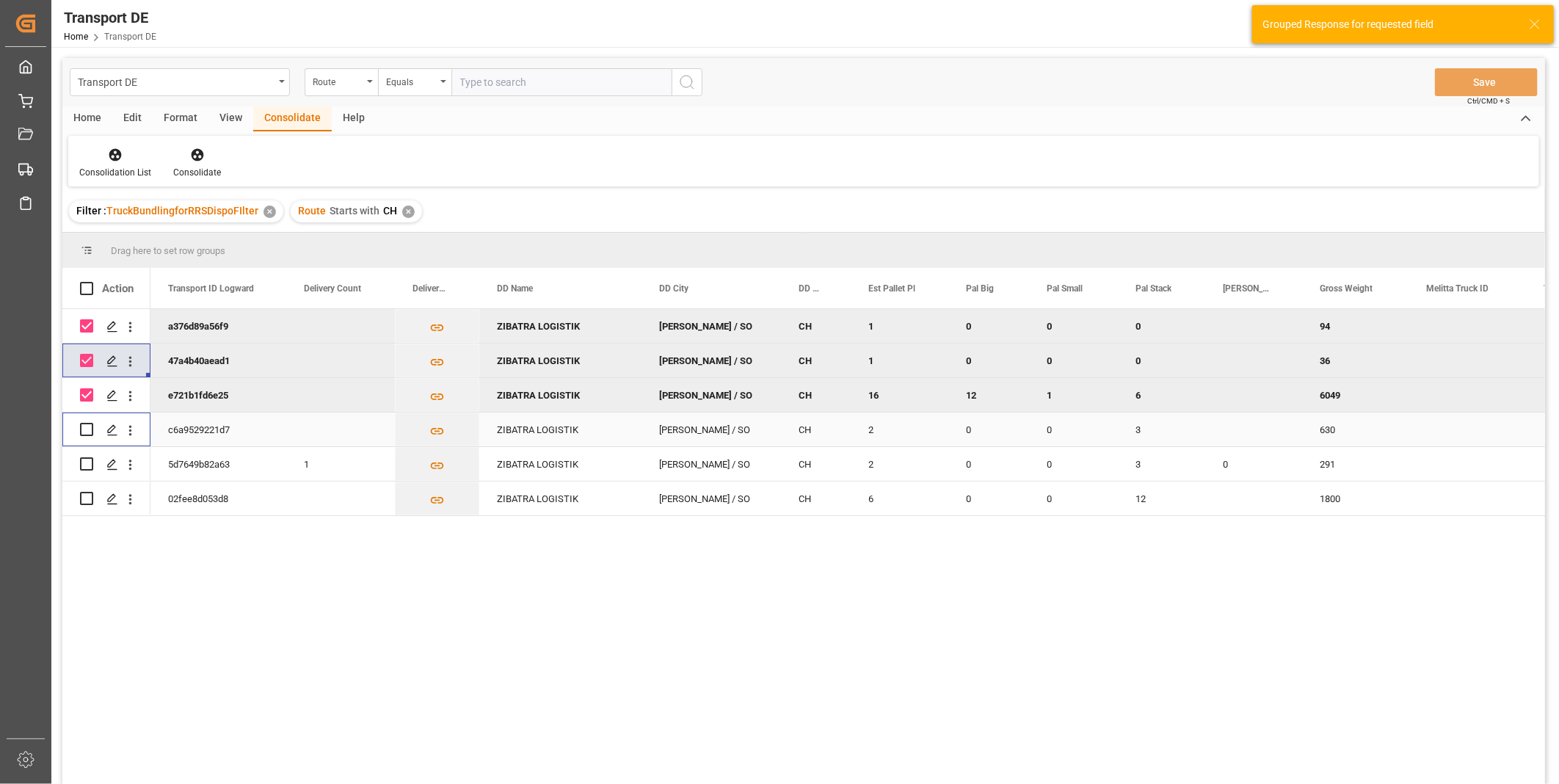
click at [86, 426] on input "Press Space to toggle row selection (unchecked)" at bounding box center [86, 429] width 13 height 13
checkbox input "true"
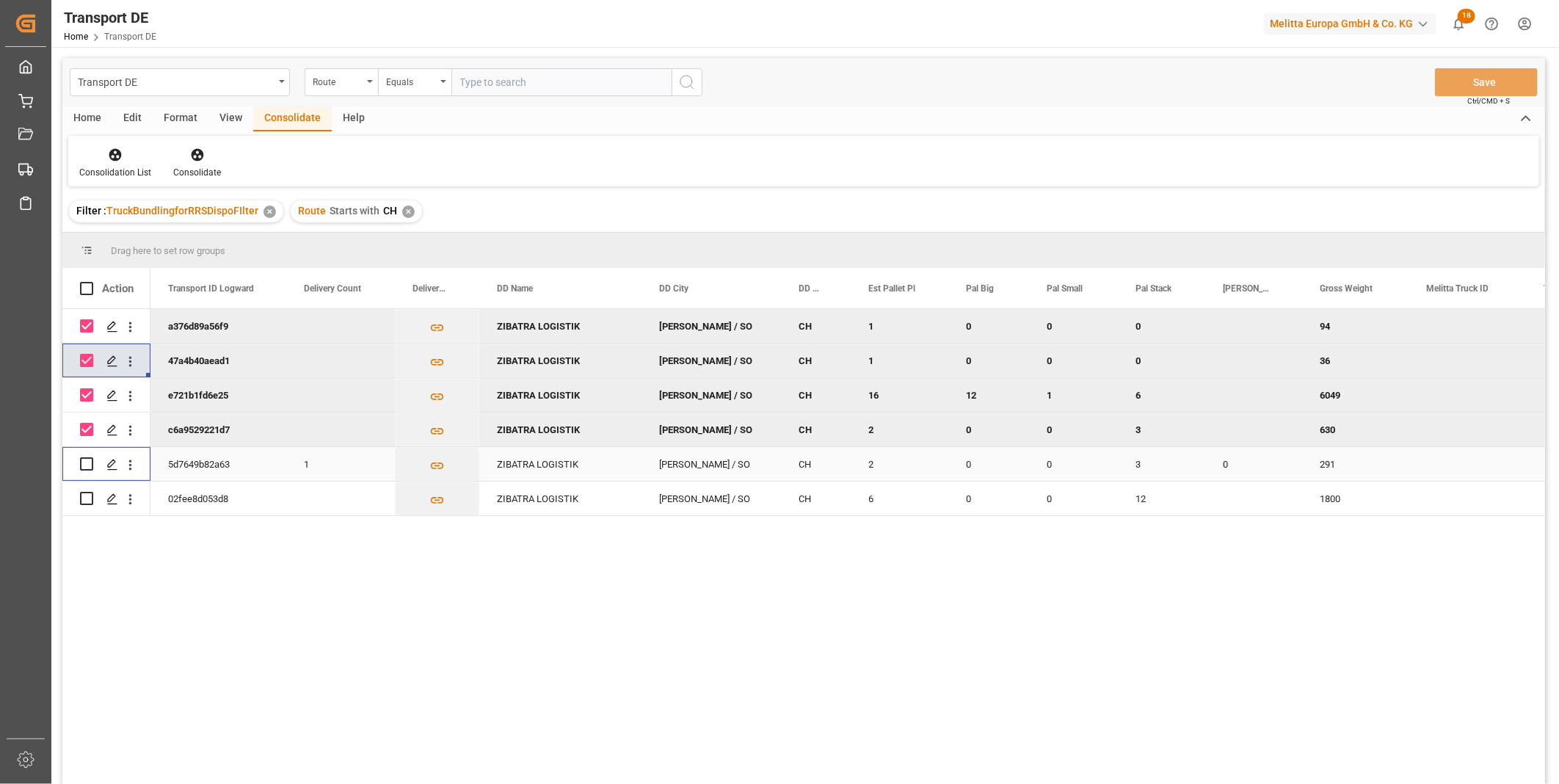
click at [85, 459] on input "Press Space to toggle row selection (unchecked)" at bounding box center [86, 463] width 13 height 13
checkbox input "true"
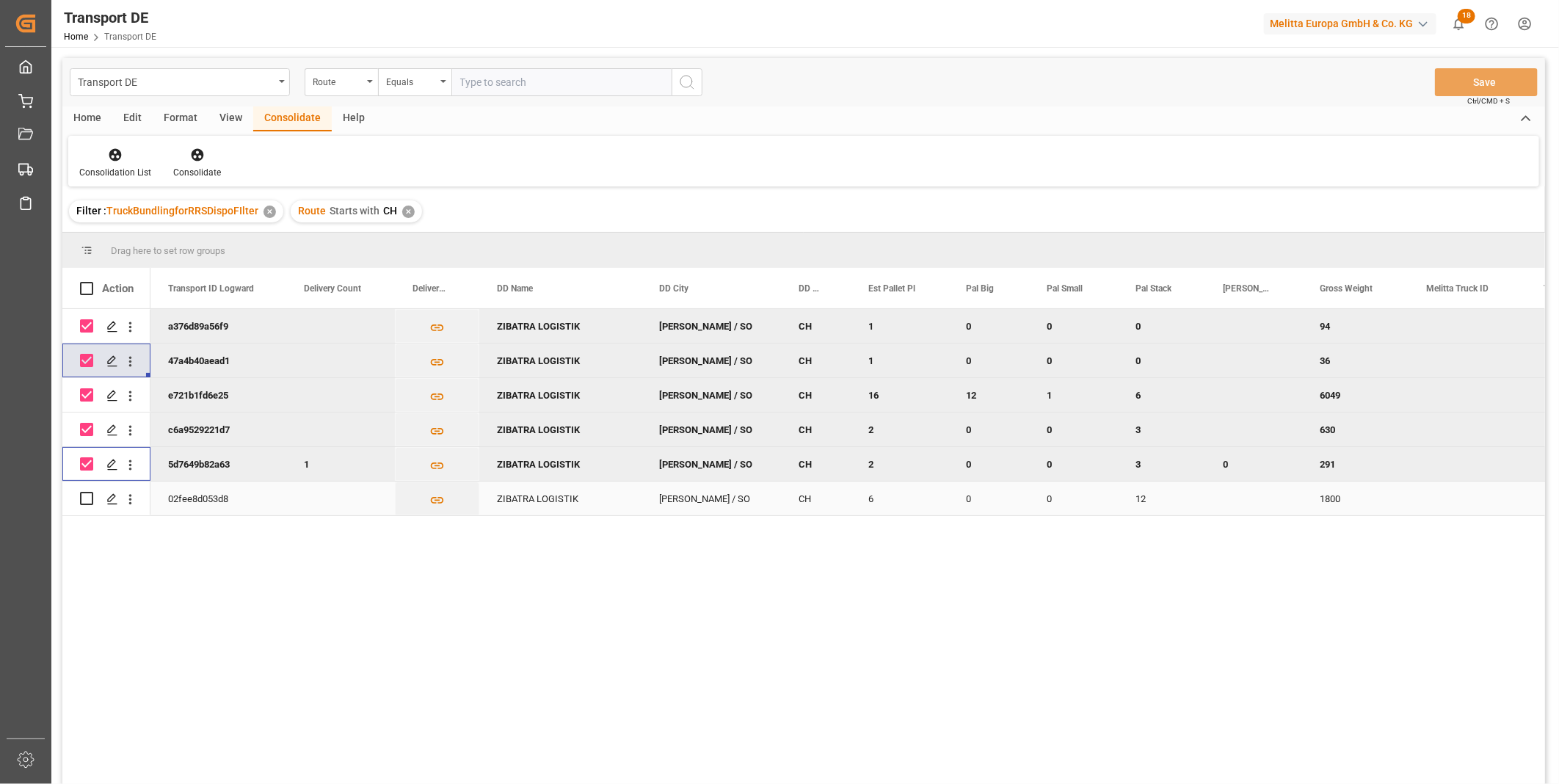
click at [88, 497] on input "Press Space to toggle row selection (unchecked)" at bounding box center [86, 498] width 13 height 13
checkbox input "true"
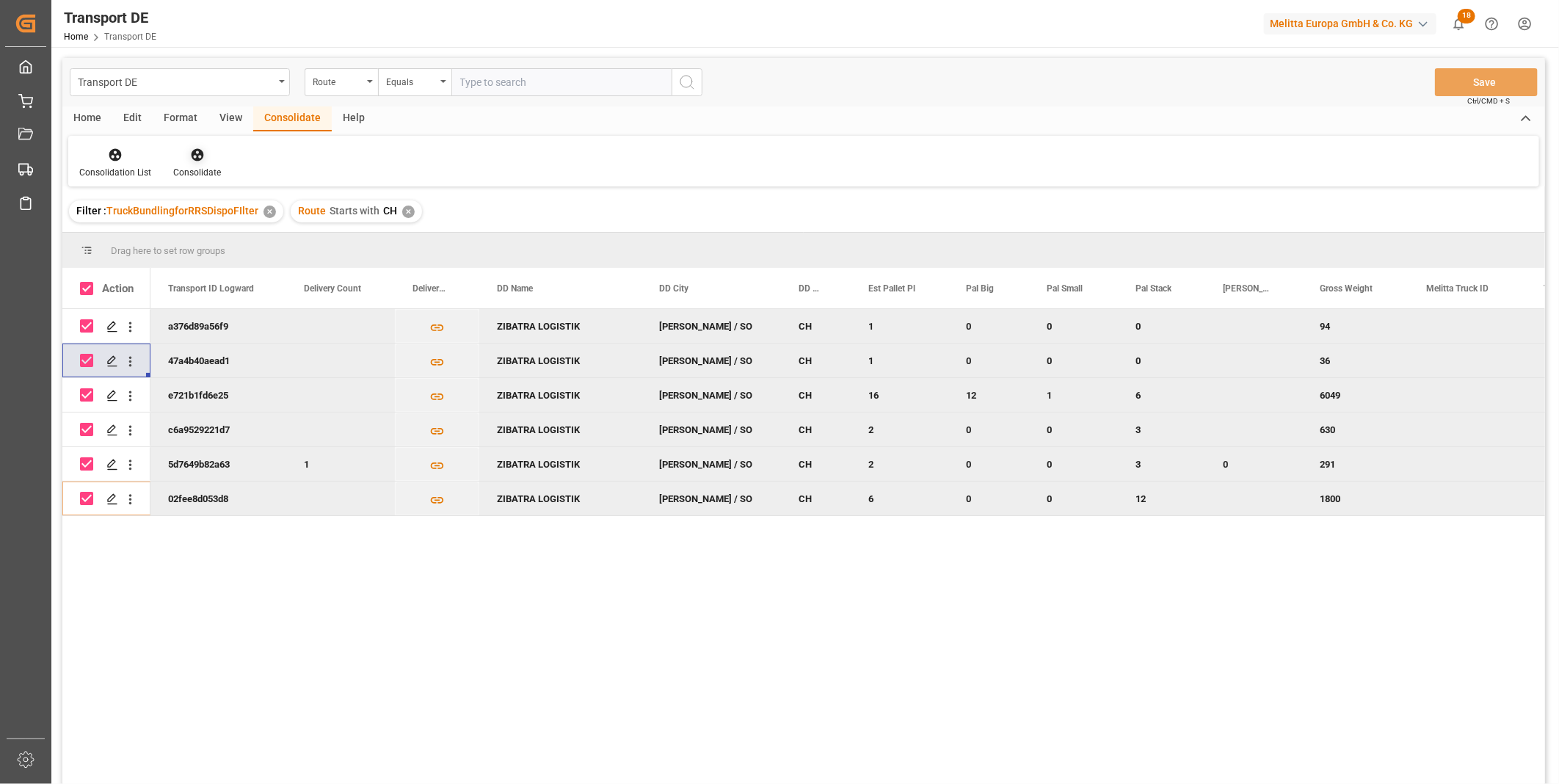
click at [200, 160] on icon at bounding box center [197, 154] width 15 height 15
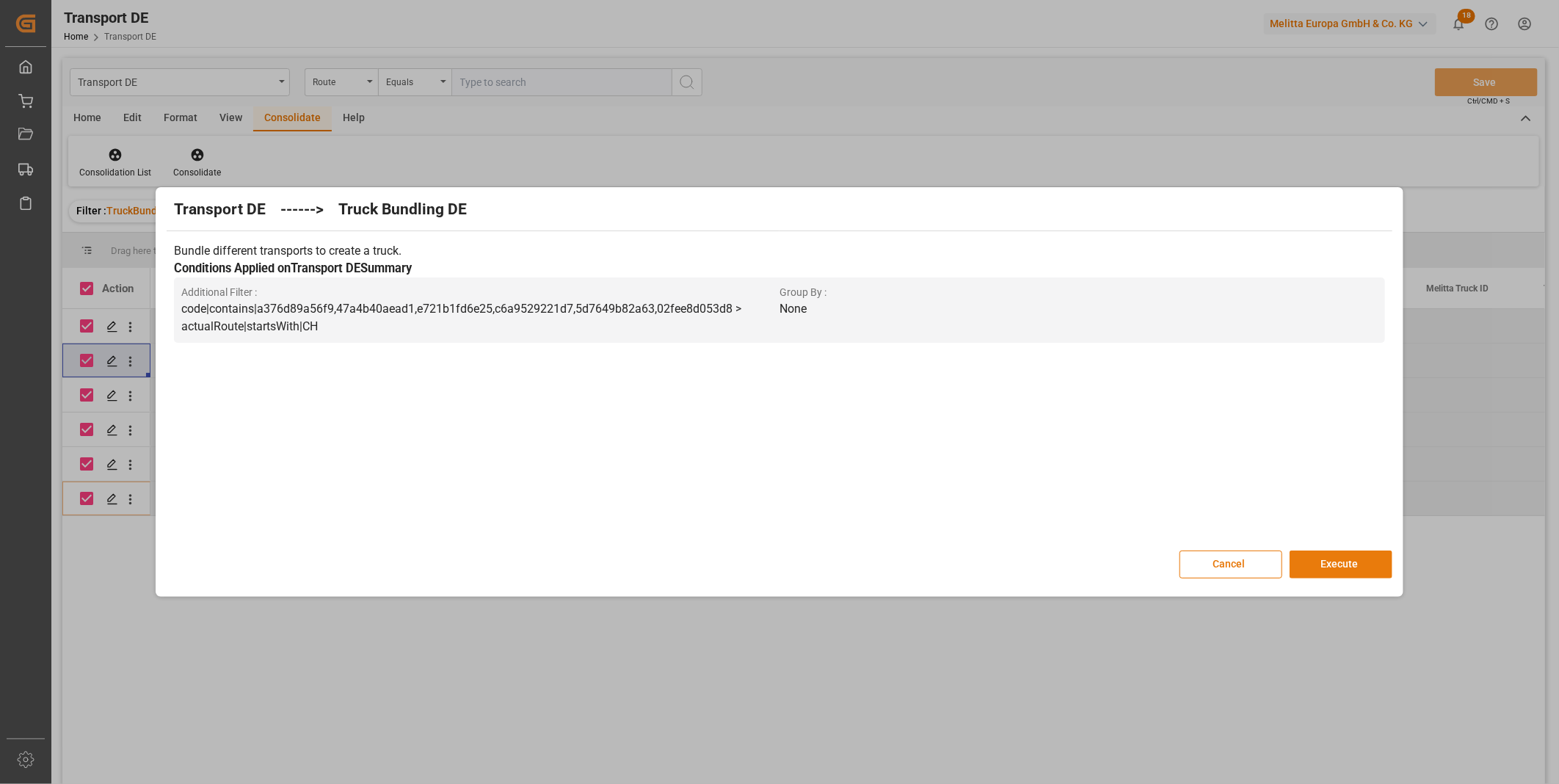
click at [1387, 566] on button "Execute" at bounding box center [1341, 564] width 103 height 28
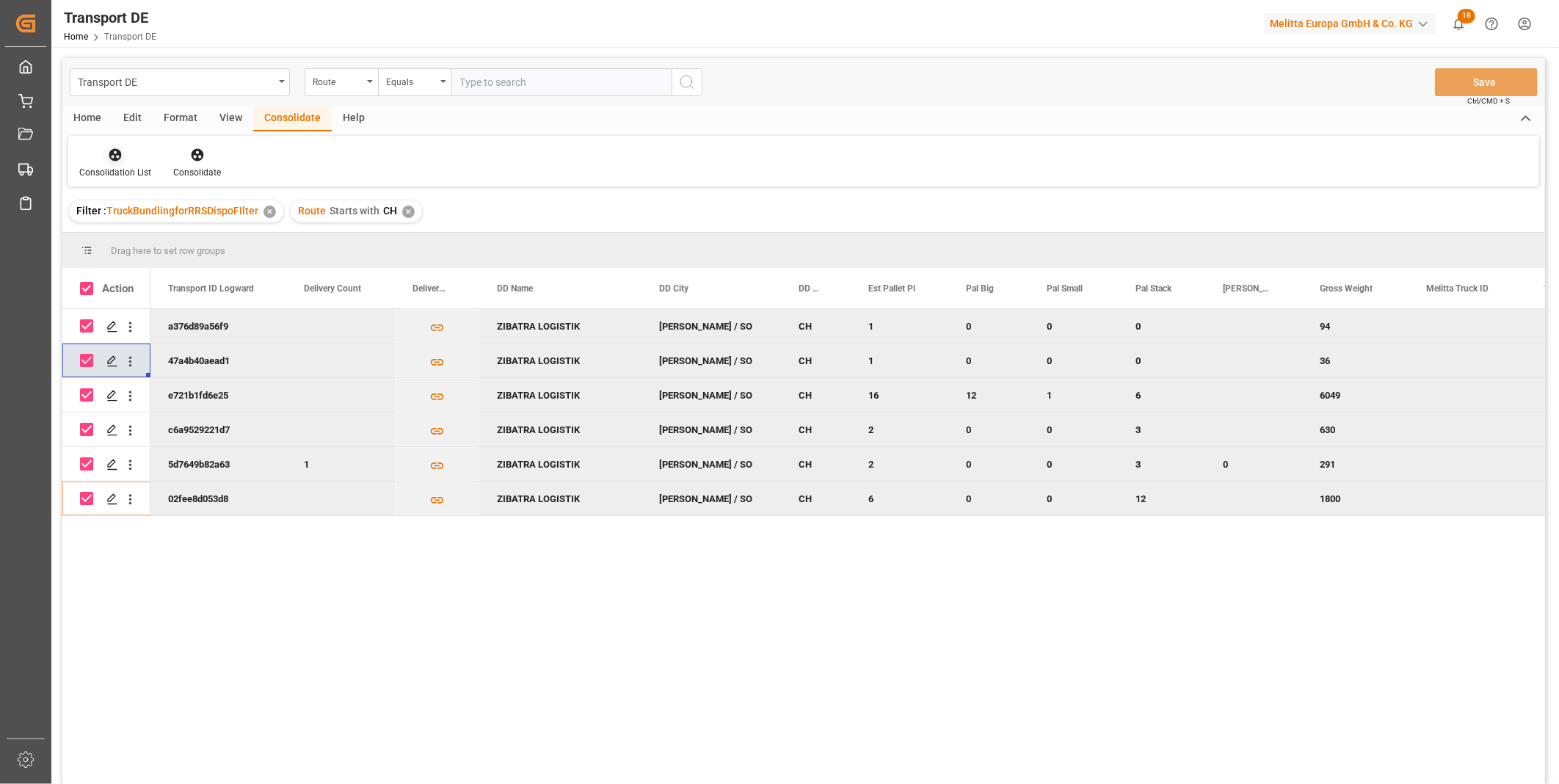
click at [118, 162] on div "Consolidation List" at bounding box center [115, 163] width 94 height 32
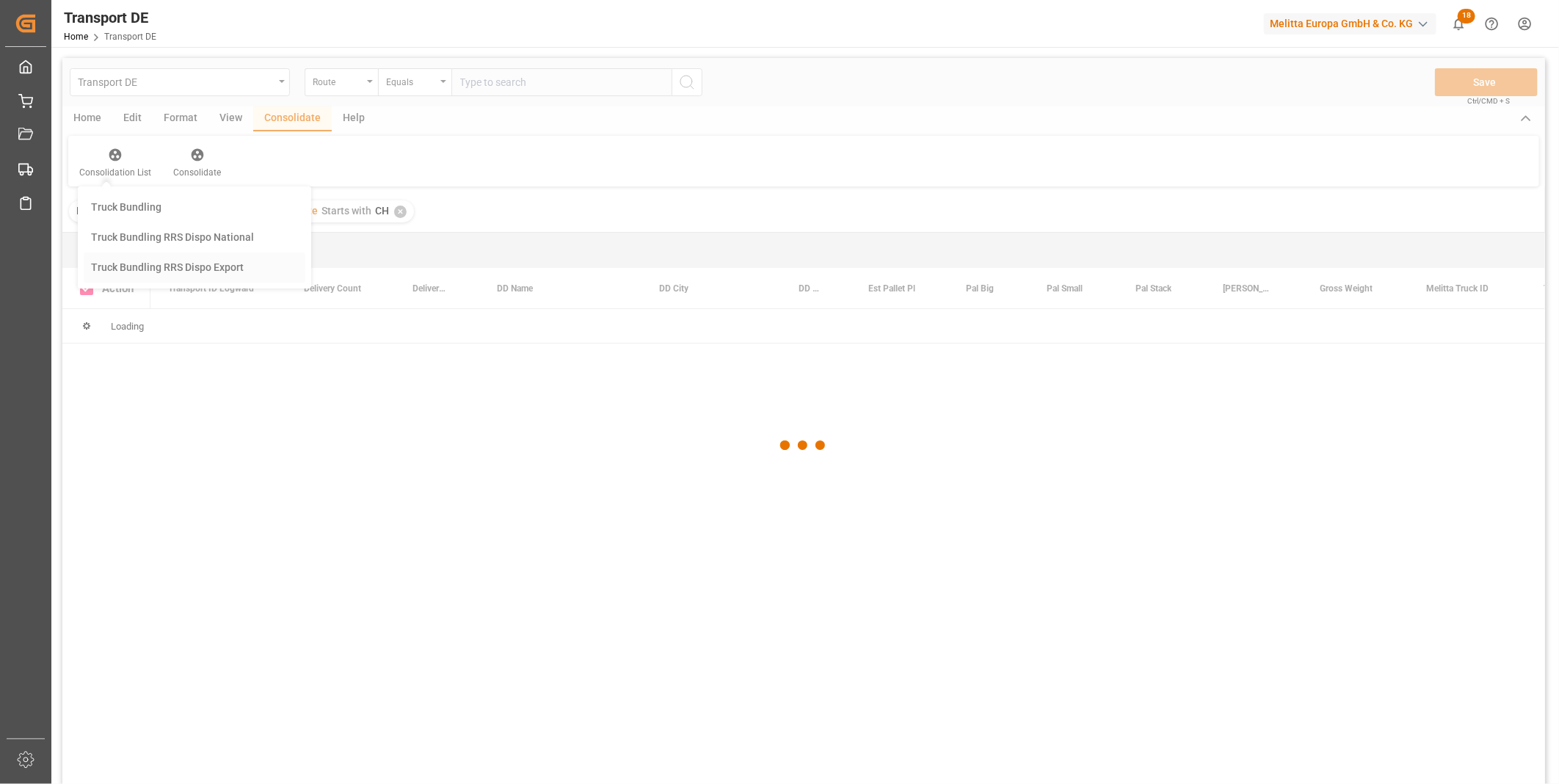
click at [145, 272] on div "Transport DE Route Equals Save Ctrl/CMD + S Home Edit Format View Consolidate H…" at bounding box center [804, 440] width 1483 height 765
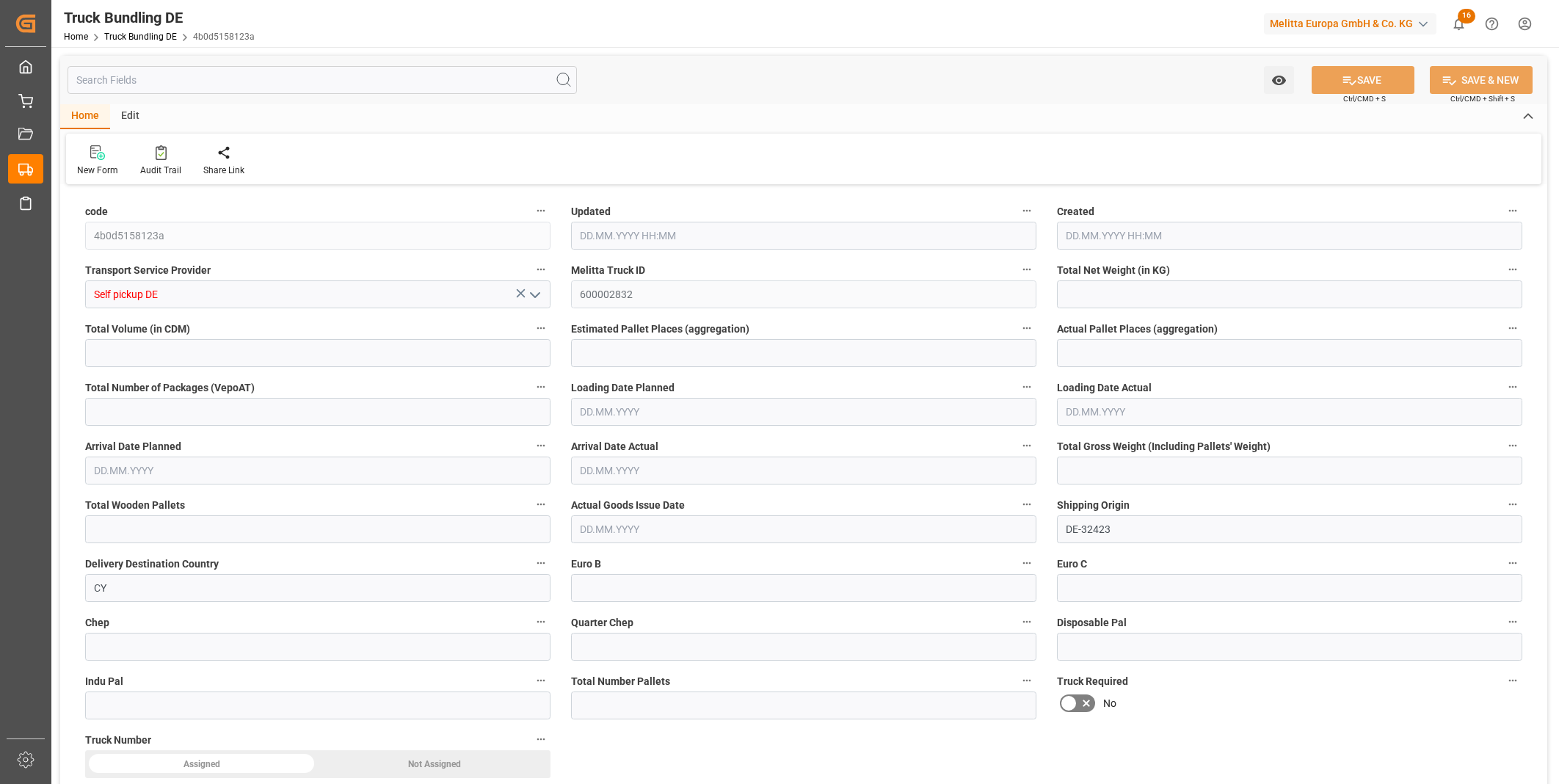
type input "4.75"
type input "160.24"
type input "1"
type input "0"
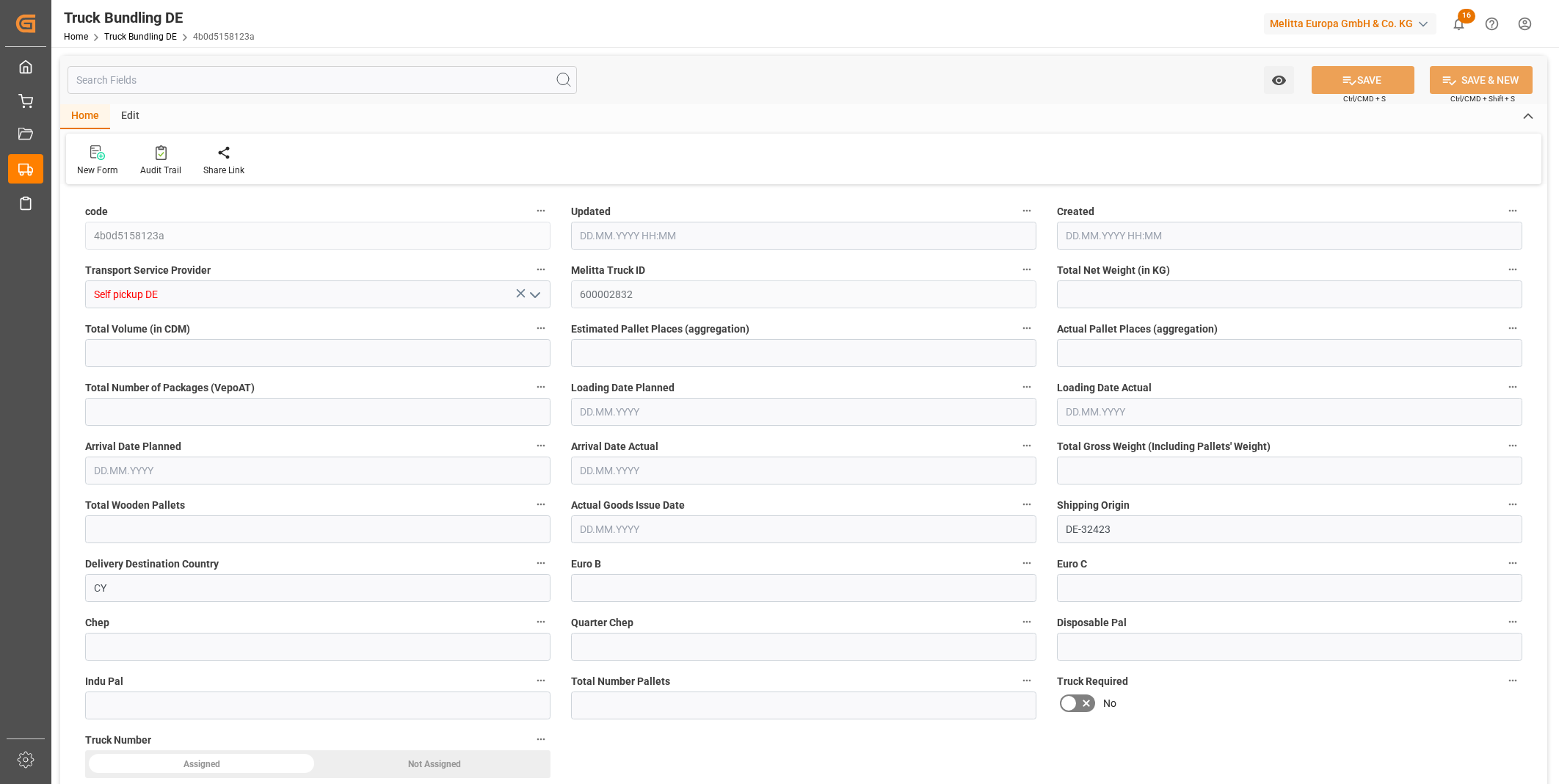
type input "30"
type input "1"
type input "0"
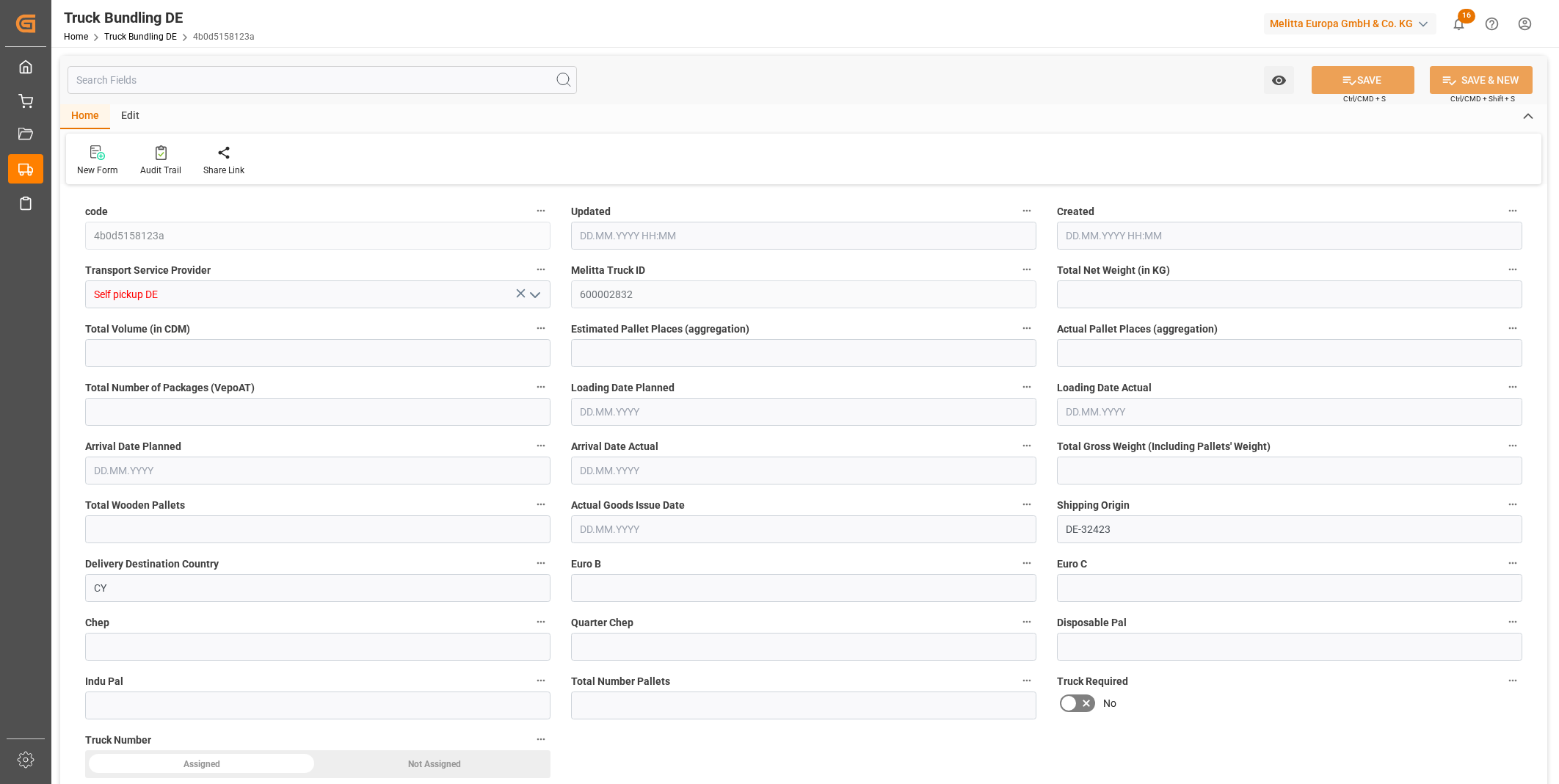
type input "0"
type input "[DATE] 12:44"
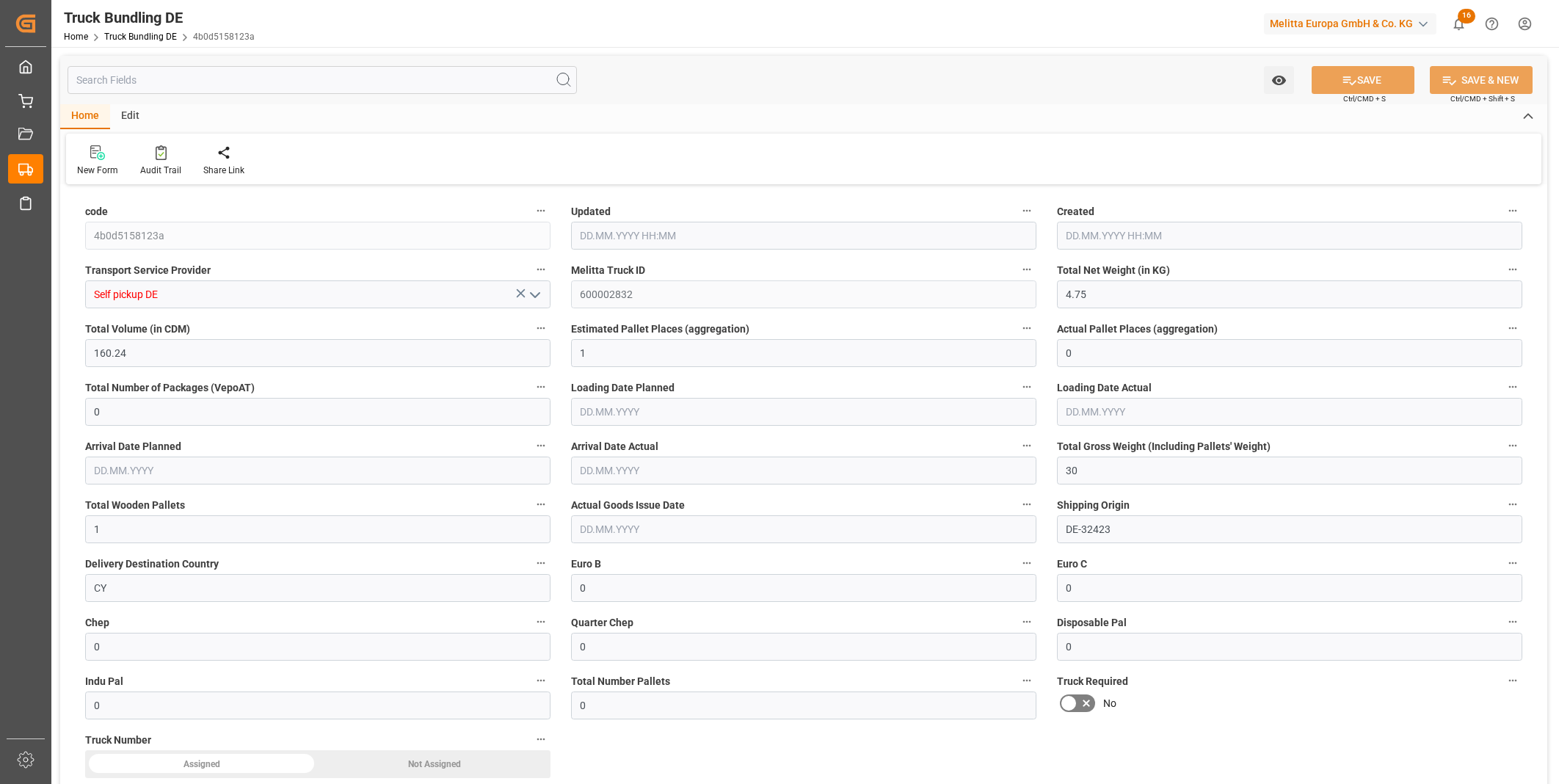
type input "[DATE] 12:44"
type input "[DATE]"
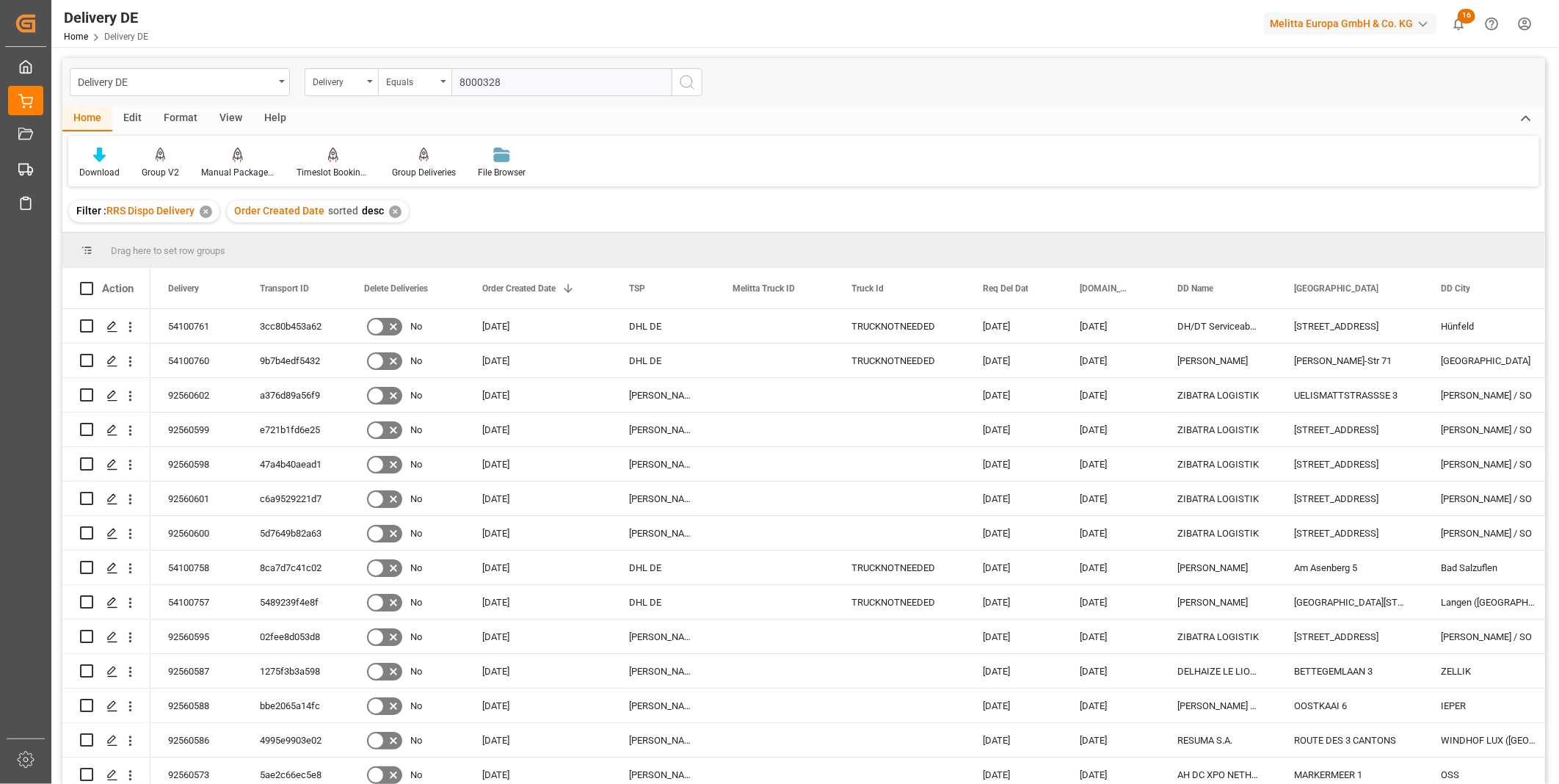
type input "80003289"
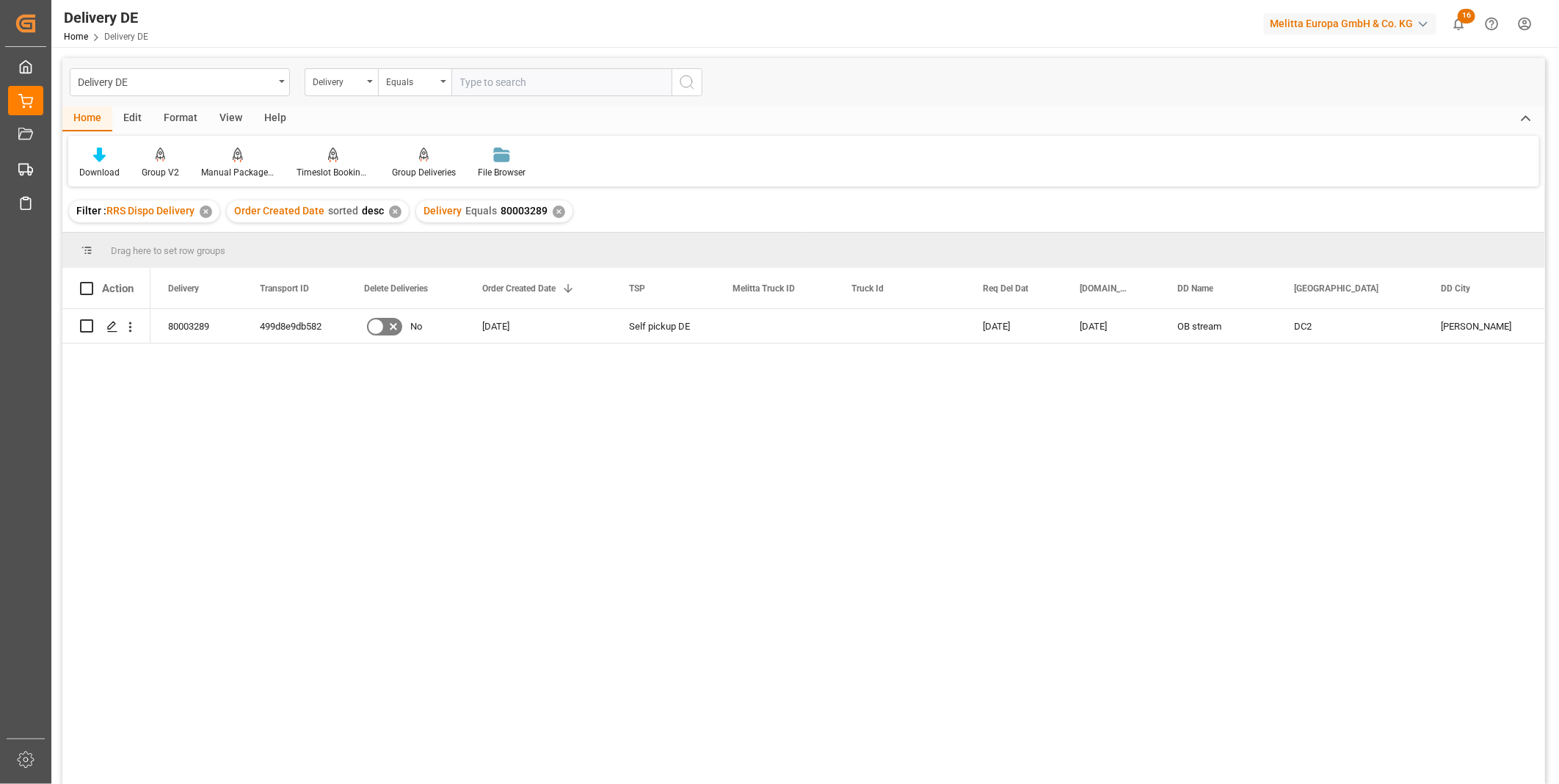
scroll to position [163, 0]
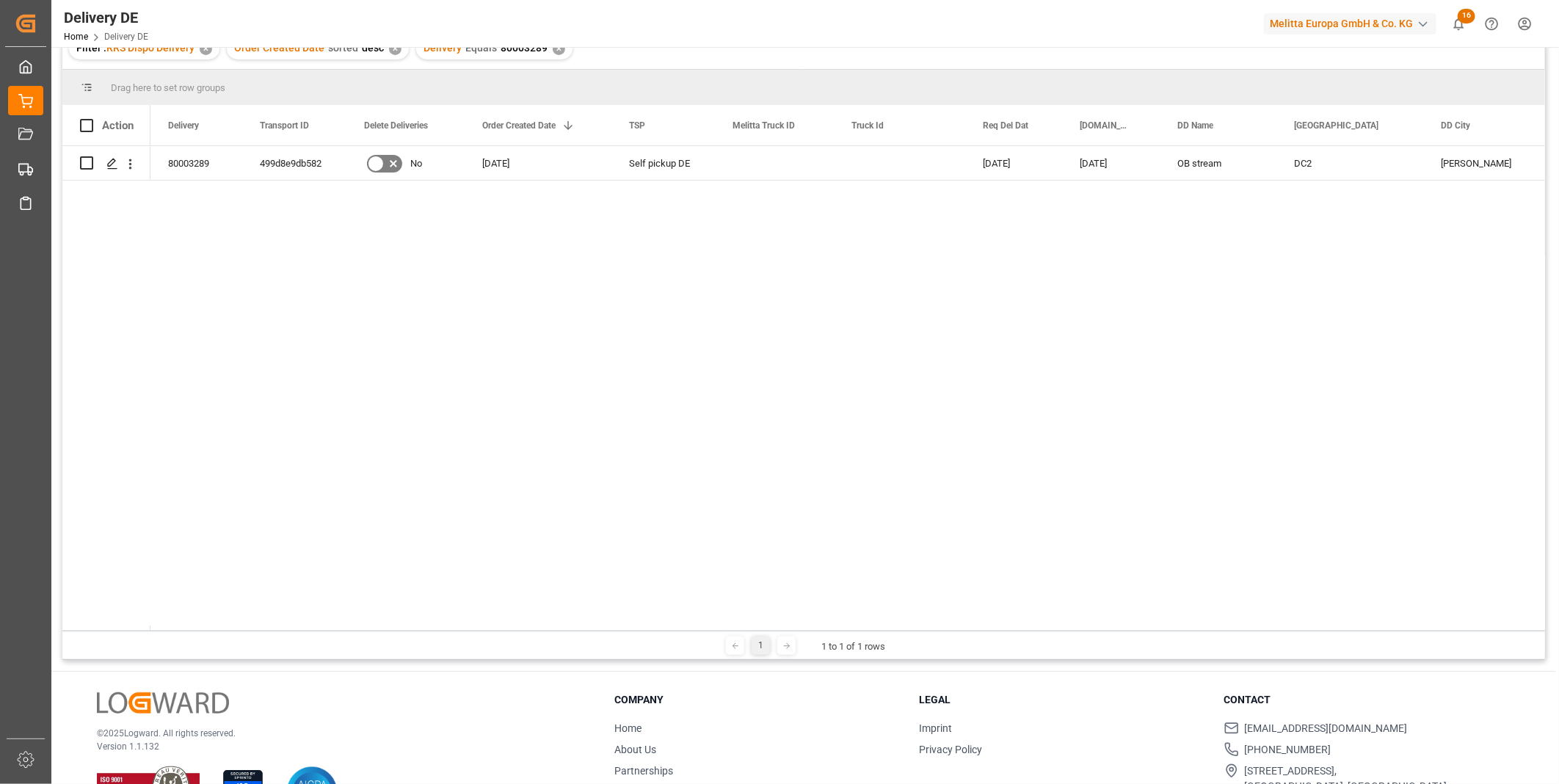
drag, startPoint x: 625, startPoint y: 631, endPoint x: 747, endPoint y: 628, distance: 122.0
click at [747, 628] on div "Drag here to set row groups Drag here to set column labels Action Delivery Tran…" at bounding box center [804, 365] width 1483 height 590
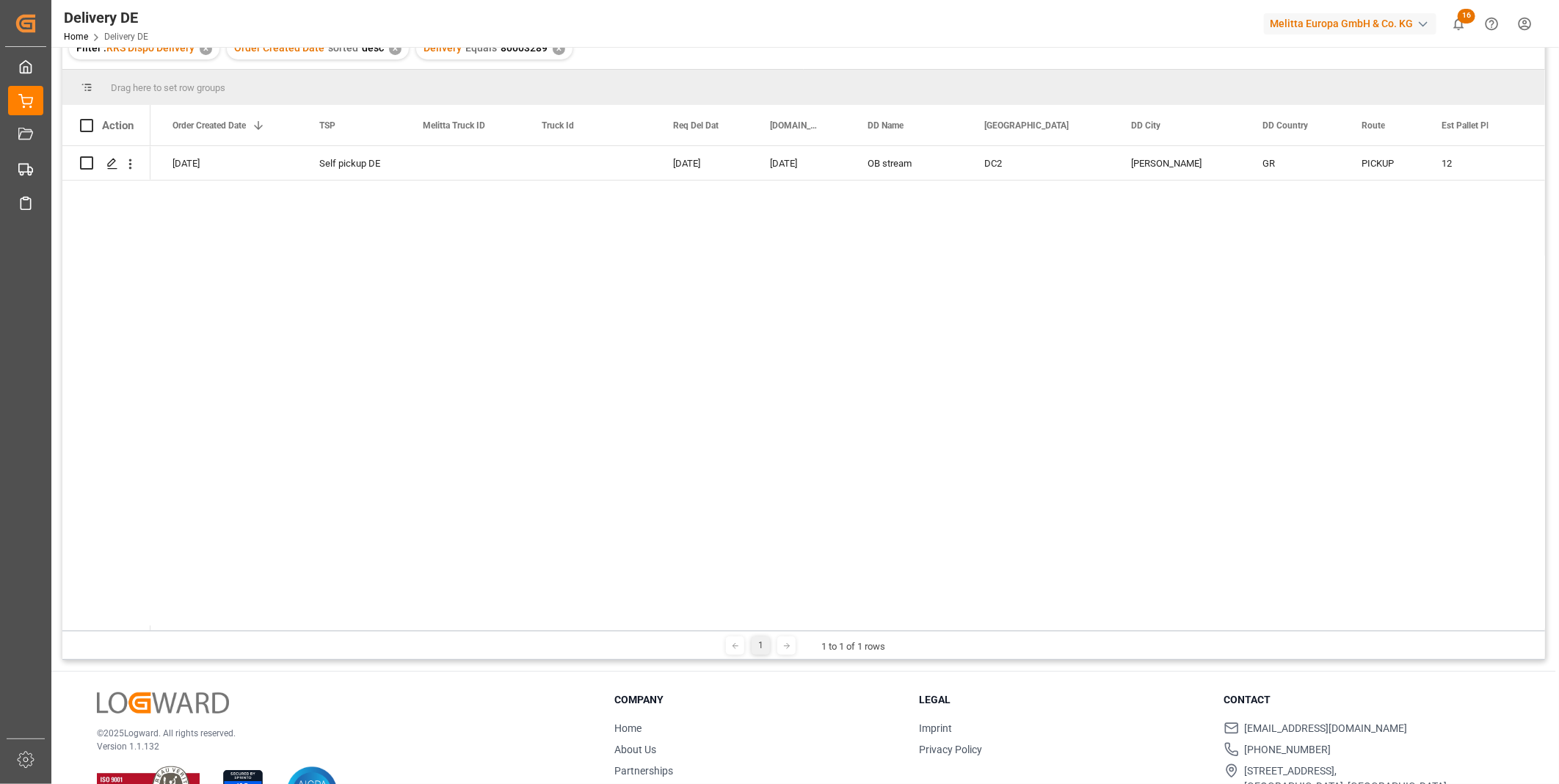
scroll to position [0, 0]
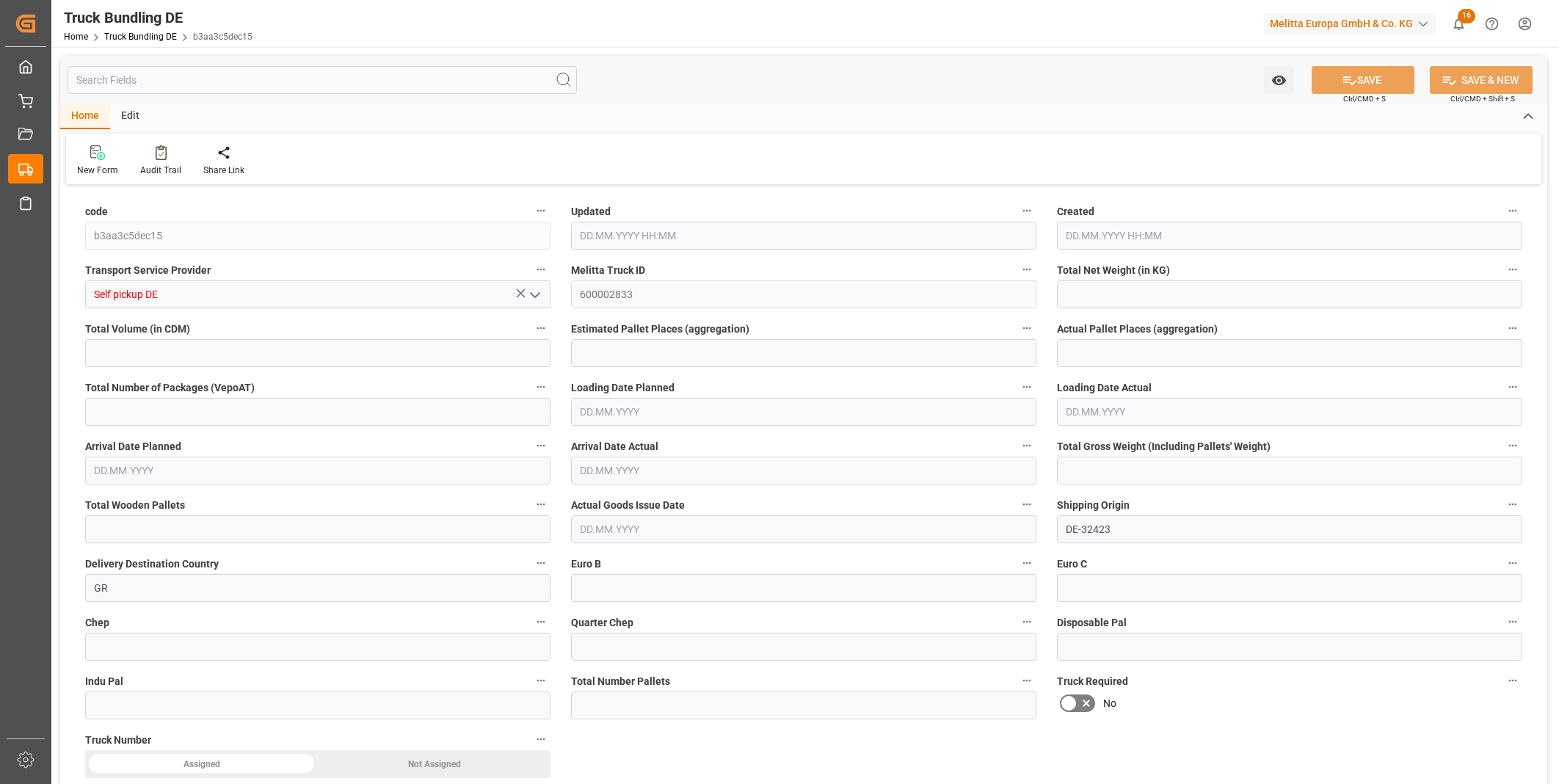
type input "2507.147"
type input "9950.413"
type input "12"
type input "0"
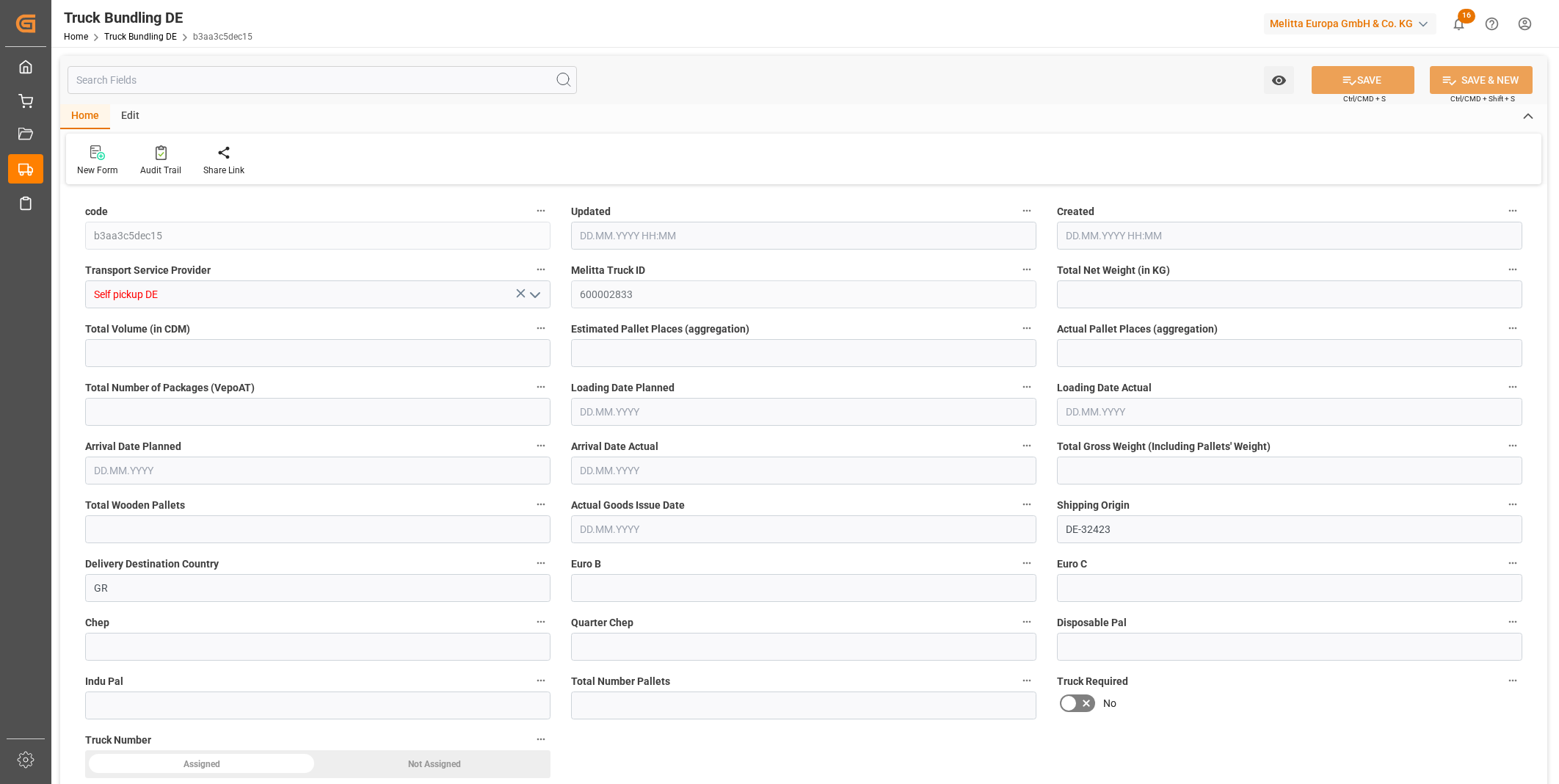
type input "3293"
type input "12"
type input "0"
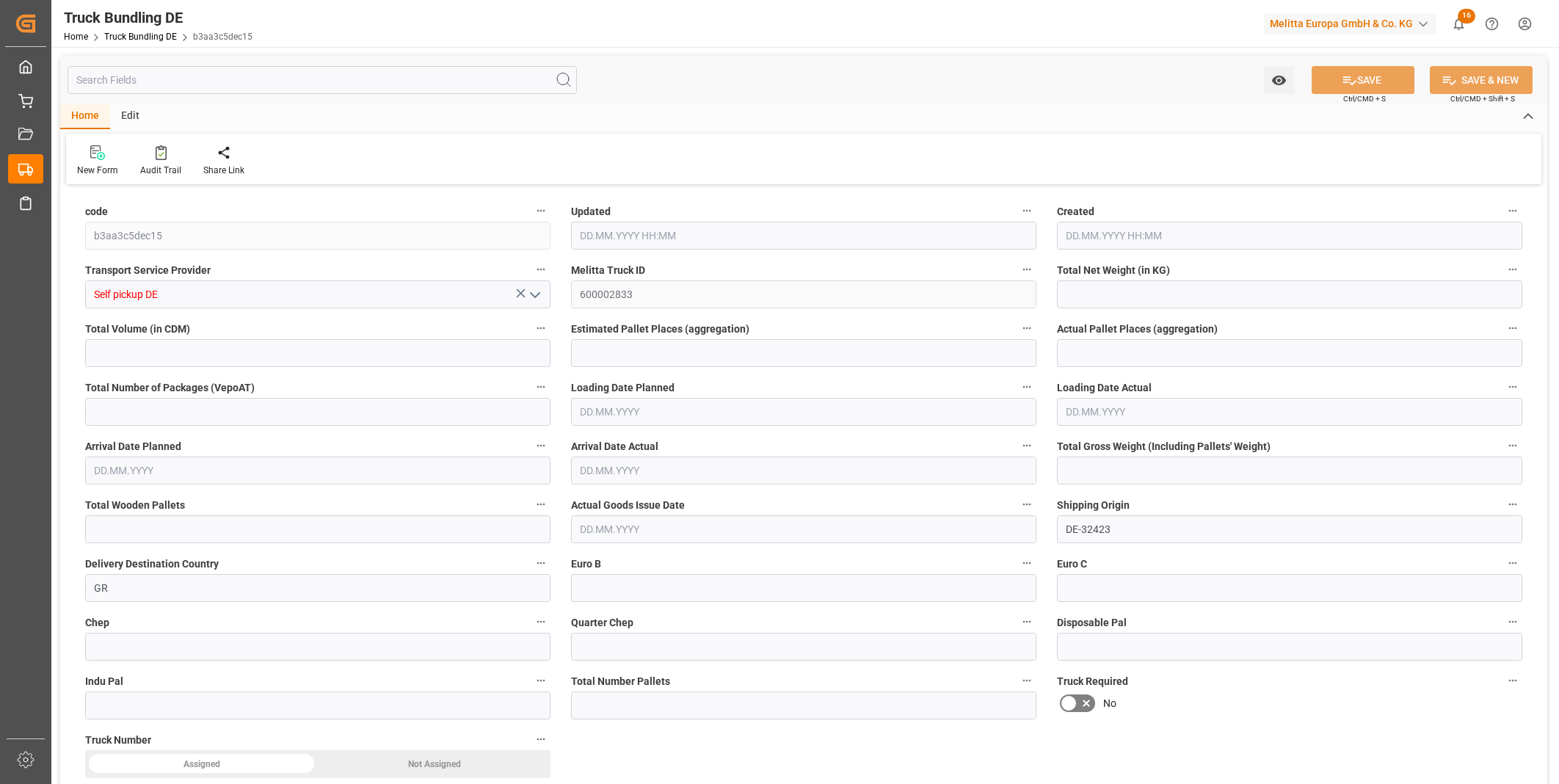
type input "0"
type input "22.09.2025 12:46"
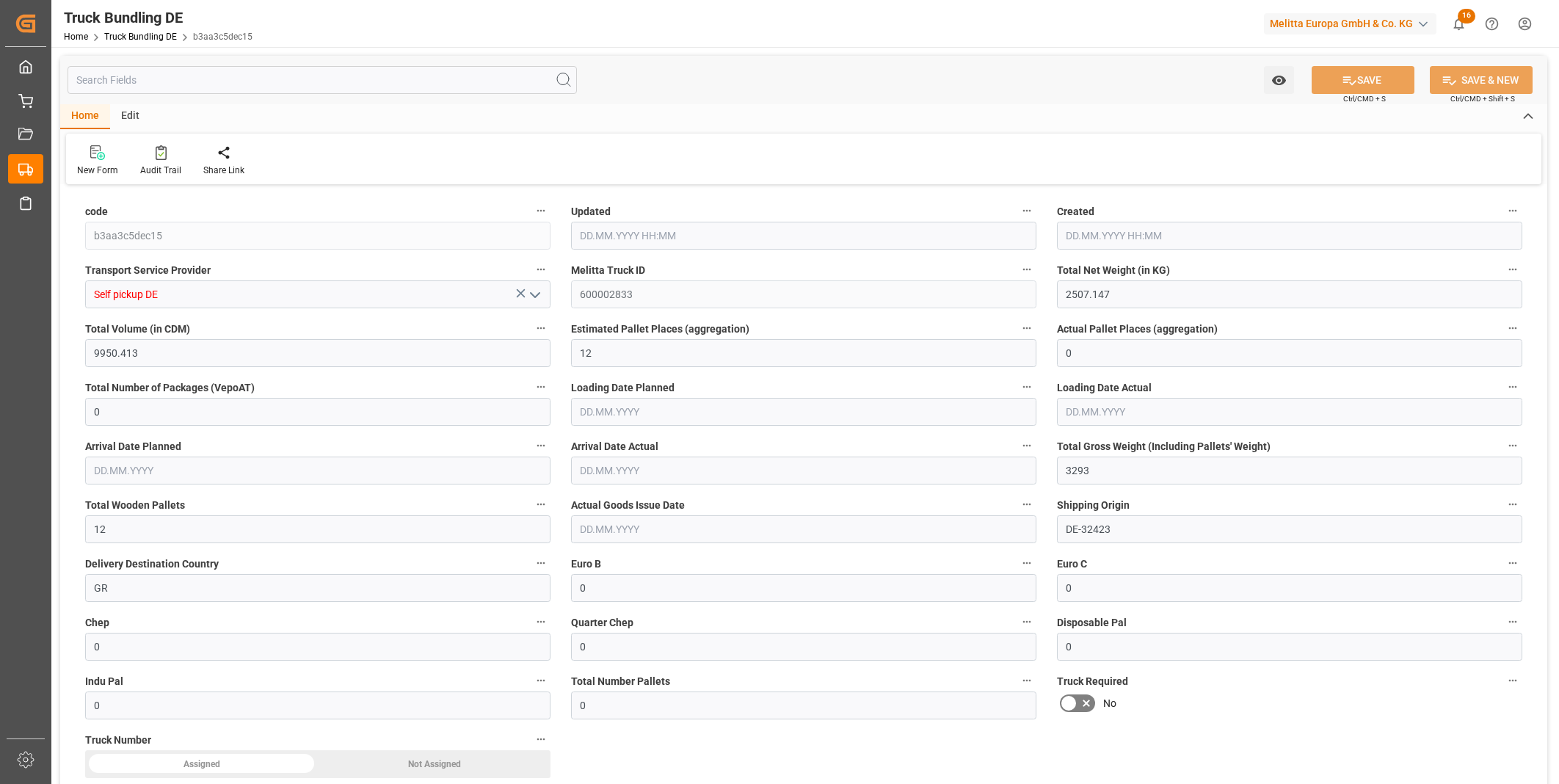
type input "22.09.2025 12:46"
type input "[DATE]"
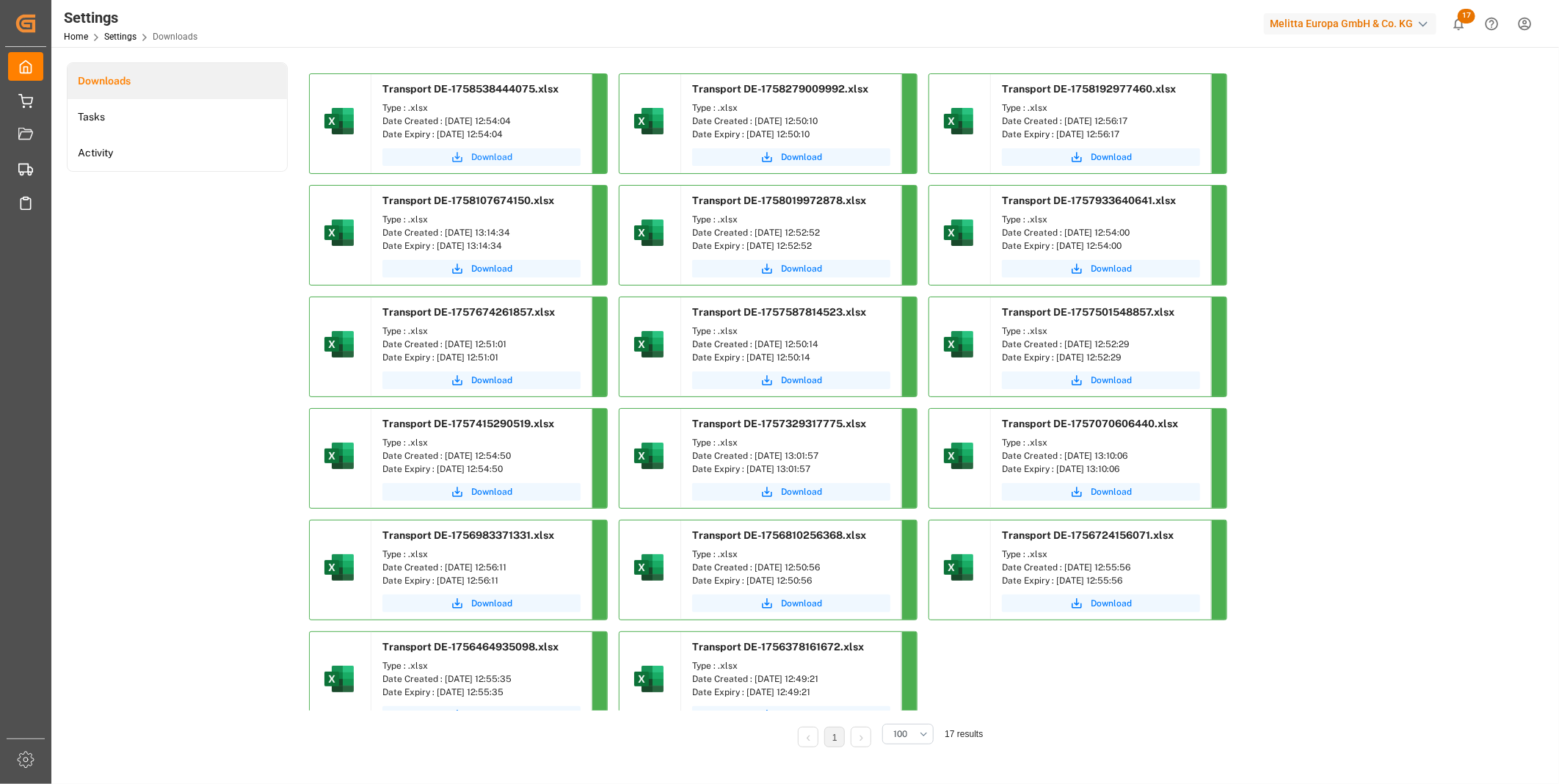
click at [453, 155] on icon "submit" at bounding box center [457, 156] width 13 height 13
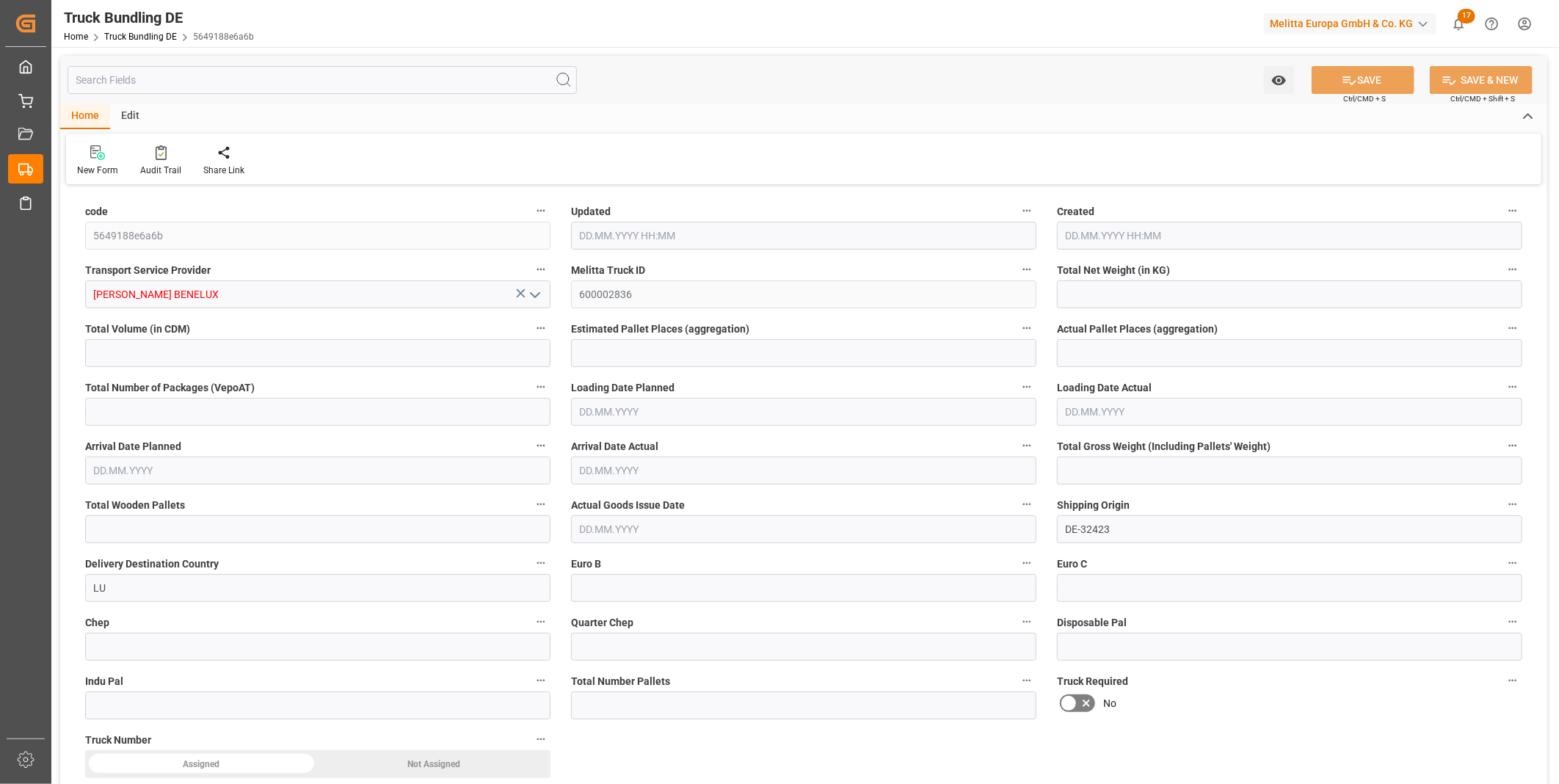
type input "1966.618"
type input "12493.718"
type input "8"
type input "0"
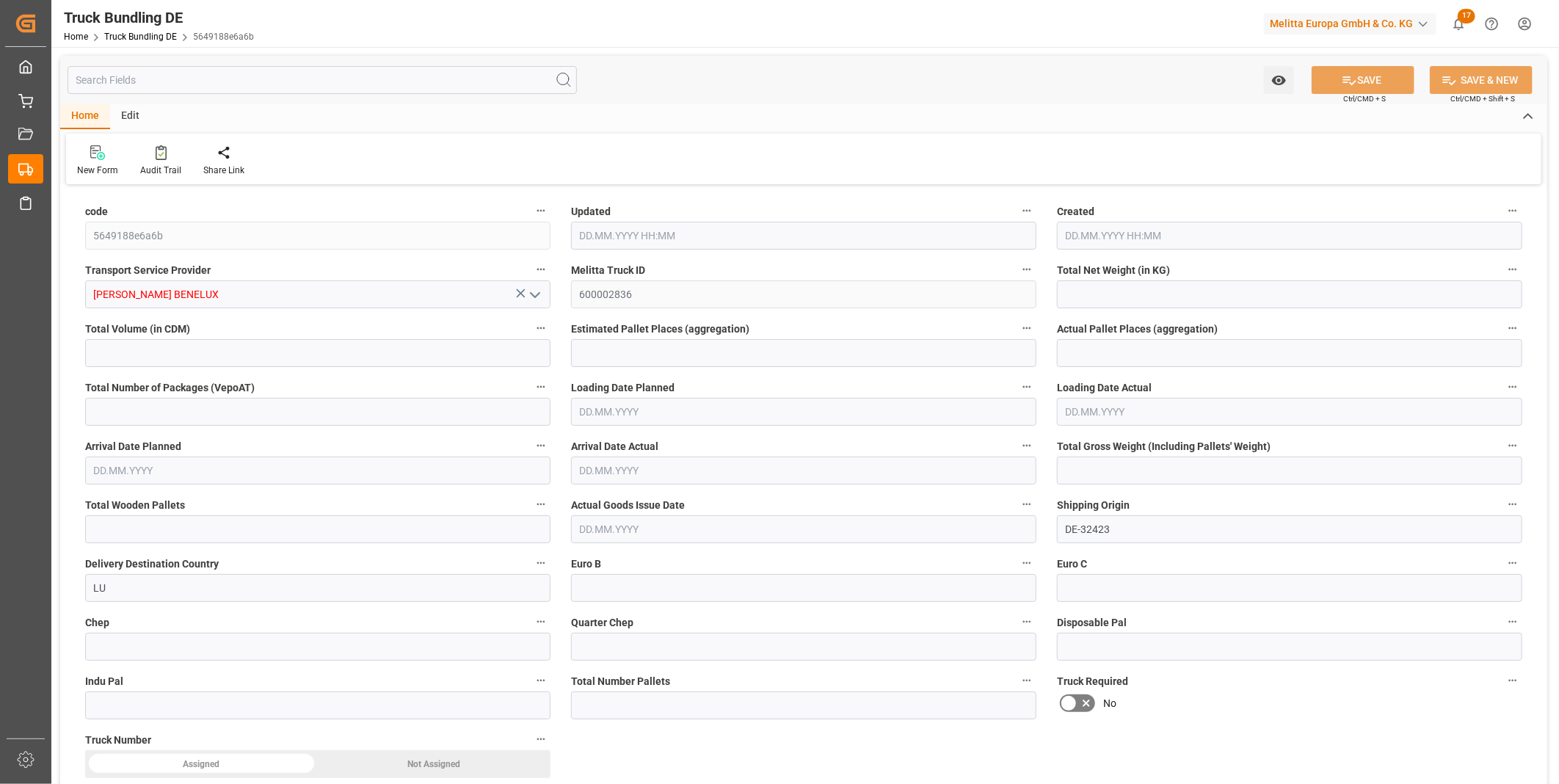
type input "2863"
type input "15"
type input "0"
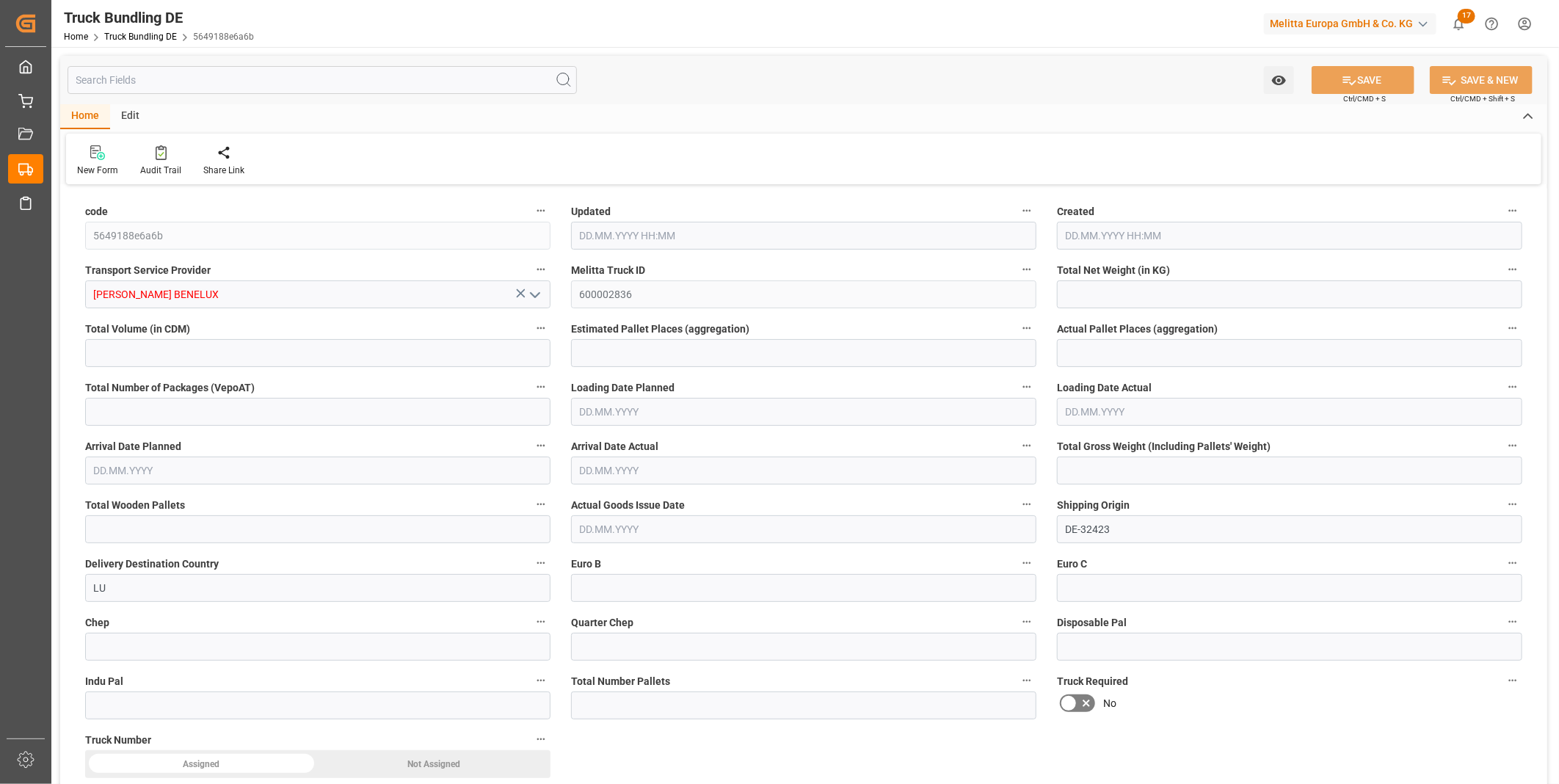
type input "0"
type input "22.09.2025 12:59"
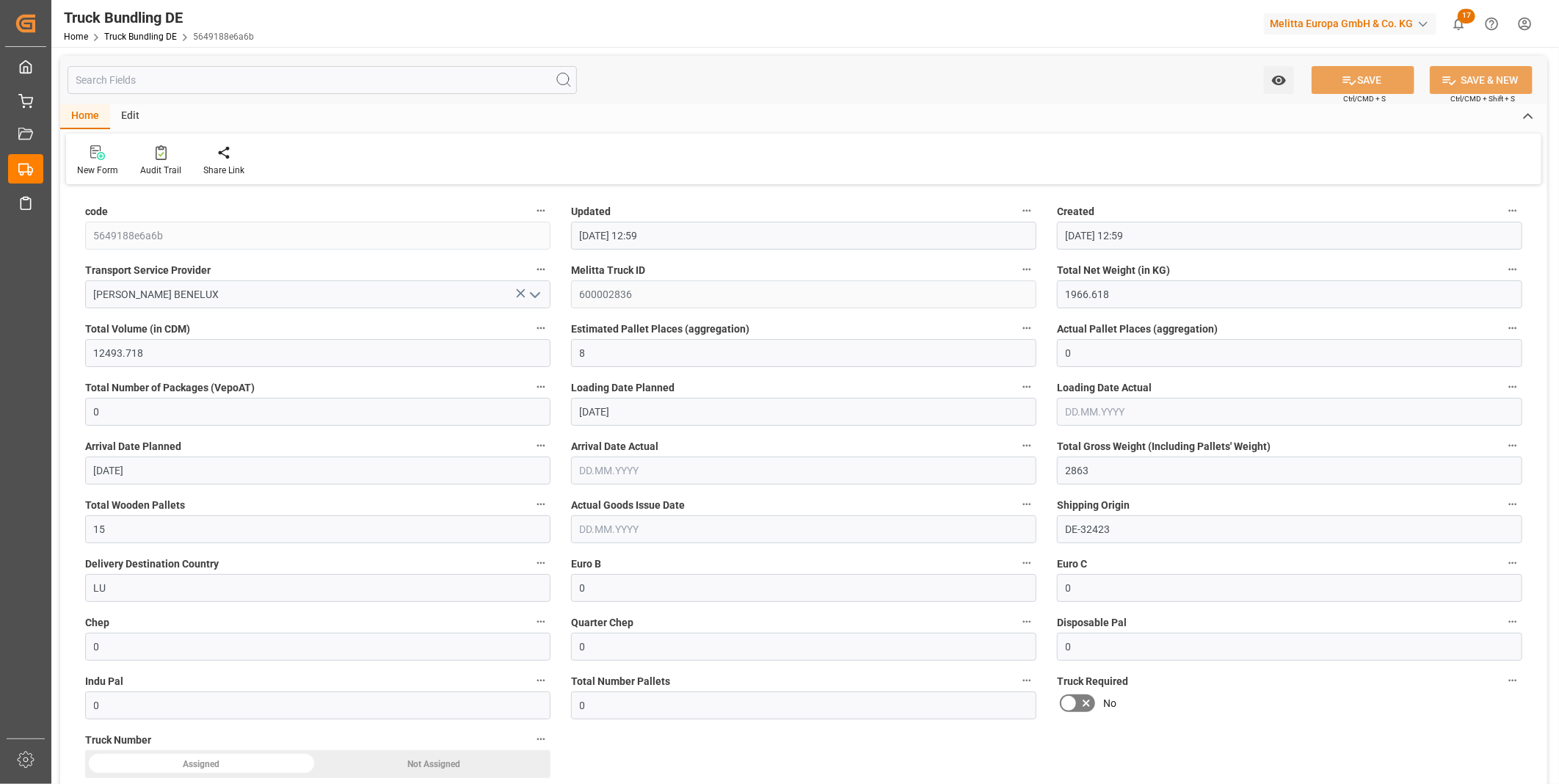
type input "22.09.2025 12:59"
type input "23.09.2025"
type input "24.09.2025"
type input "22.09.2025"
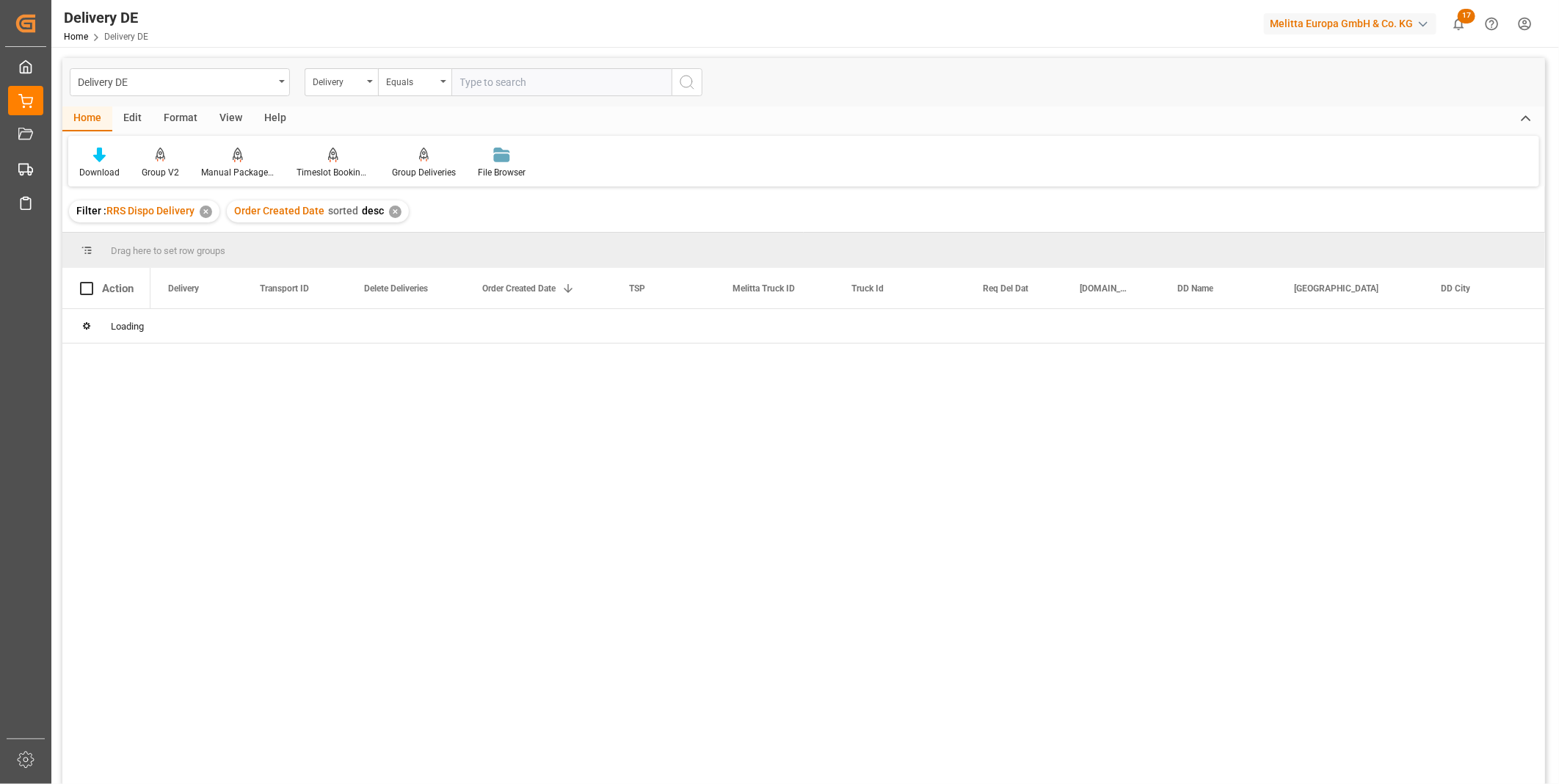
click at [494, 79] on input "text" at bounding box center [561, 83] width 220 height 28
type input "92556199"
click at [687, 85] on icon "search button" at bounding box center [687, 82] width 18 height 18
